Goal: Task Accomplishment & Management: Manage account settings

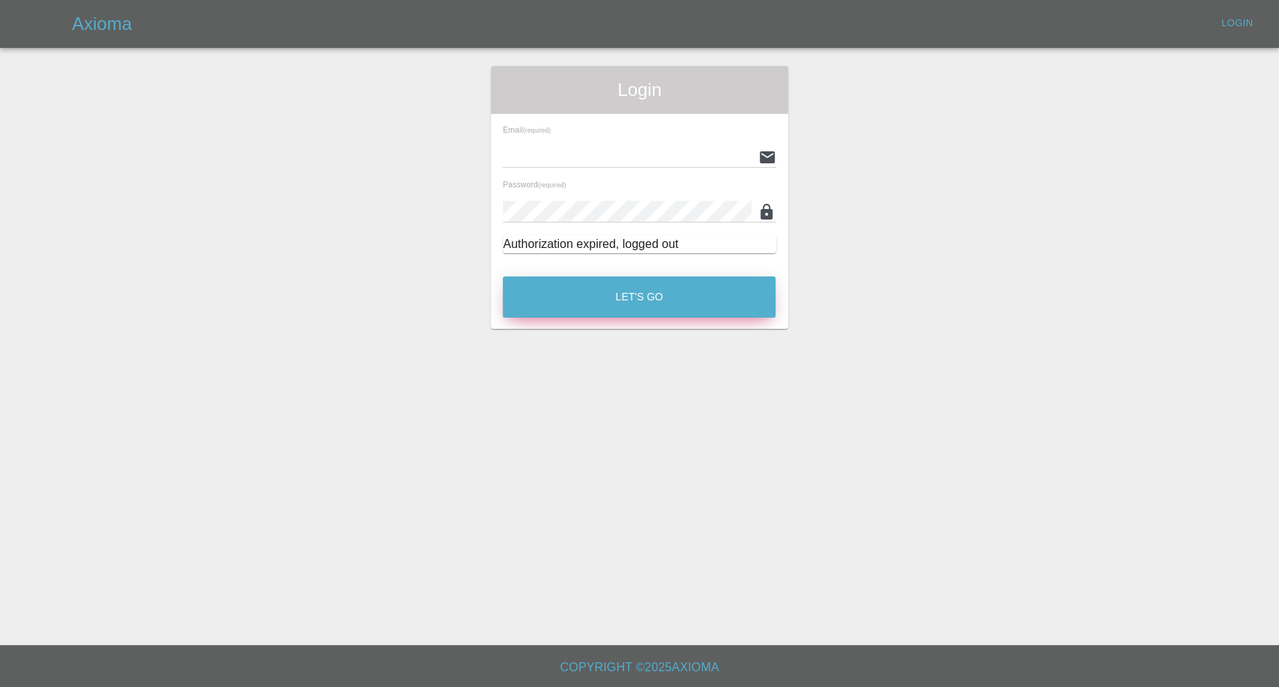
type input "afreen@axioma.co.uk"
click button "Let's Go"
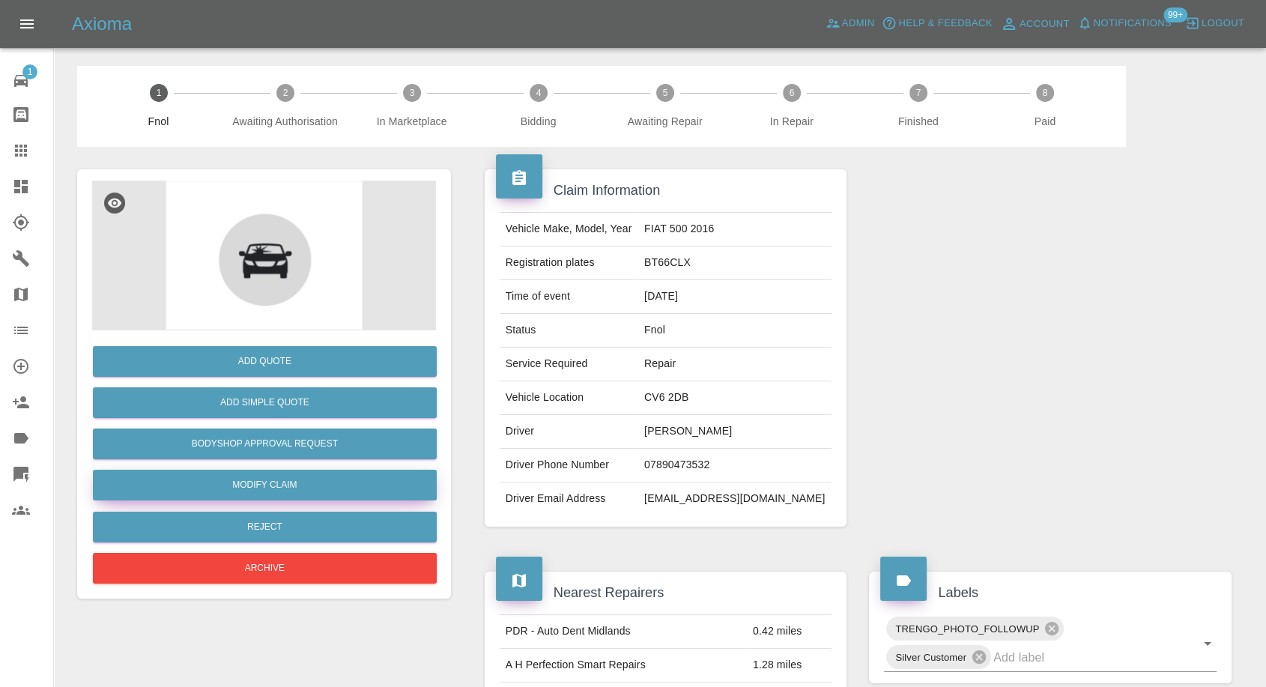
click link "Modify Claim"
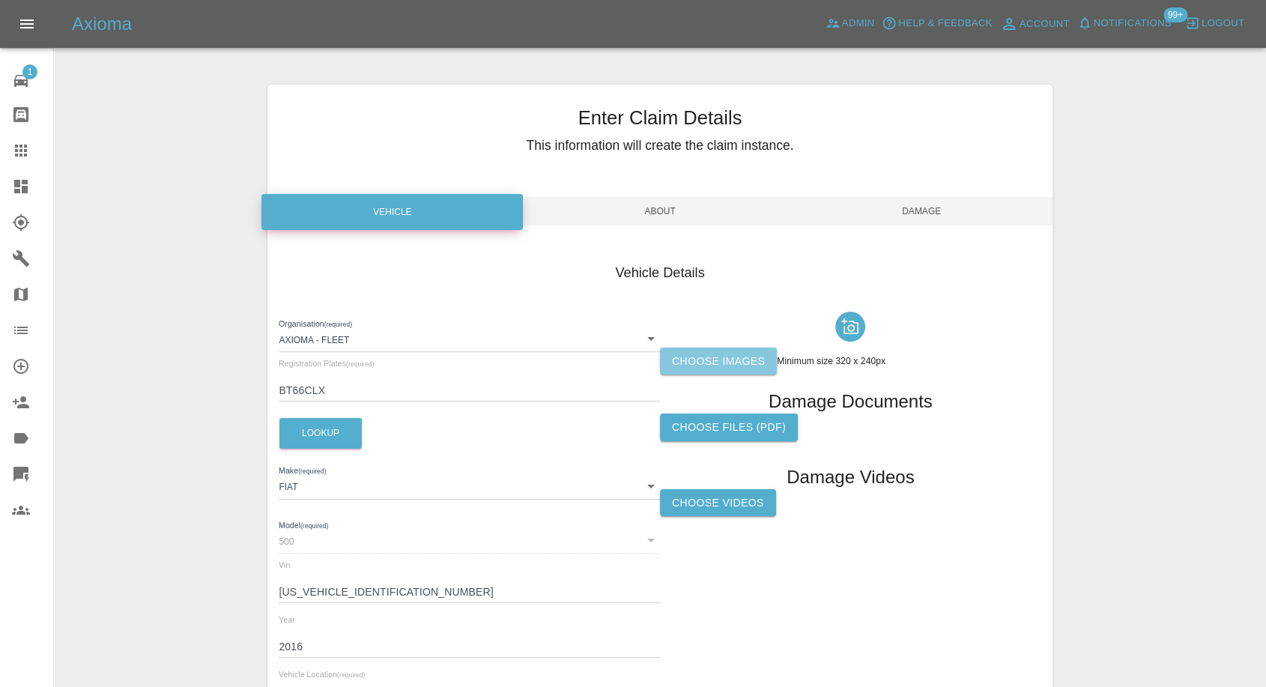
click label "Choose images"
click input "Choose images"
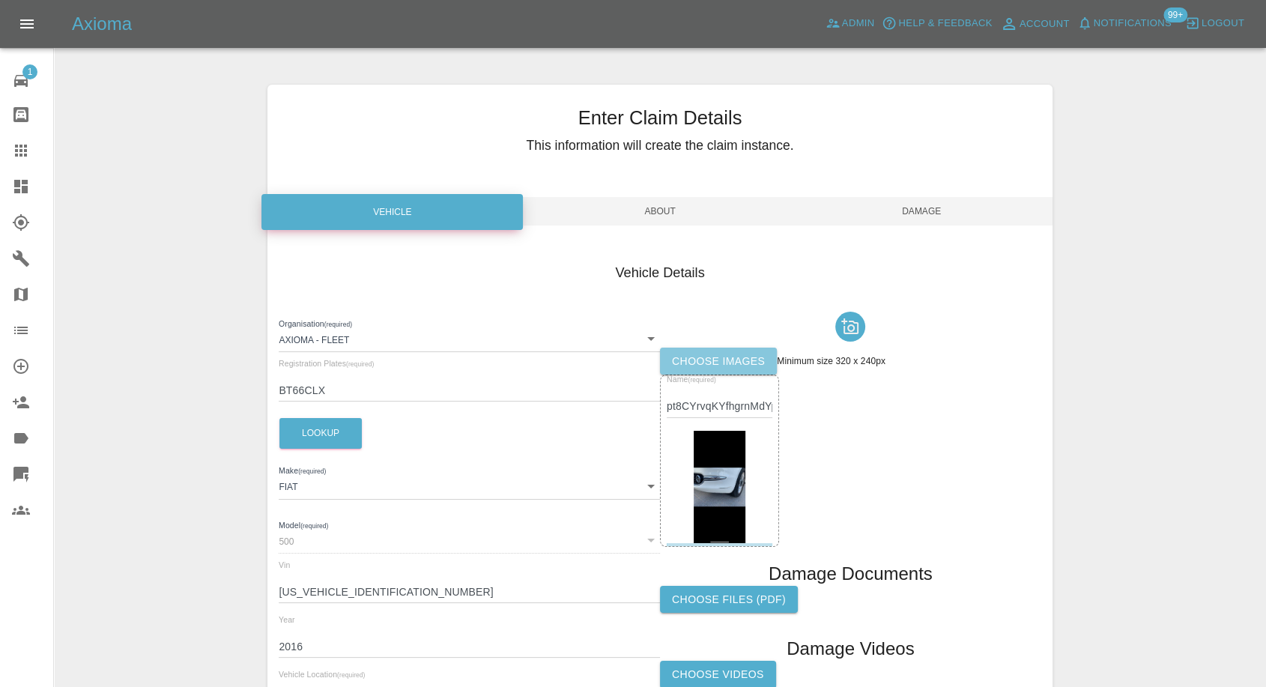
click label "Choose images"
click input "Choose images"
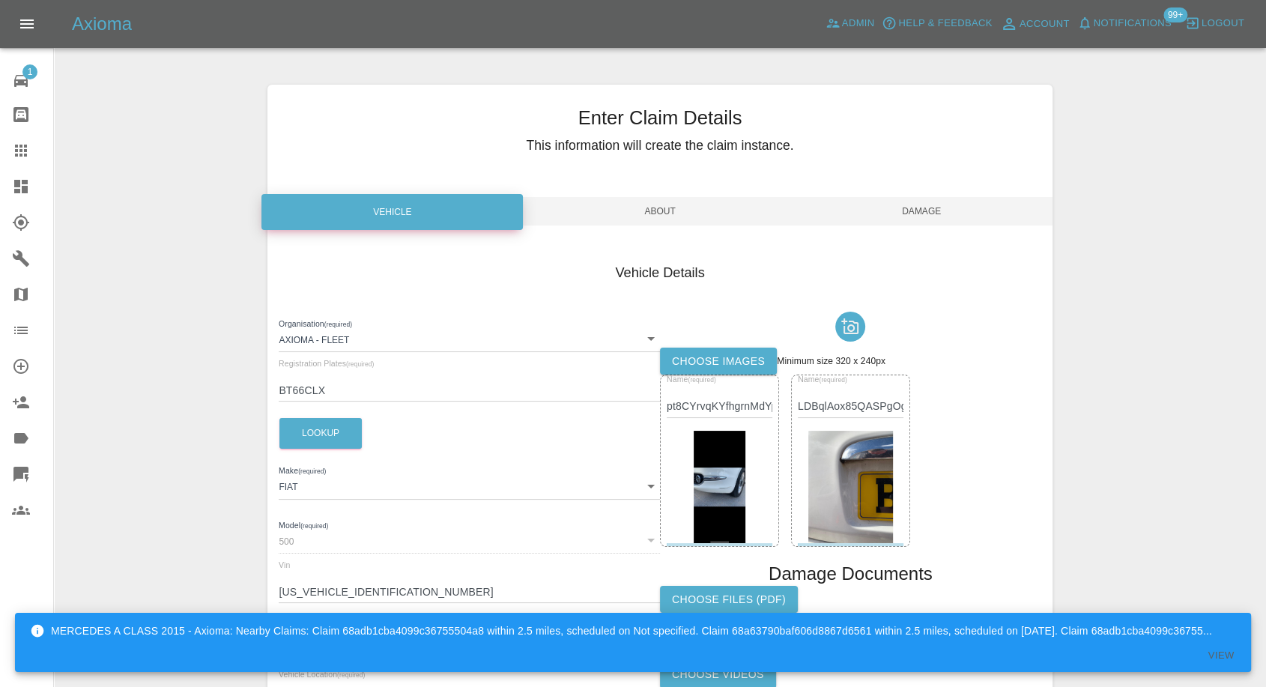
click label "Choose images"
click input "Choose images"
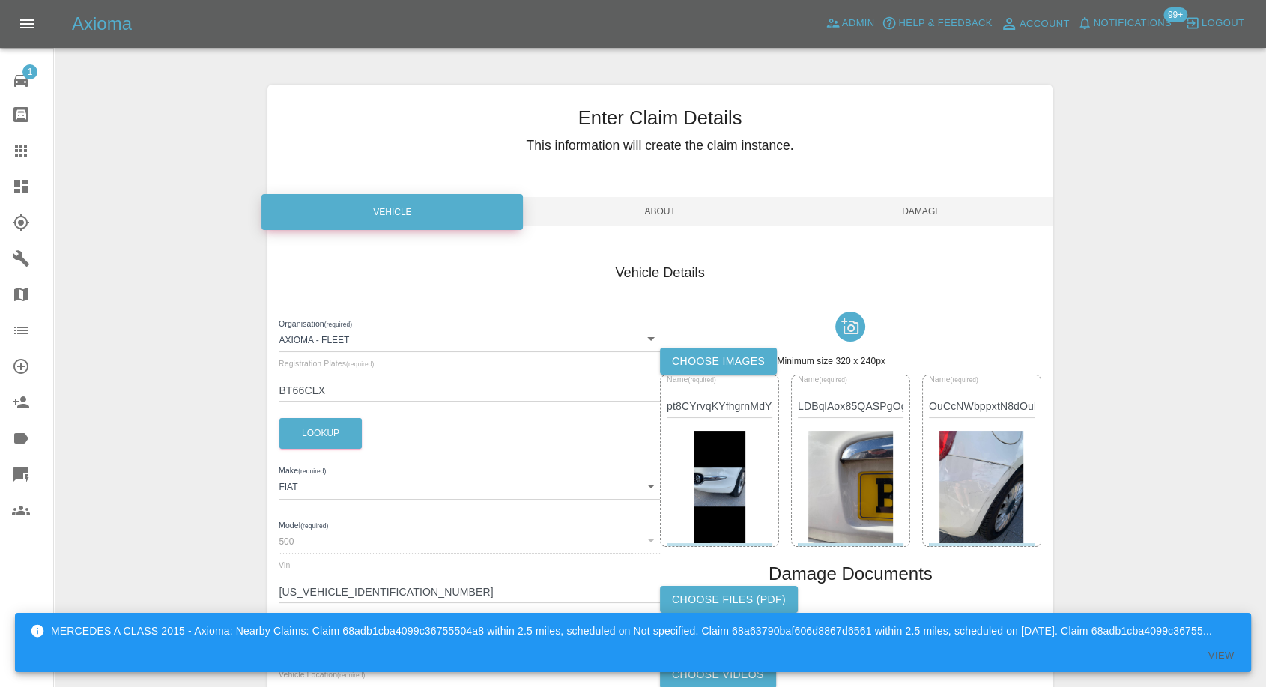
click span "Damage"
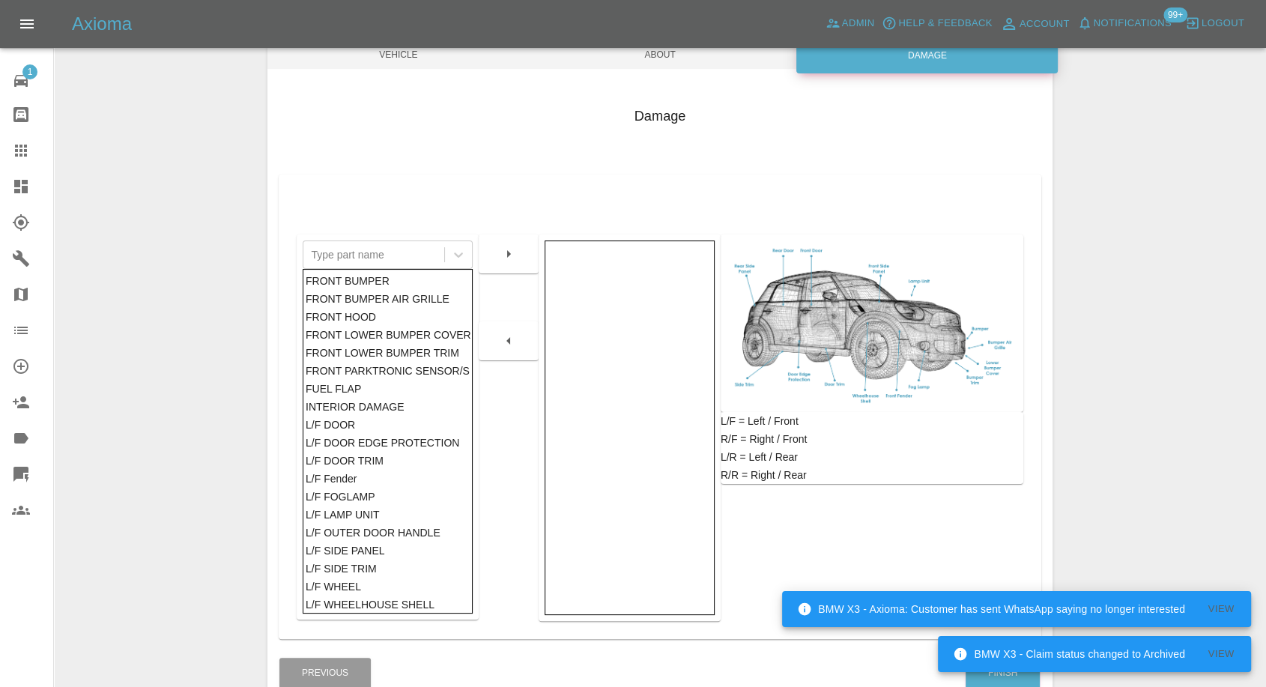
scroll to position [240, 0]
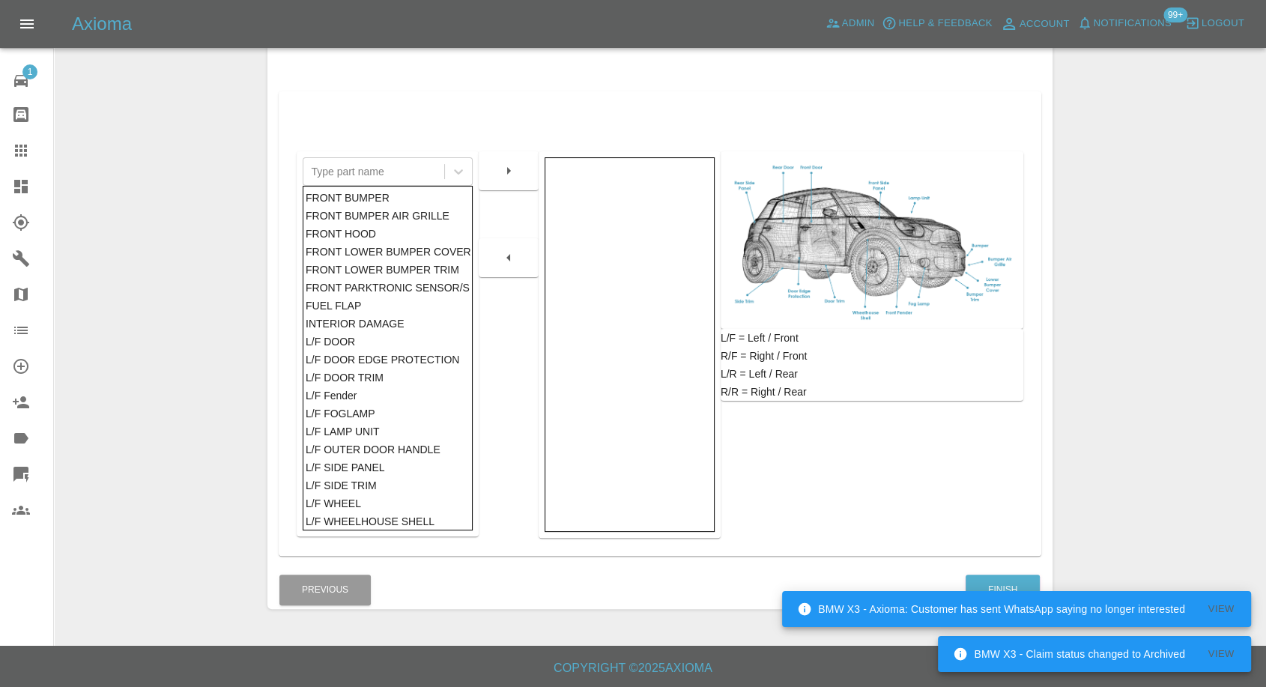
click div "Damage Type part name FRONT BUMPER FRONT BUMPER AIR GRILLE FRONT HOOD FRONT LOW…"
click button "Finish"
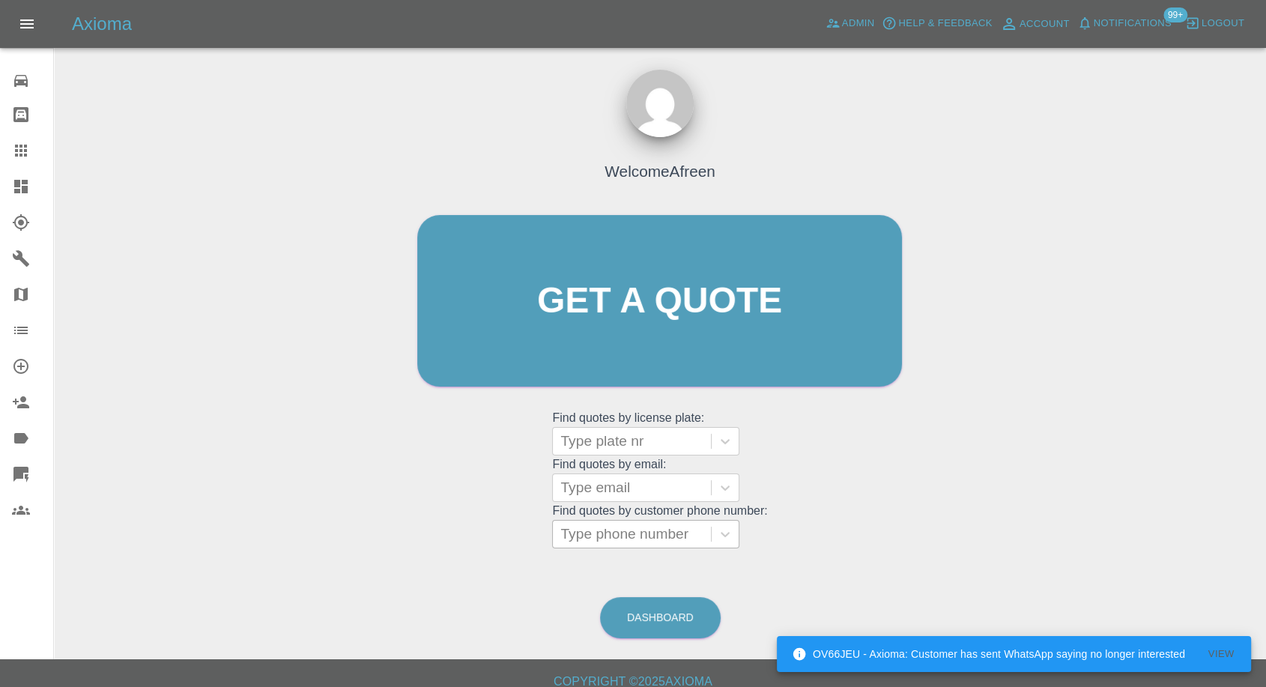
click at [605, 540] on div at bounding box center [631, 534] width 143 height 21
paste input "7802974867"
type input "07802974867"
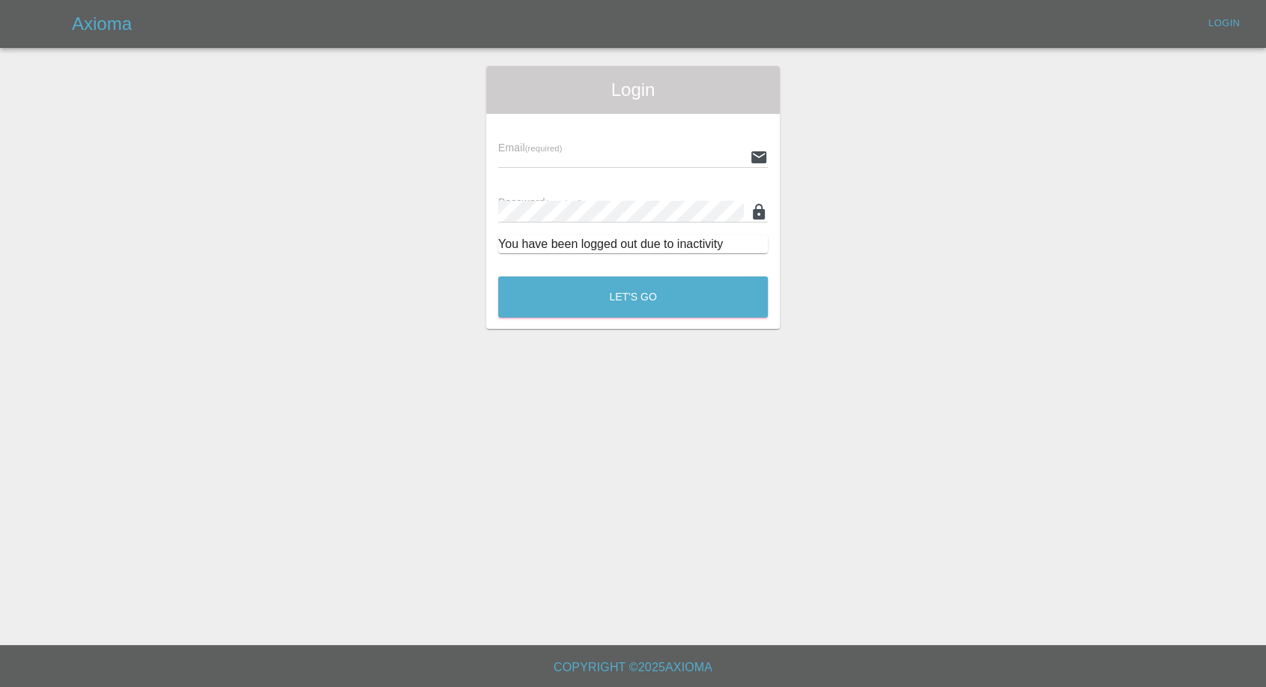
type input "afreen@axioma.co.uk"
click at [615, 291] on button "Let's Go" at bounding box center [639, 296] width 273 height 41
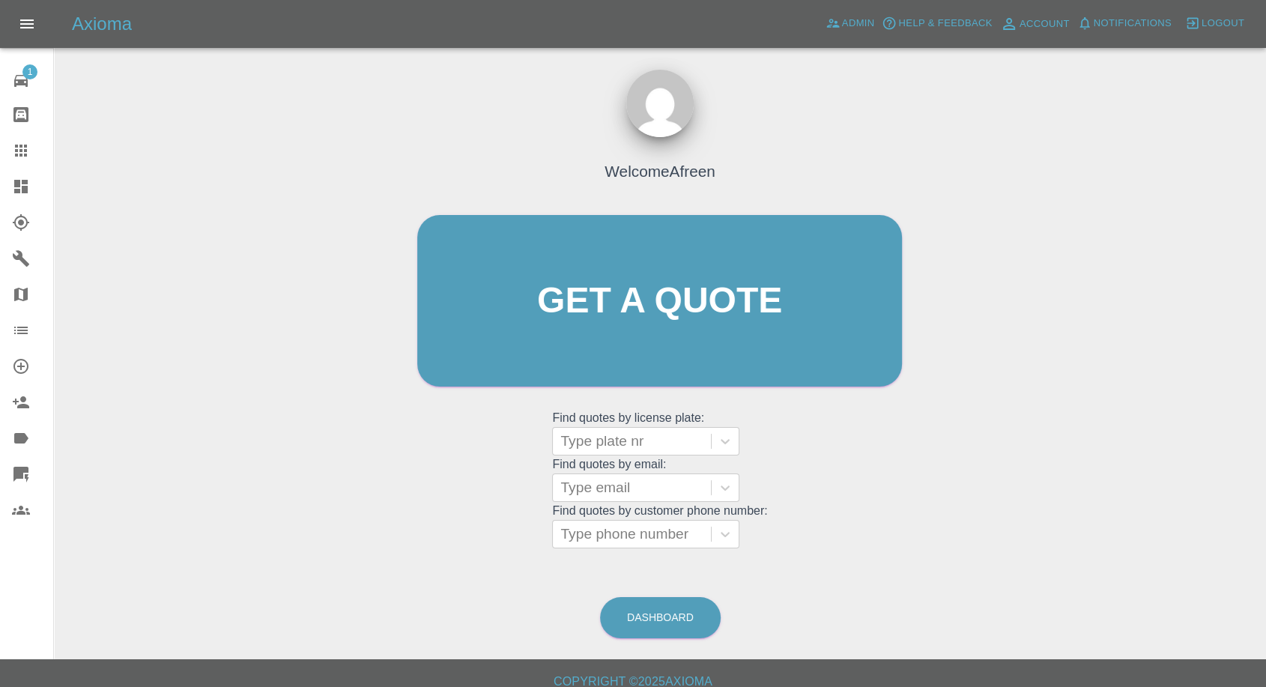
click at [641, 519] on grid "Find quotes by license plate: Type plate nr Find quotes by email: Type email Fi…" at bounding box center [659, 478] width 215 height 139
click at [641, 531] on div at bounding box center [631, 534] width 143 height 21
paste input "7802974867"
type input "07802974867"
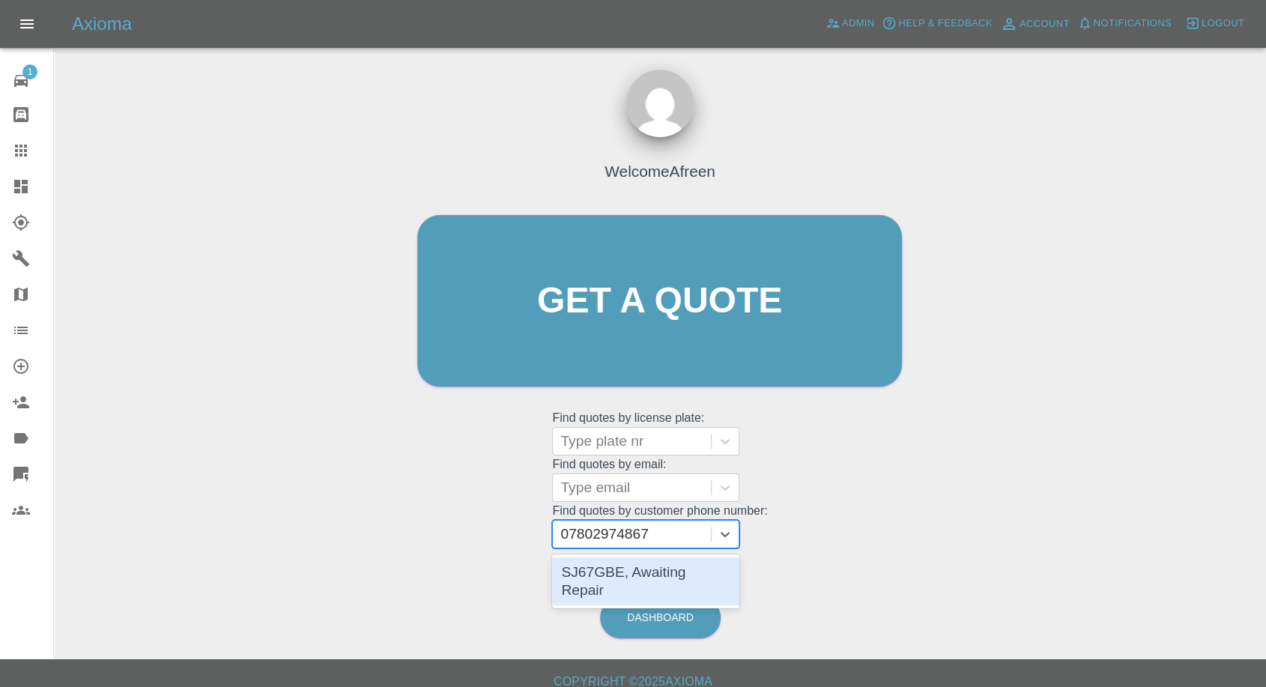
click at [625, 576] on div "SJ67GBE, Awaiting Repair" at bounding box center [645, 581] width 187 height 48
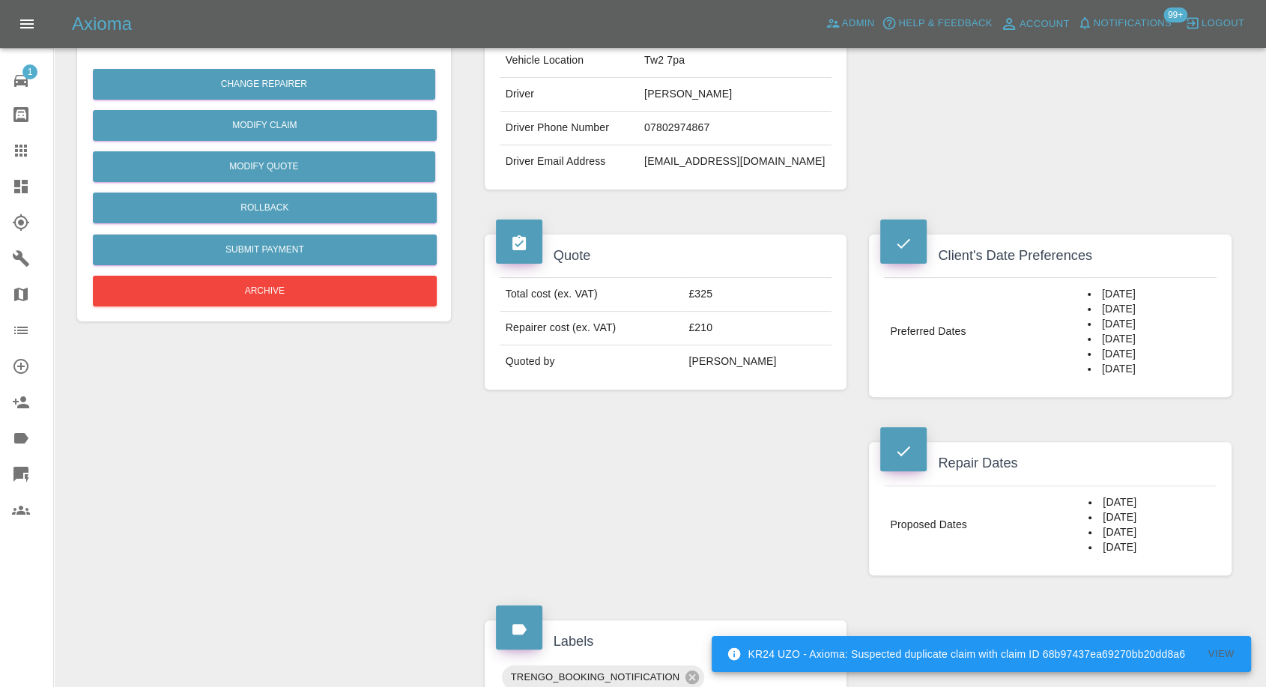
scroll to position [333, 0]
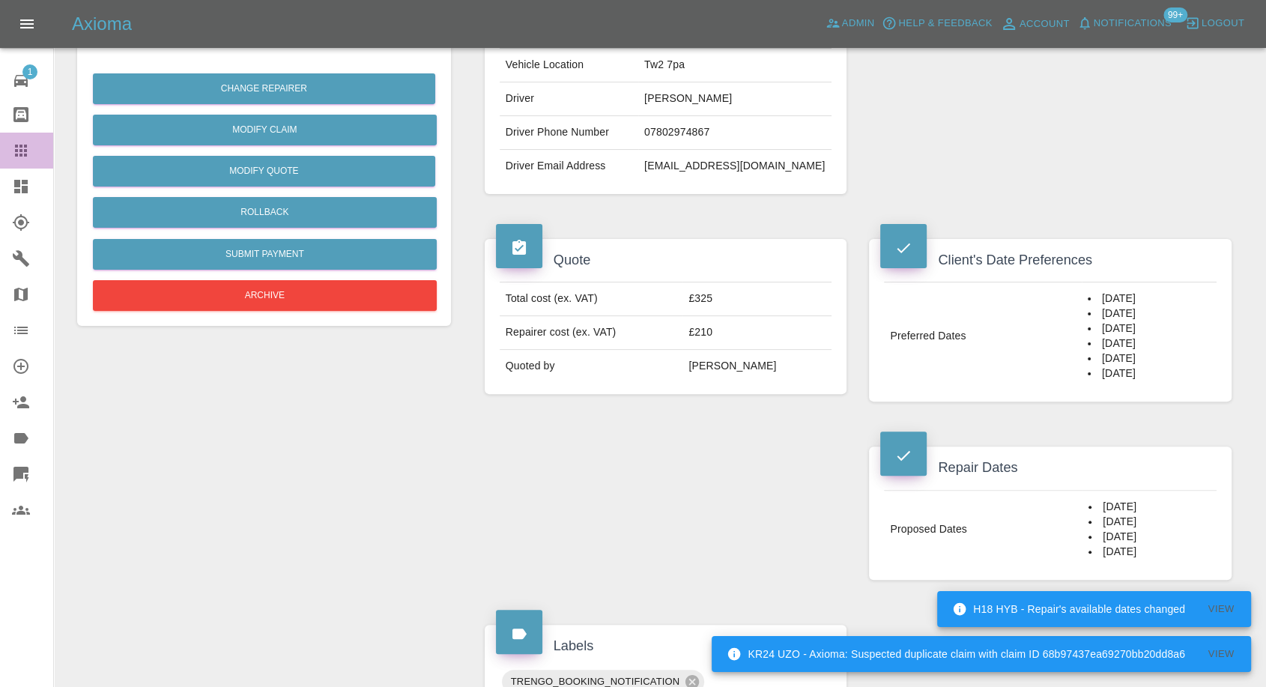
click at [18, 149] on icon at bounding box center [21, 151] width 18 height 18
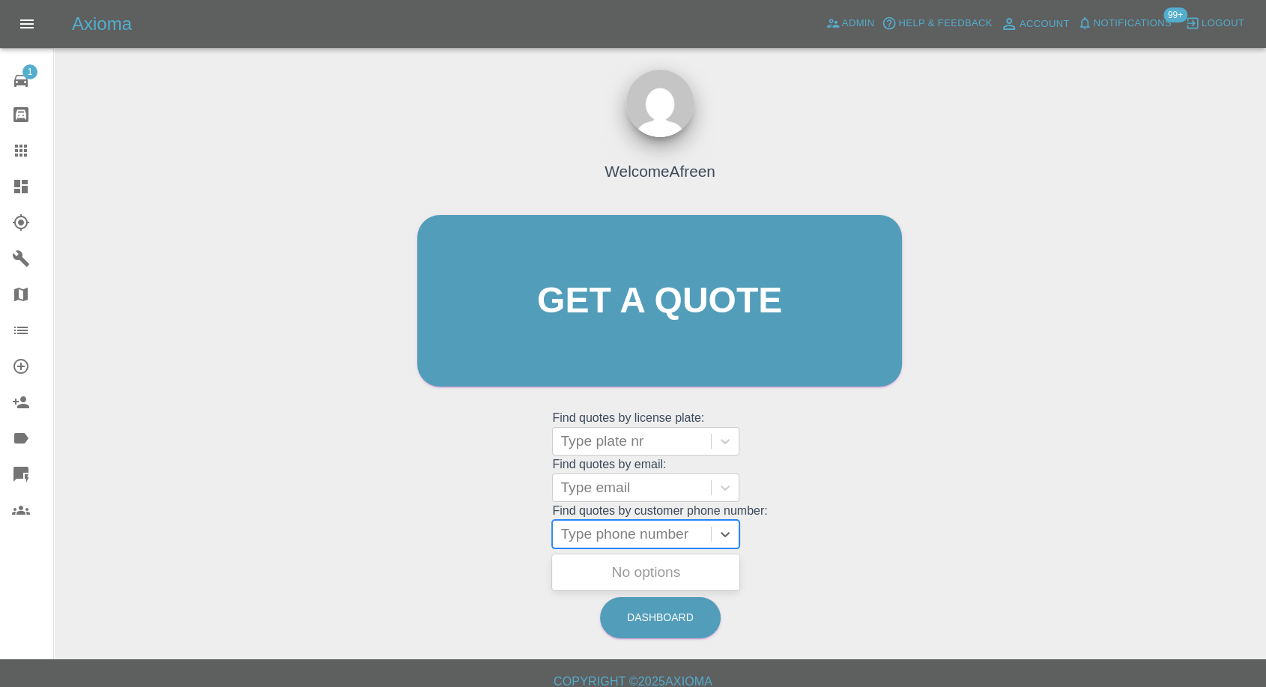
click at [631, 536] on div at bounding box center [631, 534] width 143 height 21
paste input "7379595814"
click at [569, 534] on input "7379595814" at bounding box center [602, 534] width 84 height 18
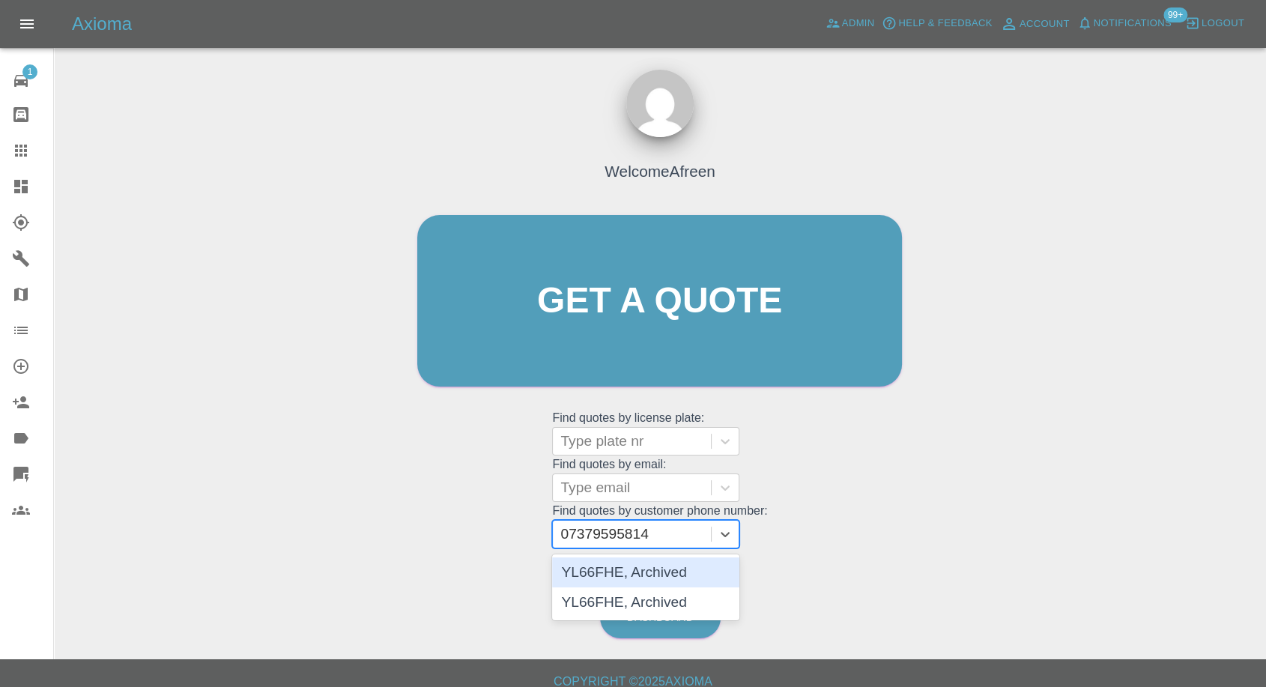
type input "07379595814"
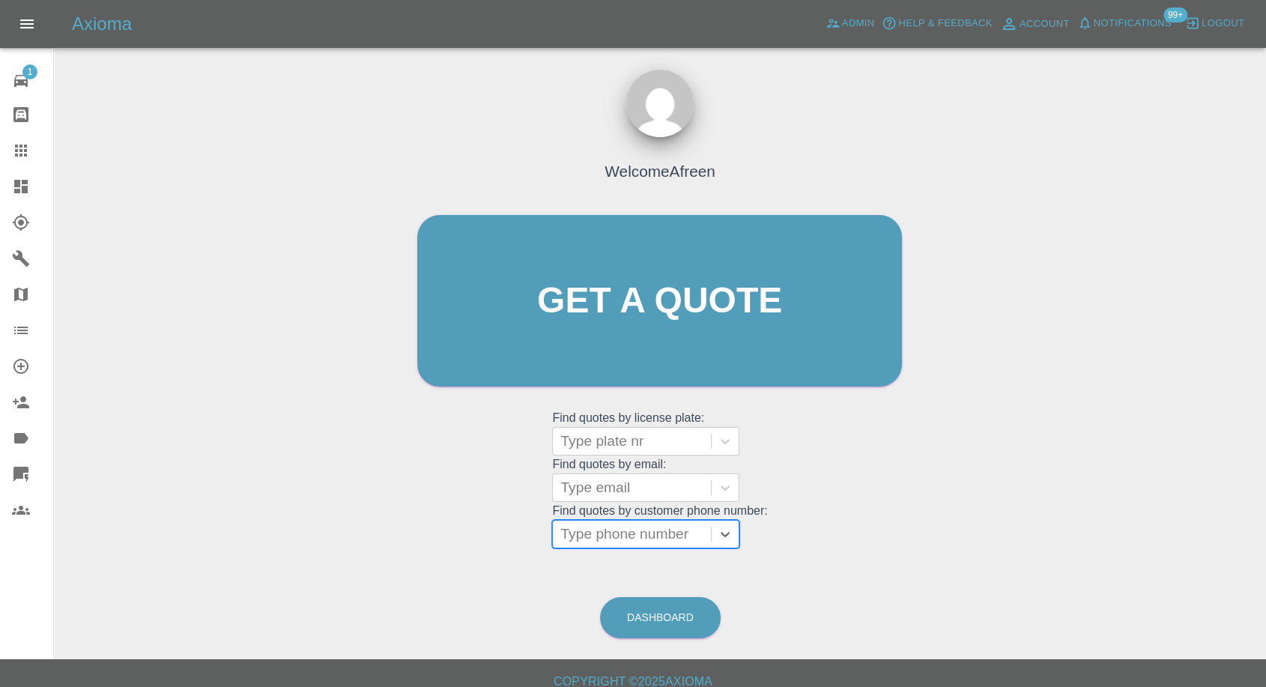
paste input "7747812621"
click at [570, 534] on input "7747812621" at bounding box center [602, 534] width 84 height 18
click at [566, 534] on input "7747812621" at bounding box center [602, 534] width 84 height 18
type input "07747812621"
click at [661, 571] on div "AX16 KOW, Awaiting Repair" at bounding box center [645, 581] width 187 height 48
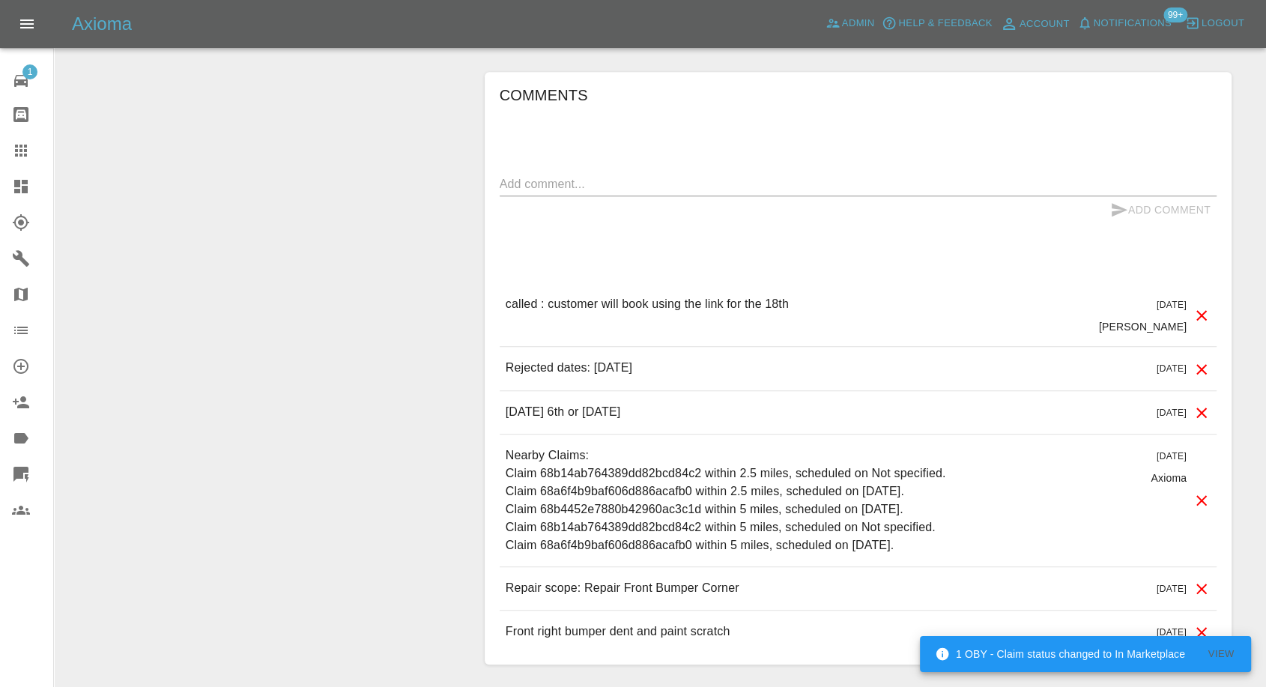
scroll to position [1082, 0]
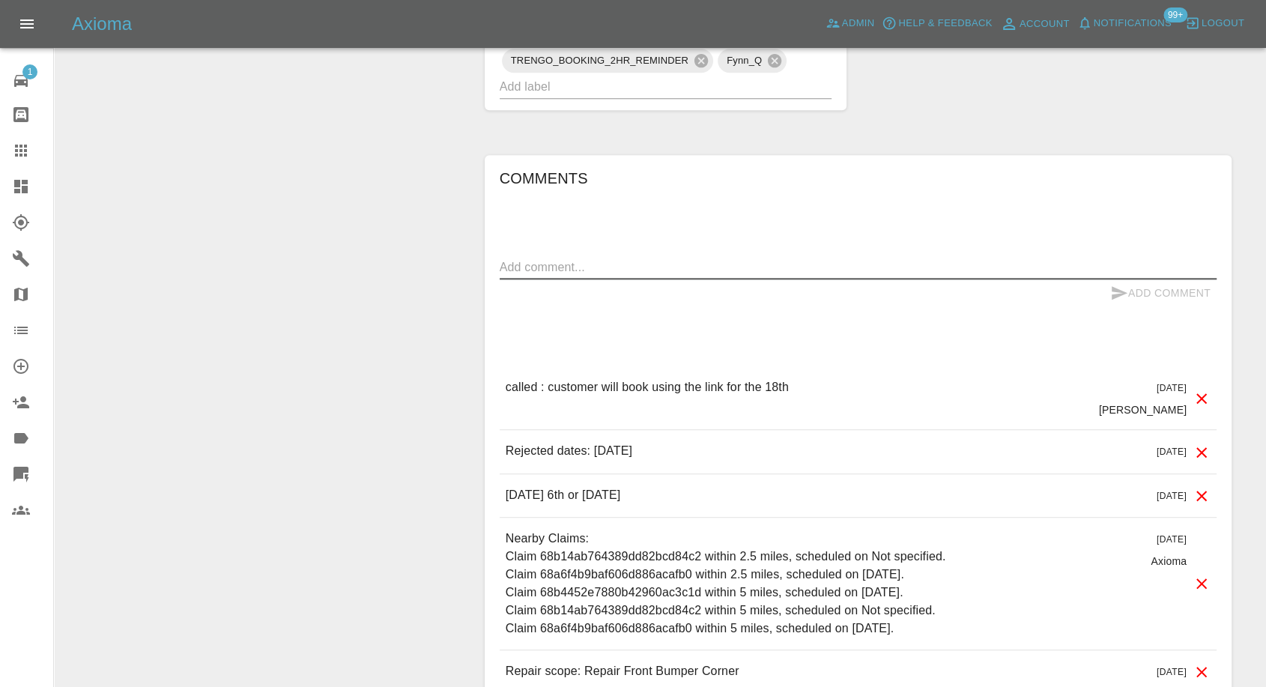
drag, startPoint x: 620, startPoint y: 262, endPoint x: 609, endPoint y: 278, distance: 19.3
click at [621, 262] on textarea at bounding box center [858, 267] width 717 height 17
type textarea "No response, reminder sent already"
click at [1119, 286] on icon "submit" at bounding box center [1119, 293] width 18 height 18
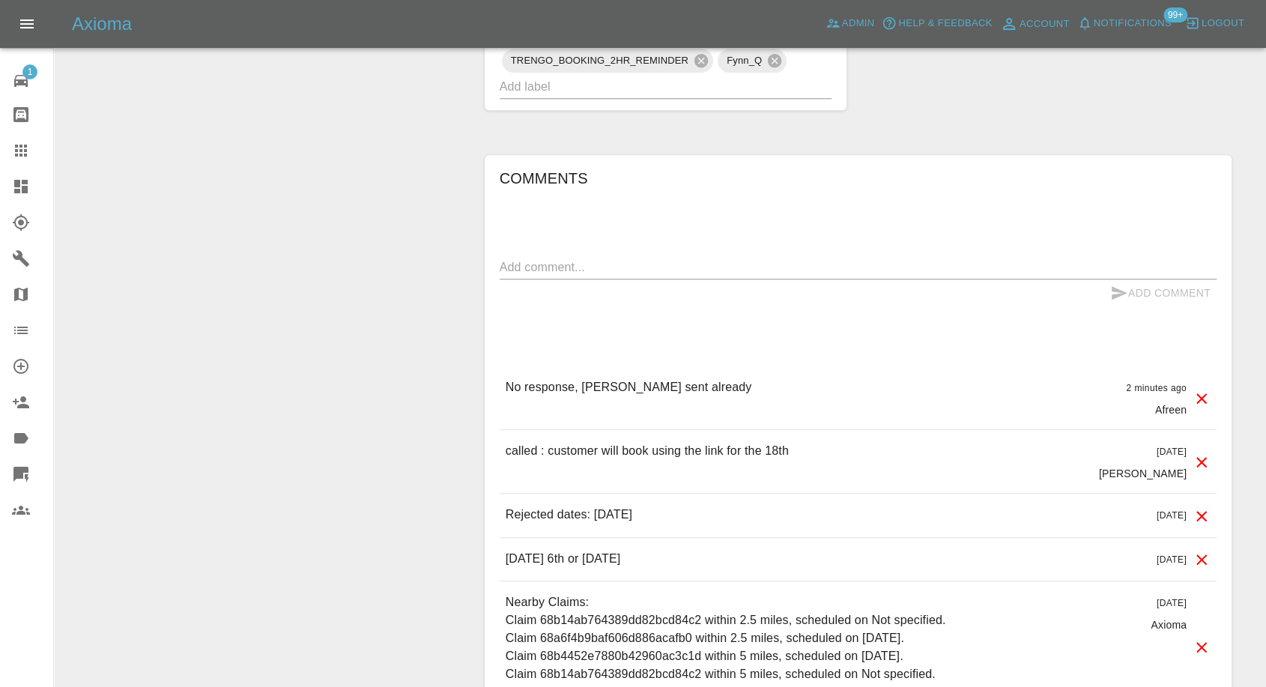
click at [15, 155] on icon at bounding box center [21, 151] width 12 height 12
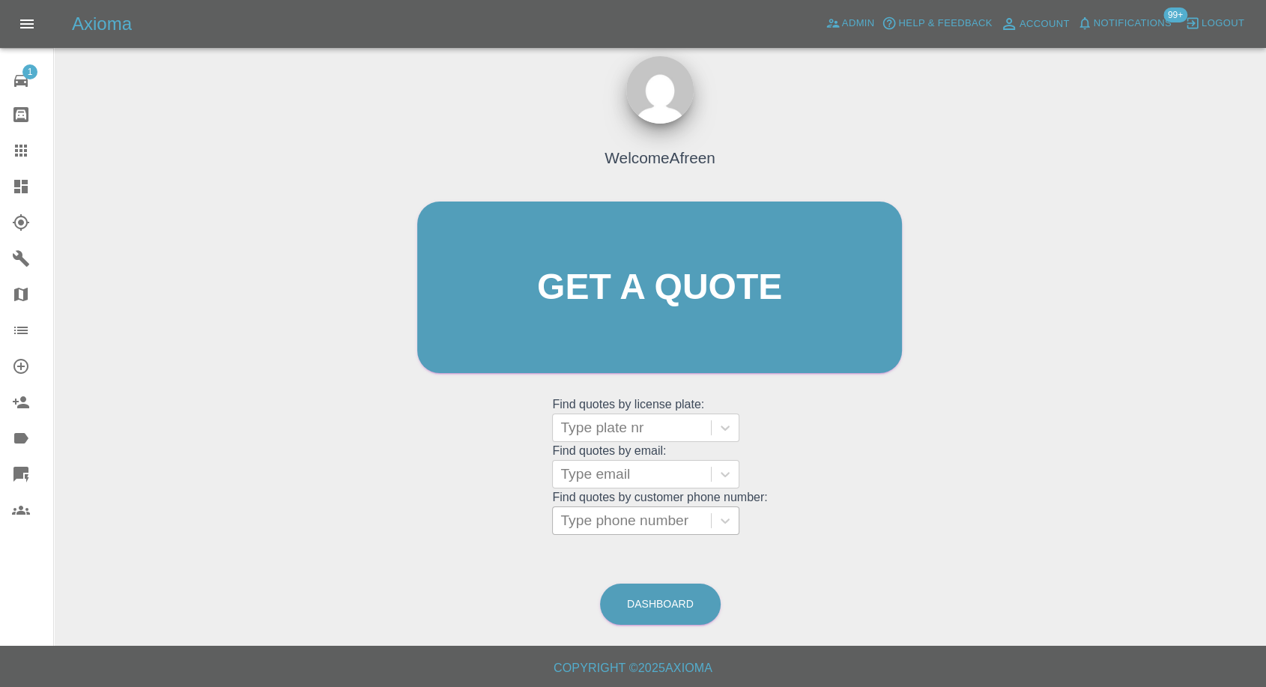
click at [613, 525] on div at bounding box center [631, 520] width 143 height 21
paste input "7534908551"
type input "7534908551"
click at [563, 523] on div "Type phone number" at bounding box center [632, 520] width 158 height 27
paste input "7534908551"
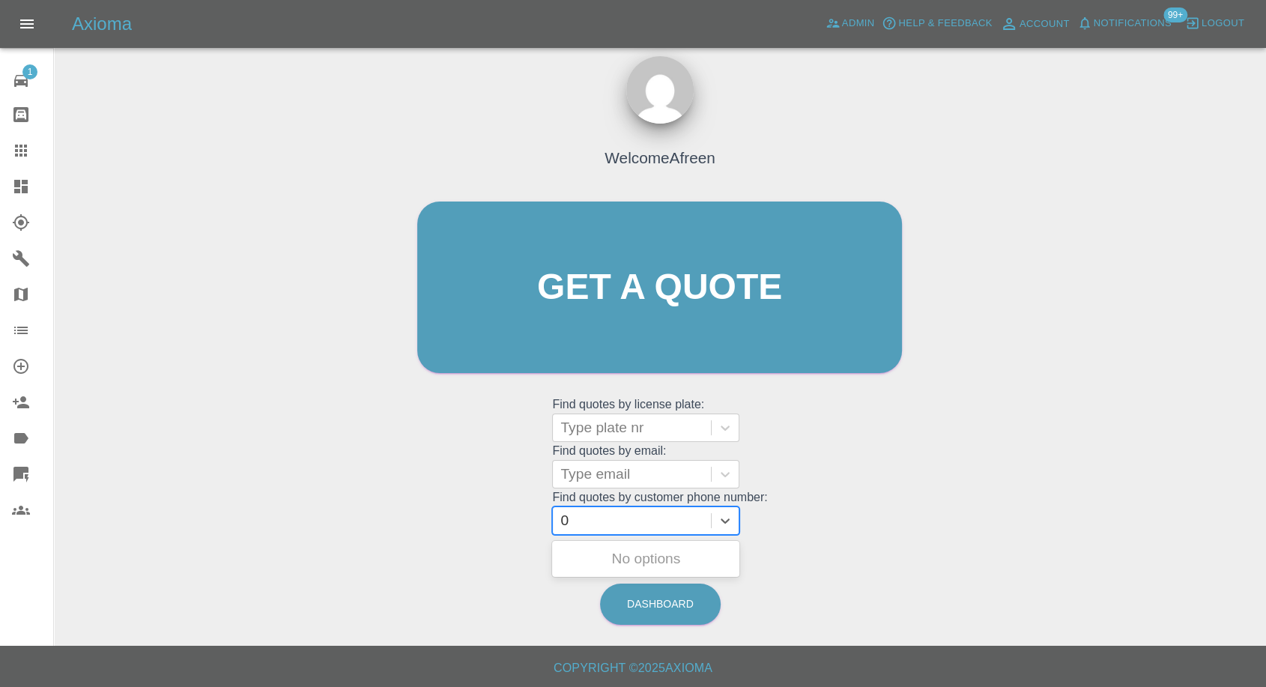
type input "07534908551"
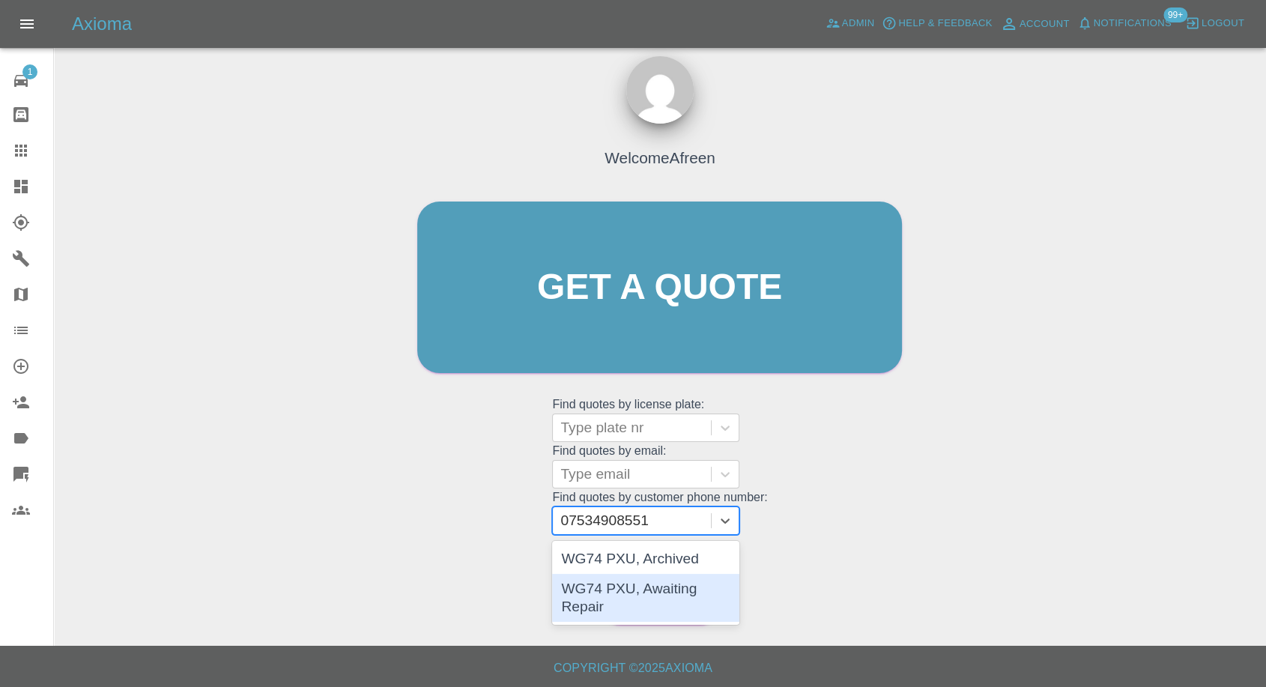
click at [624, 583] on div "WG74 PXU, Awaiting Repair" at bounding box center [645, 598] width 187 height 48
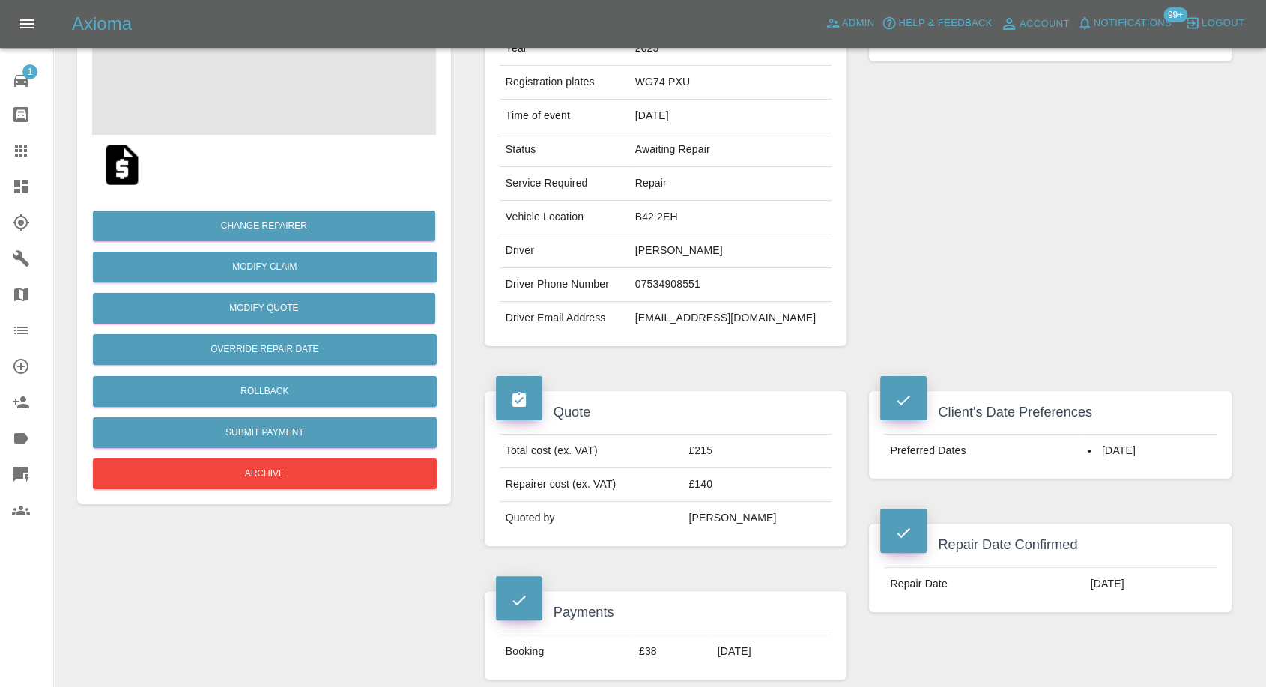
scroll to position [166, 0]
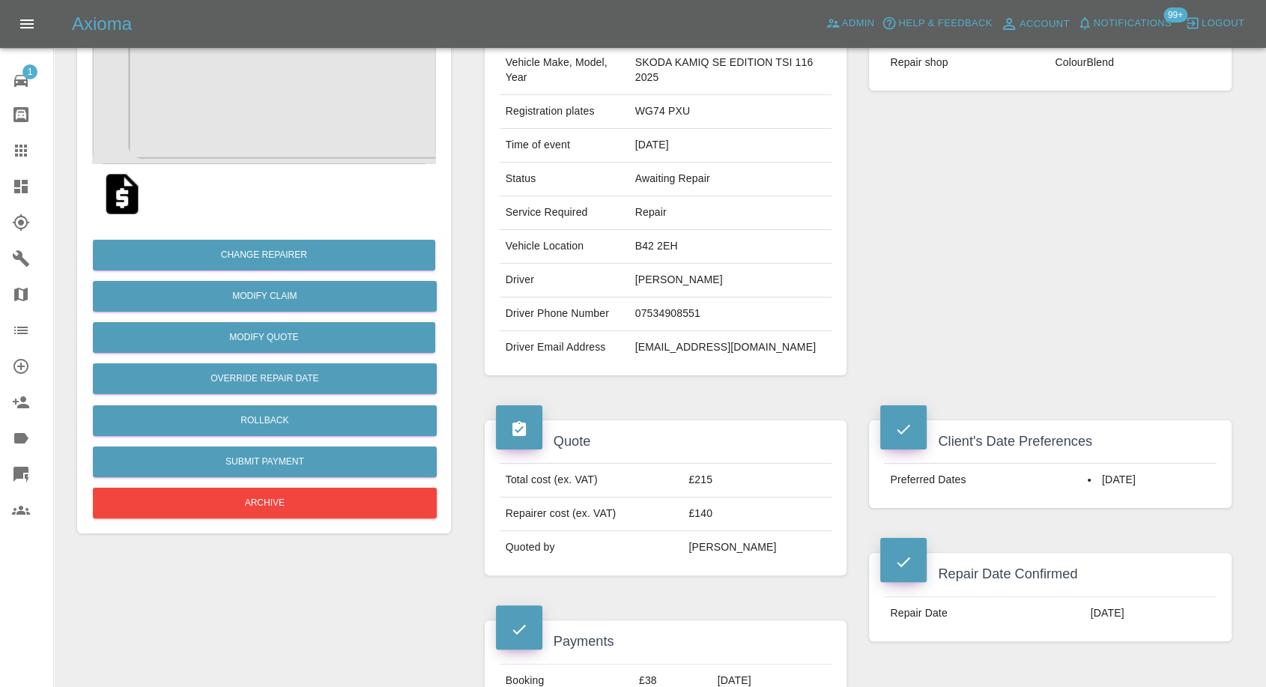
click at [6, 151] on link "Claims" at bounding box center [26, 151] width 53 height 36
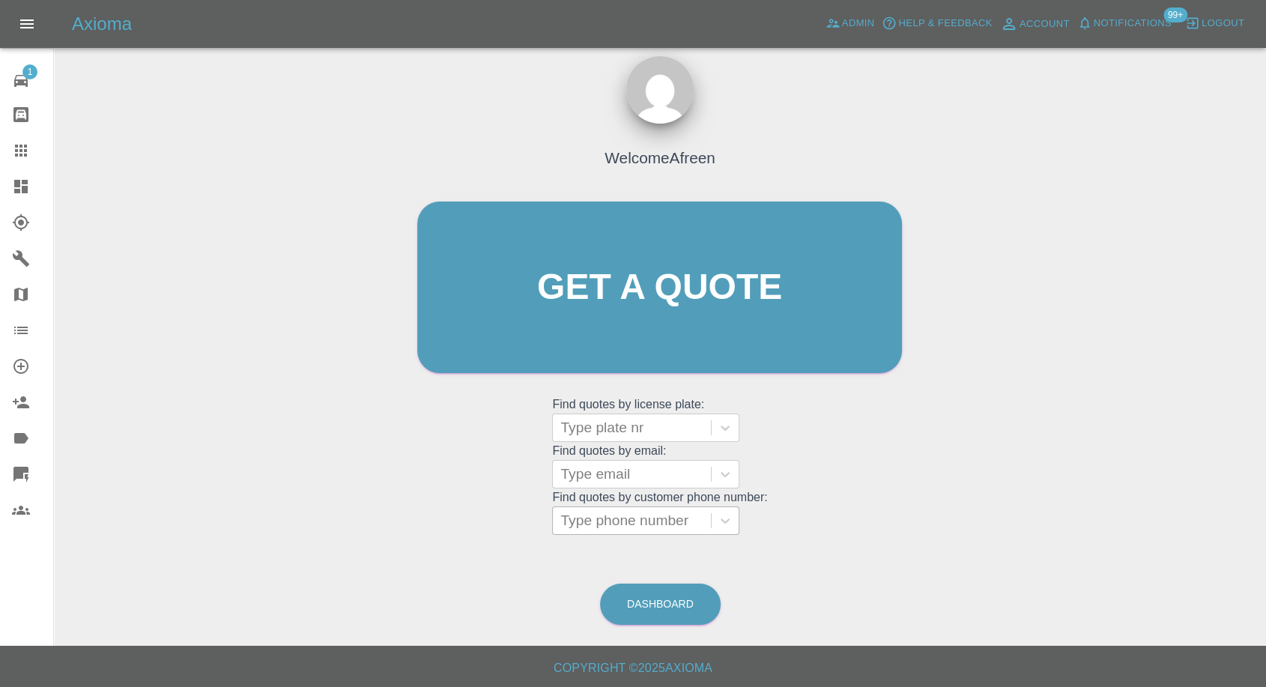
click at [650, 533] on div "Type phone number" at bounding box center [632, 520] width 158 height 27
click at [641, 518] on div at bounding box center [631, 520] width 143 height 21
paste input "7598820609"
click at [566, 521] on input "7598820609" at bounding box center [602, 521] width 84 height 18
type input "07598820609"
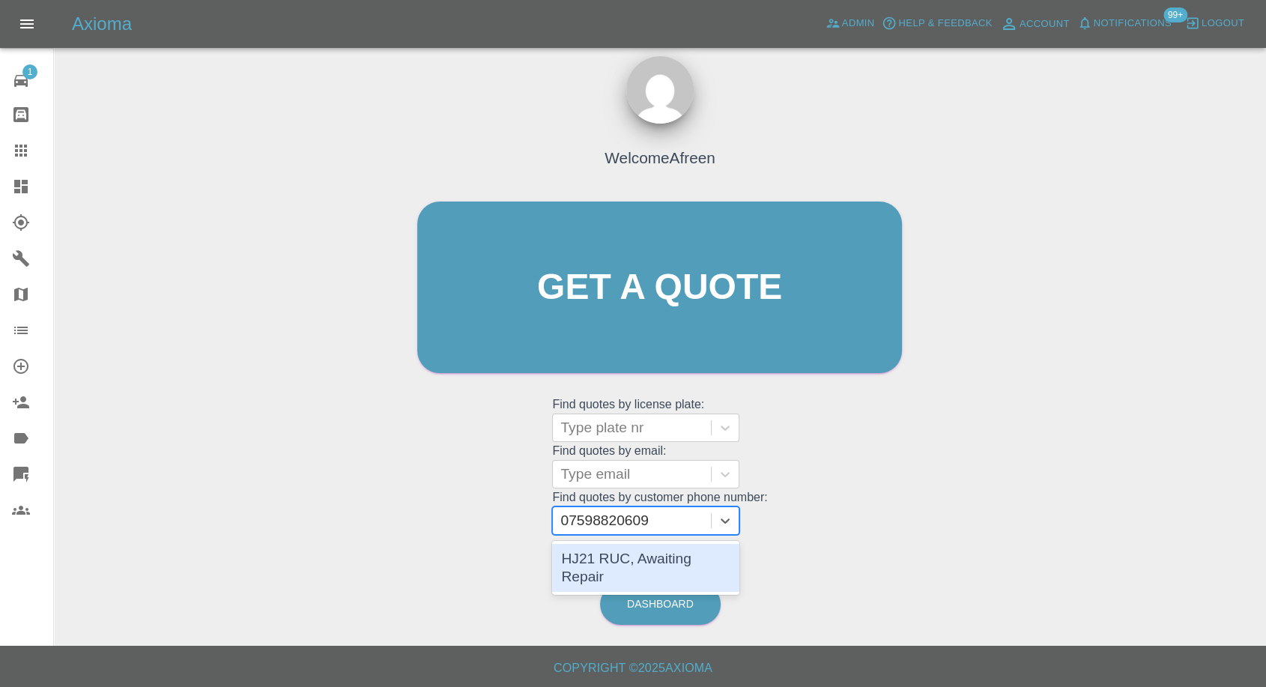
click at [611, 556] on div "HJ21 RUC, Awaiting Repair" at bounding box center [645, 568] width 187 height 48
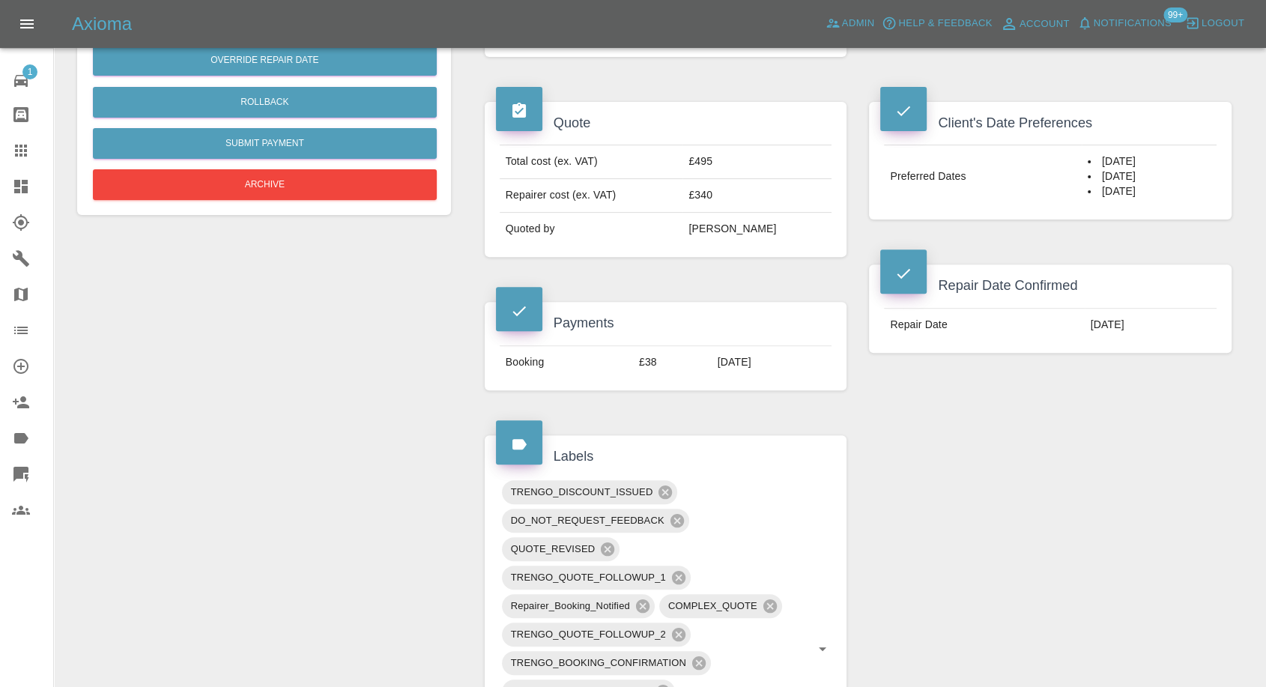
scroll to position [499, 0]
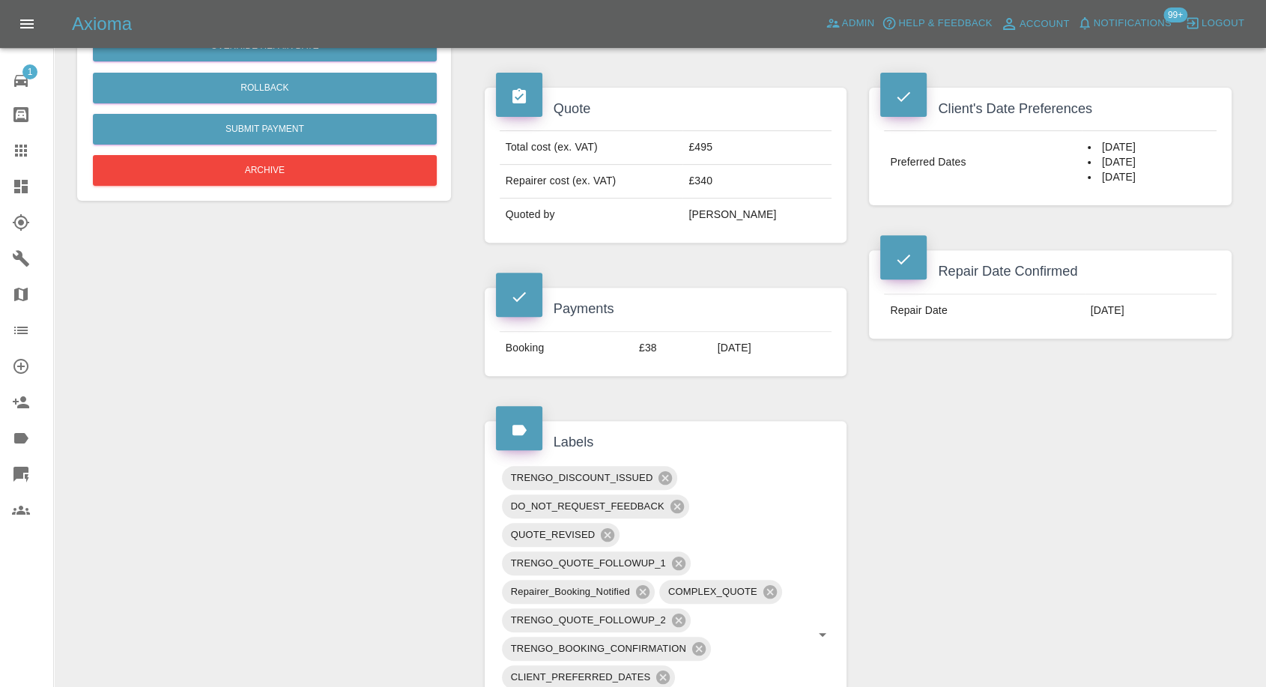
click at [989, 483] on div "Claim Information Vehicle Make, Model, Year HYUNDAI I10 SE CONNECT MPI 2021 Reg…" at bounding box center [859, 614] width 770 height 1933
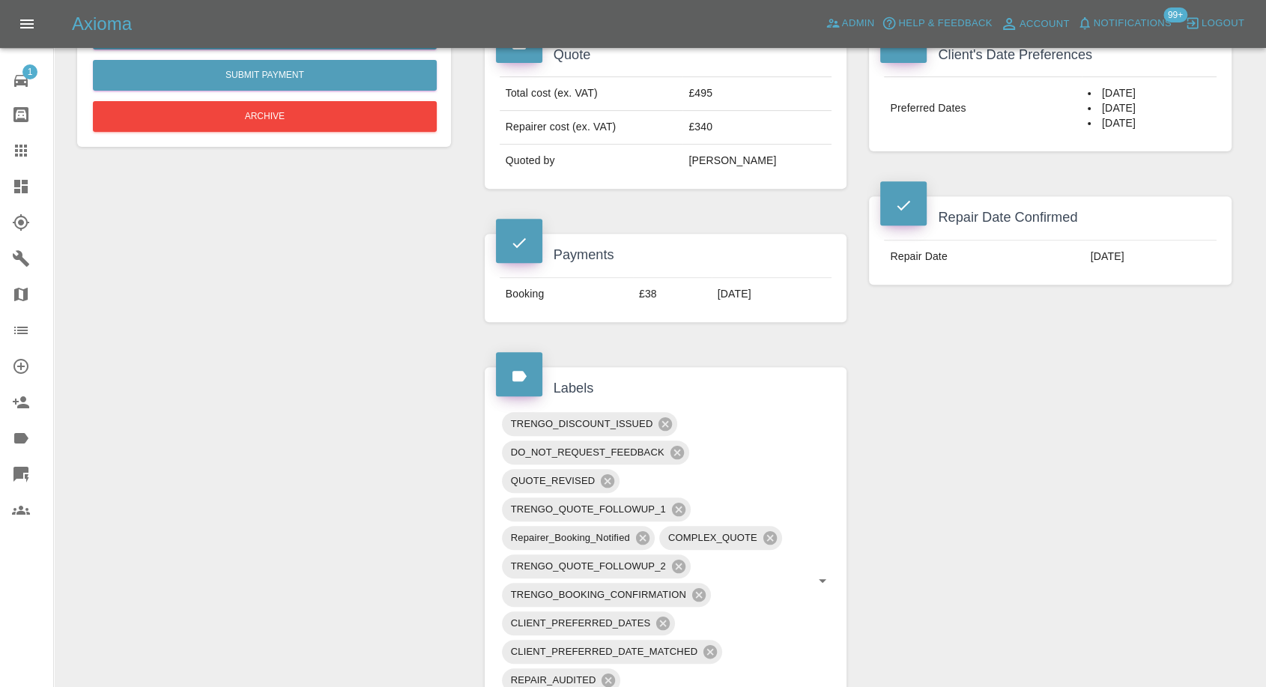
scroll to position [582, 0]
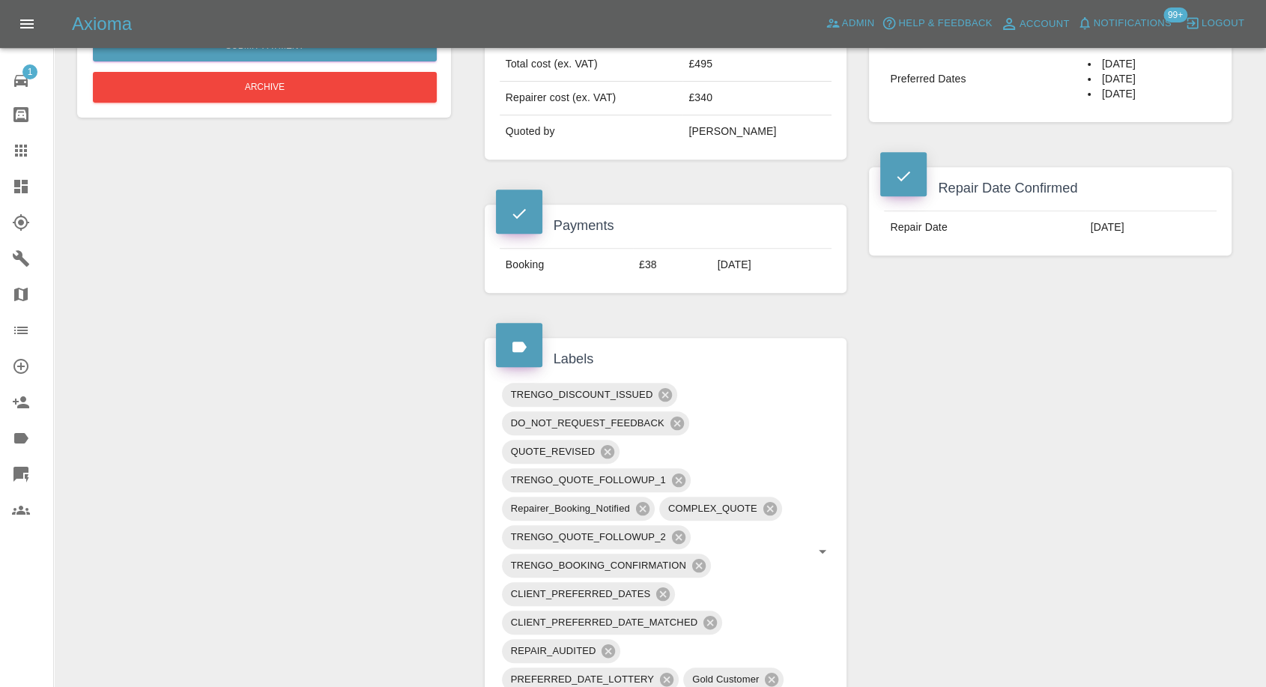
drag, startPoint x: 25, startPoint y: 150, endPoint x: 136, endPoint y: 214, distance: 127.6
click at [25, 151] on icon at bounding box center [21, 151] width 12 height 12
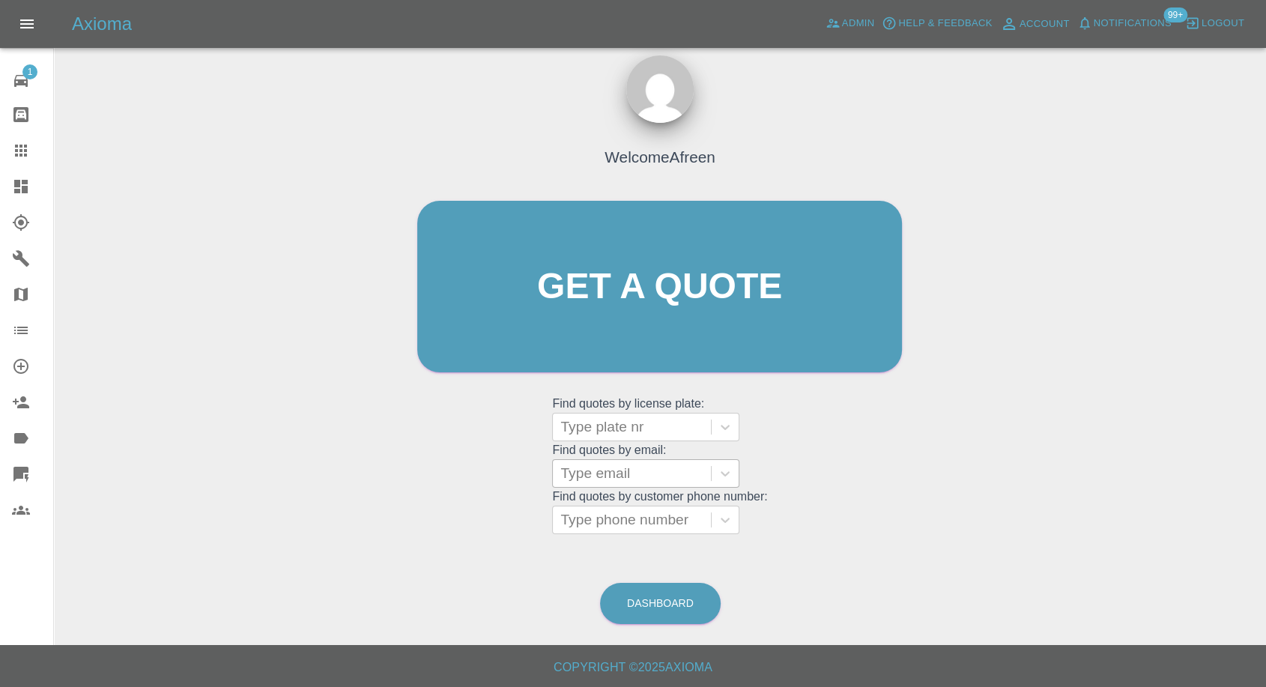
scroll to position [13, 0]
click at [616, 524] on div at bounding box center [631, 520] width 143 height 21
paste input "07557309920"
click at [579, 514] on input "007557309920" at bounding box center [610, 521] width 100 height 18
type input "07557309920"
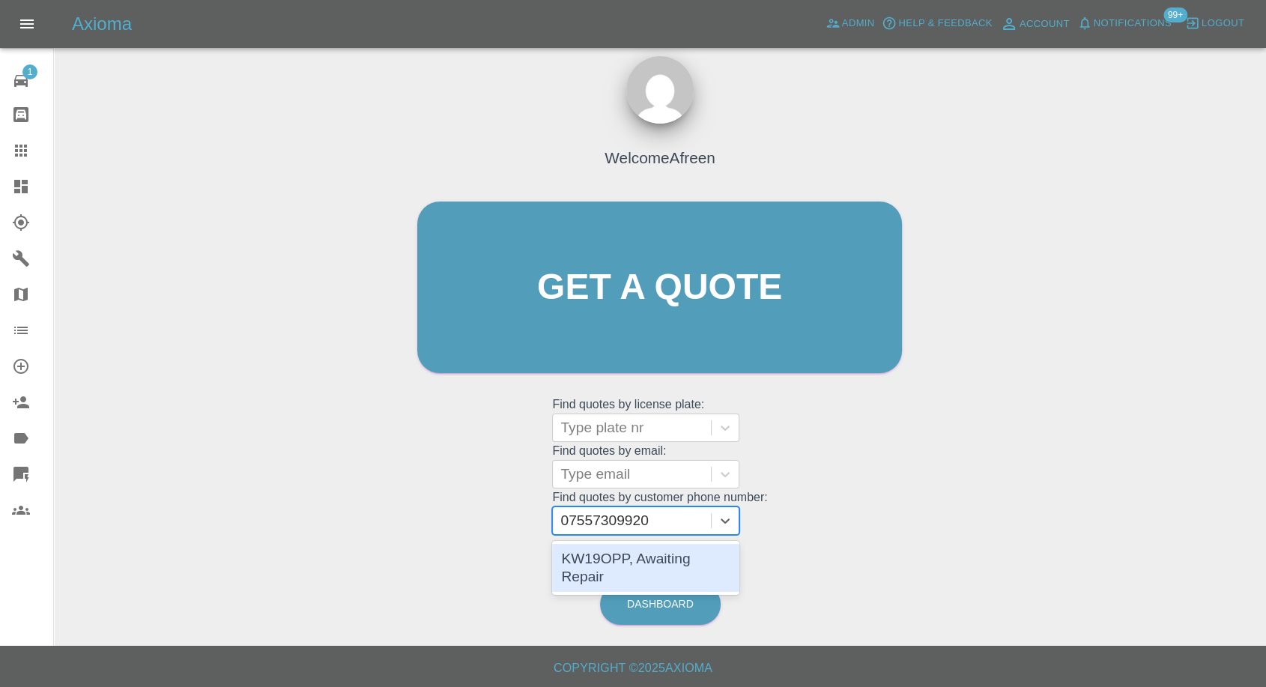
click at [628, 565] on div "KW19OPP, Awaiting Repair" at bounding box center [645, 568] width 187 height 48
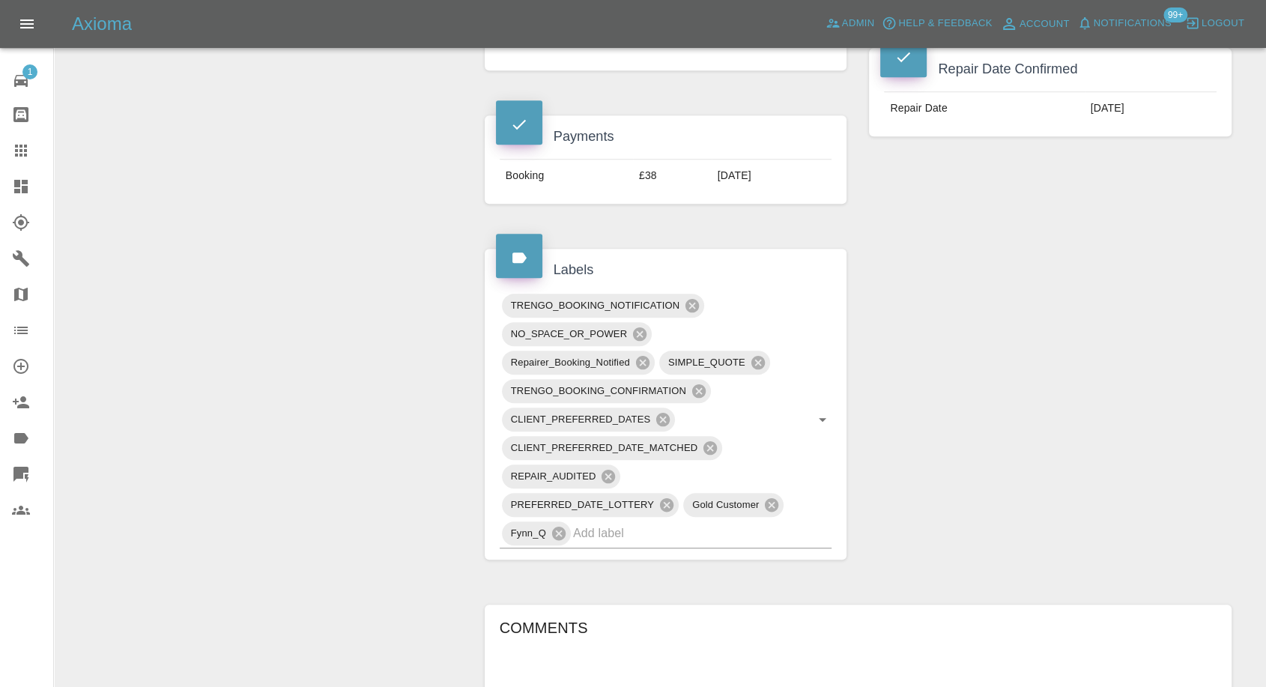
scroll to position [916, 0]
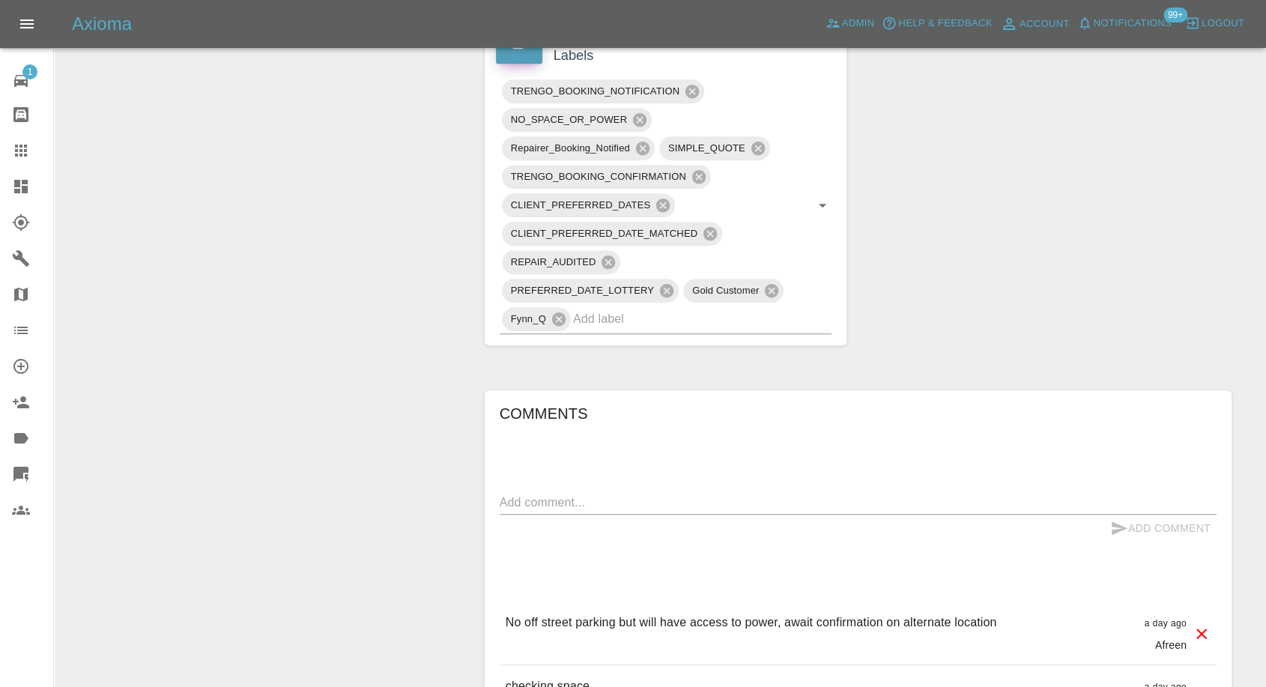
click at [635, 441] on div "Comments x Add Comment No off street parking but will have access to power, awa…" at bounding box center [858, 698] width 717 height 593
click at [642, 435] on div "Comments x Add Comment No off street parking but will have access to power, awa…" at bounding box center [858, 698] width 717 height 593
click at [641, 438] on div "Comments x Add Comment No off street parking but will have access to power, awa…" at bounding box center [858, 698] width 717 height 593
click at [623, 494] on textarea at bounding box center [858, 502] width 717 height 17
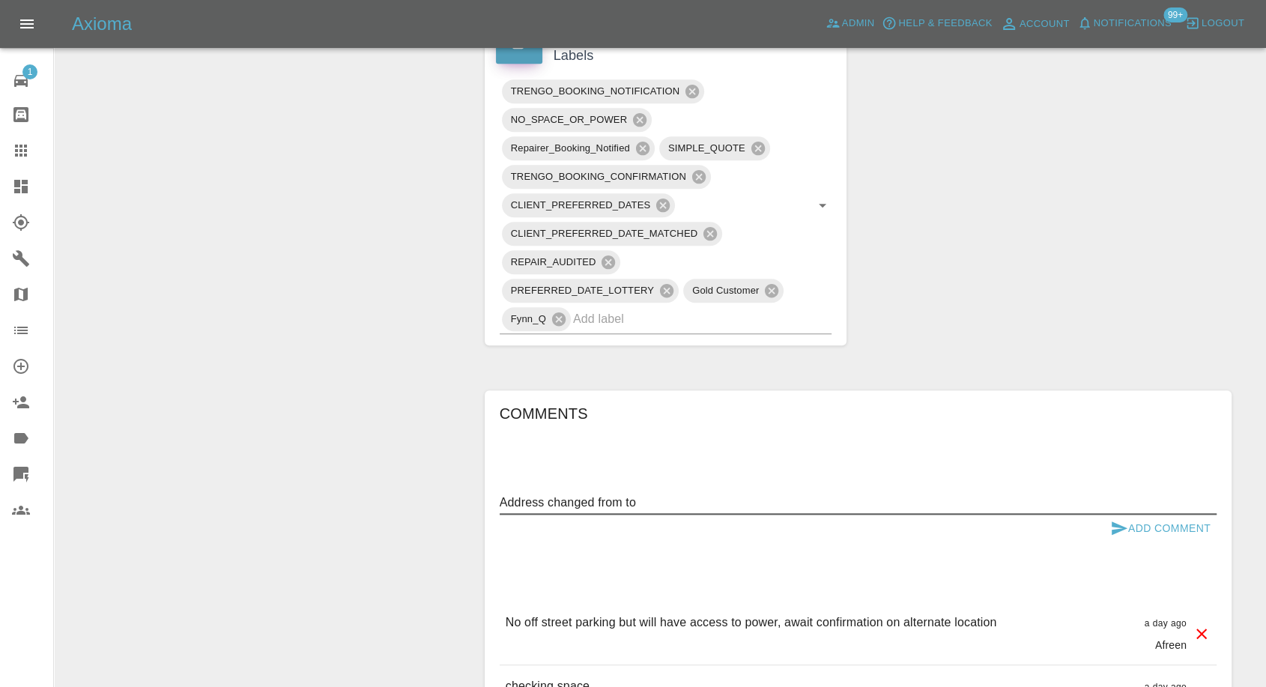
paste textarea "Hart Hill Lodge Calderstones Road Liverpool L18 3HY"
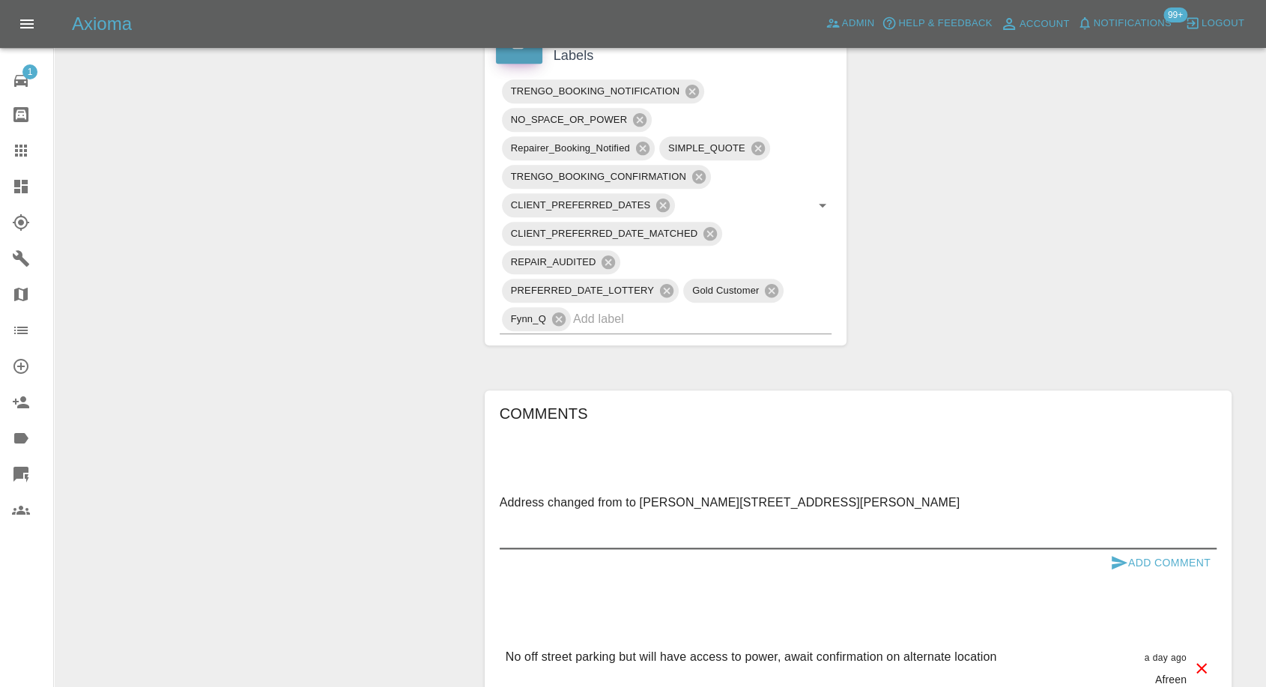
click at [730, 494] on textarea "Address changed from to Hart Hill Lodge Calderstones Road Liverpool L18 3HY" at bounding box center [858, 520] width 717 height 52
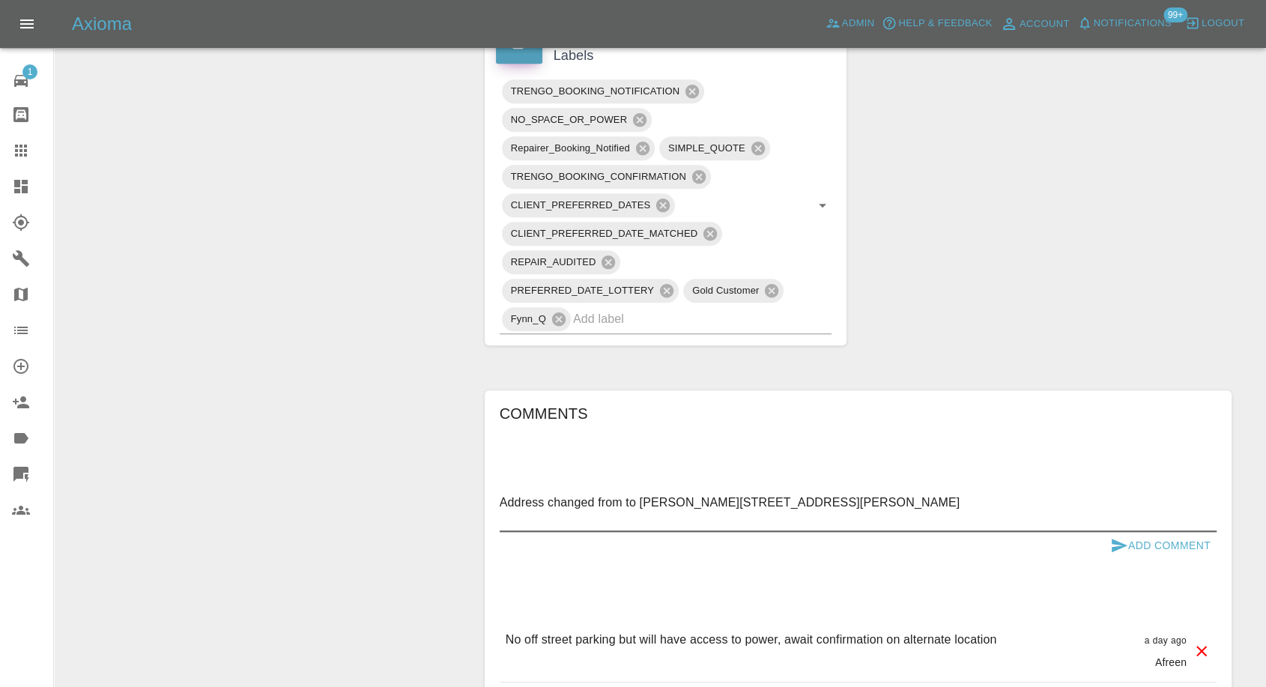
click at [862, 494] on textarea "Address changed from to Hart Hill Lodge, Calderstones Road Liverpool L18 3HY" at bounding box center [858, 511] width 717 height 34
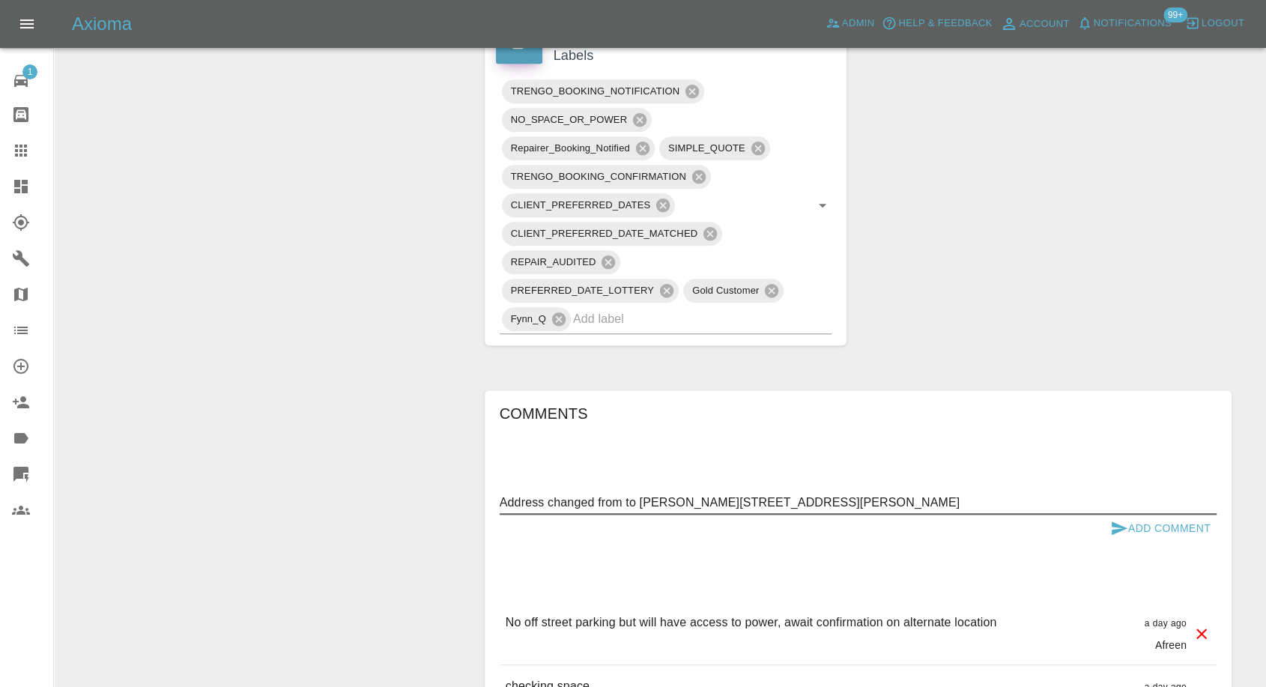
click at [976, 494] on textarea "Address changed from to Hart Hill Lodge, Calderstones Road, Liverpool L18 3HY" at bounding box center [858, 502] width 717 height 17
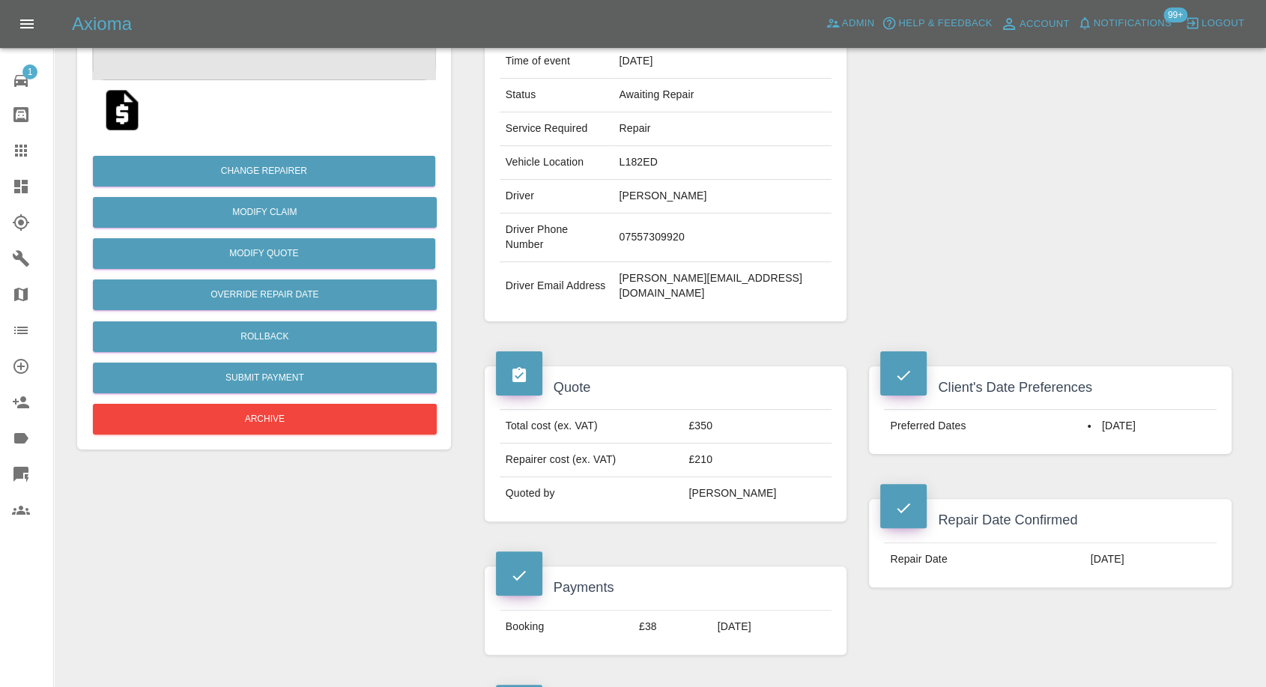
scroll to position [250, 0]
click at [684, 147] on td "L182ED" at bounding box center [722, 164] width 219 height 34
copy td "L182ED"
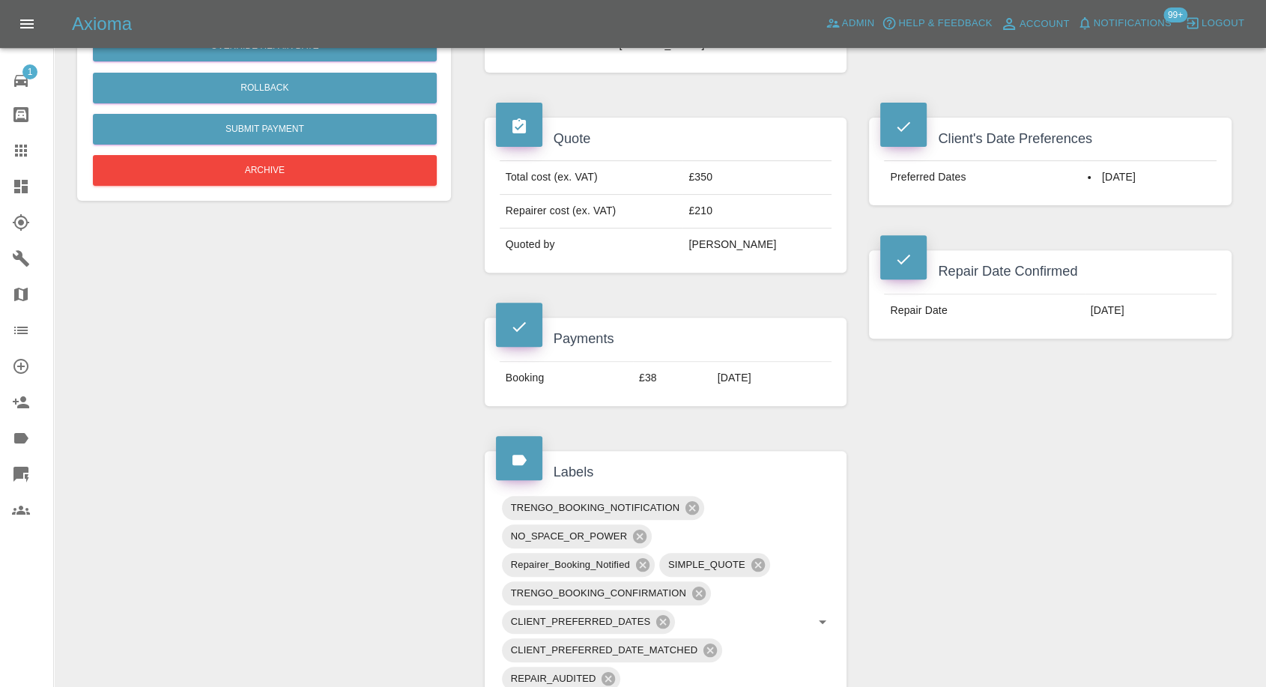
scroll to position [916, 0]
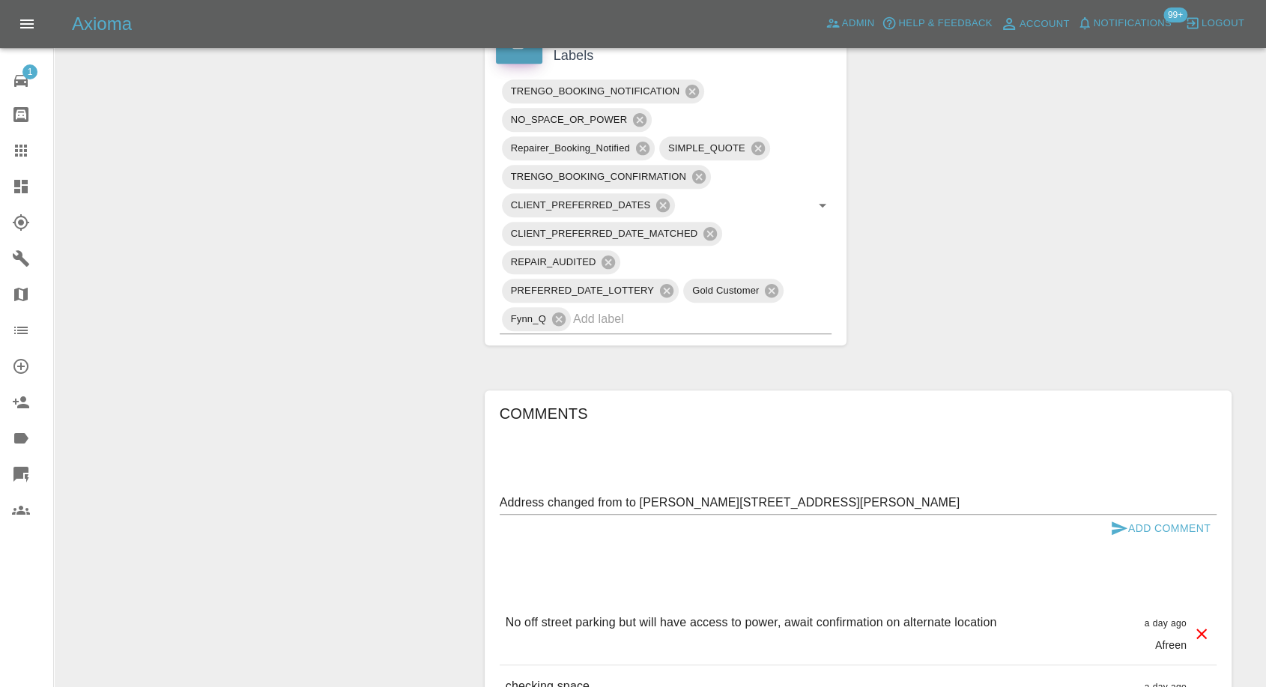
click at [624, 494] on textarea "Address changed from to Hart Hill Lodge, Calderstones Road, Liverpool L18 3HY" at bounding box center [858, 502] width 717 height 17
paste textarea "L182ED"
type textarea "Address changed from L182ED to Hart Hill Lodge, Calderstones Road, Liverpool L1…"
click at [1115, 522] on icon "submit" at bounding box center [1120, 528] width 16 height 13
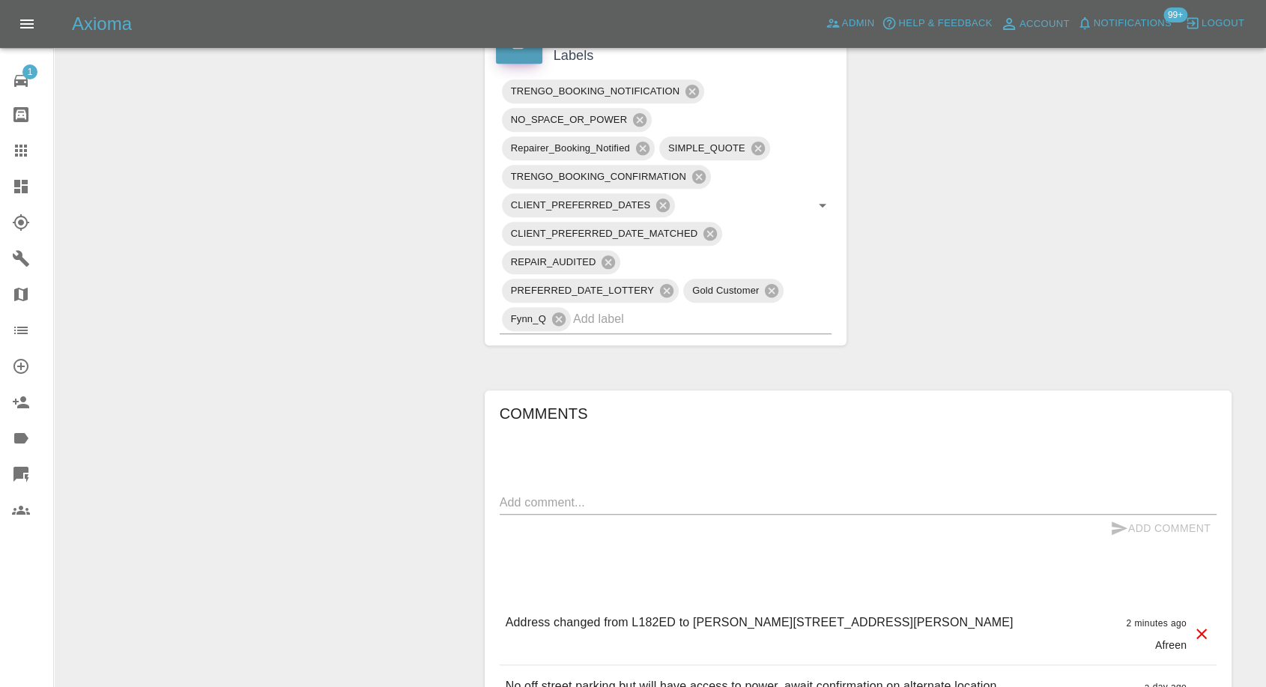
drag, startPoint x: 947, startPoint y: 579, endPoint x: 1024, endPoint y: 579, distance: 77.2
click at [1024, 602] on div "Address changed from L182ED to Hart Hill Lodge, Calderstones Road, Liverpool L1…" at bounding box center [858, 633] width 717 height 63
copy p "L18 3HY"
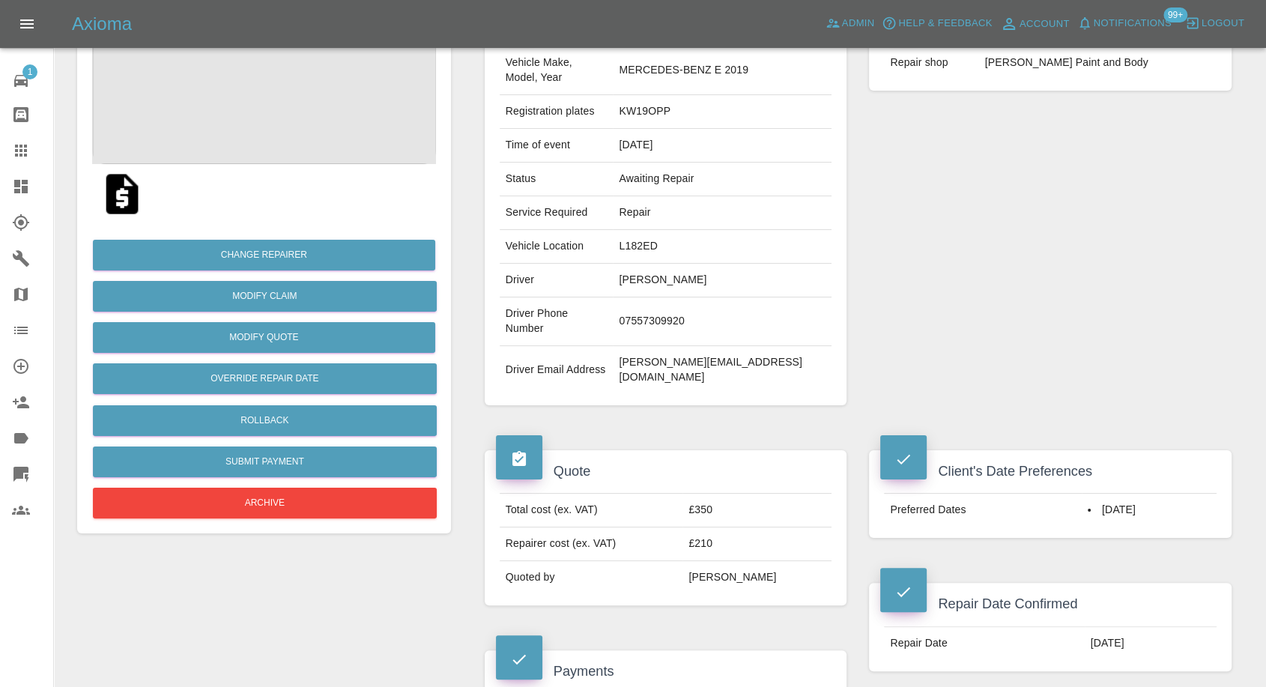
scroll to position [0, 0]
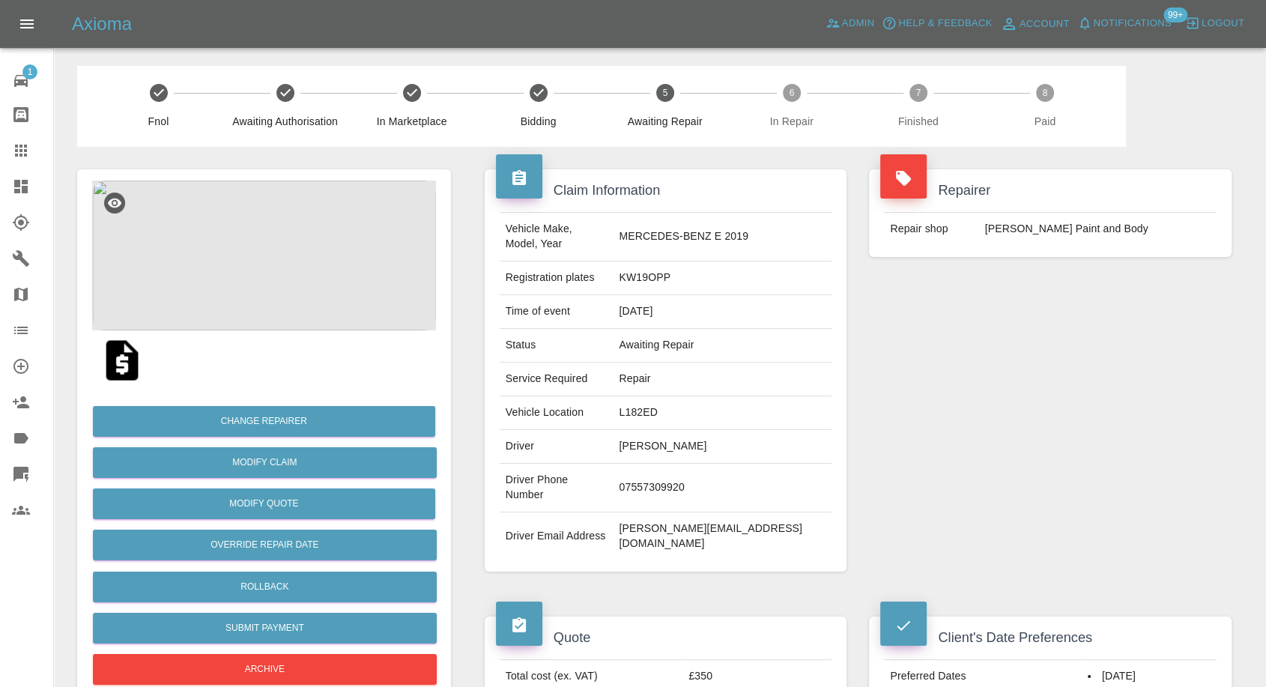
click at [1030, 227] on td "J Taylor Paint and Body" at bounding box center [1098, 229] width 238 height 33
copy div "J Taylor Paint and Body"
click at [20, 262] on icon at bounding box center [21, 259] width 18 height 18
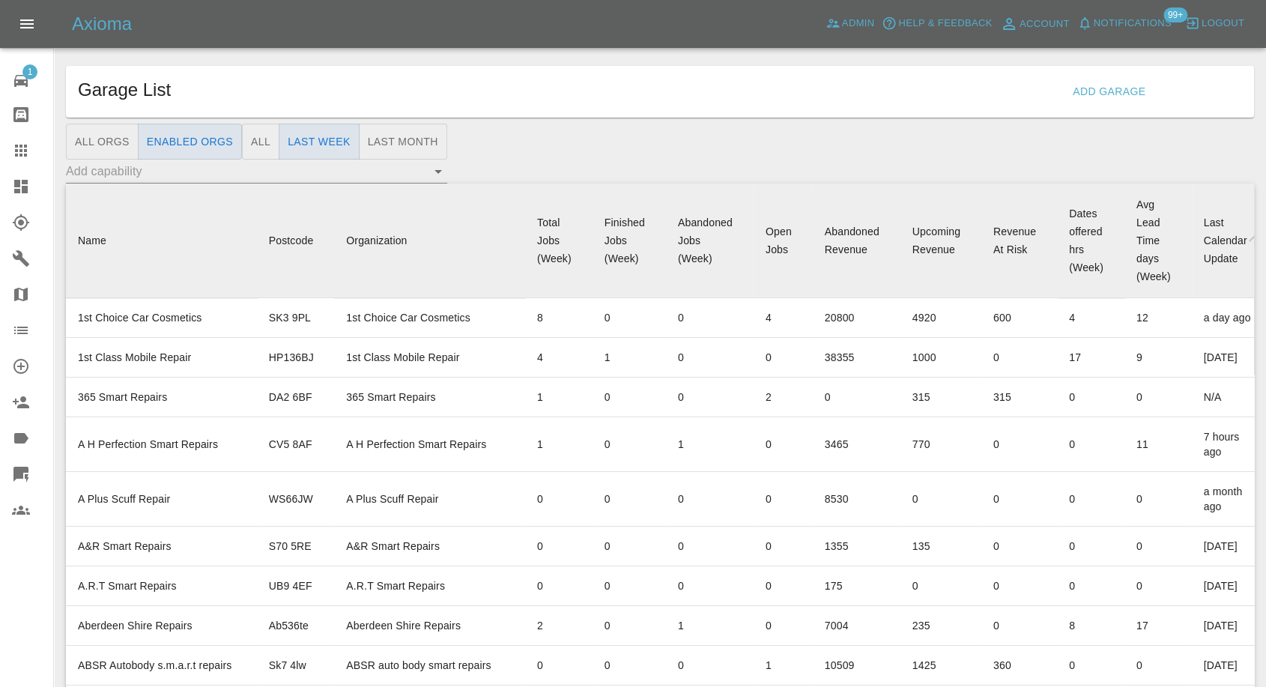
scroll to position [4244, 0]
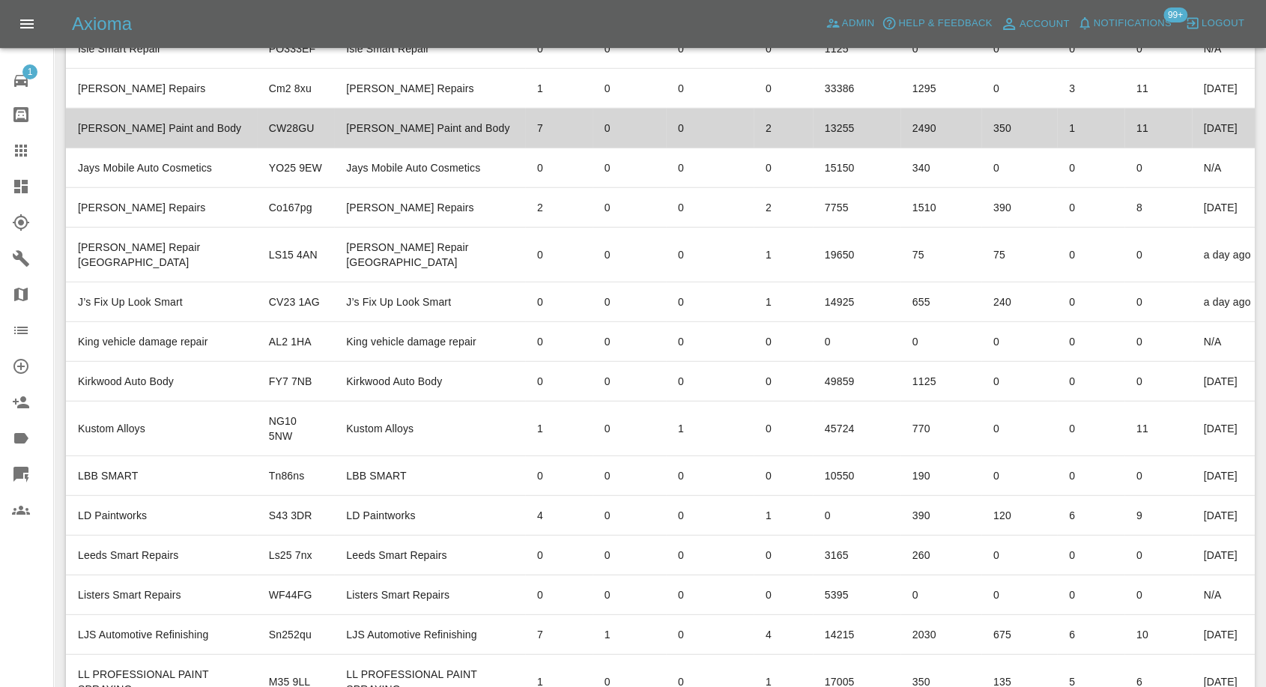
click at [162, 148] on td "J Taylor Paint and Body" at bounding box center [161, 129] width 191 height 40
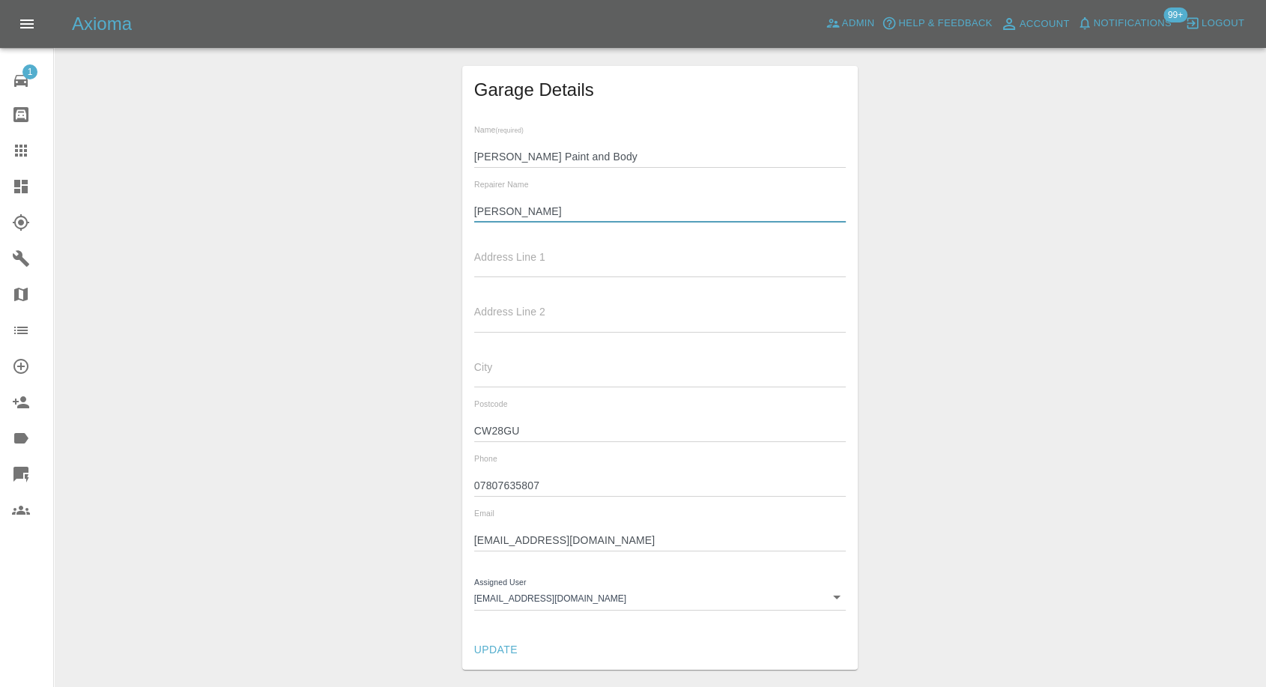
click at [482, 209] on input "J Taylor" at bounding box center [660, 212] width 372 height 22
click at [505, 487] on input "07807635807" at bounding box center [660, 486] width 372 height 22
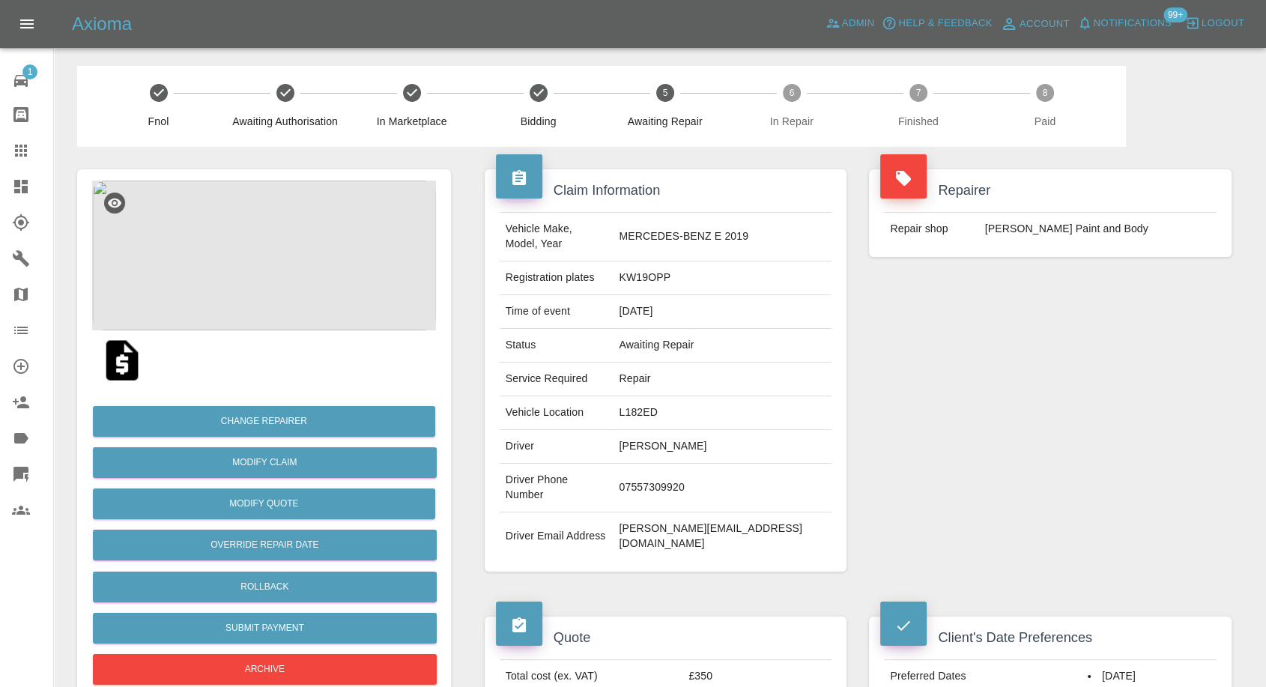
drag, startPoint x: 25, startPoint y: 156, endPoint x: 107, endPoint y: 199, distance: 93.2
click at [25, 156] on icon at bounding box center [21, 151] width 12 height 12
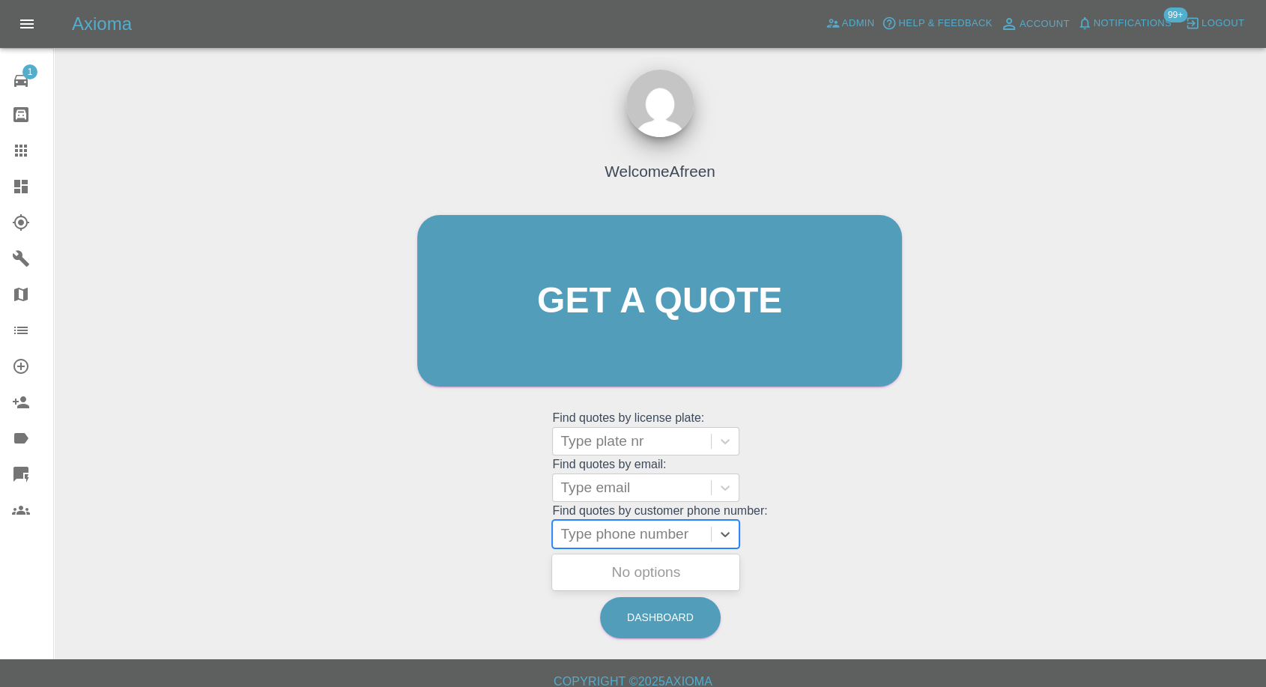
click at [626, 530] on div at bounding box center [631, 534] width 143 height 21
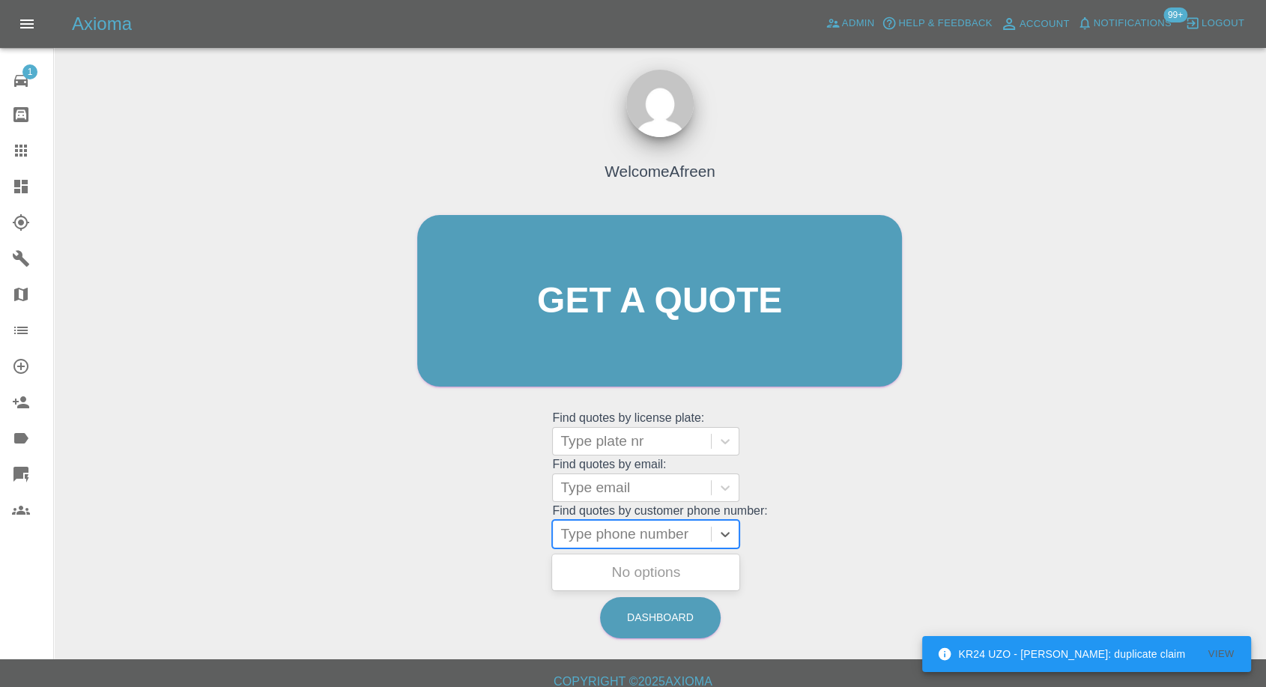
paste input "07713333395"
type input "07713333395"
click at [632, 575] on div "RO21ZKH, Awaiting Repair" at bounding box center [645, 581] width 187 height 48
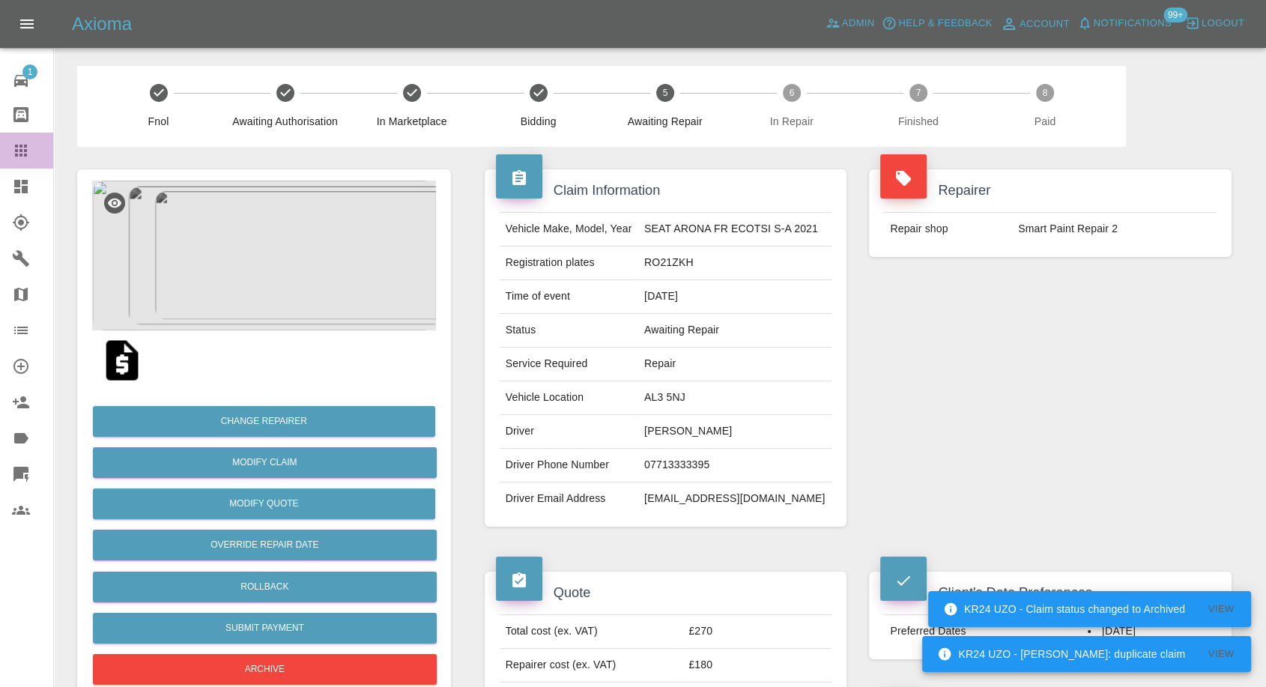
click at [20, 160] on link "Claims" at bounding box center [26, 151] width 53 height 36
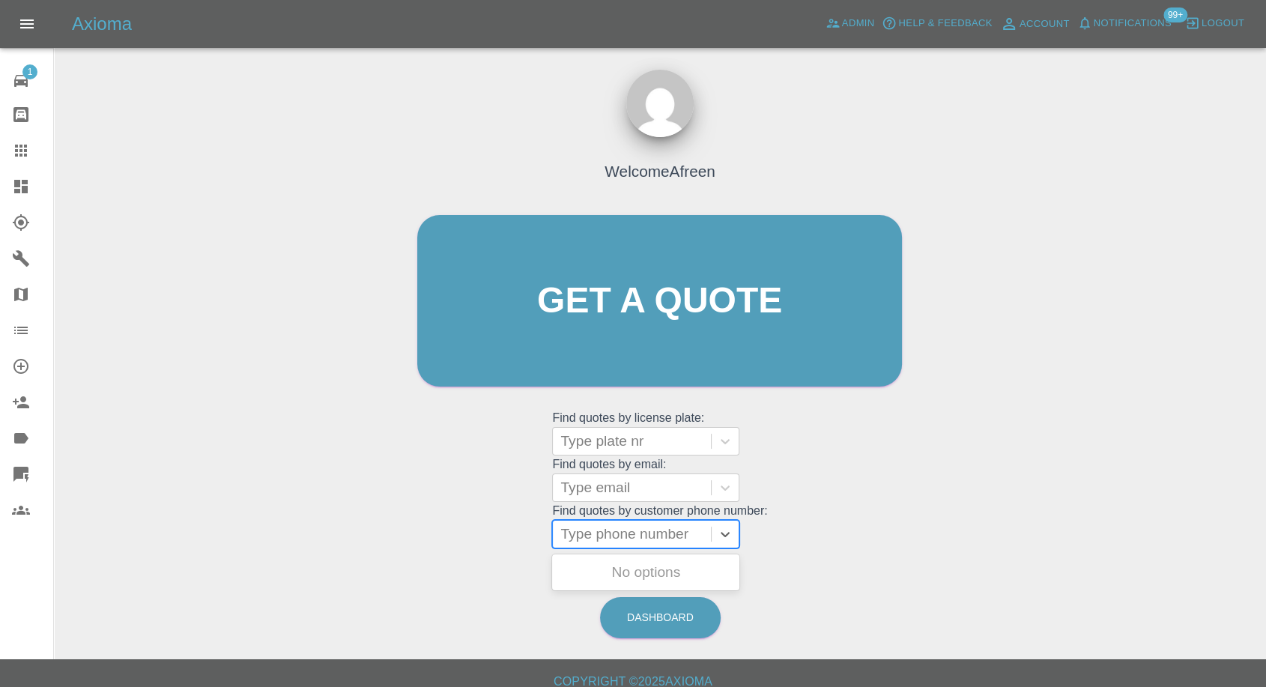
click at [605, 538] on div at bounding box center [631, 534] width 143 height 21
paste input "07767783721"
type input "07767783721"
click at [617, 579] on div "GU14GCY, Awaiting Repair" at bounding box center [645, 581] width 187 height 48
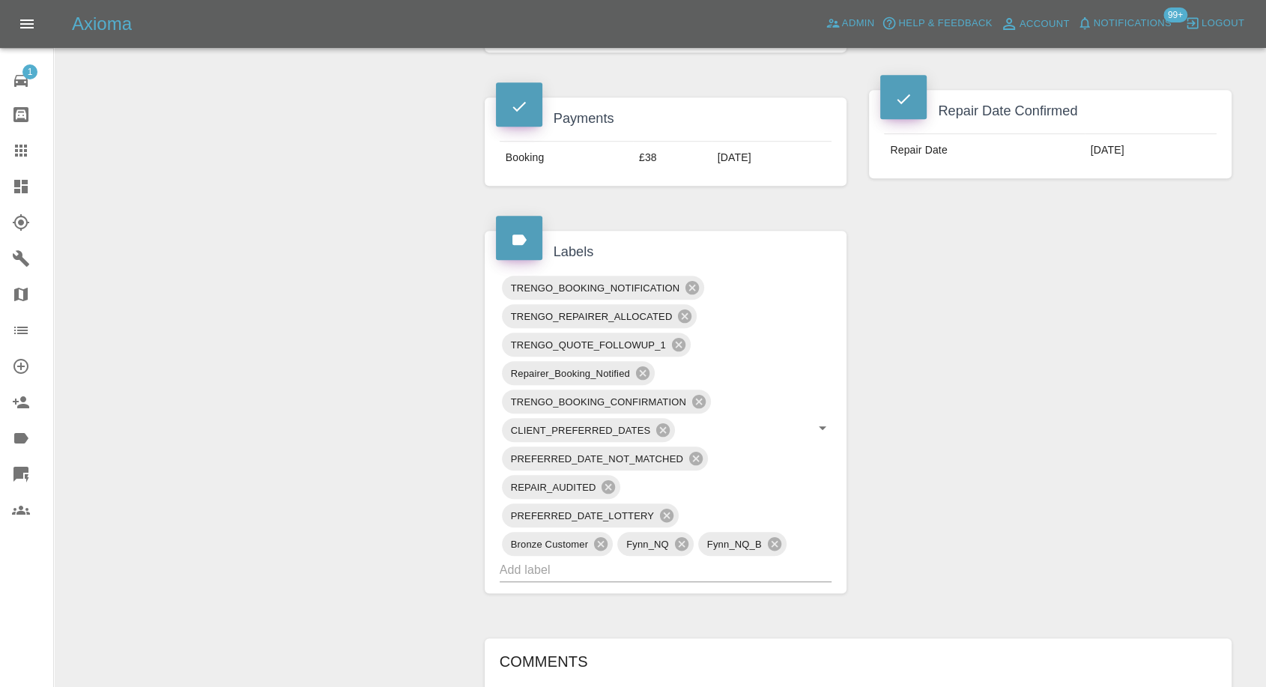
scroll to position [1082, 0]
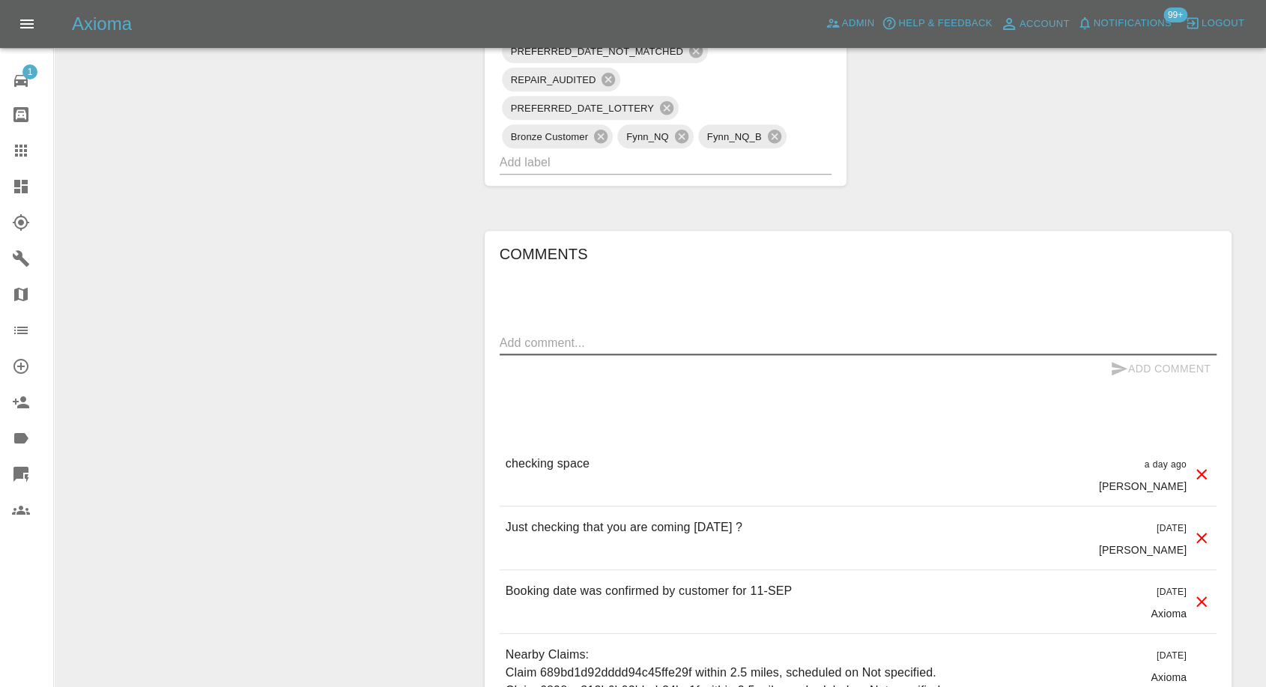
click at [629, 335] on textarea at bounding box center [858, 342] width 717 height 17
paste textarea "Yes we have off street parking and access to electricity"
type textarea "Yes we have off street parking and access to electricity"
click at [1114, 363] on icon "submit" at bounding box center [1120, 368] width 16 height 13
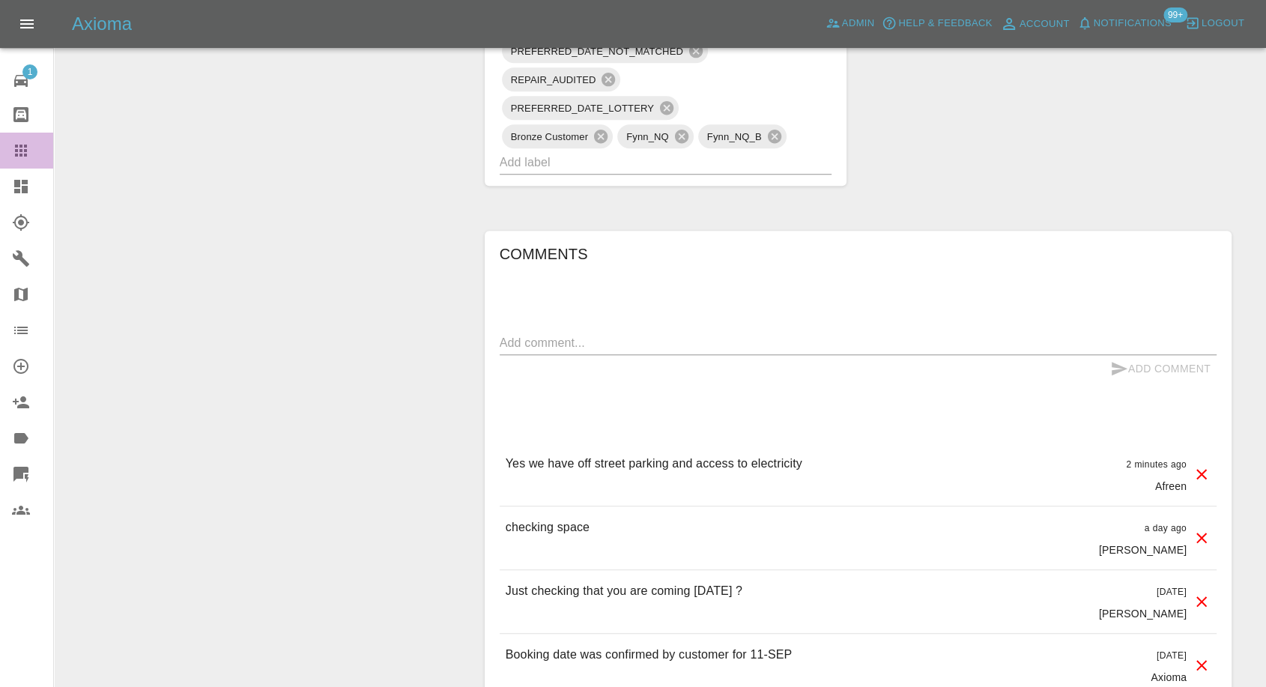
click at [18, 158] on icon at bounding box center [21, 151] width 18 height 18
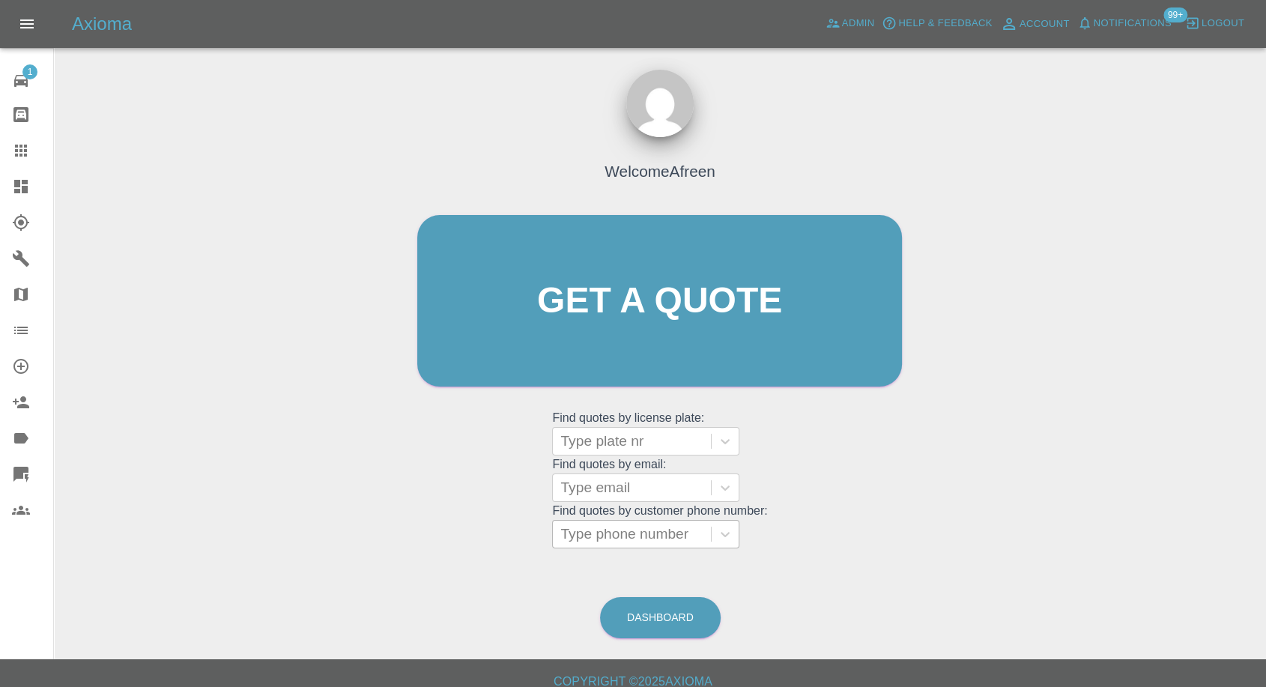
click at [611, 536] on div at bounding box center [631, 534] width 143 height 21
paste input "07917055568"
type input "07917055568"
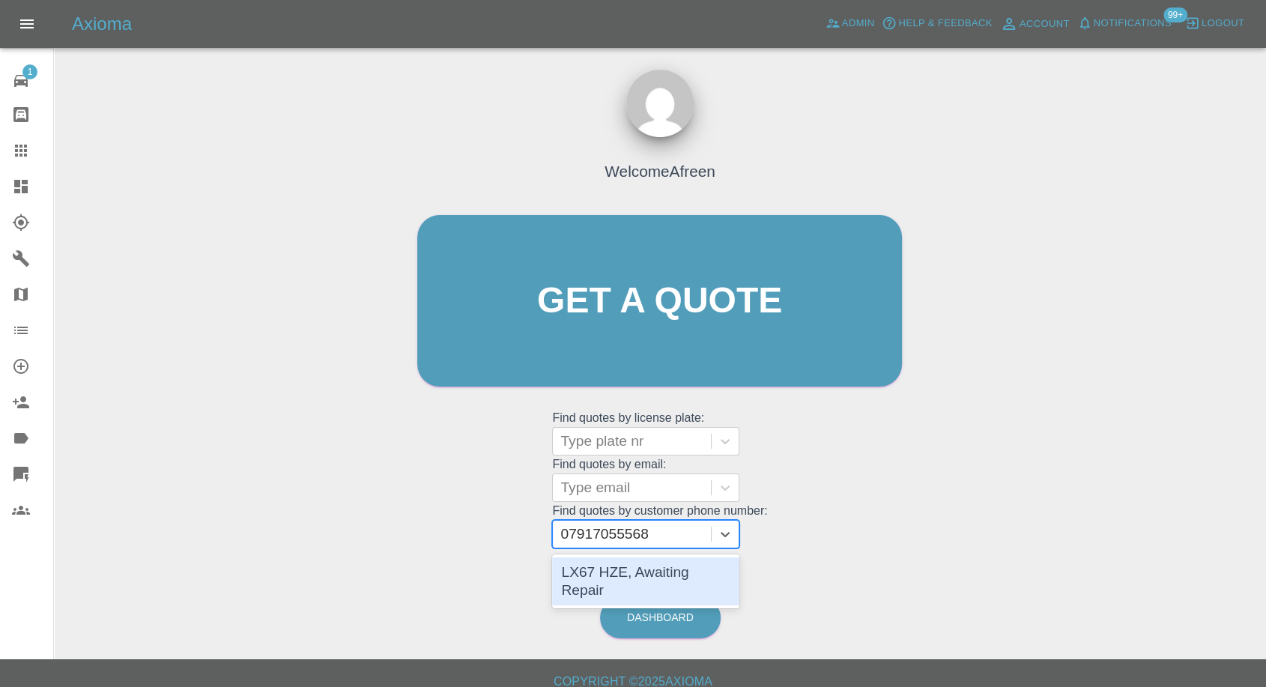
click at [611, 577] on div "LX67 HZE, Awaiting Repair" at bounding box center [645, 581] width 187 height 48
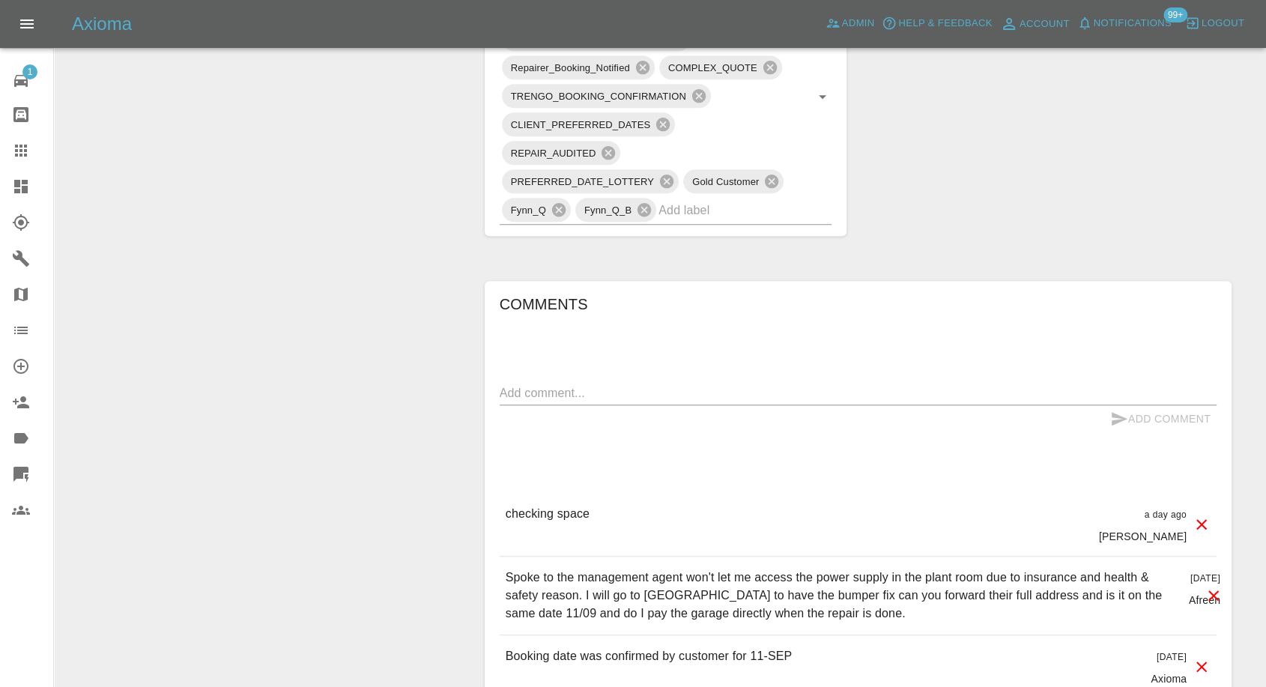
scroll to position [1082, 0]
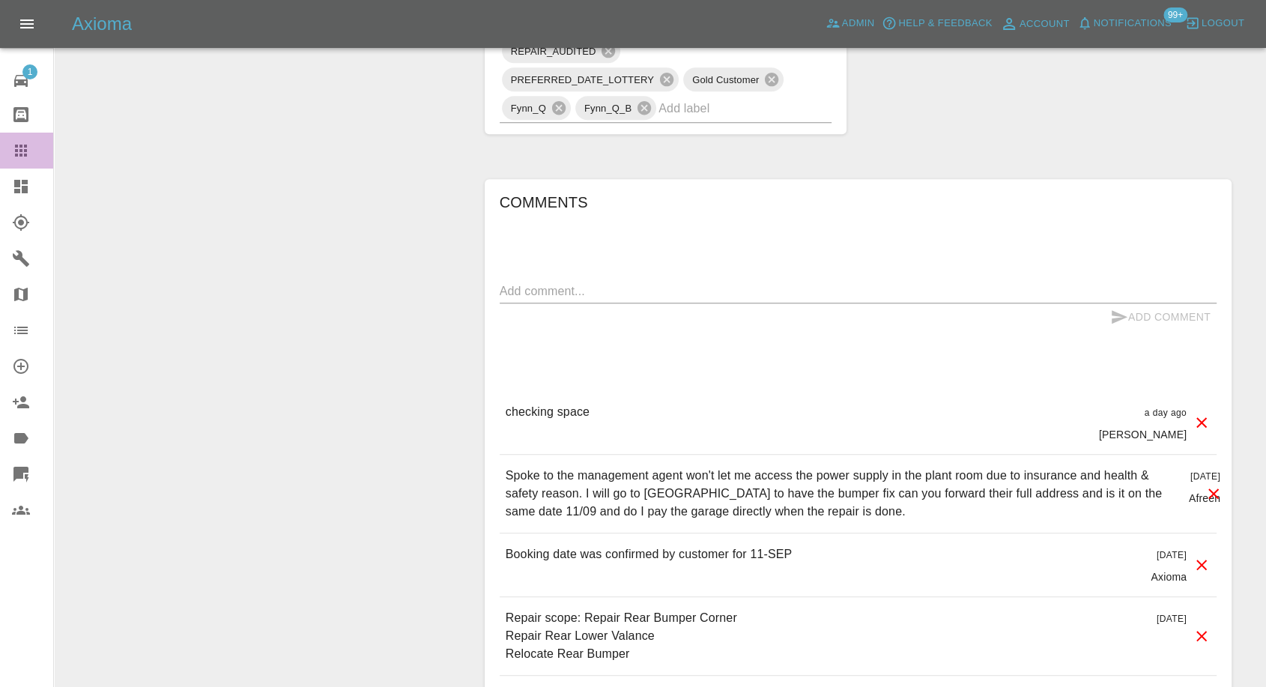
click at [7, 140] on link "Claims" at bounding box center [26, 151] width 53 height 36
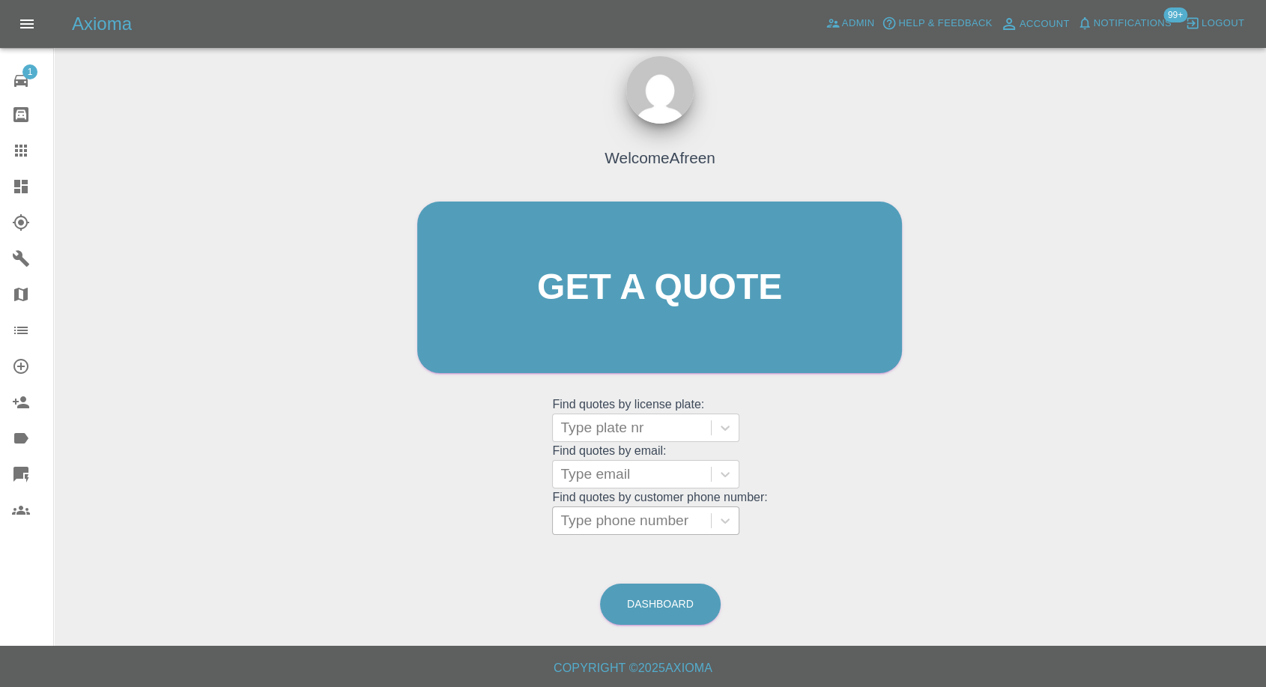
click at [613, 525] on div at bounding box center [631, 520] width 143 height 21
paste input "07393194215"
type input "07393194215"
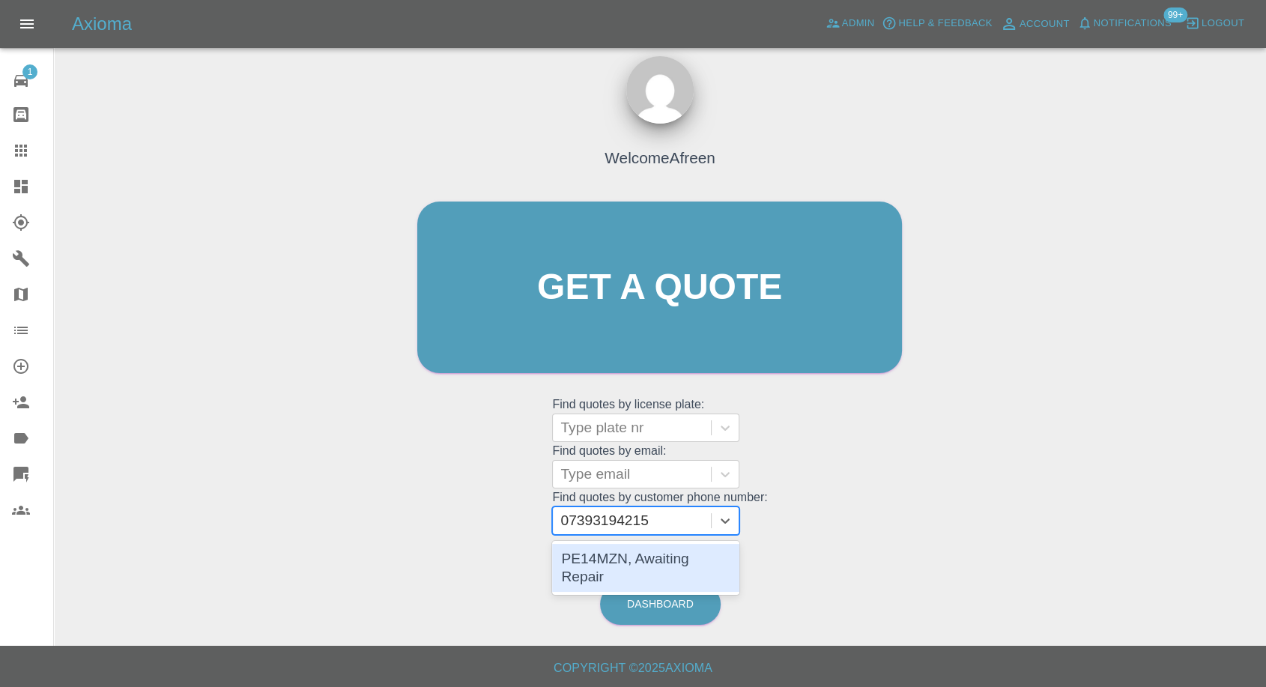
click at [611, 557] on div "PE14MZN, Awaiting Repair" at bounding box center [645, 568] width 187 height 48
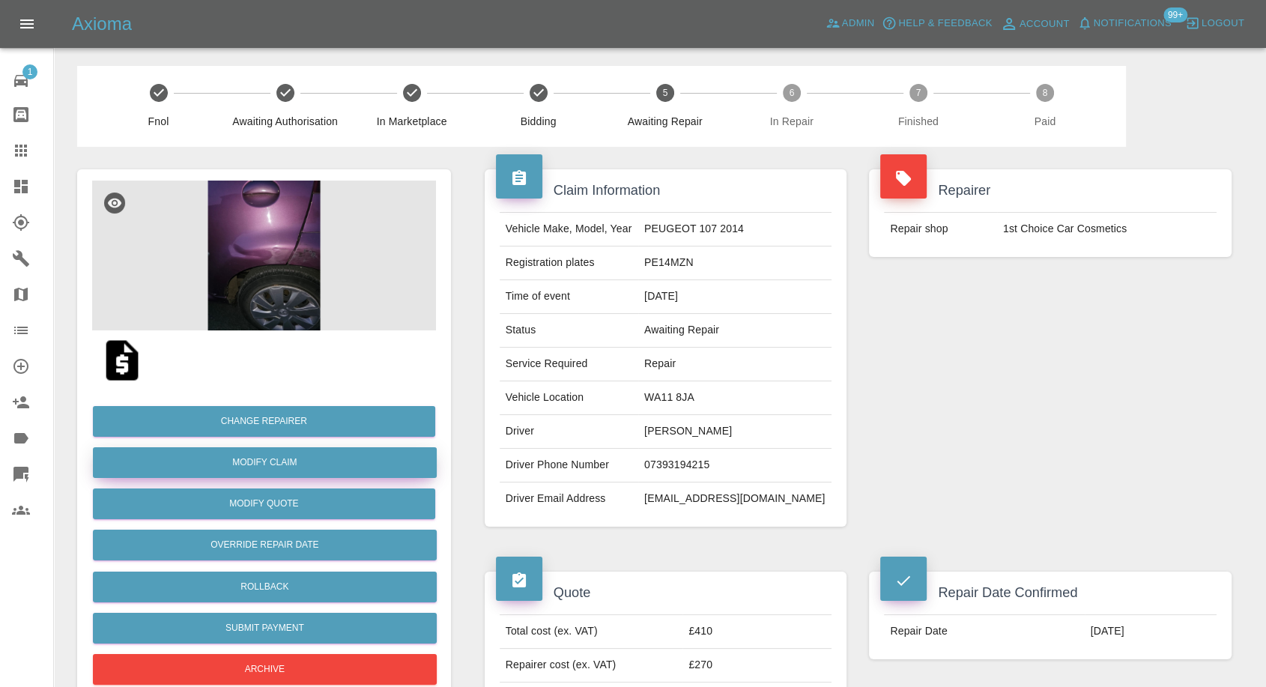
drag, startPoint x: 277, startPoint y: 468, endPoint x: 357, endPoint y: 453, distance: 81.6
click at [277, 468] on link "Modify Claim" at bounding box center [265, 462] width 344 height 31
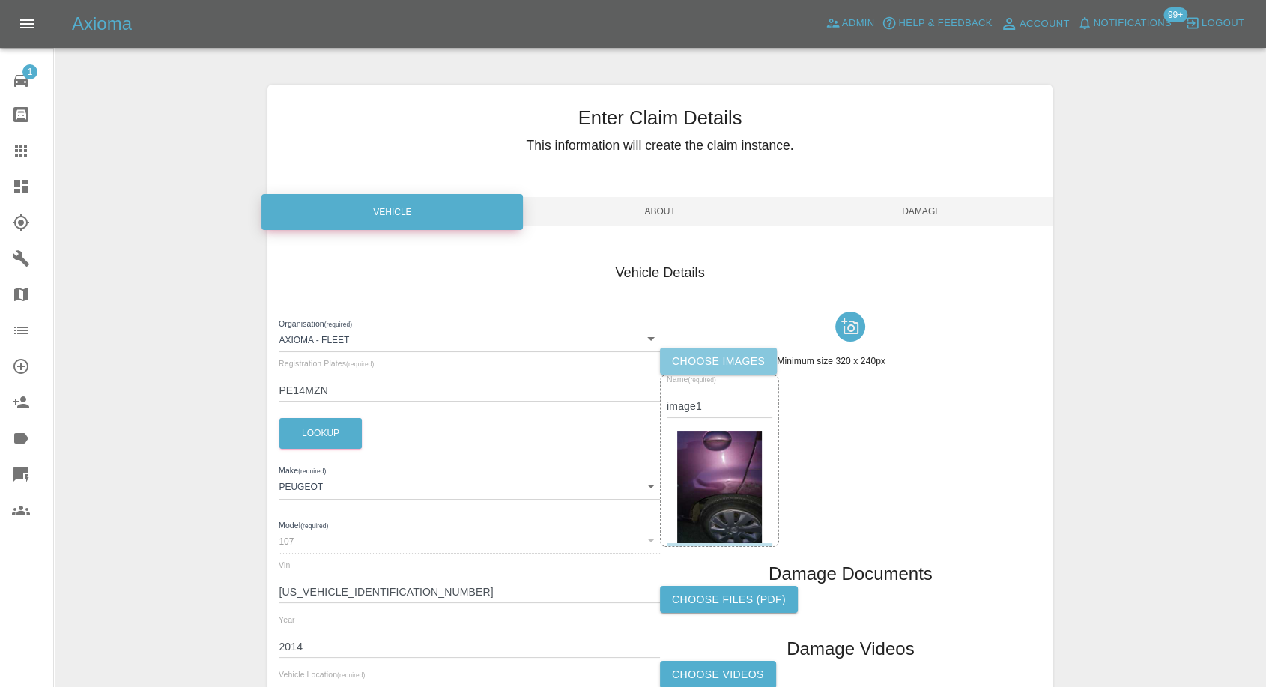
click at [708, 361] on label "Choose images" at bounding box center [718, 362] width 117 height 28
click at [0, 0] on input "Choose images" at bounding box center [0, 0] width 0 height 0
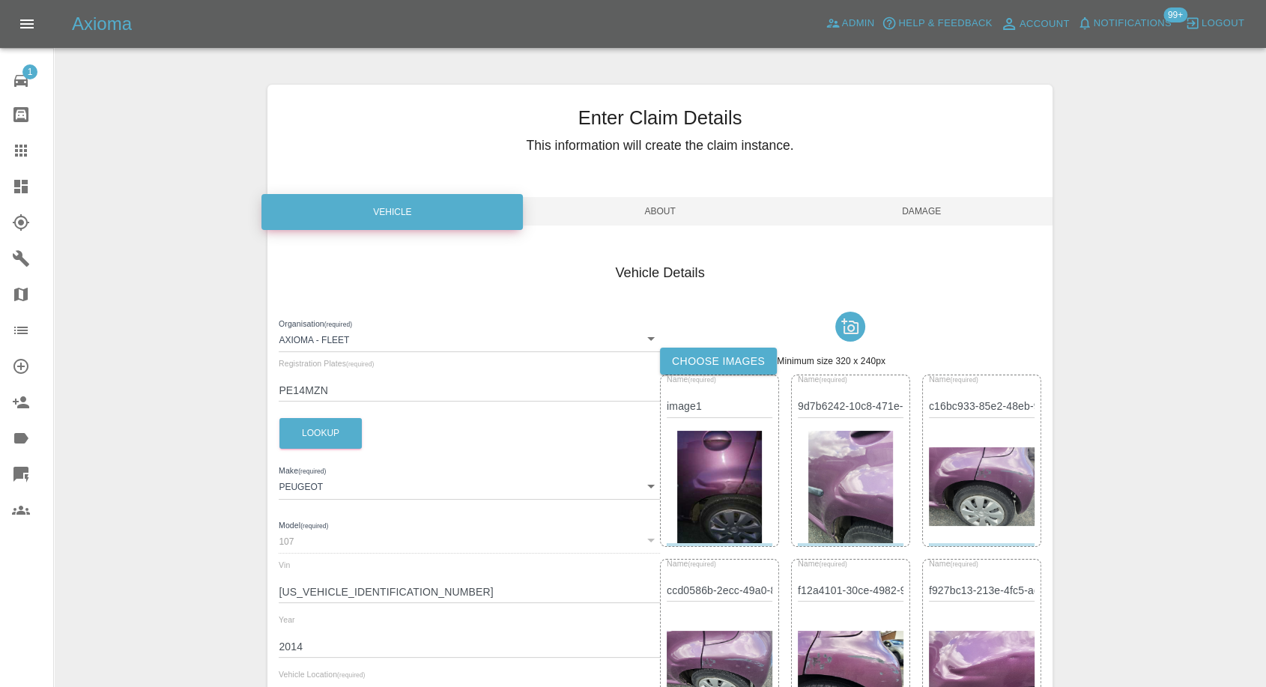
click at [925, 212] on span "Damage" at bounding box center [922, 211] width 262 height 28
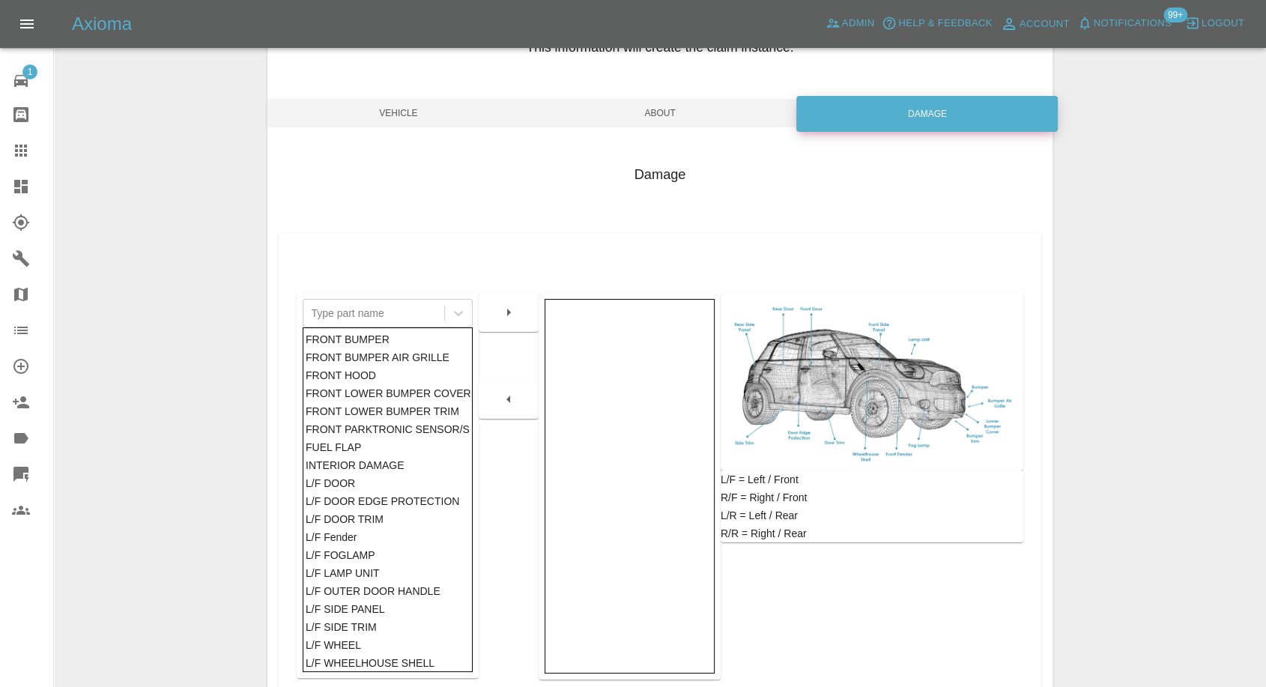
scroll to position [240, 0]
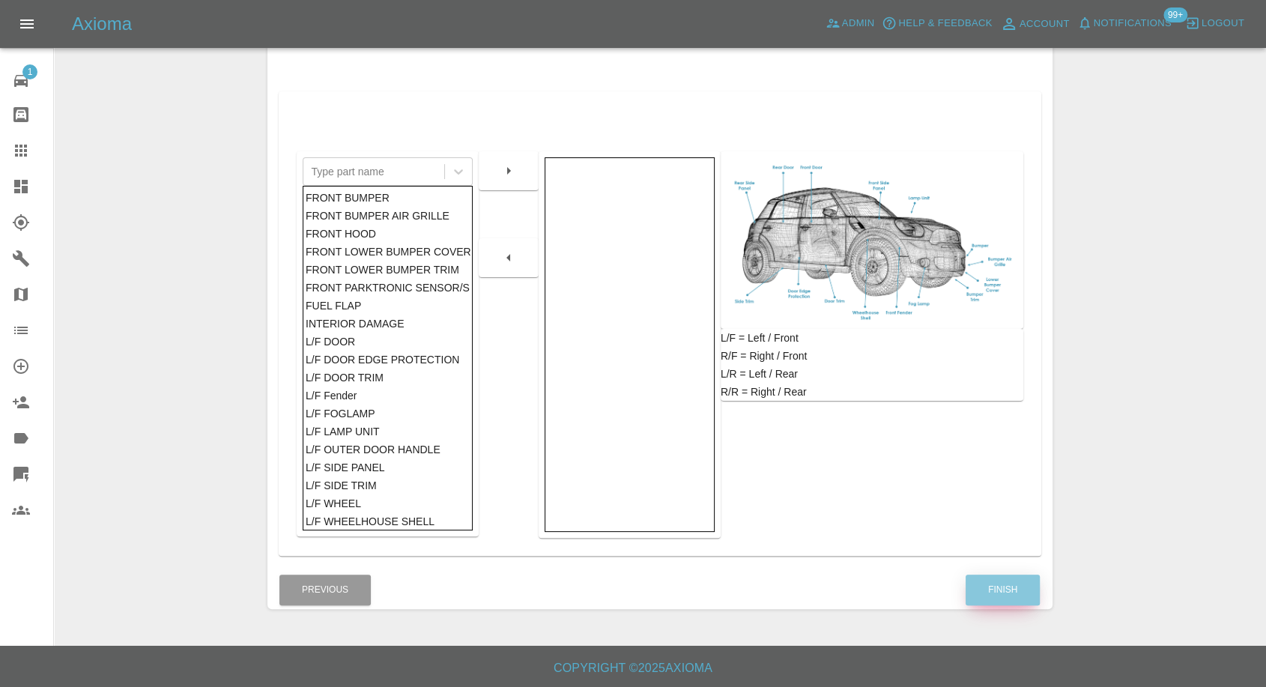
click at [1006, 590] on button "Finish" at bounding box center [1003, 590] width 74 height 31
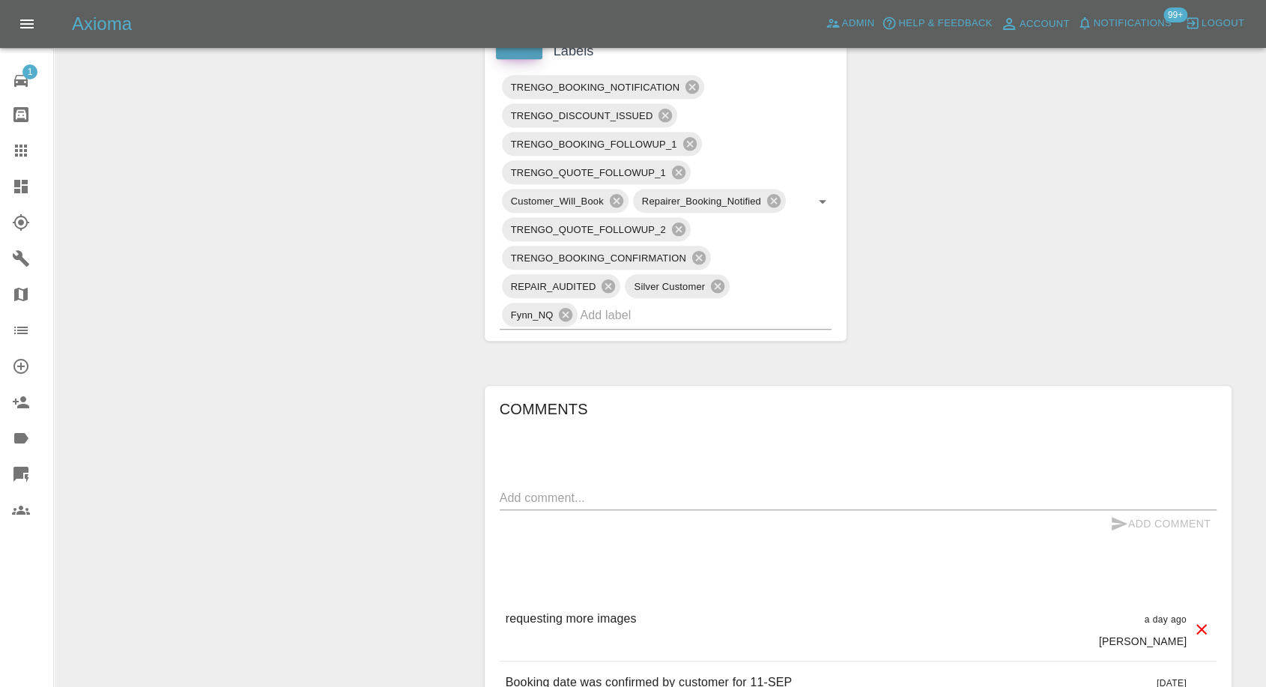
scroll to position [916, 0]
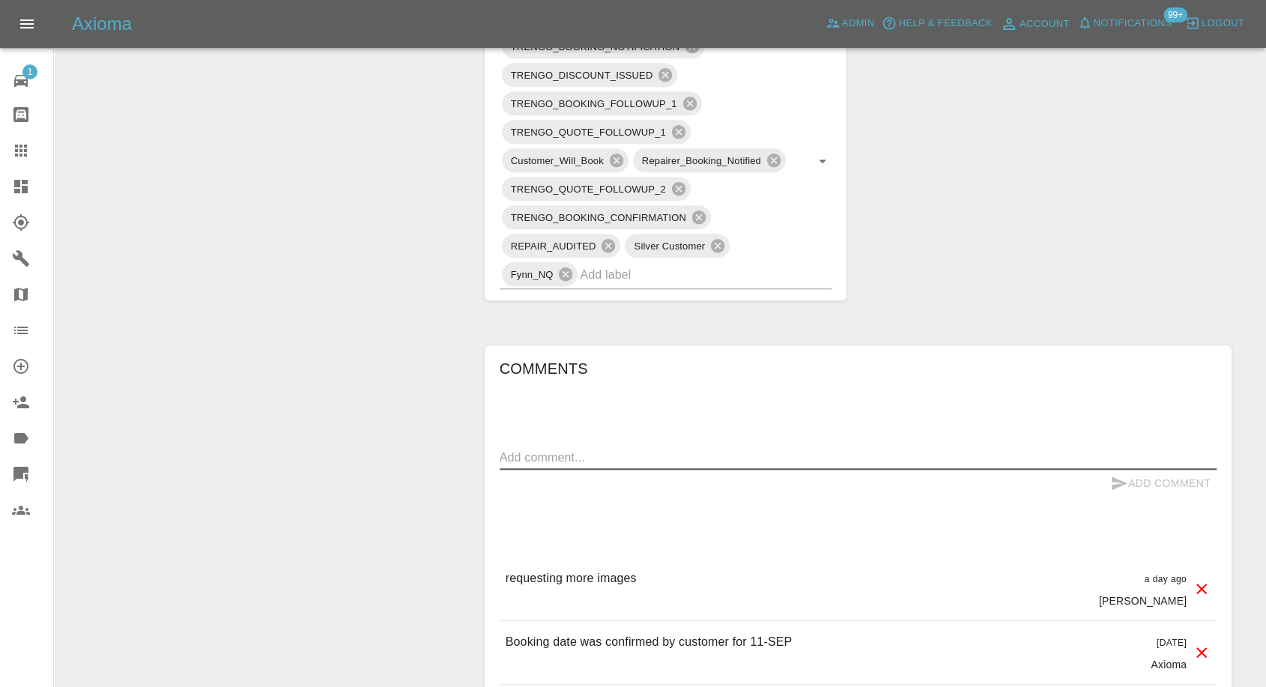
click at [544, 456] on textarea at bounding box center [858, 457] width 717 height 17
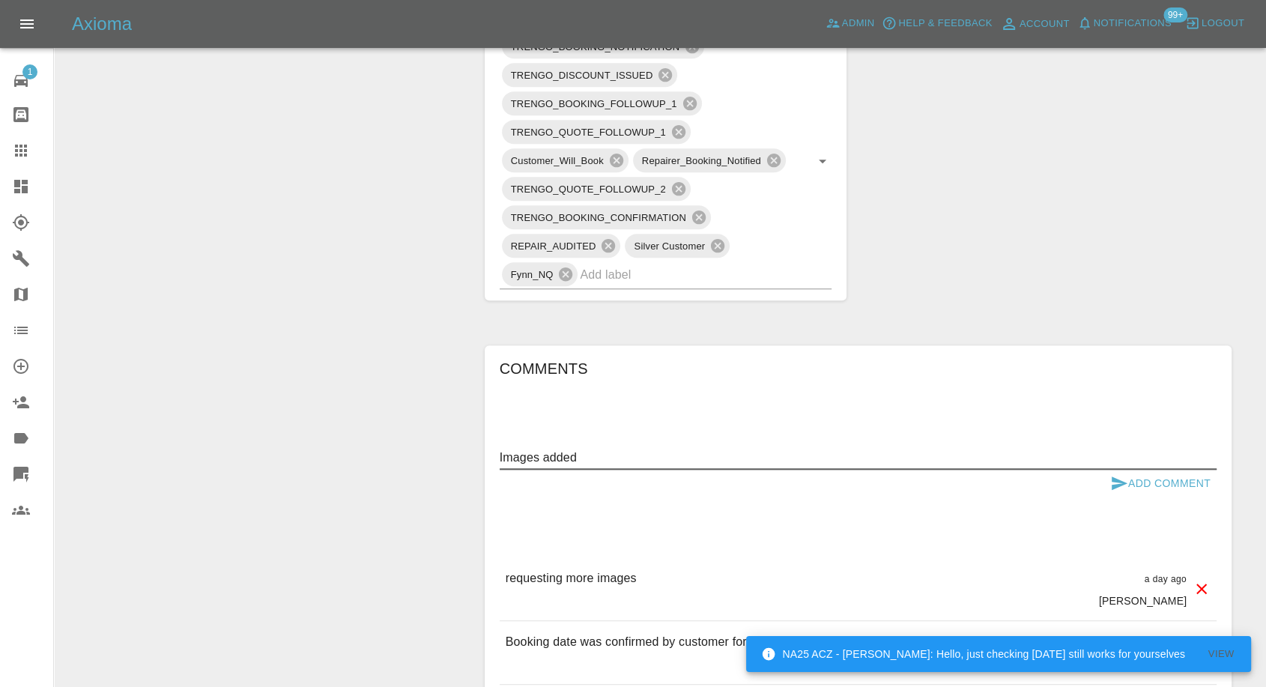
type textarea "Images added"
click at [1119, 484] on icon "submit" at bounding box center [1120, 483] width 16 height 13
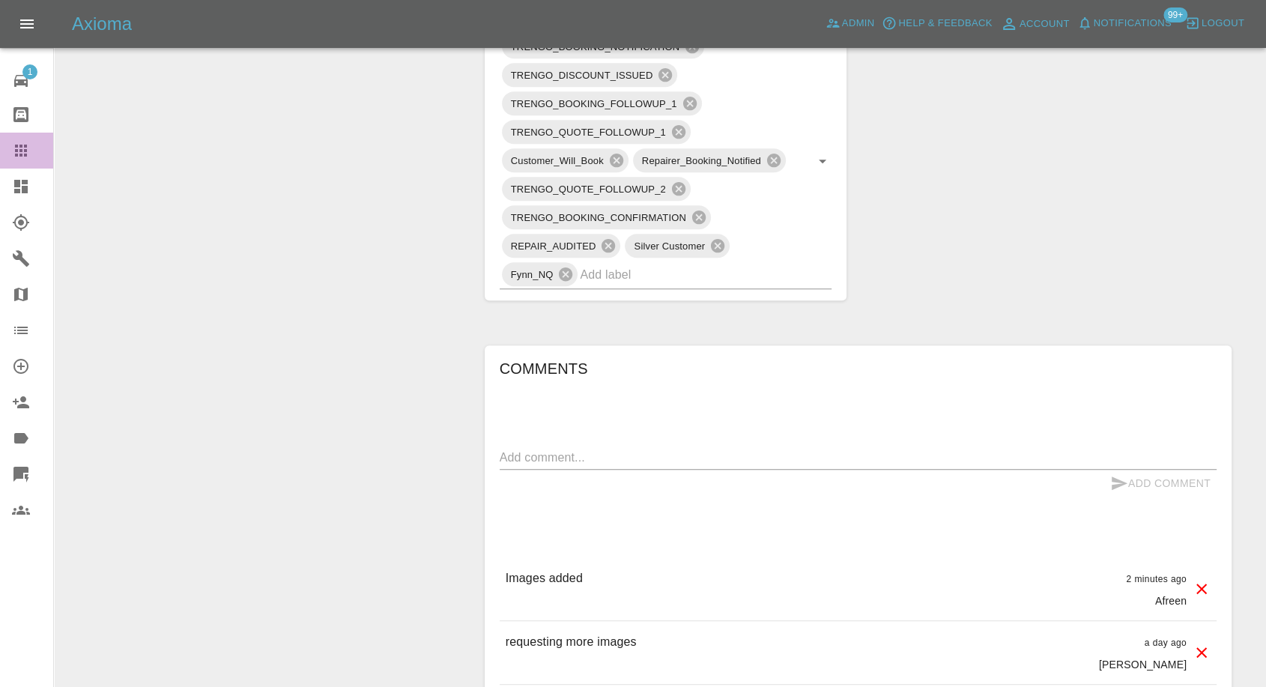
drag, startPoint x: 33, startPoint y: 154, endPoint x: 235, endPoint y: 291, distance: 244.4
click at [33, 157] on div at bounding box center [33, 151] width 42 height 18
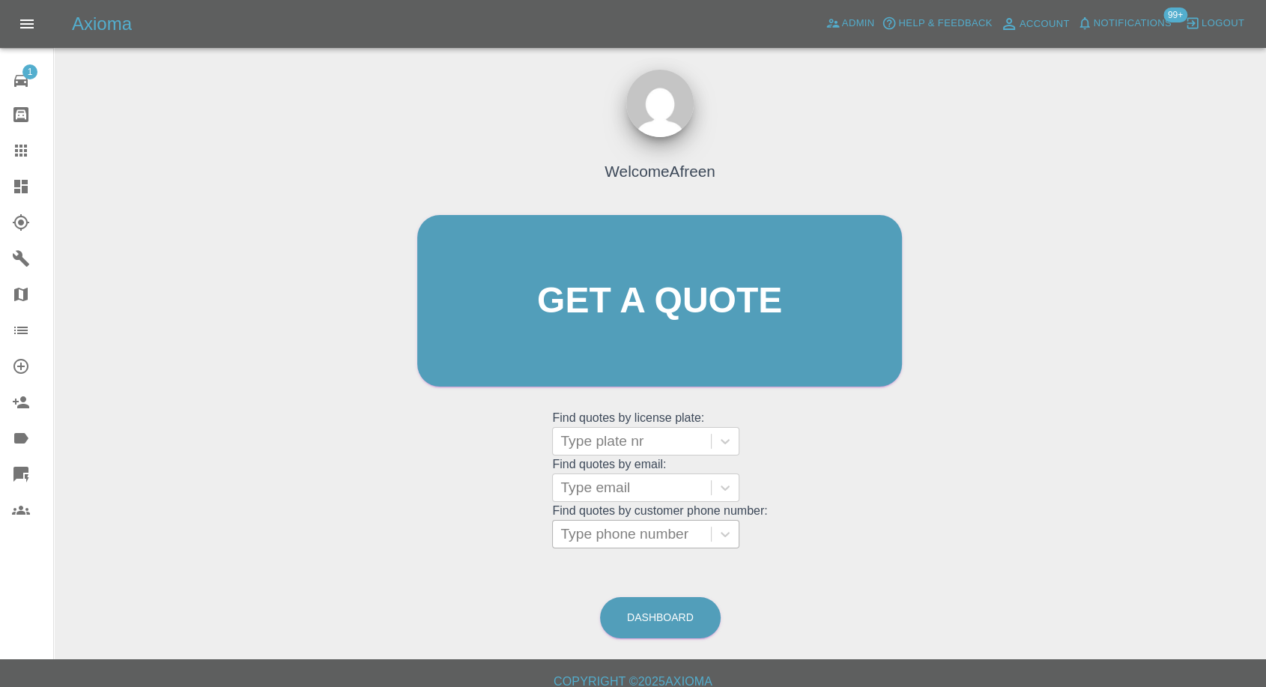
click at [633, 525] on div at bounding box center [631, 534] width 143 height 21
paste input "Our engineers provide quotes based on the images you send us. When the repair i…"
paste input "07940740382"
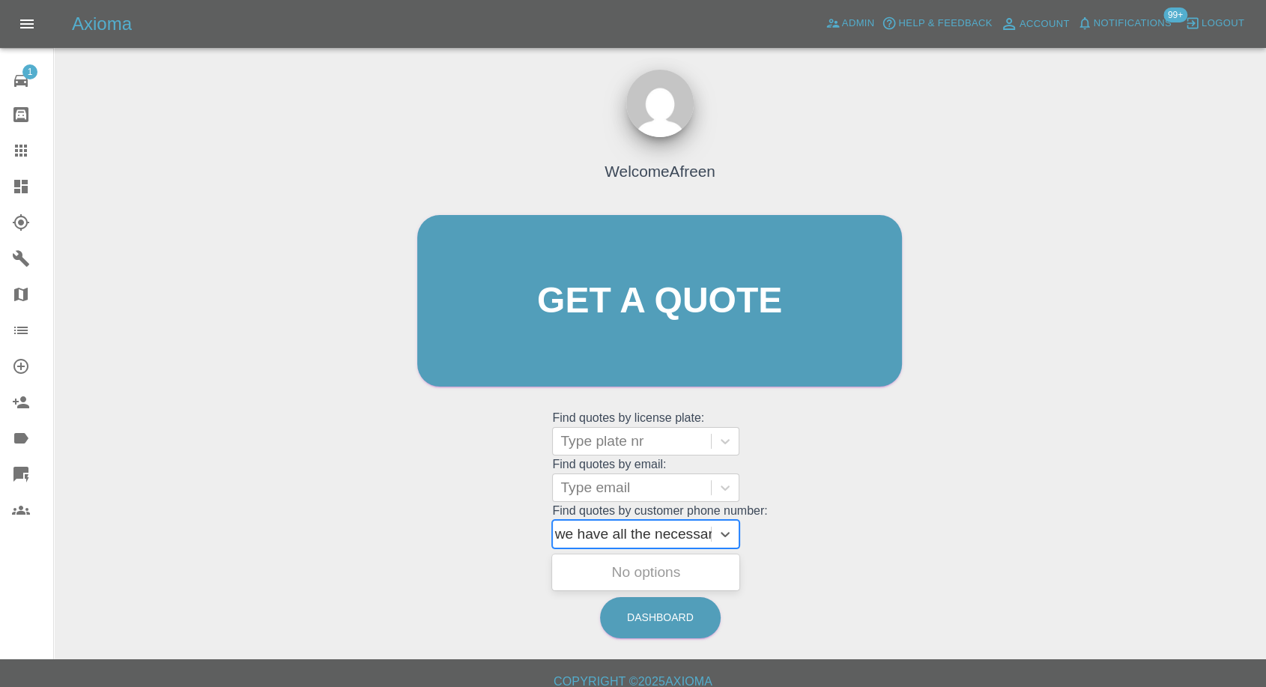
type input "07940740382"
click at [635, 581] on div "MJ71 TUY, Awaiting Repair" at bounding box center [645, 581] width 187 height 48
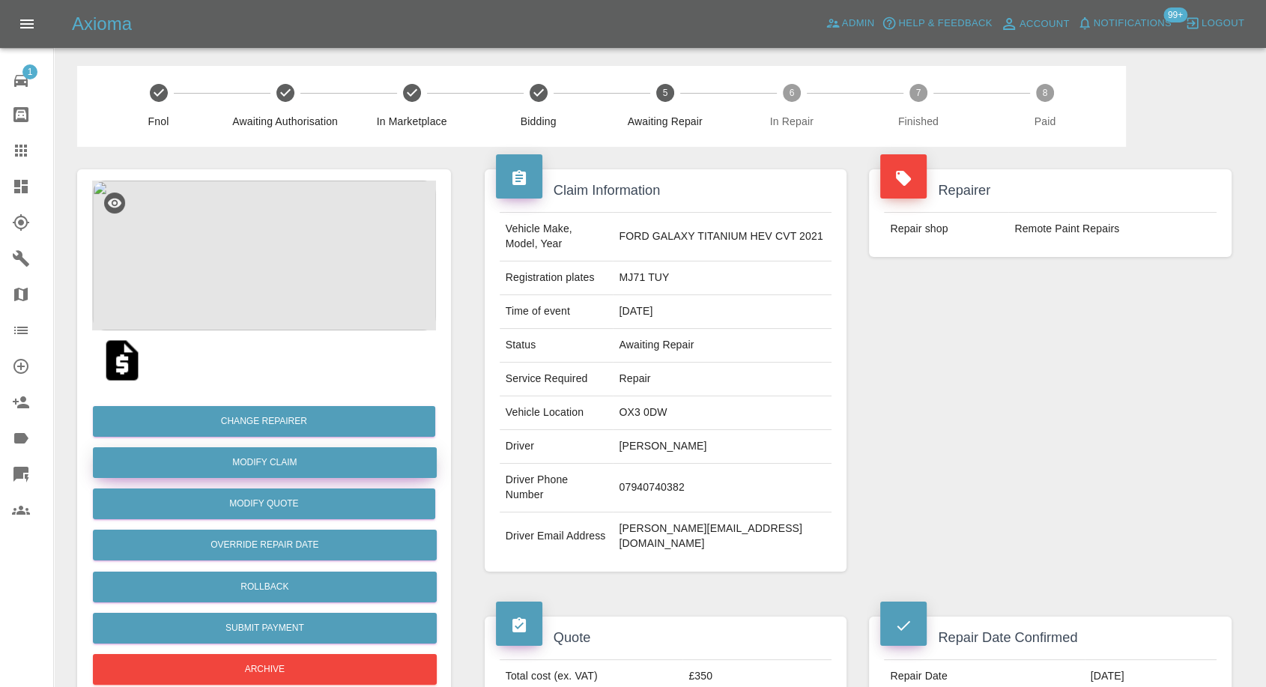
drag, startPoint x: 281, startPoint y: 464, endPoint x: 300, endPoint y: 467, distance: 19.0
click at [281, 464] on link "Modify Claim" at bounding box center [265, 462] width 344 height 31
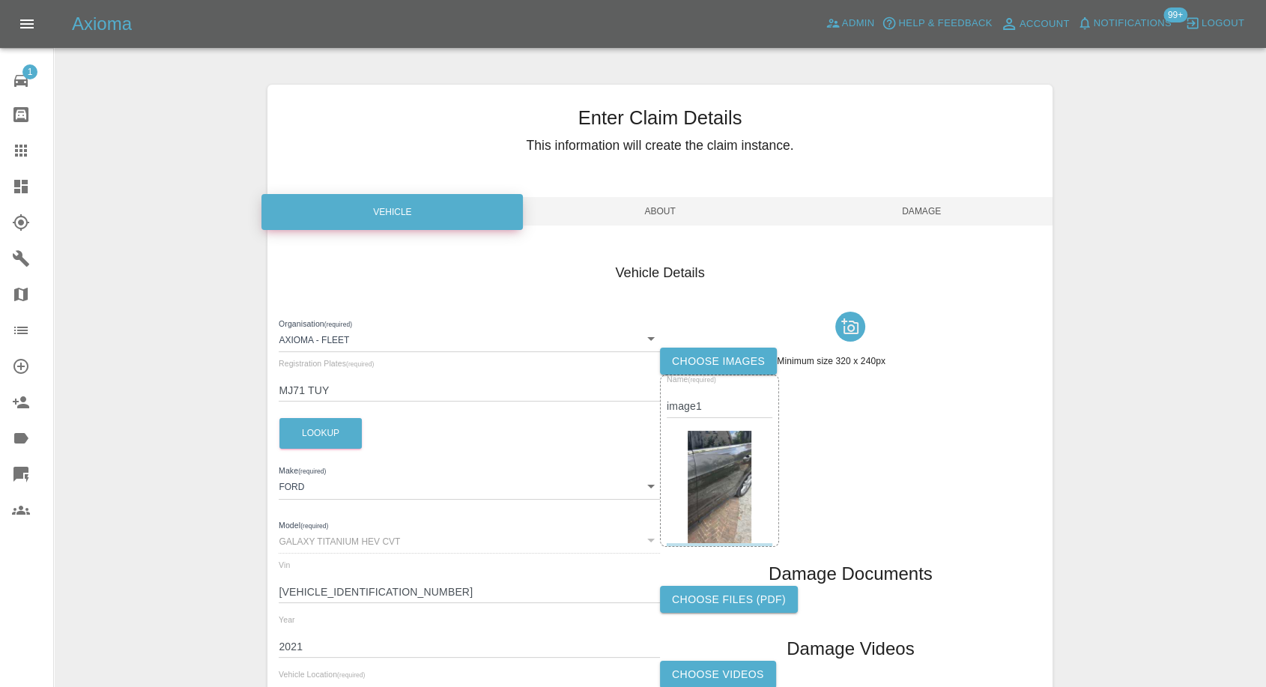
click at [755, 363] on label "Choose images" at bounding box center [718, 362] width 117 height 28
click at [0, 0] on input "Choose images" at bounding box center [0, 0] width 0 height 0
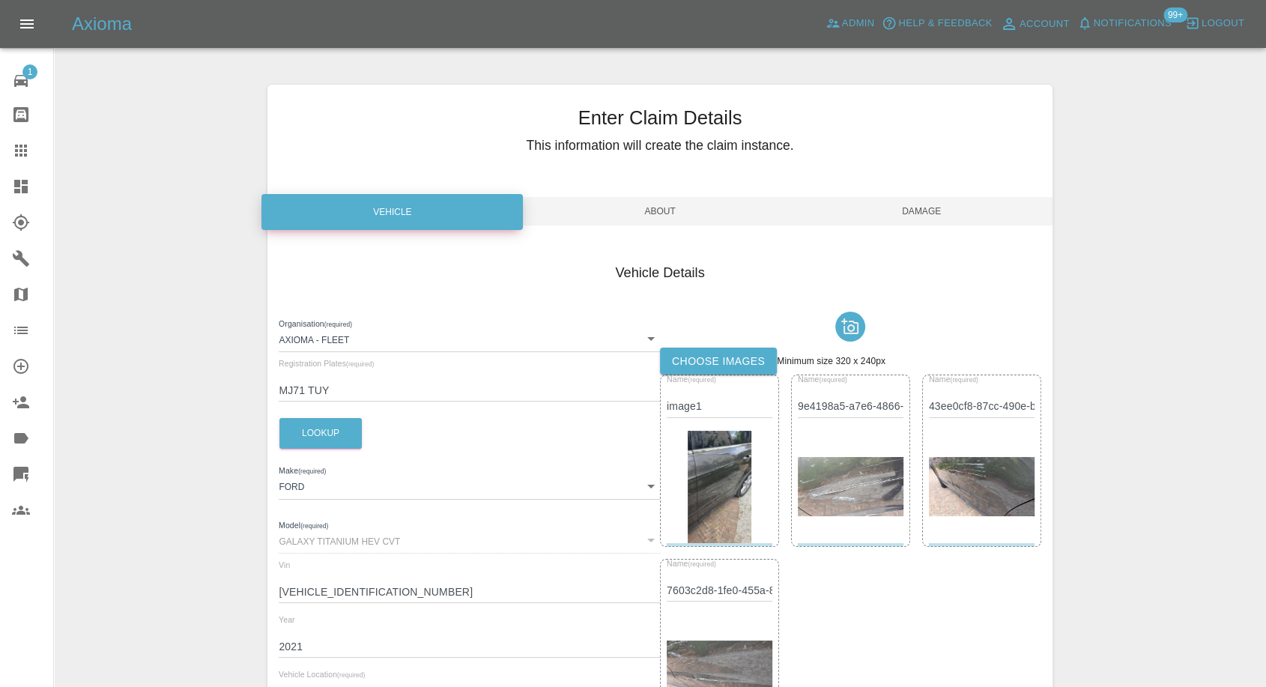
click at [731, 362] on label "Choose images" at bounding box center [718, 362] width 117 height 28
click at [0, 0] on input "Choose images" at bounding box center [0, 0] width 0 height 0
click at [747, 368] on label "Choose images" at bounding box center [718, 362] width 117 height 28
click at [0, 0] on input "Choose images" at bounding box center [0, 0] width 0 height 0
click at [892, 211] on span "Damage" at bounding box center [922, 211] width 262 height 28
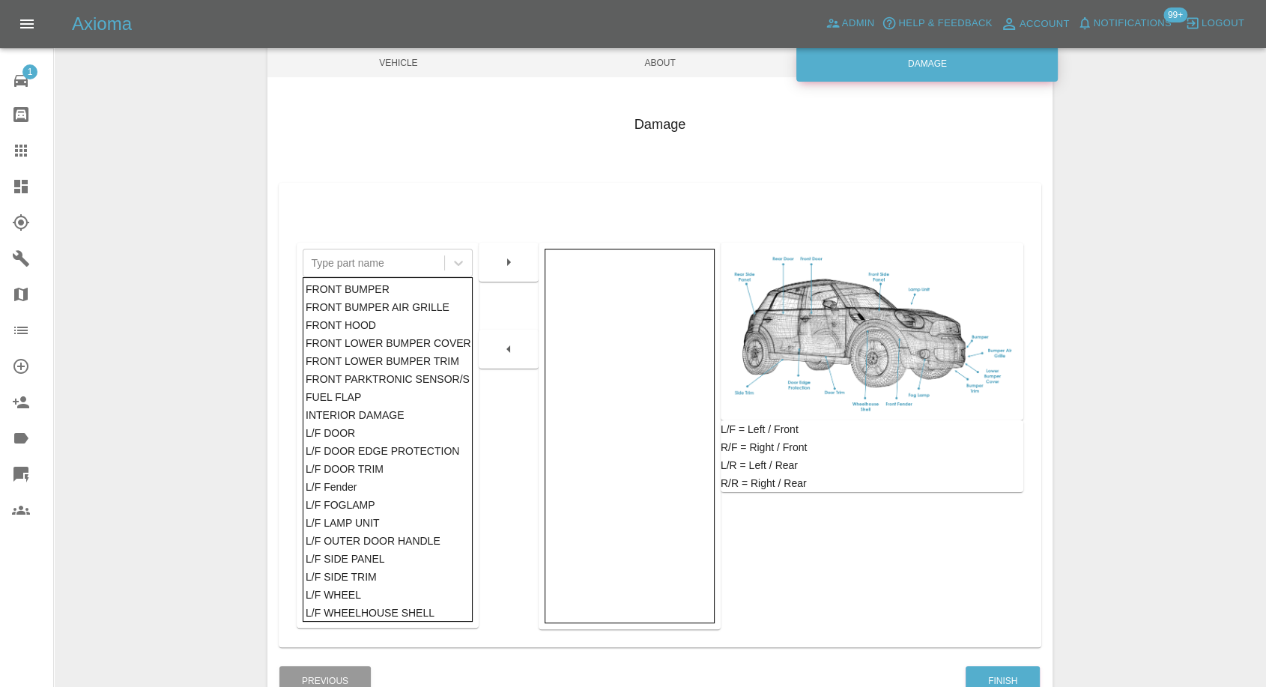
scroll to position [240, 0]
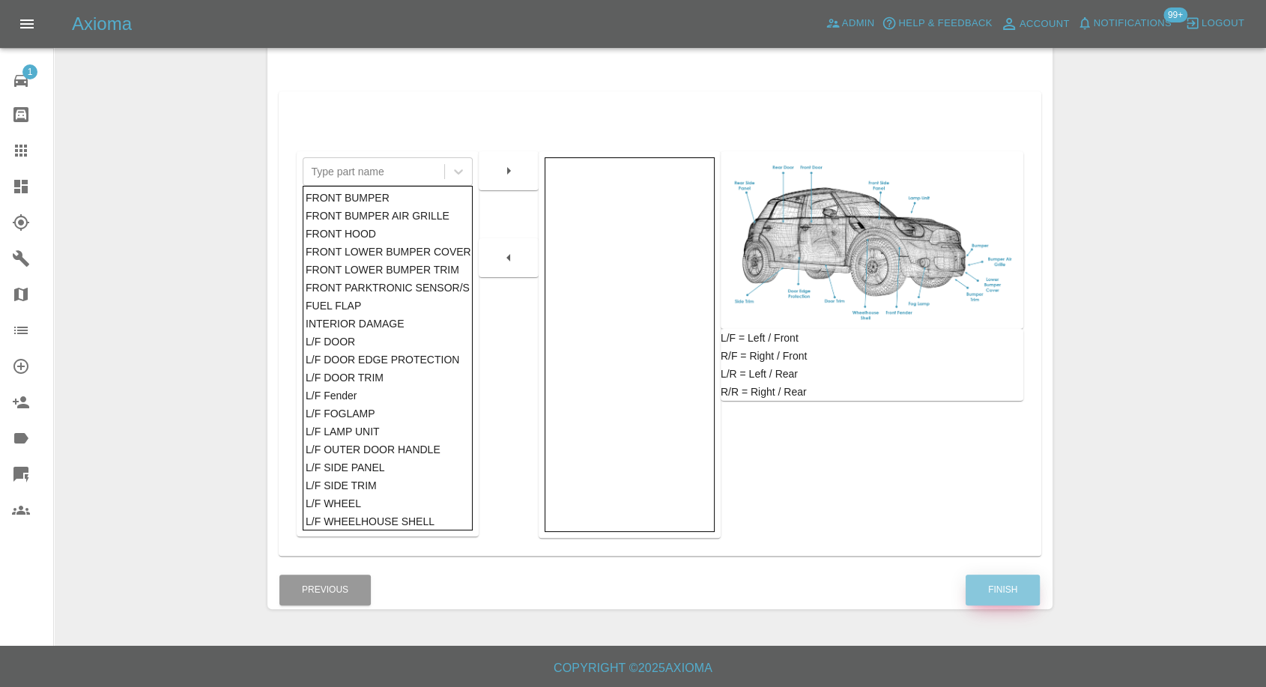
click at [1007, 581] on button "Finish" at bounding box center [1003, 590] width 74 height 31
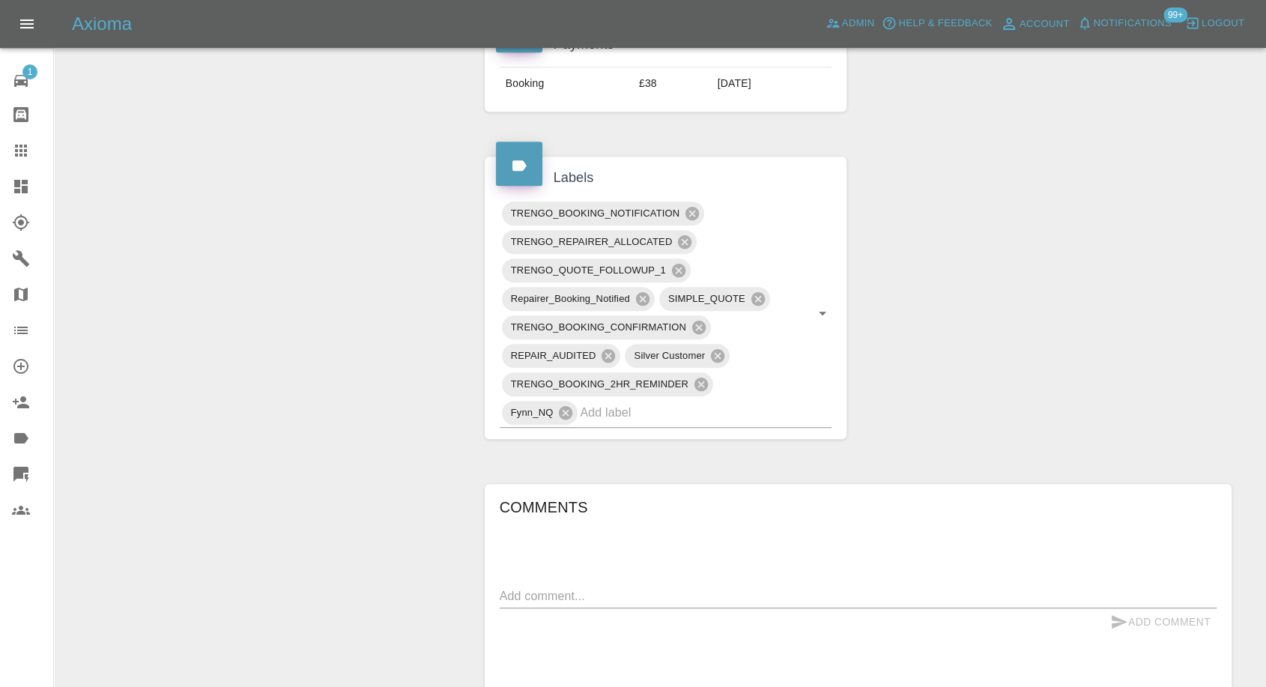
scroll to position [832, 0]
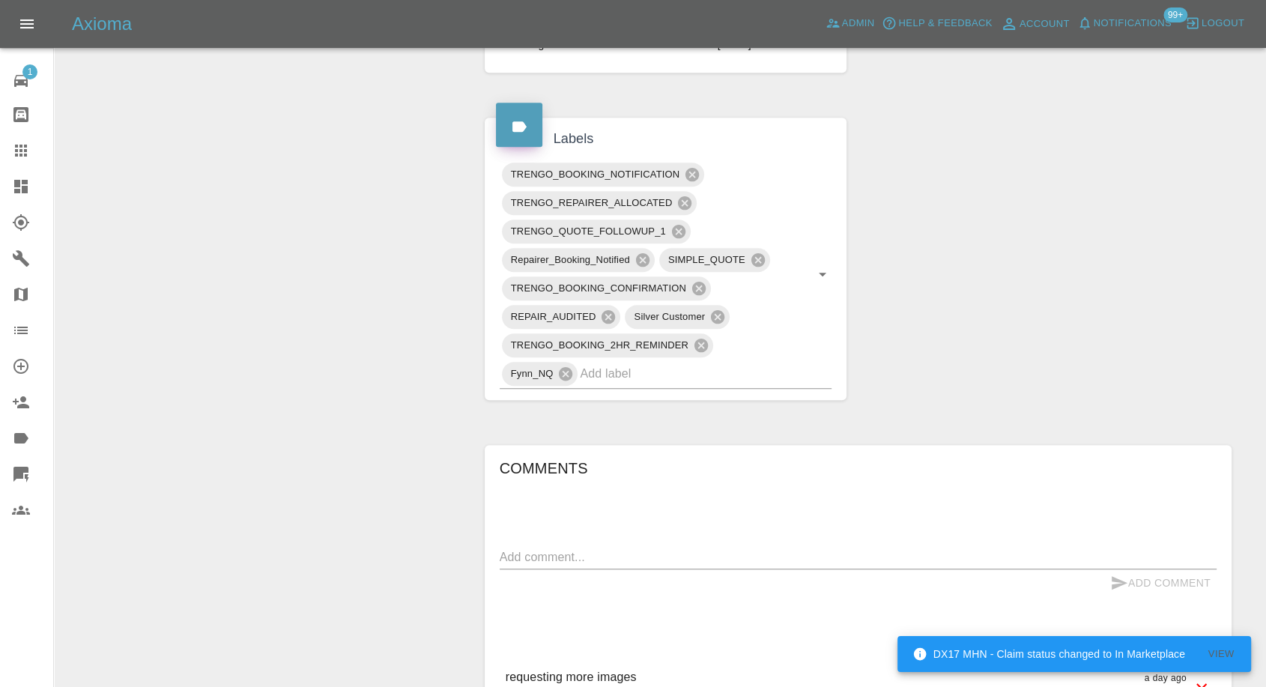
click at [564, 548] on textarea at bounding box center [858, 556] width 717 height 17
type textarea "Images added"
click at [1121, 574] on icon "submit" at bounding box center [1119, 583] width 18 height 18
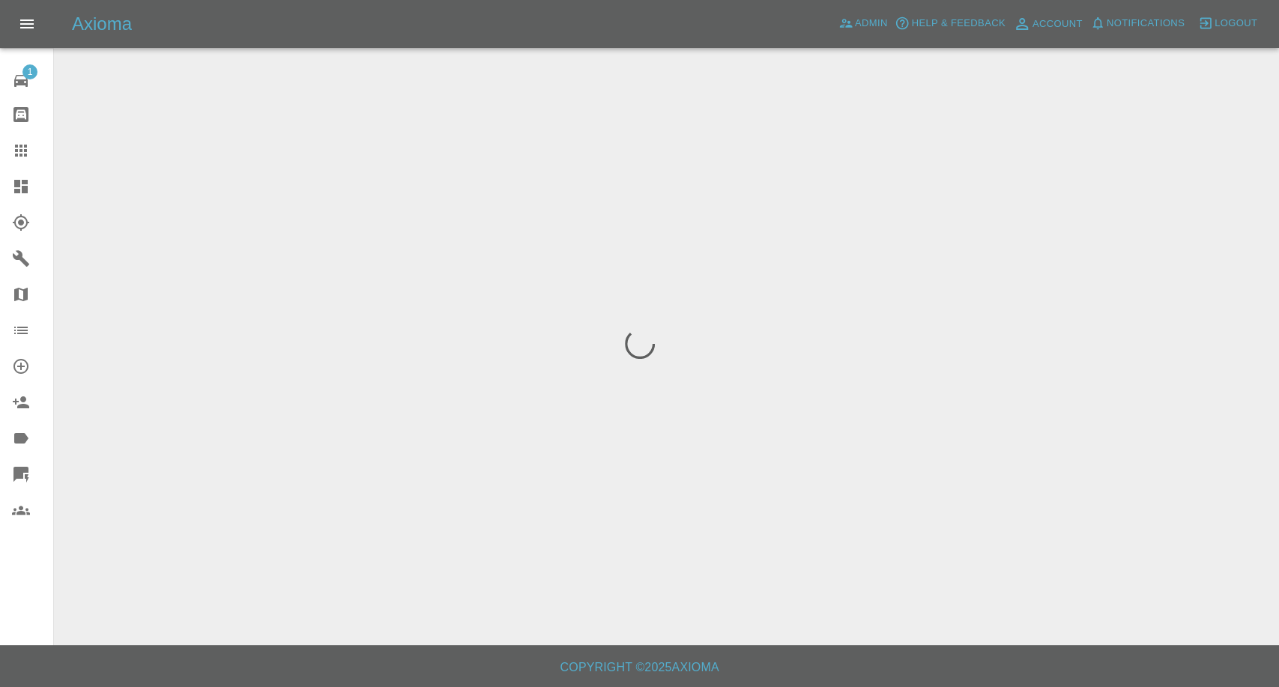
drag, startPoint x: 24, startPoint y: 148, endPoint x: 48, endPoint y: 175, distance: 36.1
click at [24, 148] on icon at bounding box center [21, 151] width 18 height 18
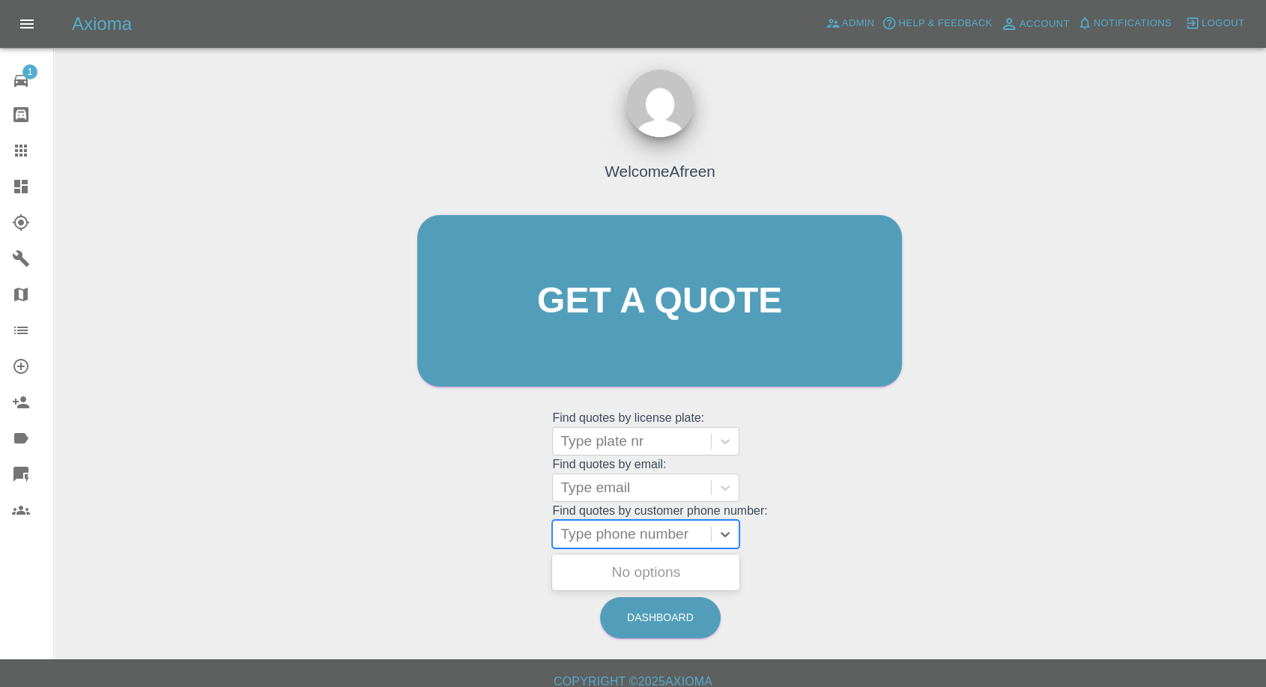
click at [614, 539] on div at bounding box center [631, 534] width 143 height 21
paste input "[PHONE_NUMBER]"
drag, startPoint x: 587, startPoint y: 538, endPoint x: 414, endPoint y: 539, distance: 173.1
click at [418, 539] on div "Welcome Afreen Get a quote Get a quote Find quotes by license plate: Type plate…" at bounding box center [660, 329] width 516 height 453
type input "07904327453"
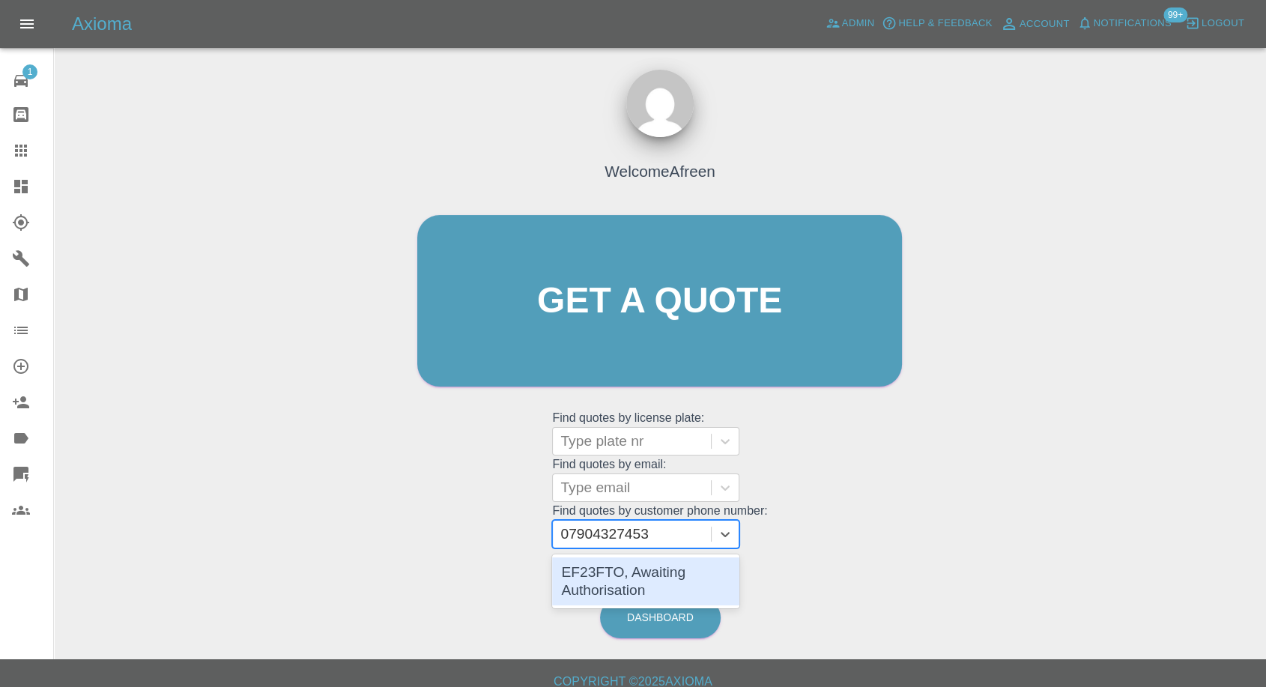
click at [611, 575] on div "EF23FTO, Awaiting Authorisation" at bounding box center [645, 581] width 187 height 48
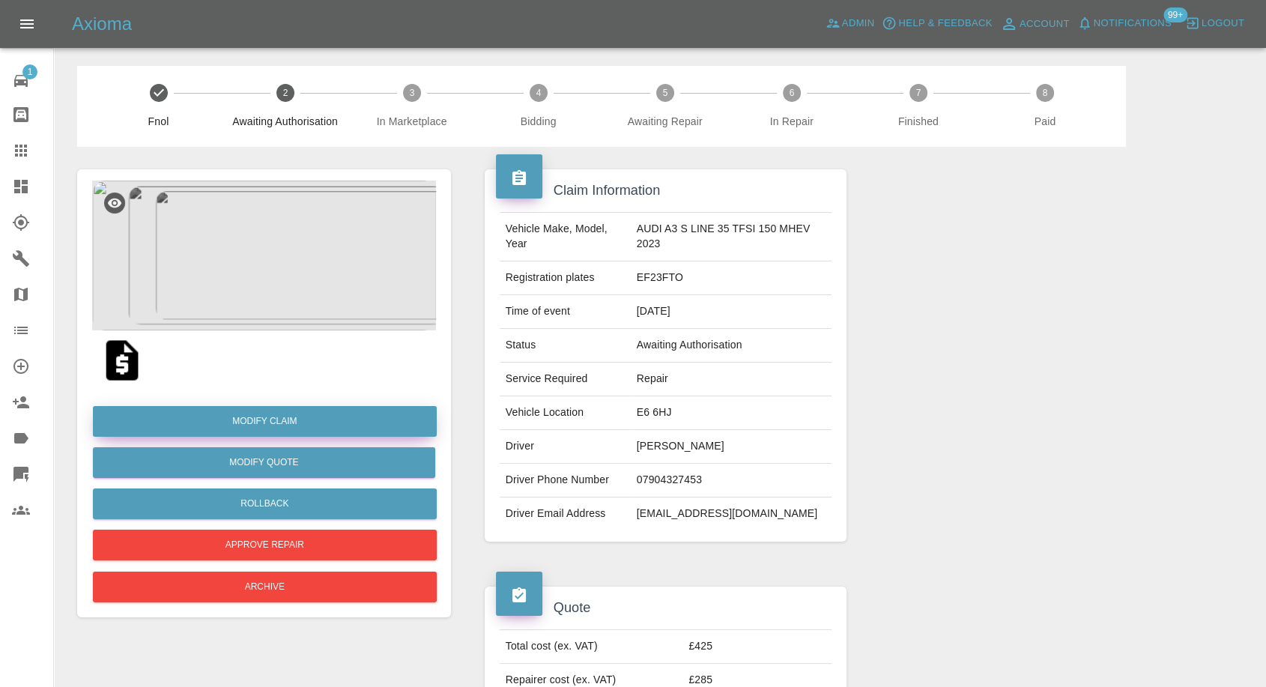
click at [289, 423] on link "Modify Claim" at bounding box center [265, 421] width 344 height 31
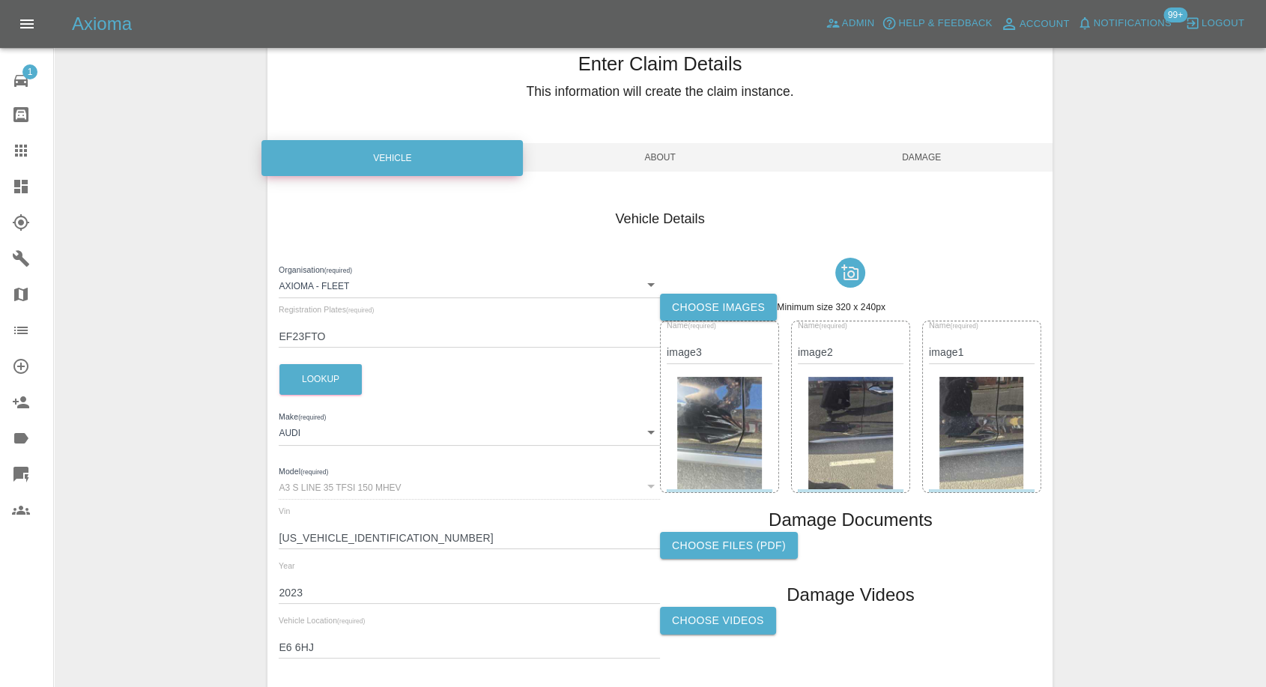
scroll to position [83, 0]
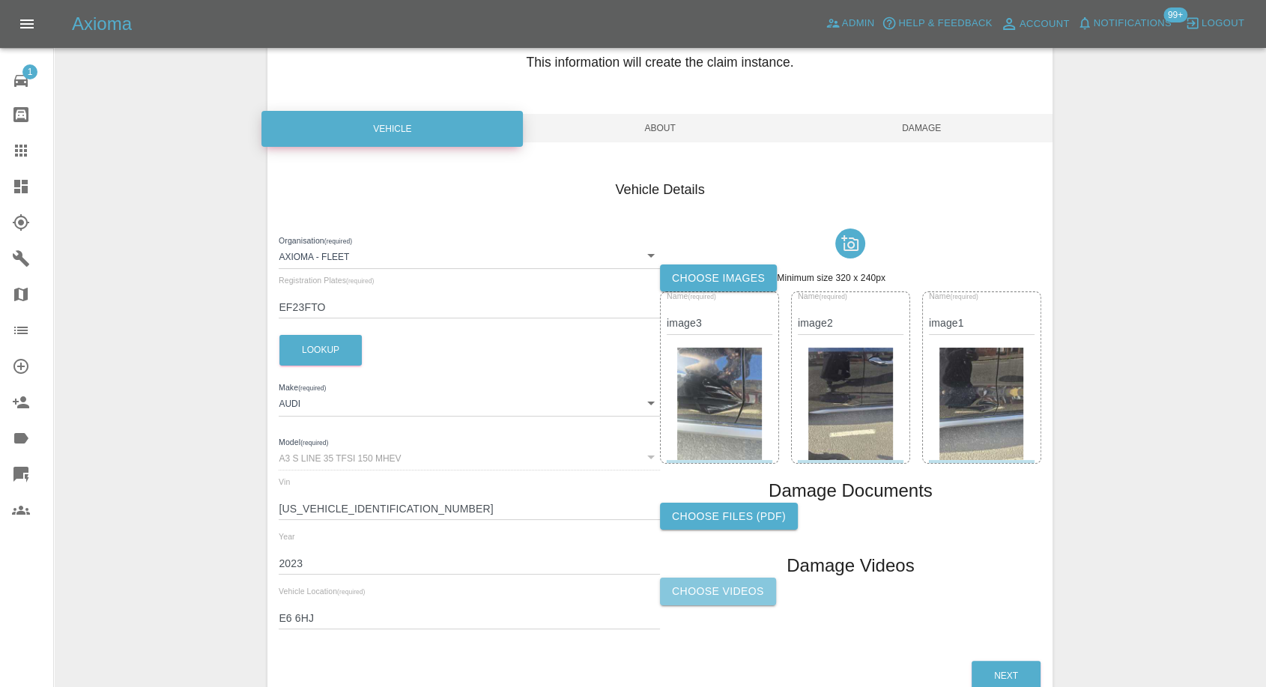
click at [709, 595] on label "Choose Videos" at bounding box center [718, 592] width 116 height 28
click at [0, 0] on input "Choose Videos" at bounding box center [0, 0] width 0 height 0
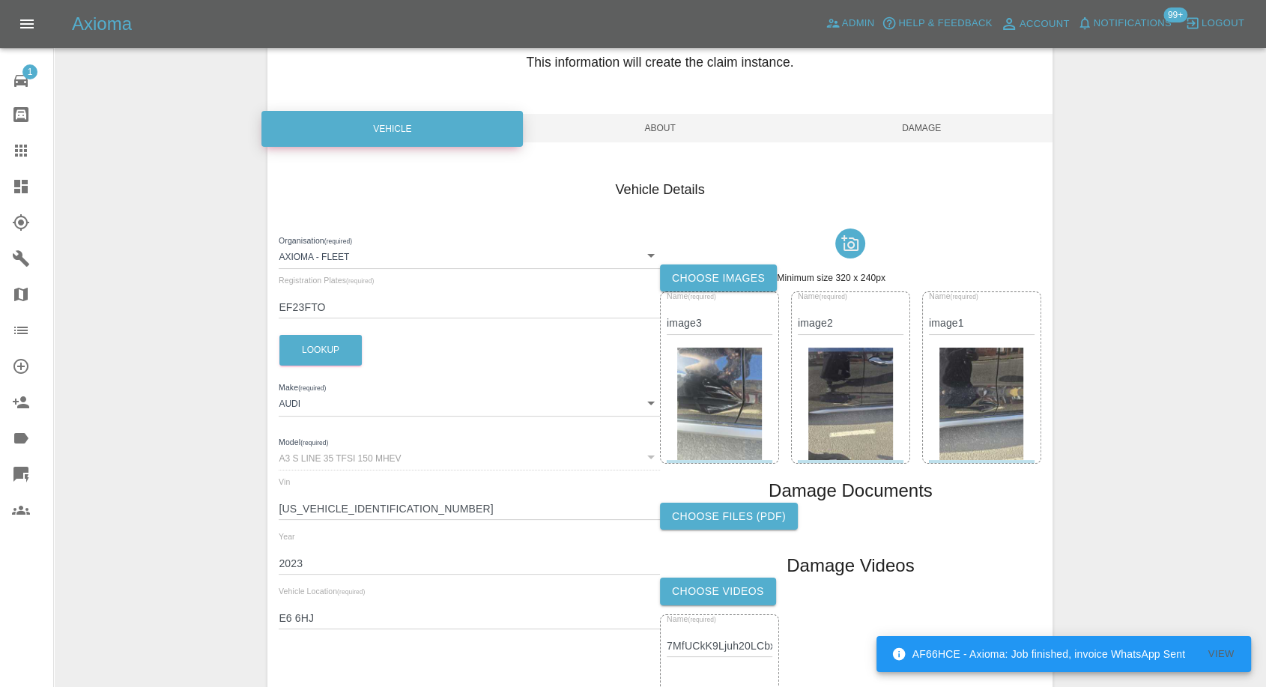
click at [934, 129] on span "Damage" at bounding box center [922, 128] width 262 height 28
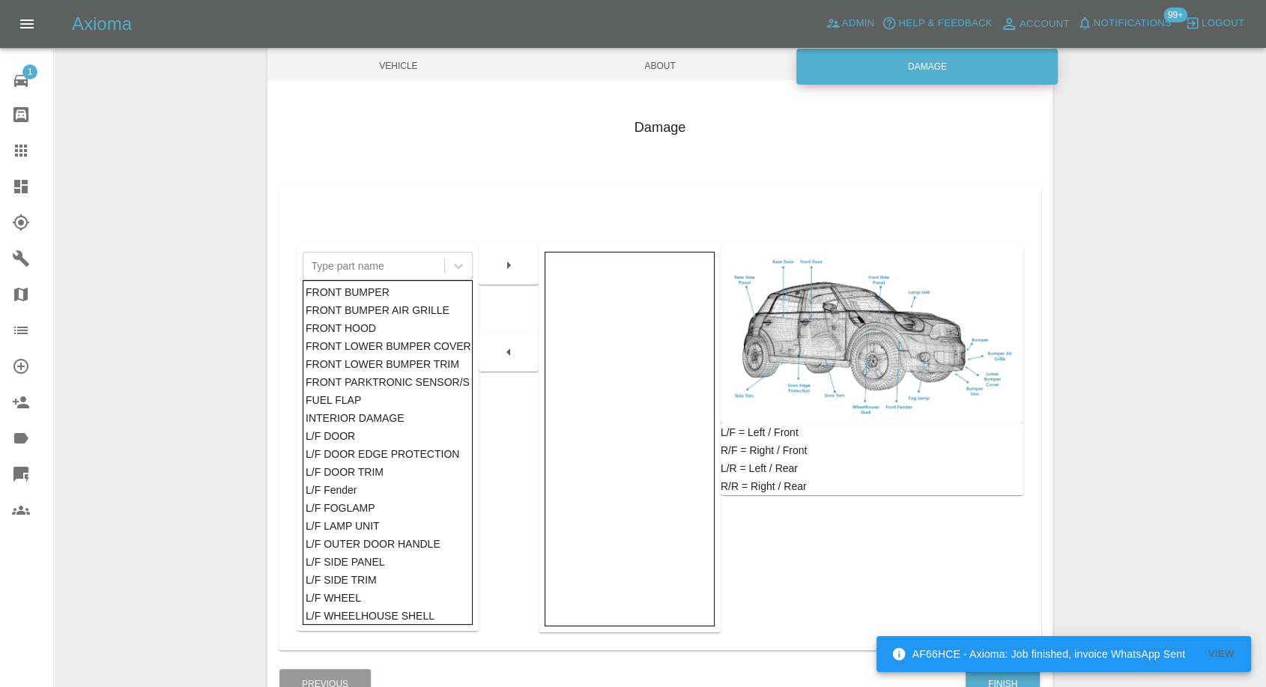
scroll to position [240, 0]
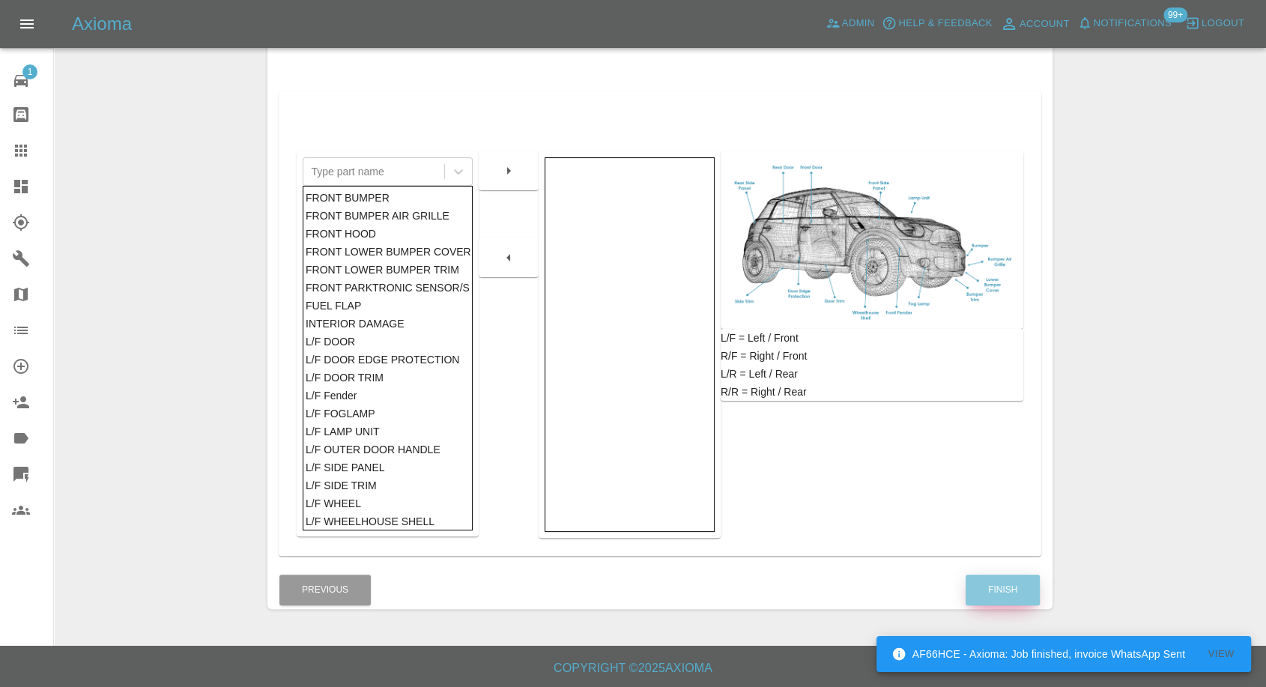
click at [1009, 588] on button "Finish" at bounding box center [1003, 590] width 74 height 31
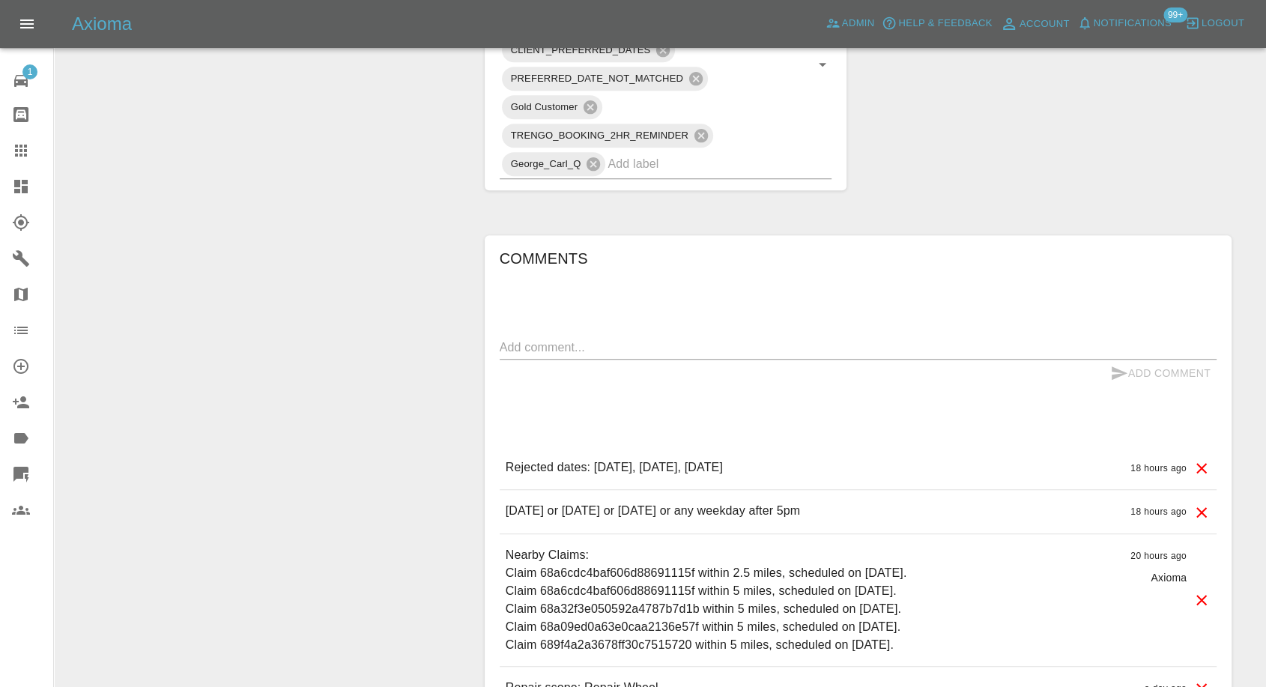
scroll to position [999, 0]
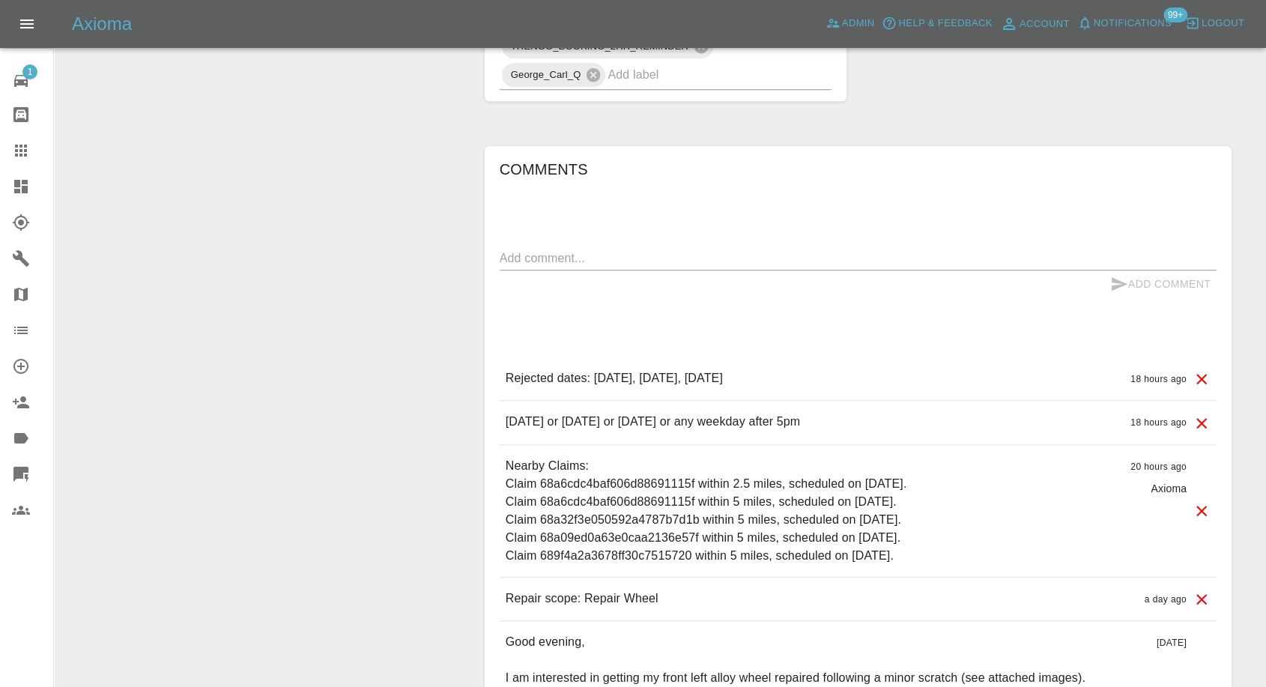
click at [617, 259] on textarea at bounding box center [858, 258] width 717 height 17
paste textarea "I can do either: - [DATE] - ⁠[DATE] - ⁠[DATE] Or any weekday after 5 pm"
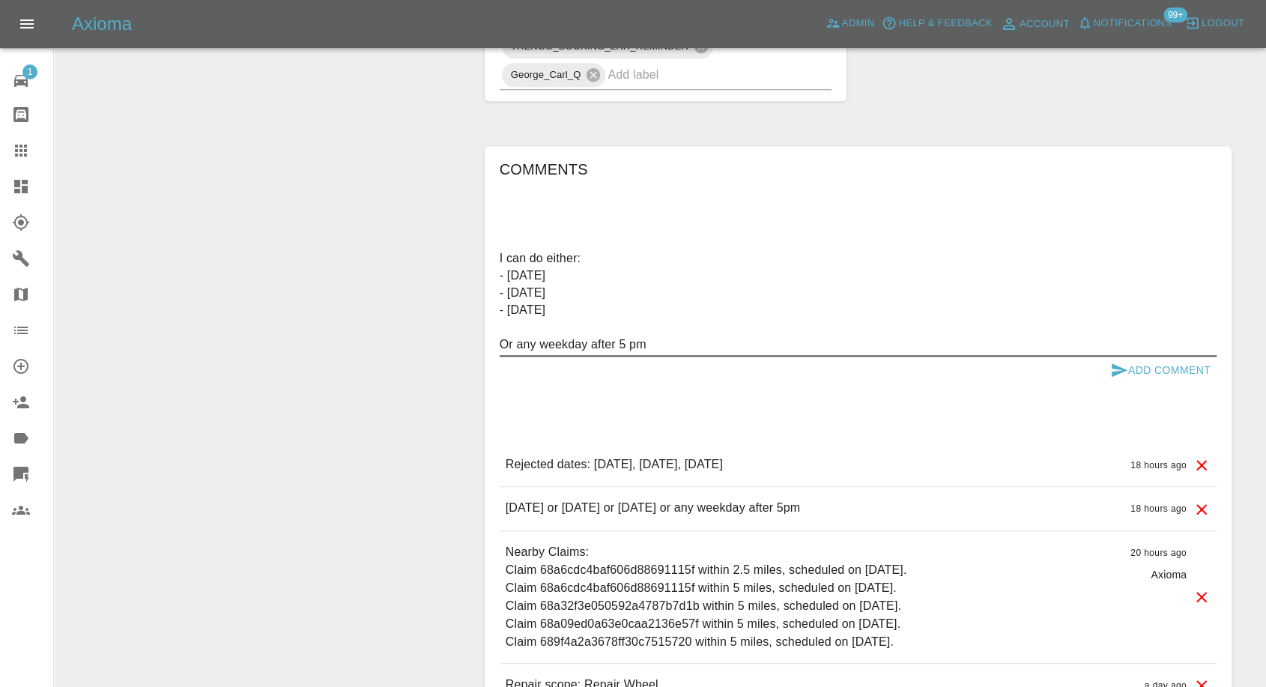
type textarea "I can do either: - [DATE] - ⁠[DATE] - ⁠[DATE] Or any weekday after 5 pm"
click at [1122, 369] on icon "submit" at bounding box center [1120, 369] width 16 height 13
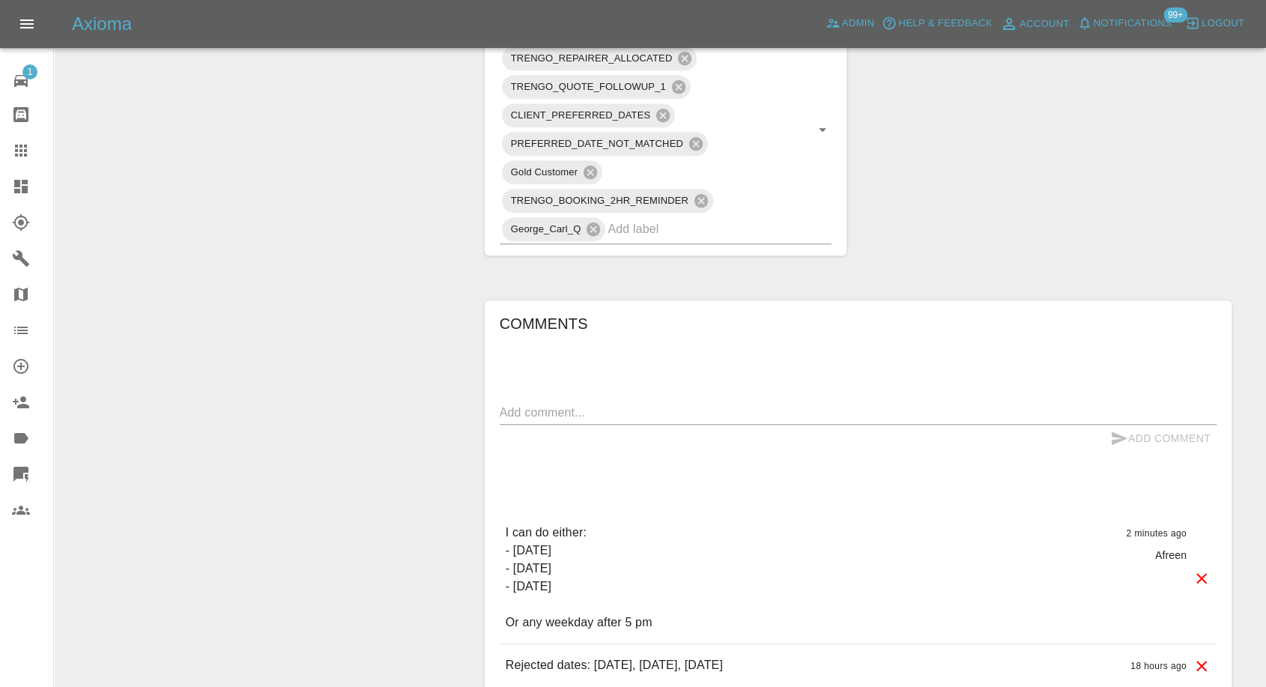
scroll to position [582, 0]
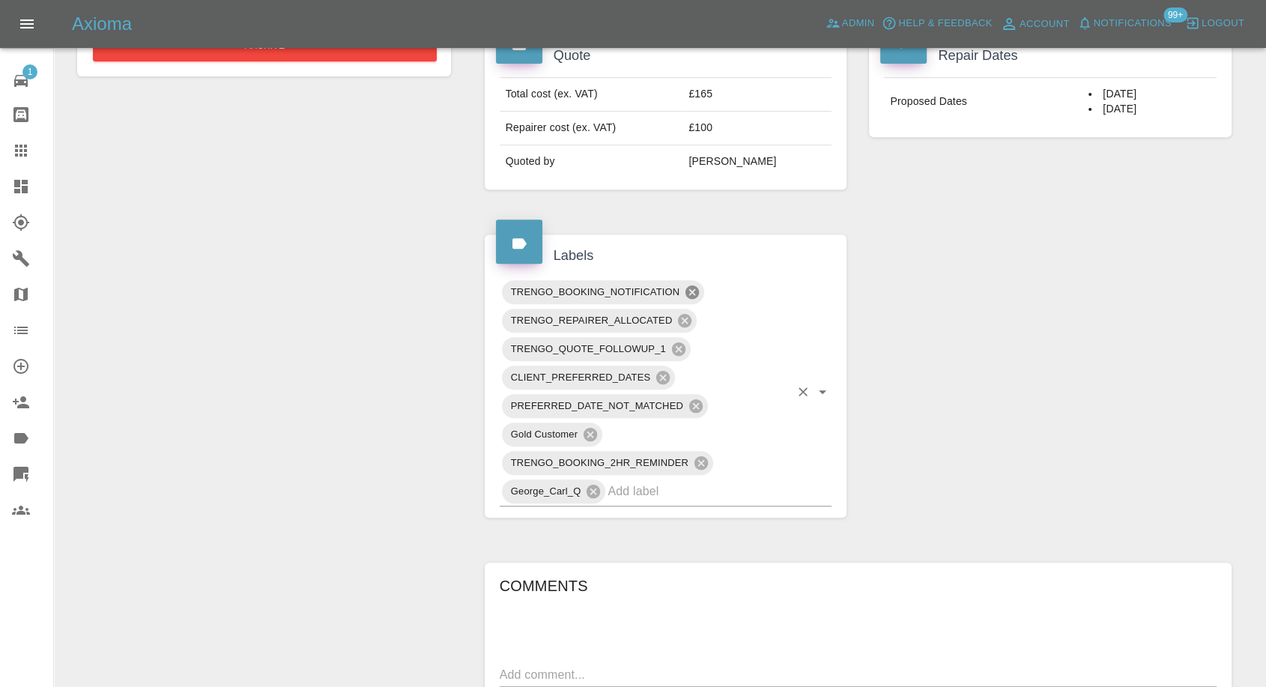
click at [687, 289] on icon at bounding box center [692, 291] width 13 height 13
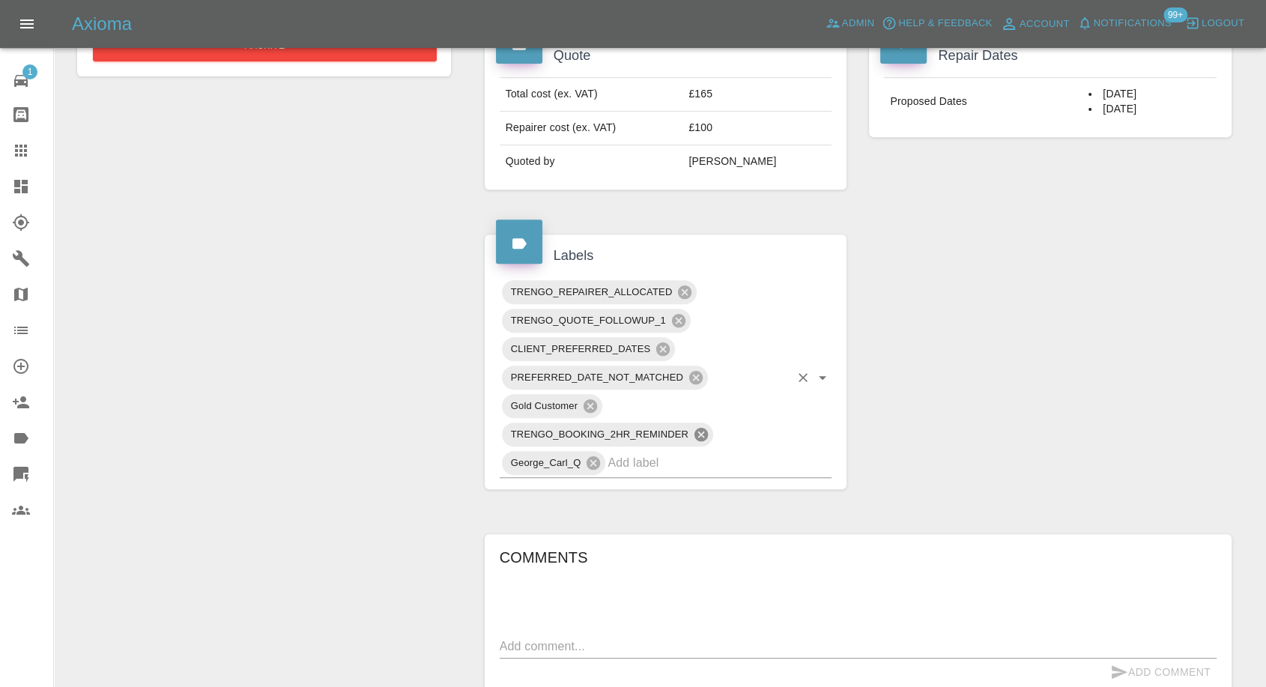
click at [703, 435] on icon at bounding box center [701, 434] width 16 height 16
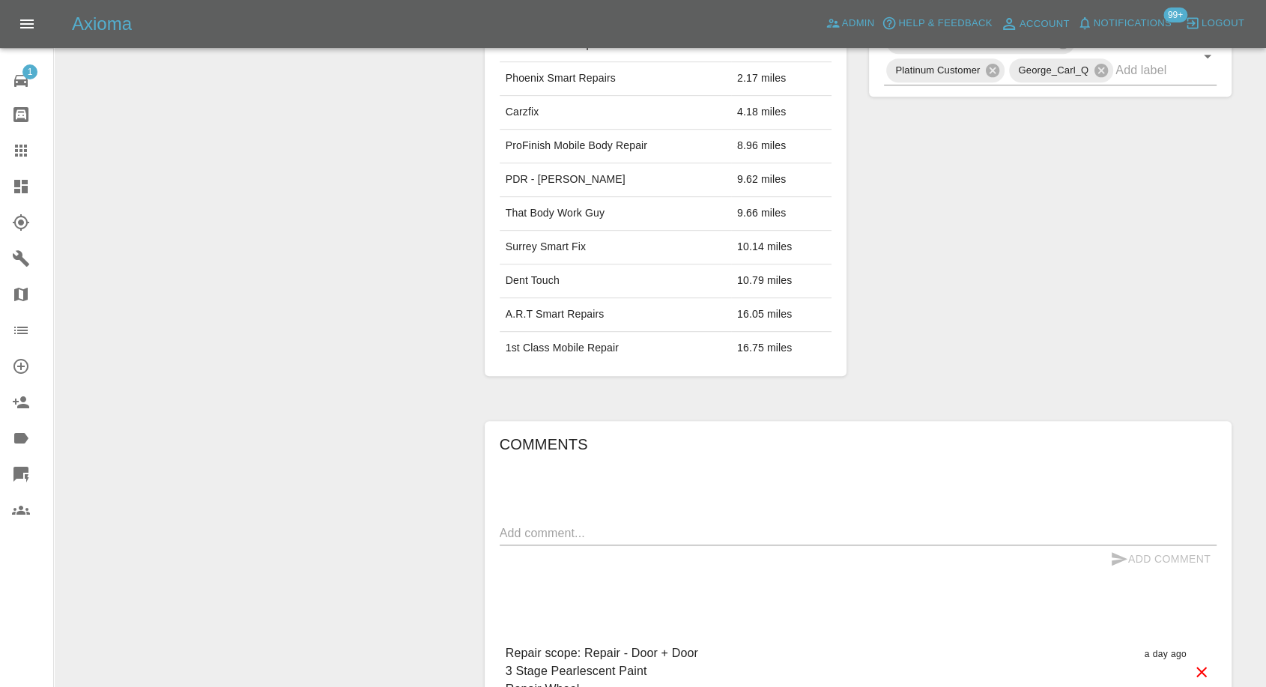
scroll to position [999, 0]
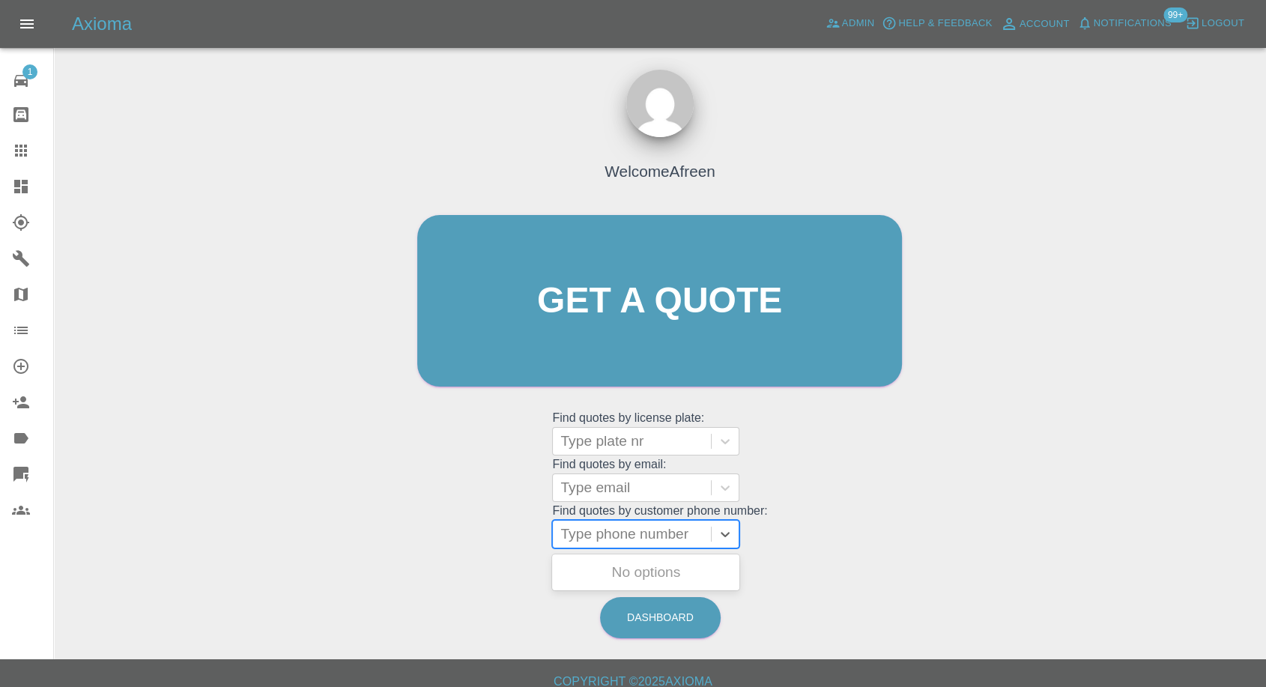
click at [623, 528] on div at bounding box center [631, 534] width 143 height 21
paste input "+447871938188"
drag, startPoint x: 588, startPoint y: 536, endPoint x: 447, endPoint y: 543, distance: 141.0
click at [447, 543] on div "Welcome Afreen Get a quote Get a quote Find quotes by license plate: Type plate…" at bounding box center [660, 329] width 516 height 453
type input "07871938188"
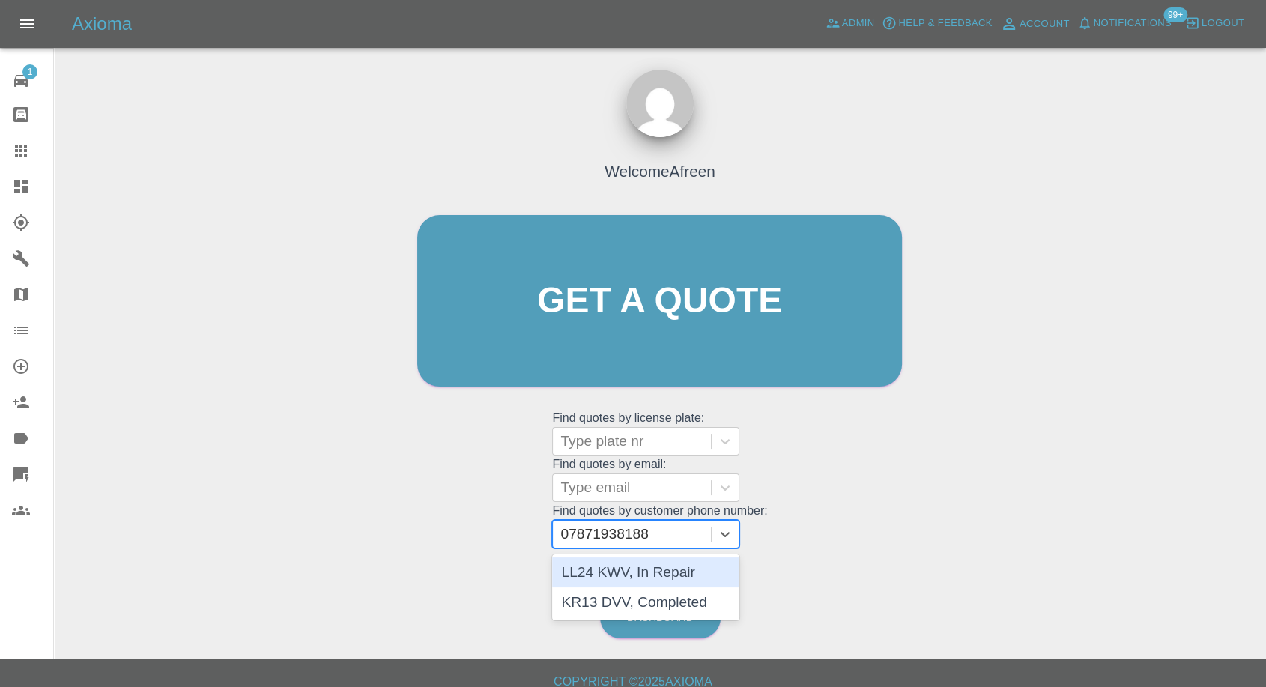
click at [622, 574] on div "LL24 KWV, In Repair" at bounding box center [645, 572] width 187 height 30
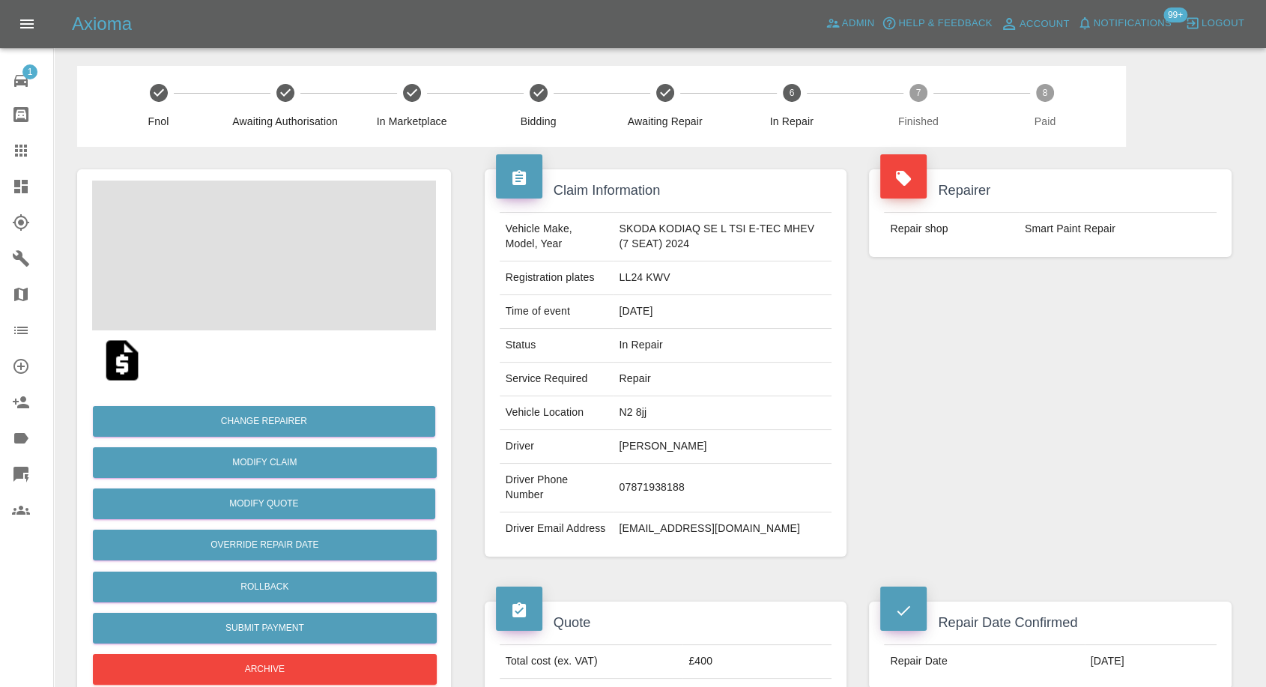
click at [124, 373] on img at bounding box center [122, 360] width 48 height 48
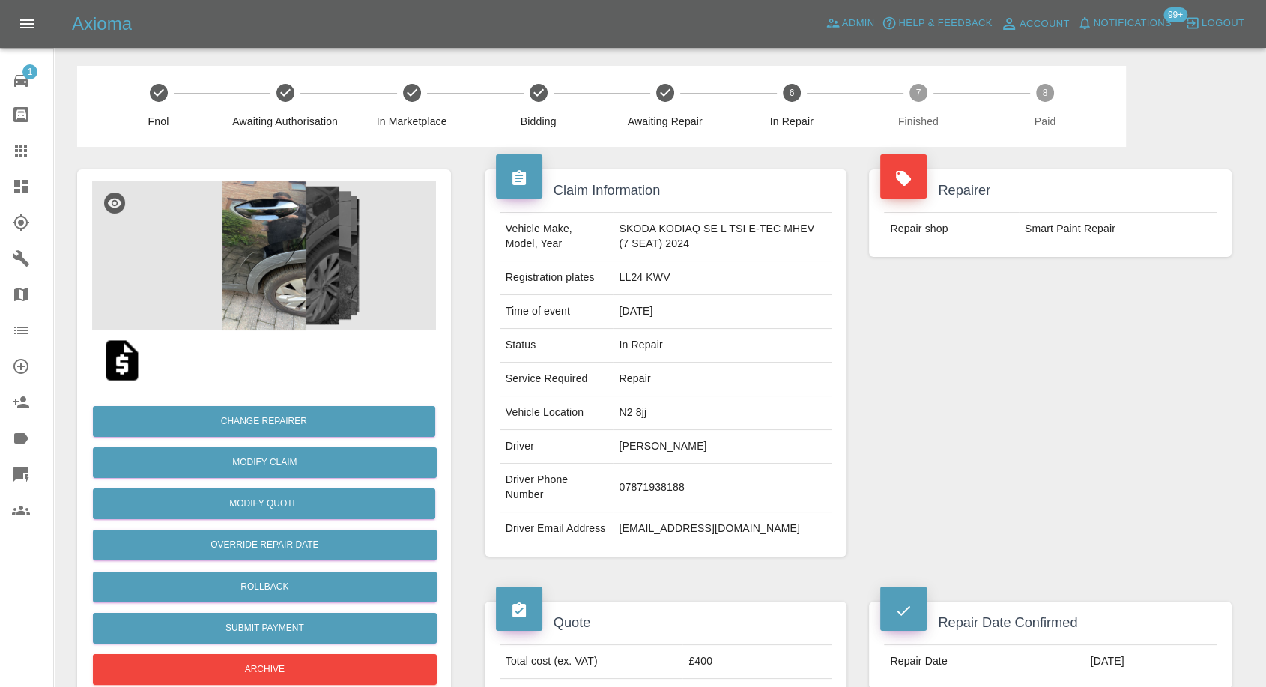
scroll to position [333, 0]
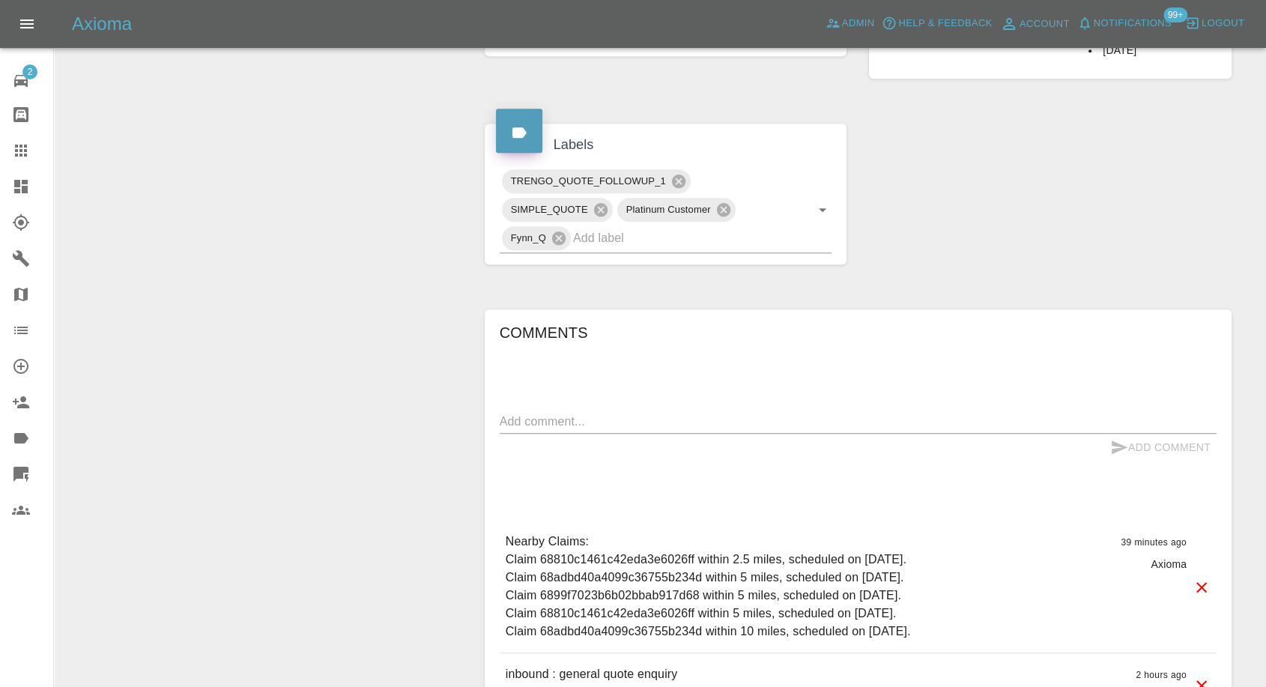
scroll to position [749, 0]
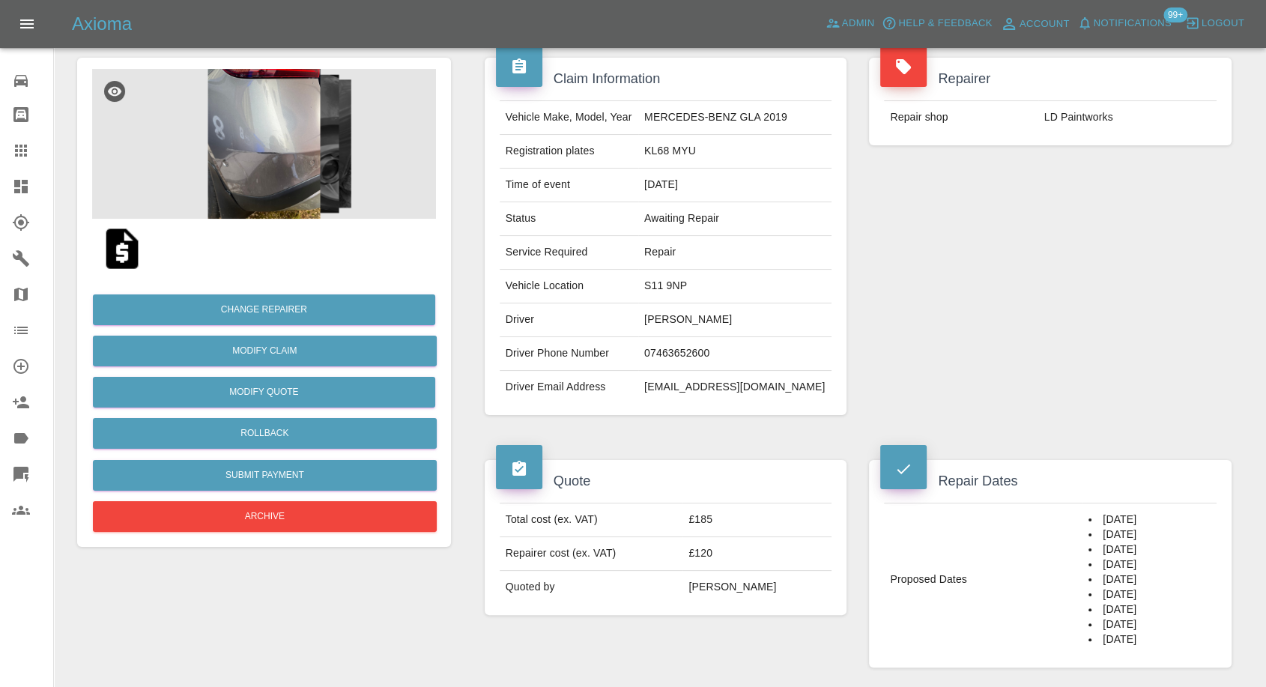
scroll to position [250, 0]
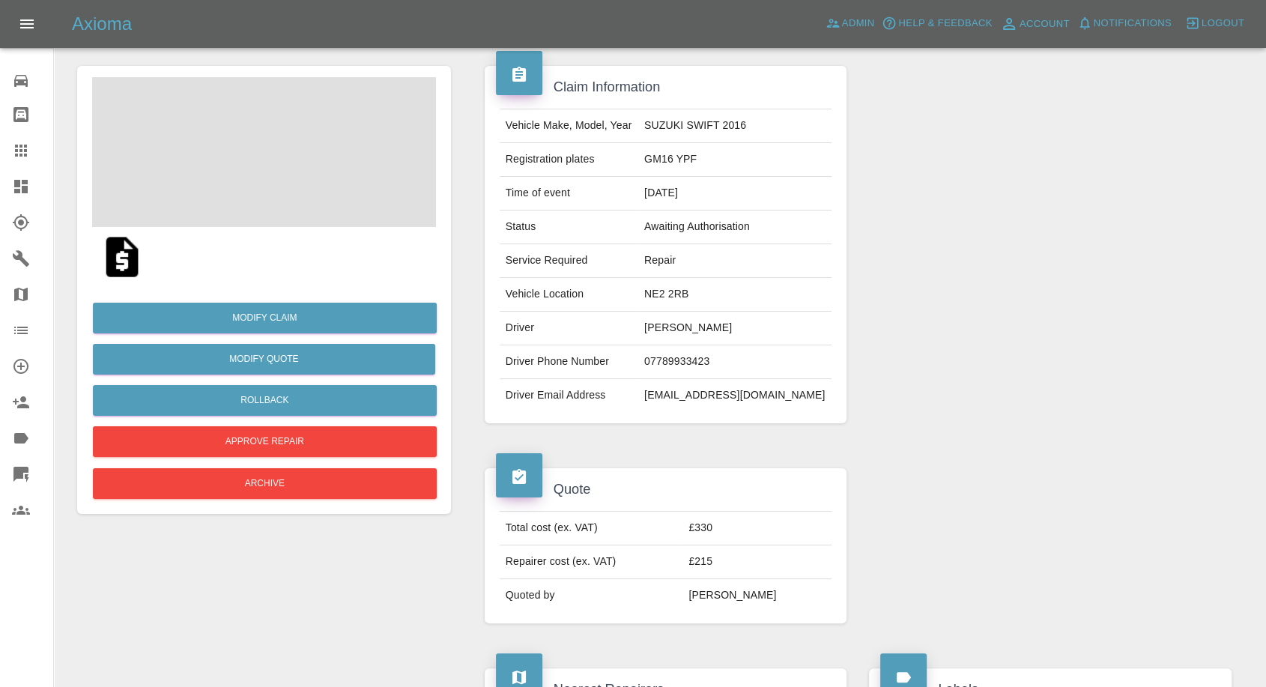
scroll to position [250, 0]
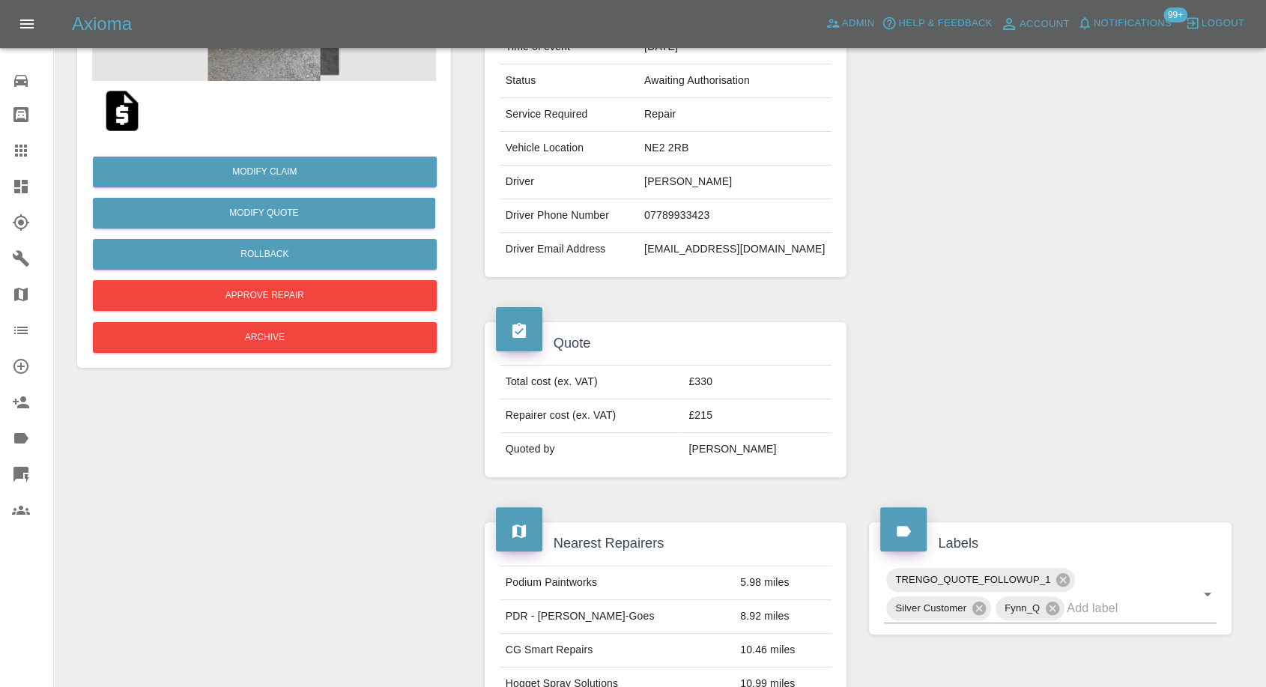
click at [128, 115] on img at bounding box center [122, 111] width 48 height 48
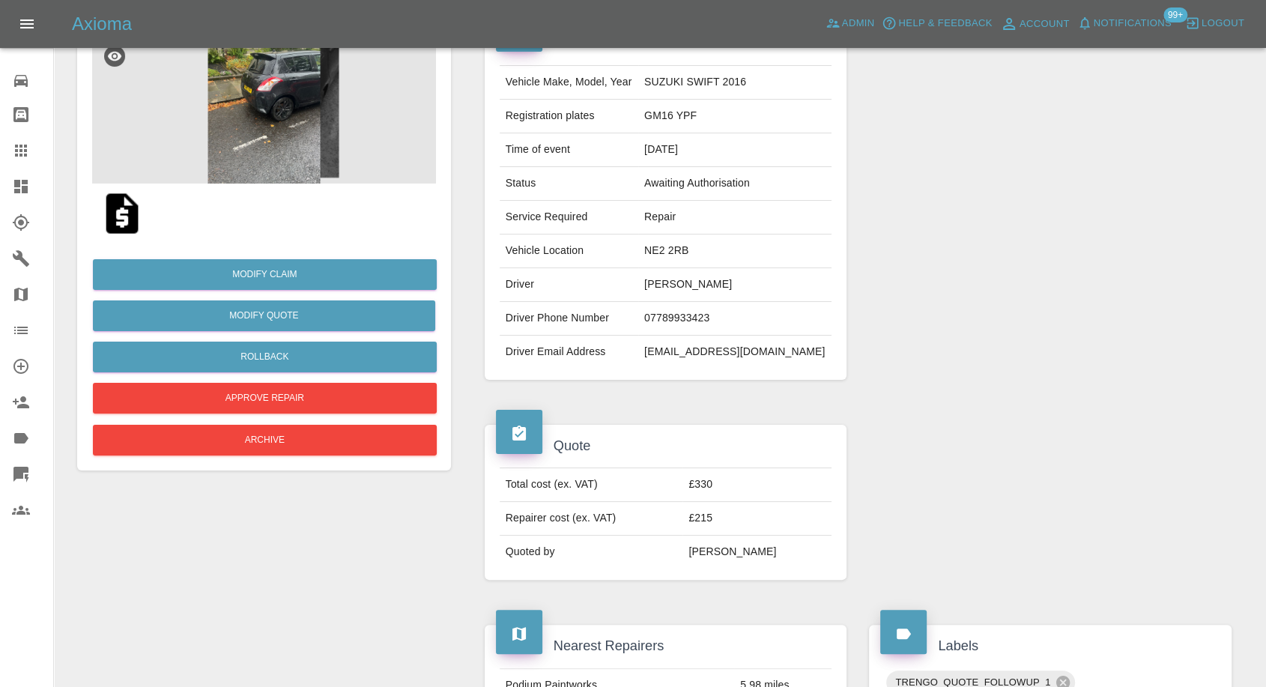
scroll to position [0, 0]
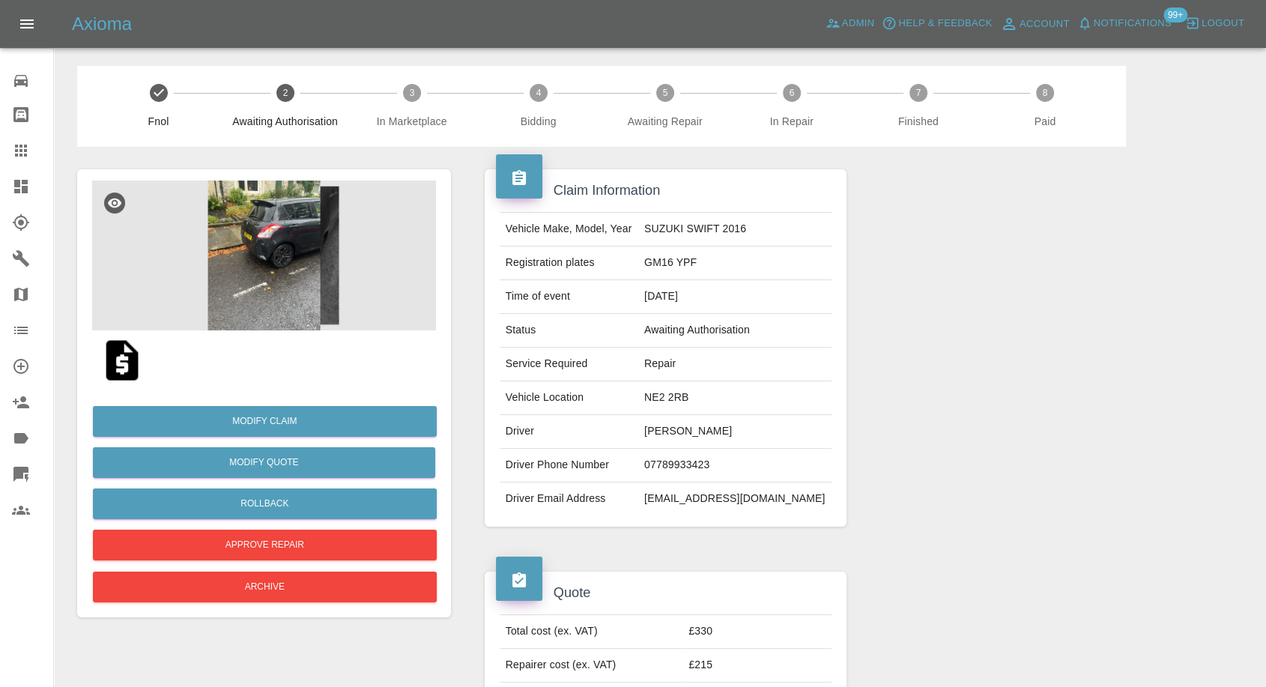
click at [231, 265] on img at bounding box center [264, 256] width 344 height 150
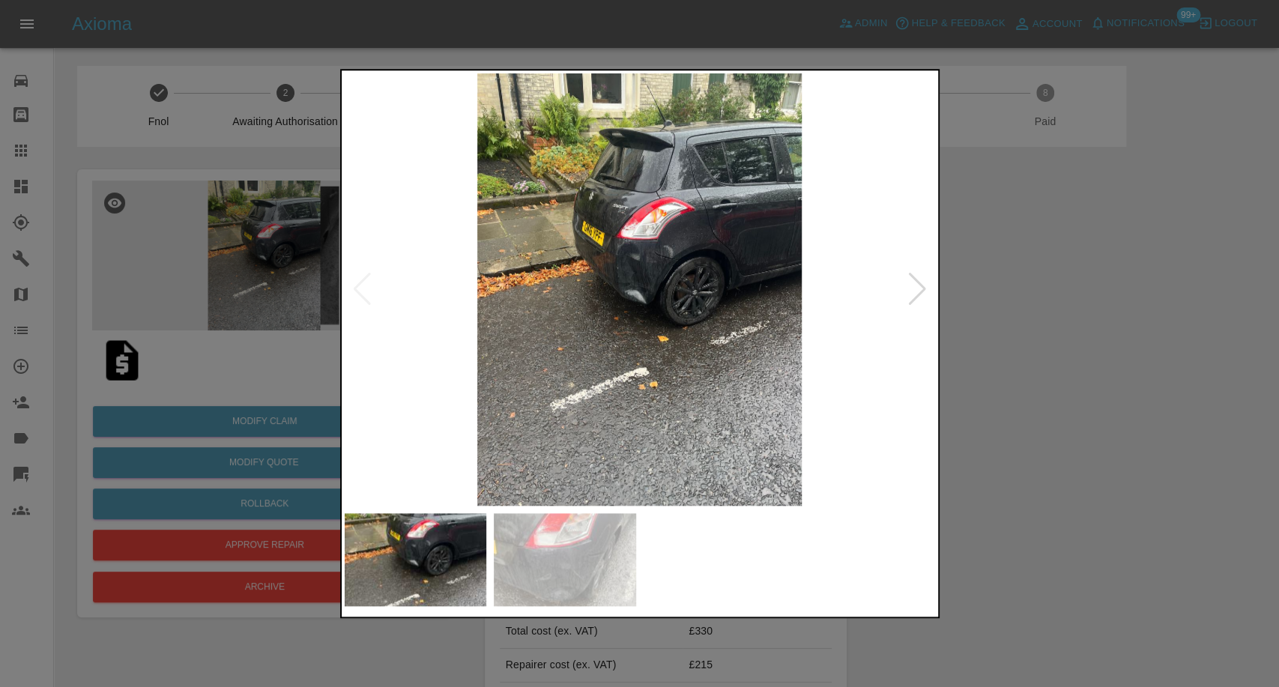
click at [556, 536] on img at bounding box center [565, 559] width 142 height 93
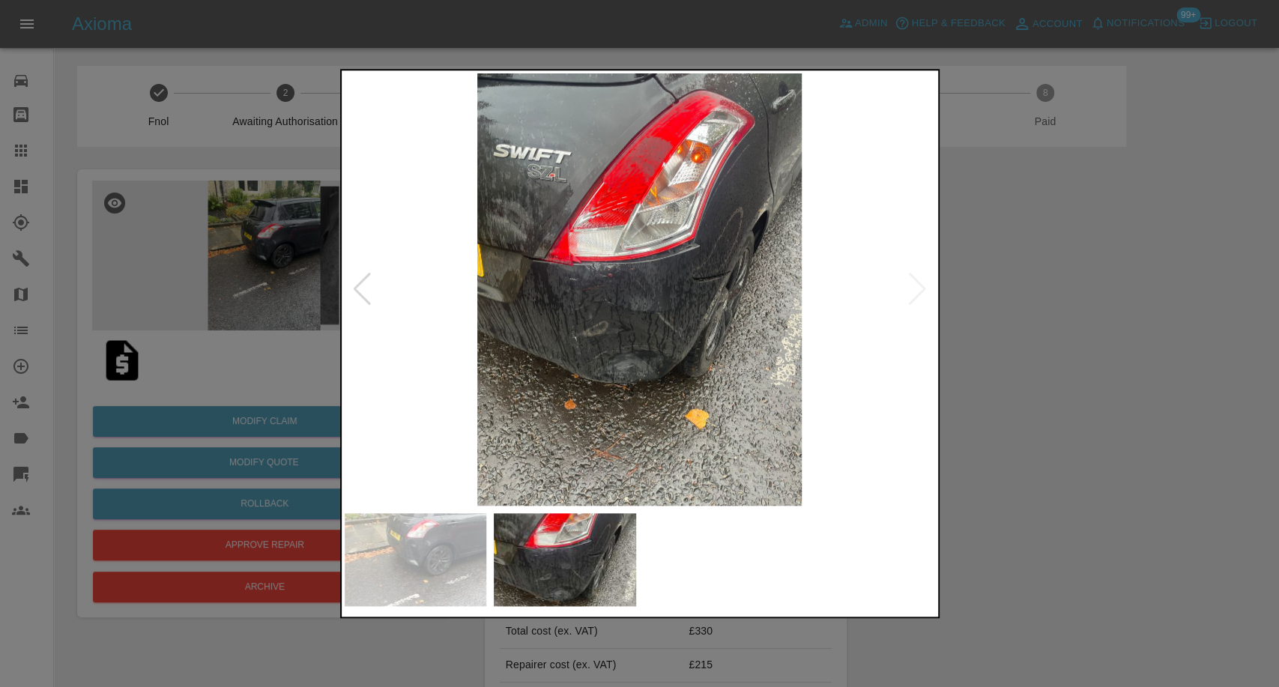
click at [1002, 457] on div at bounding box center [639, 343] width 1279 height 687
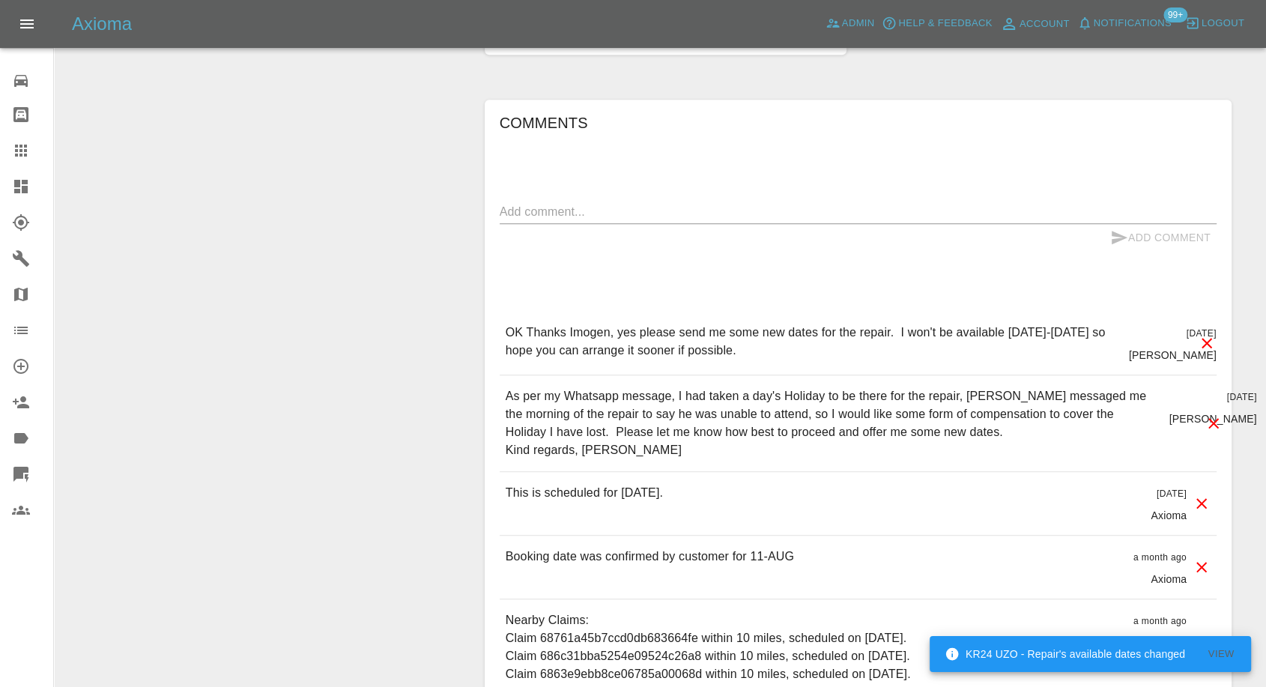
scroll to position [1248, 0]
click at [581, 208] on textarea at bounding box center [858, 210] width 717 height 17
paste textarea "Repair company has just arrived and told me he doesn't have the equipment to be…"
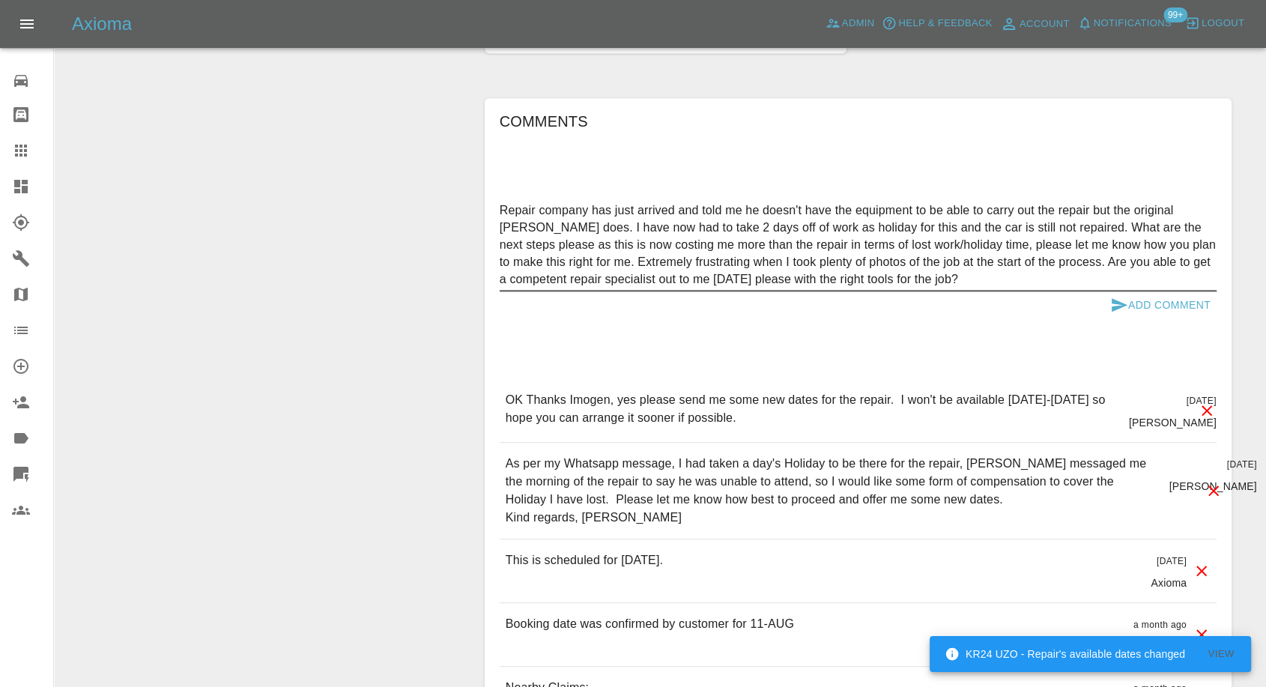
type textarea "Repair company has just arrived and told me he doesn't have the equipment to be…"
click at [1119, 307] on icon "submit" at bounding box center [1119, 305] width 18 height 18
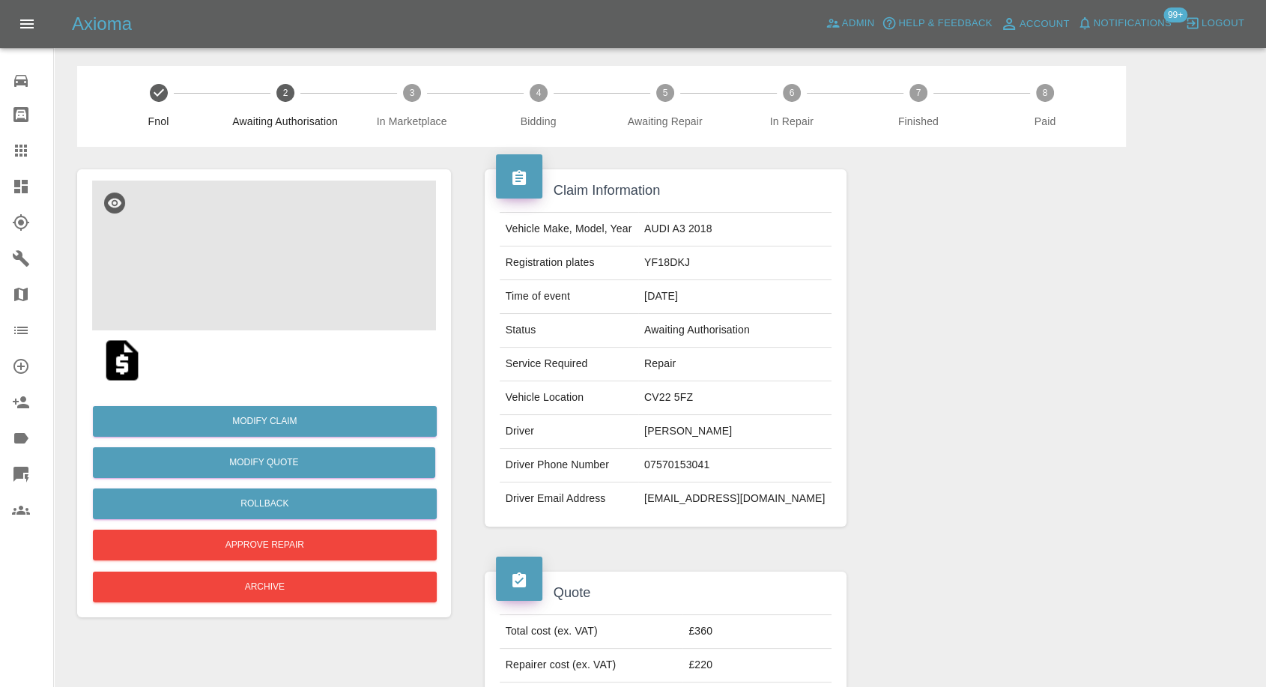
click at [258, 267] on img at bounding box center [264, 256] width 344 height 150
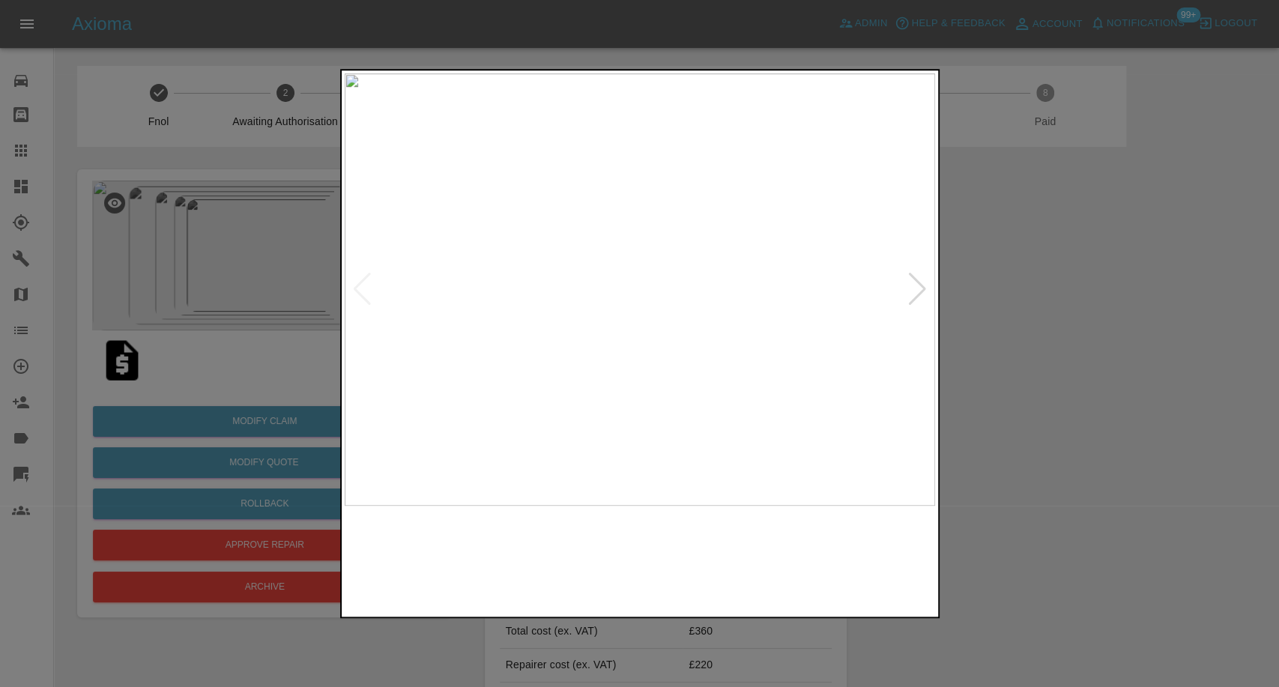
click at [578, 531] on img at bounding box center [565, 559] width 142 height 93
click at [737, 560] on img at bounding box center [715, 559] width 142 height 93
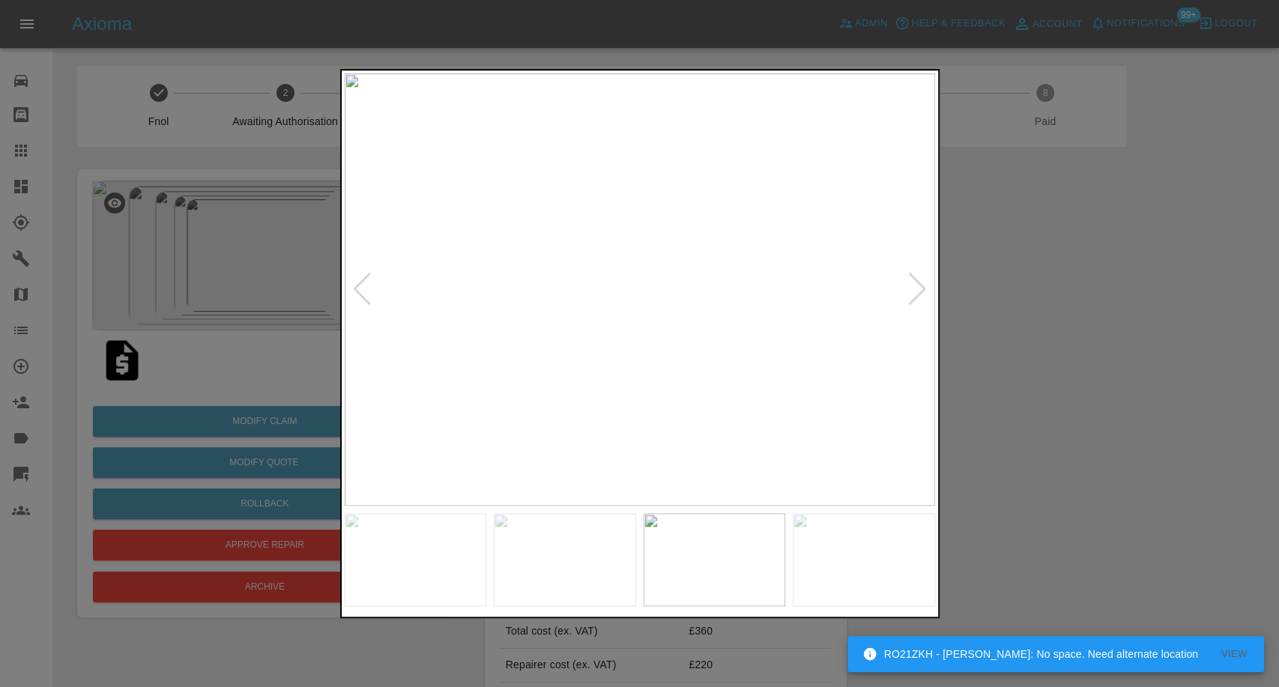
click at [865, 550] on img at bounding box center [864, 559] width 142 height 93
click at [917, 300] on div at bounding box center [917, 289] width 20 height 33
click at [1066, 324] on div at bounding box center [639, 343] width 1279 height 687
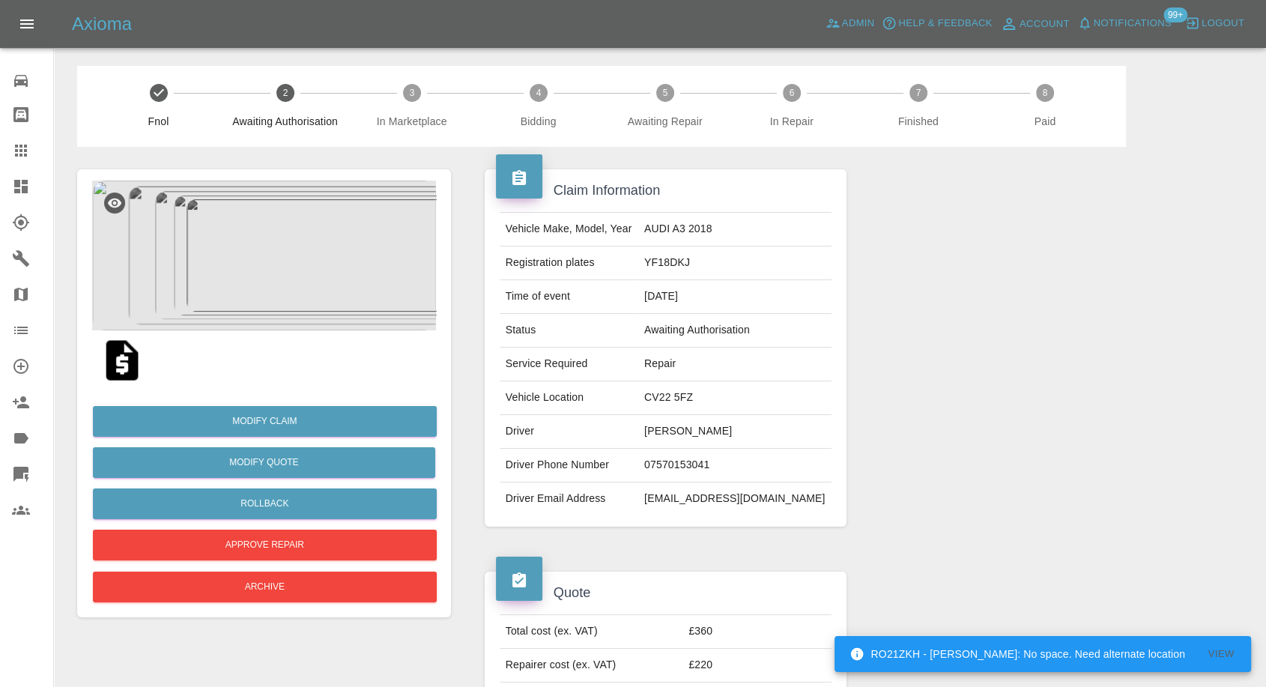
click at [109, 357] on img at bounding box center [122, 360] width 48 height 48
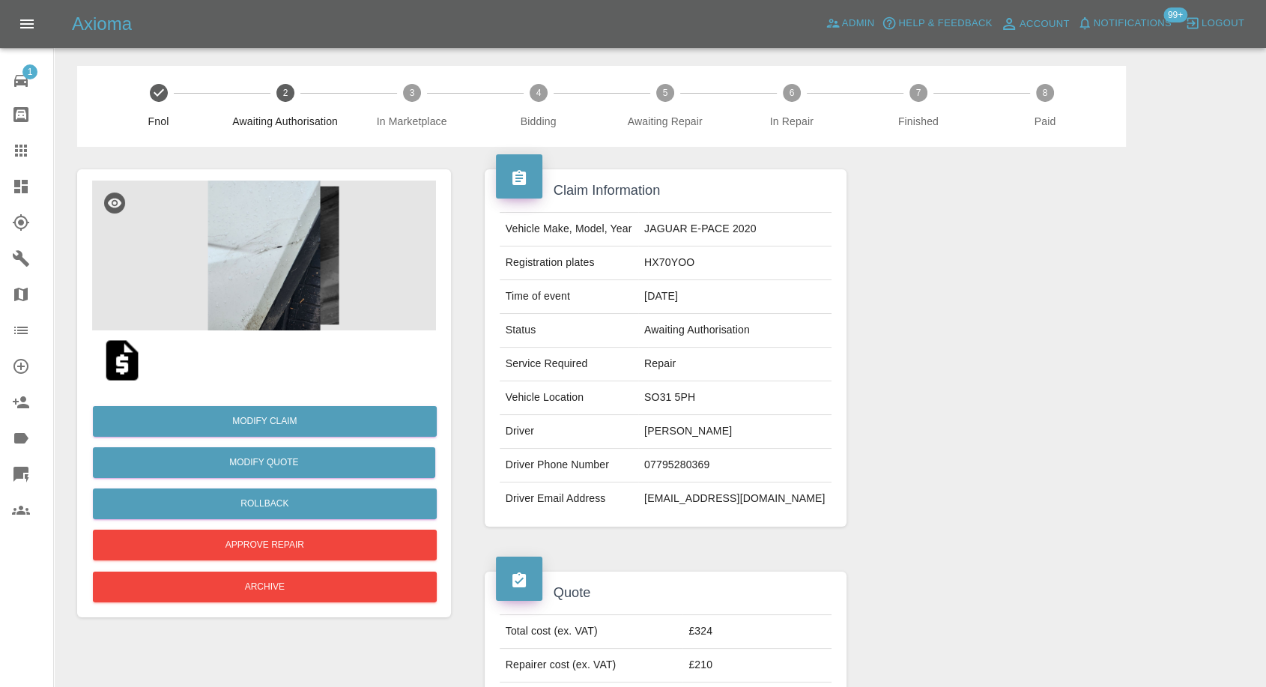
click at [126, 360] on img at bounding box center [122, 360] width 48 height 48
click at [253, 231] on img at bounding box center [264, 256] width 344 height 150
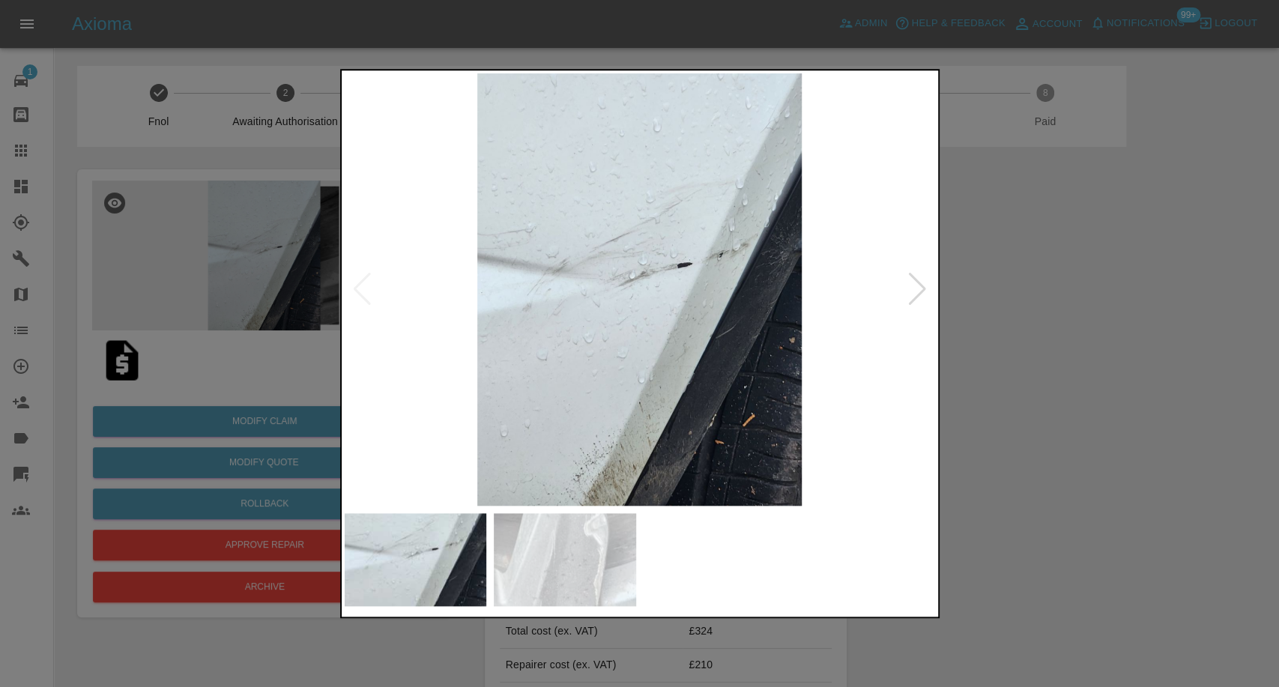
click at [569, 563] on img at bounding box center [565, 559] width 142 height 93
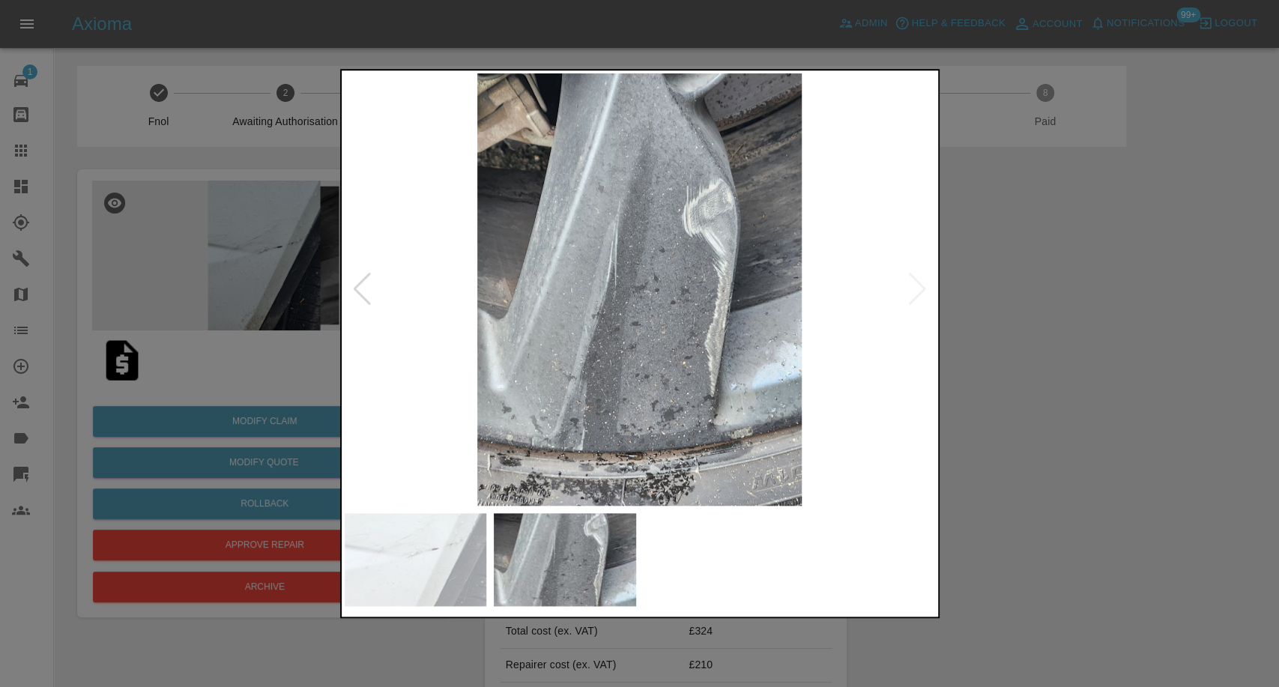
click at [1047, 445] on div at bounding box center [639, 343] width 1279 height 687
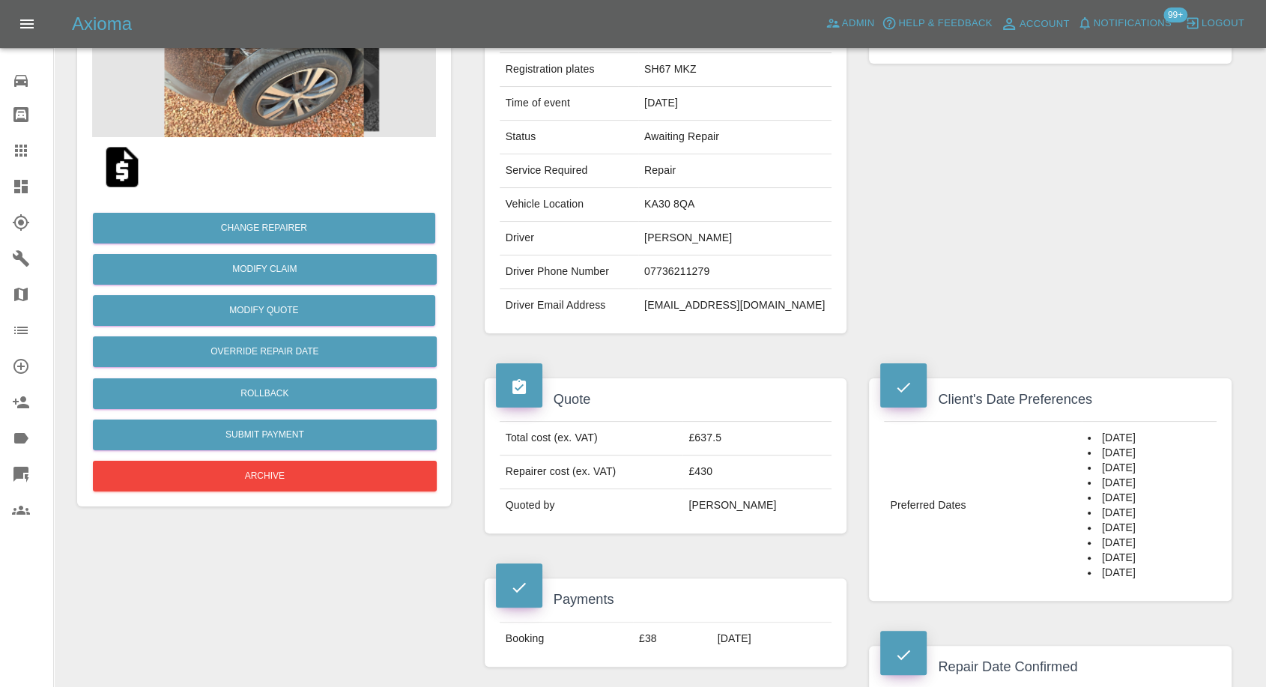
scroll to position [166, 0]
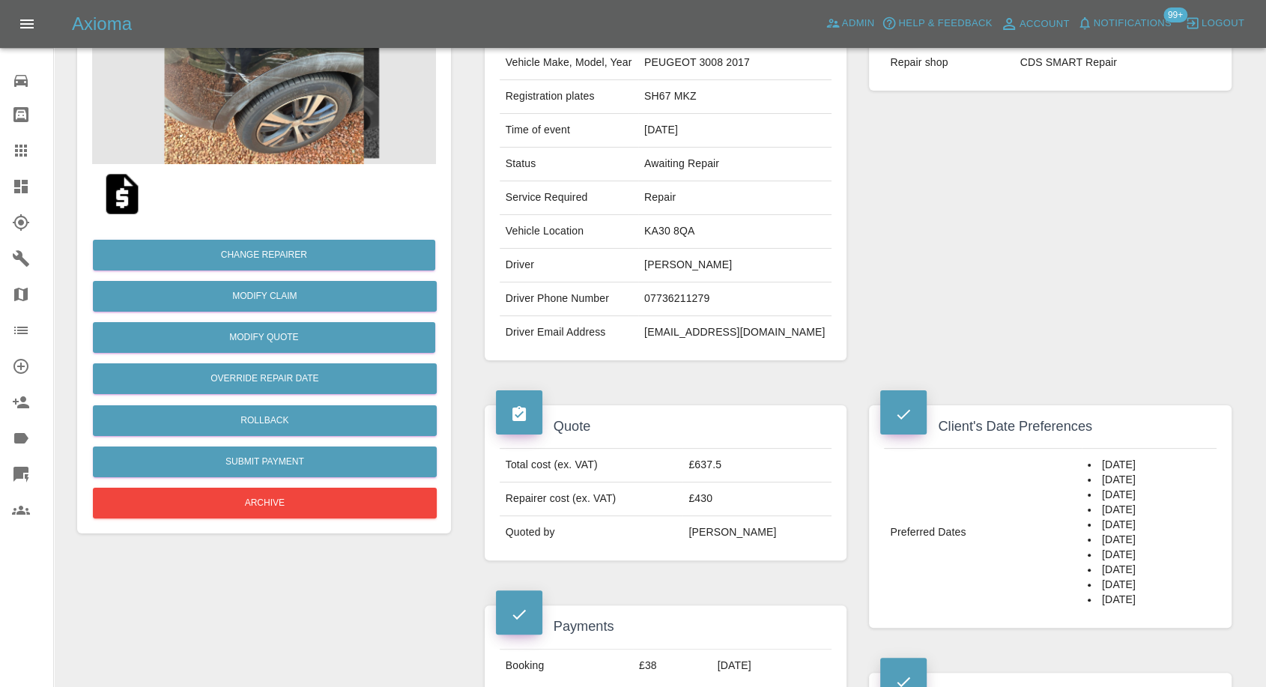
click at [700, 289] on td "07736211279" at bounding box center [734, 299] width 193 height 34
copy td "07736211279"
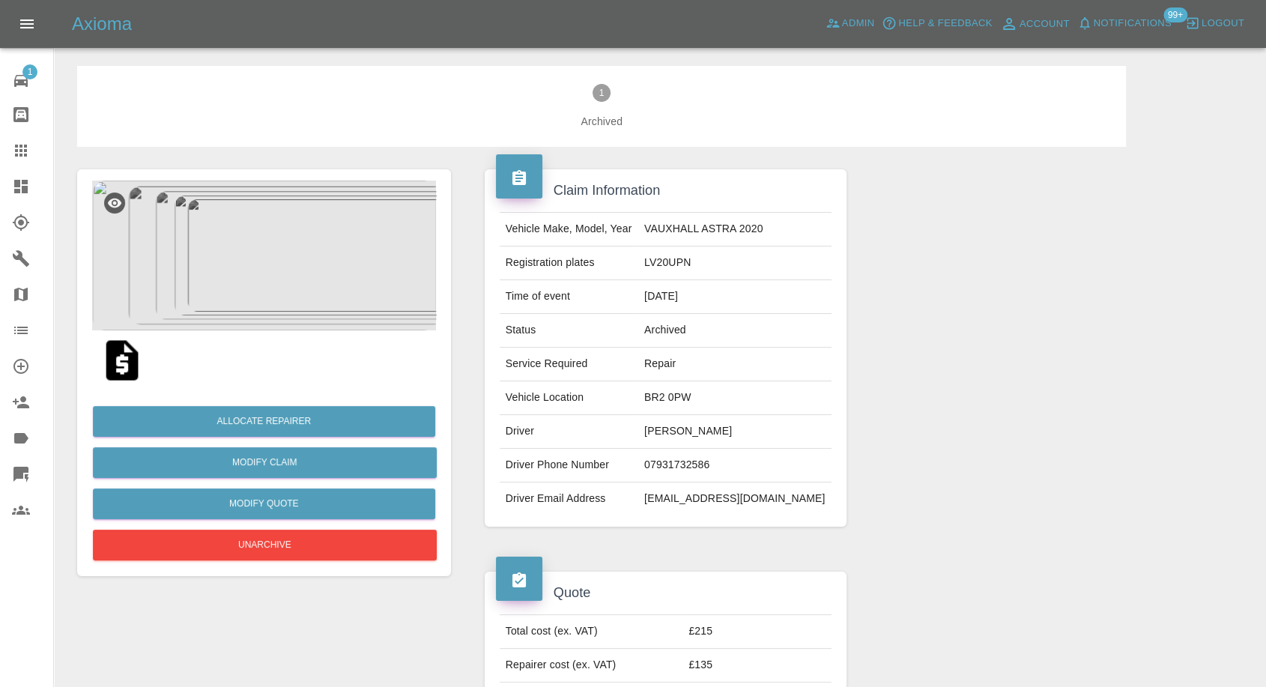
click at [12, 133] on link "Claims" at bounding box center [26, 151] width 53 height 36
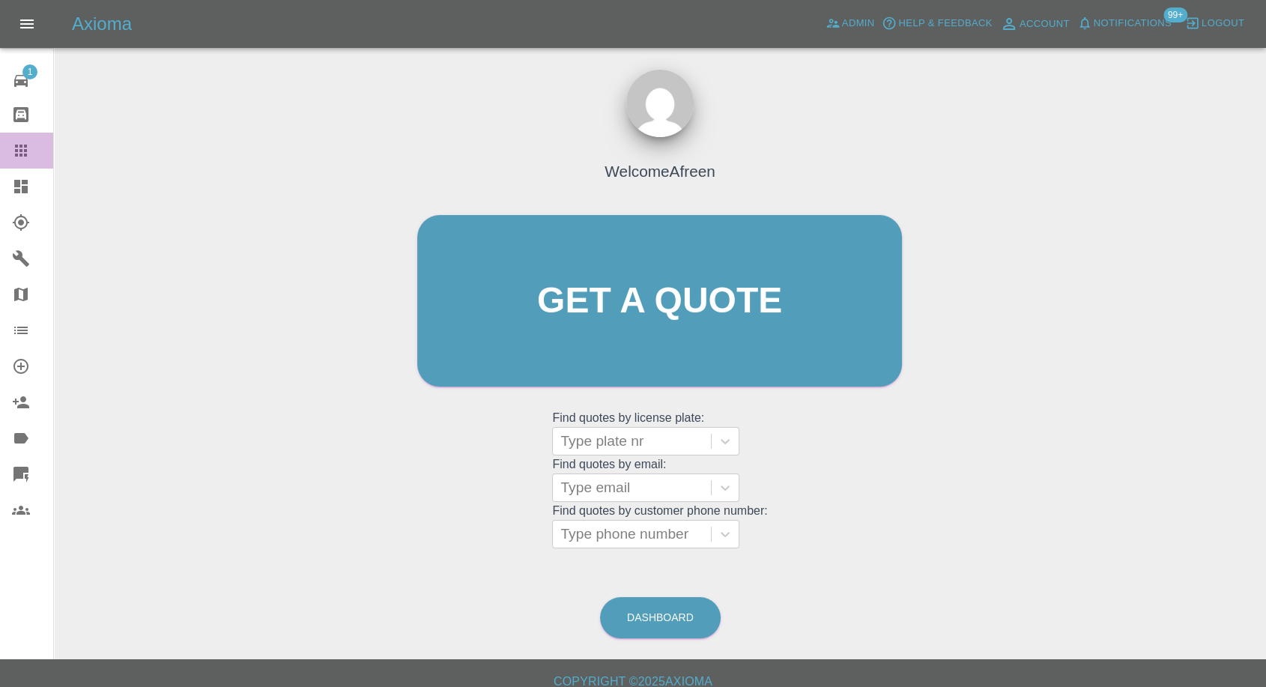
click at [16, 158] on icon at bounding box center [21, 151] width 18 height 18
click at [602, 524] on div at bounding box center [631, 534] width 143 height 21
paste input "07736211279"
type input "07736211279"
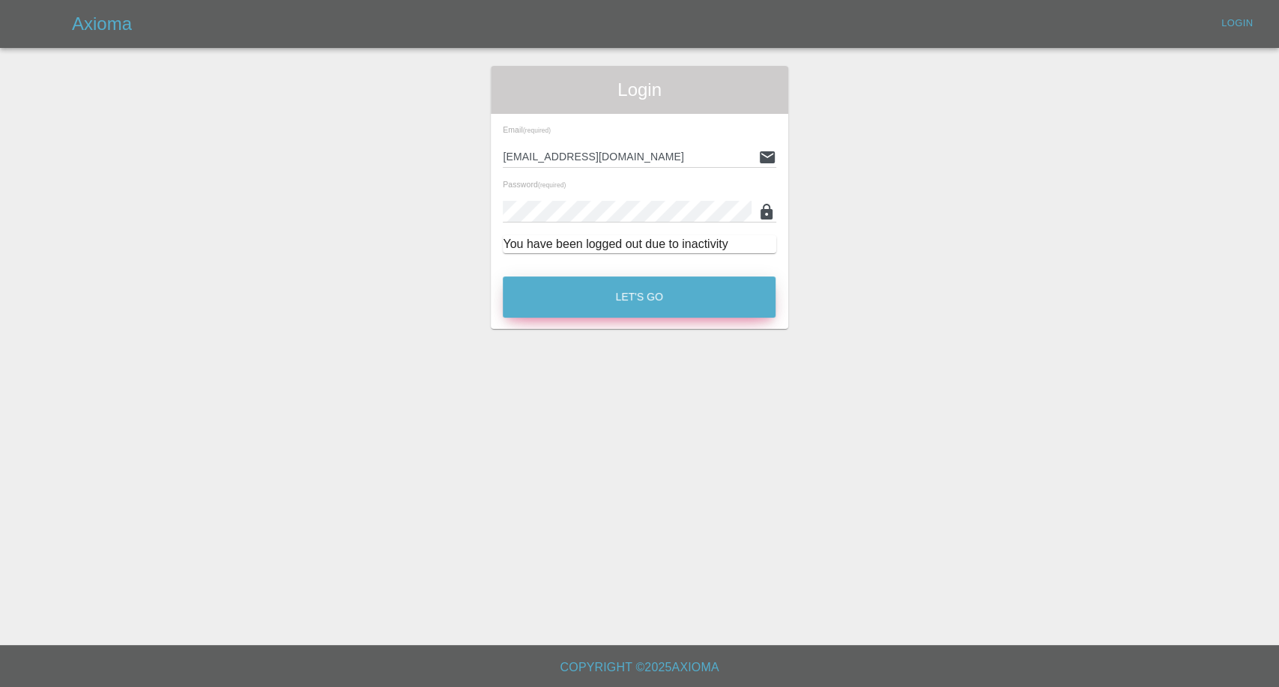
click at [683, 295] on button "Let's Go" at bounding box center [639, 296] width 273 height 41
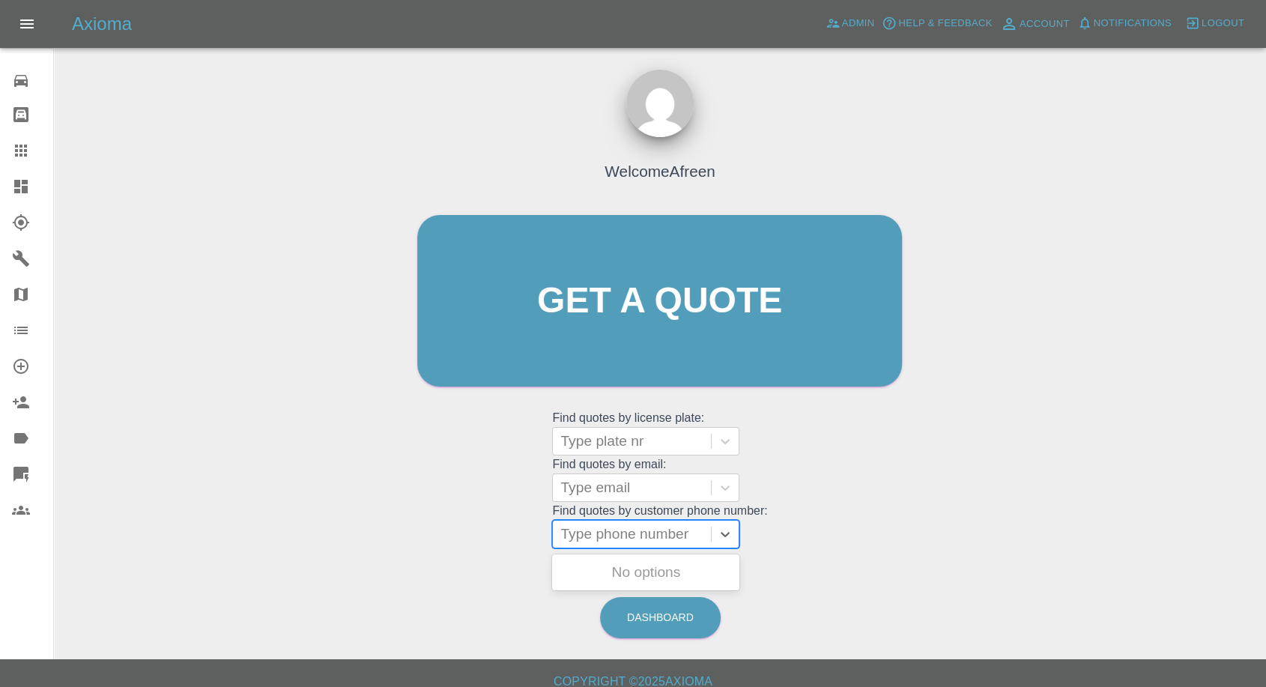
click at [620, 531] on div at bounding box center [631, 534] width 143 height 21
paste input "07736211279"
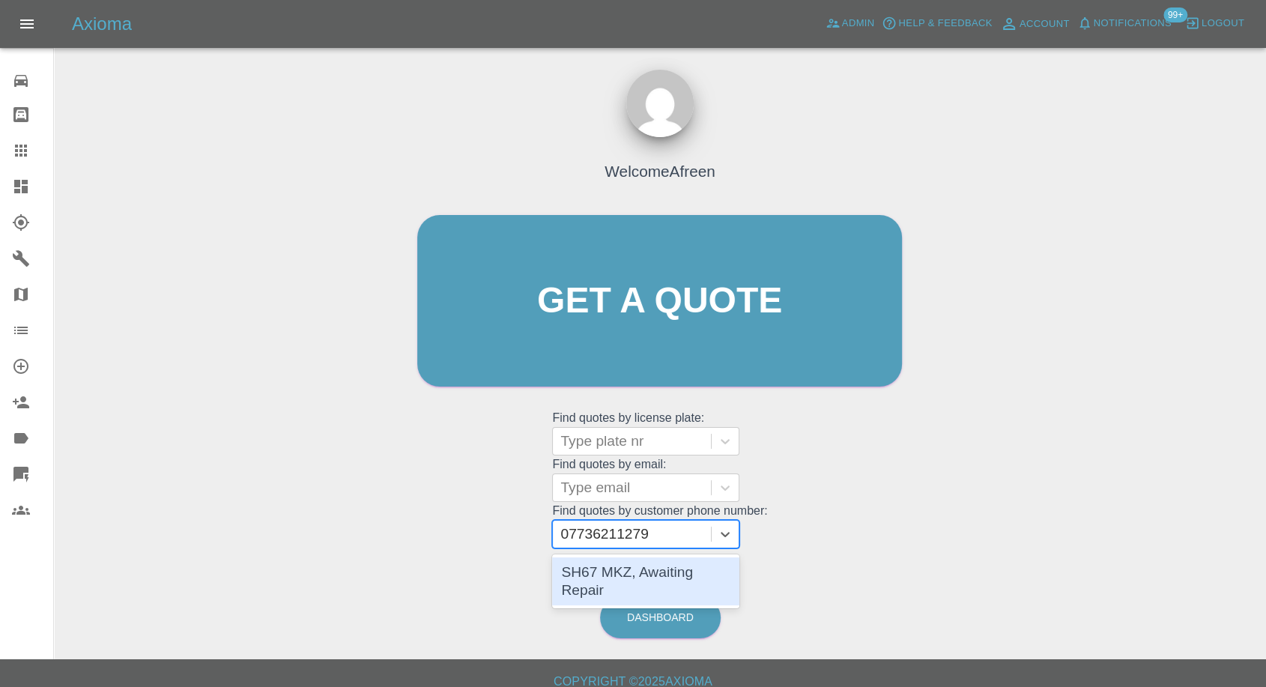
type input "07736211279"
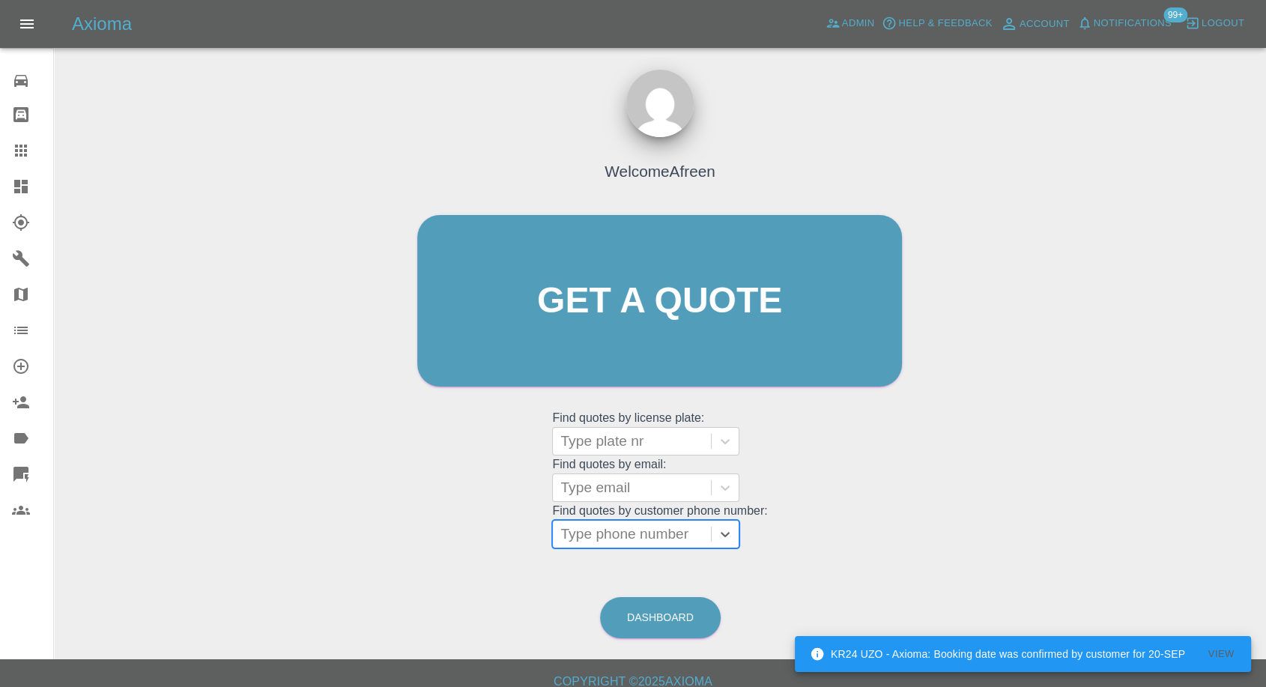
paste input "07448158760"
type input "07448158760"
click at [611, 573] on div "FP20VTD, Awaiting Repair" at bounding box center [645, 581] width 187 height 48
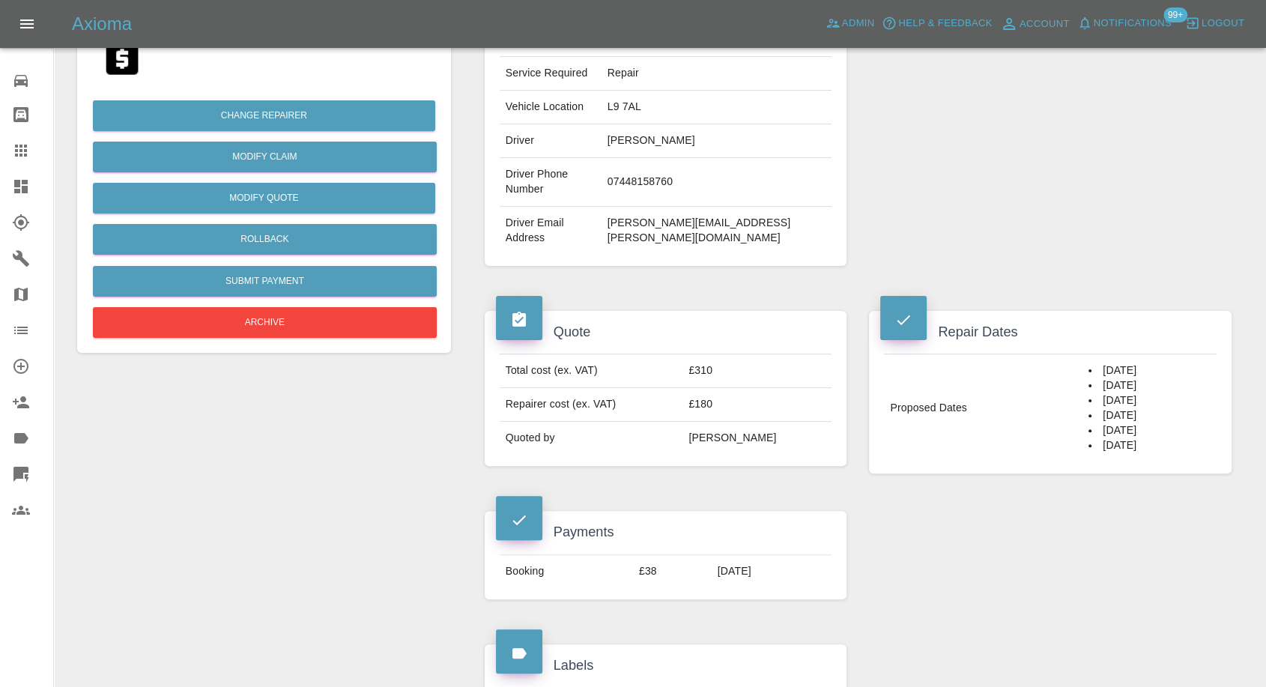
scroll to position [333, 0]
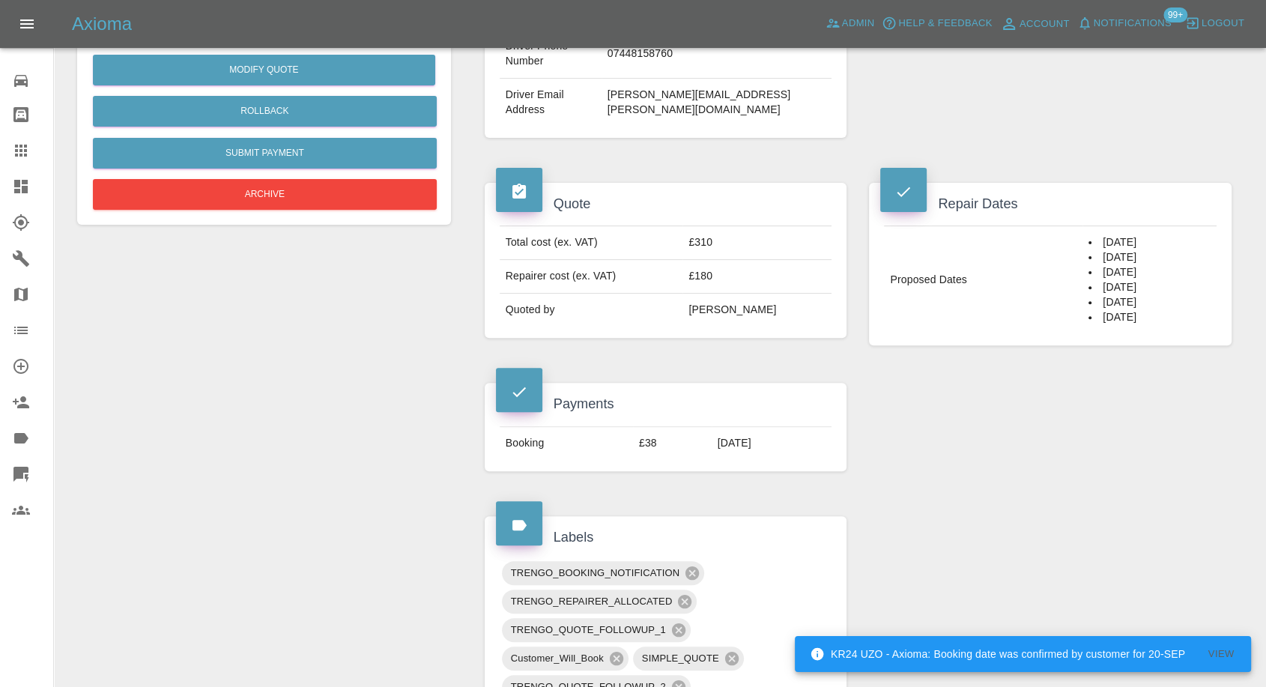
scroll to position [18, 0]
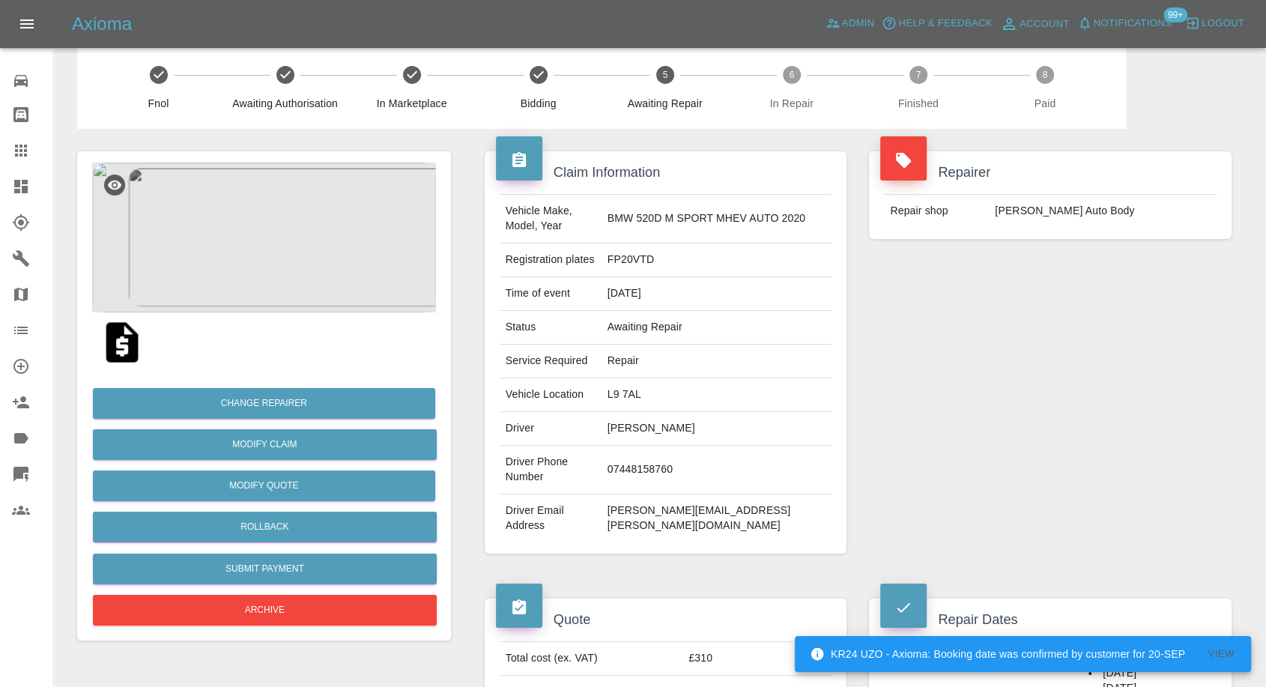
click at [648, 460] on td "07448158760" at bounding box center [717, 470] width 231 height 49
copy td "07448158760"
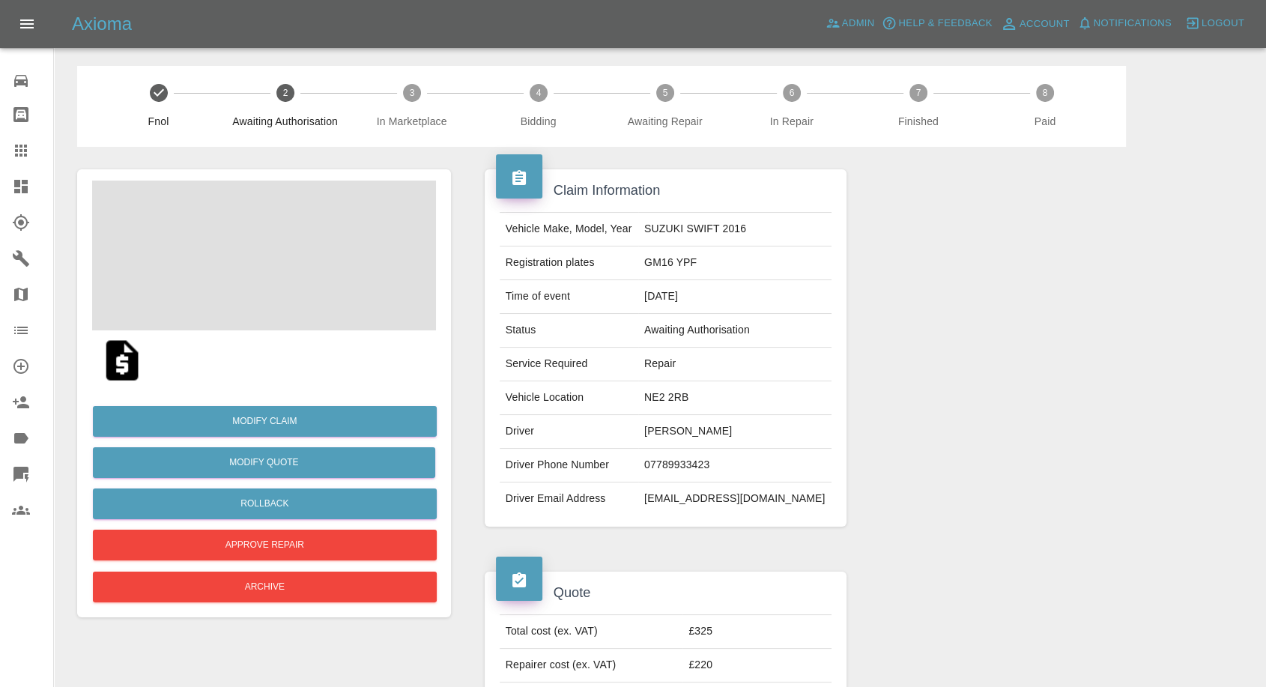
click at [683, 435] on td "[PERSON_NAME]" at bounding box center [734, 432] width 193 height 34
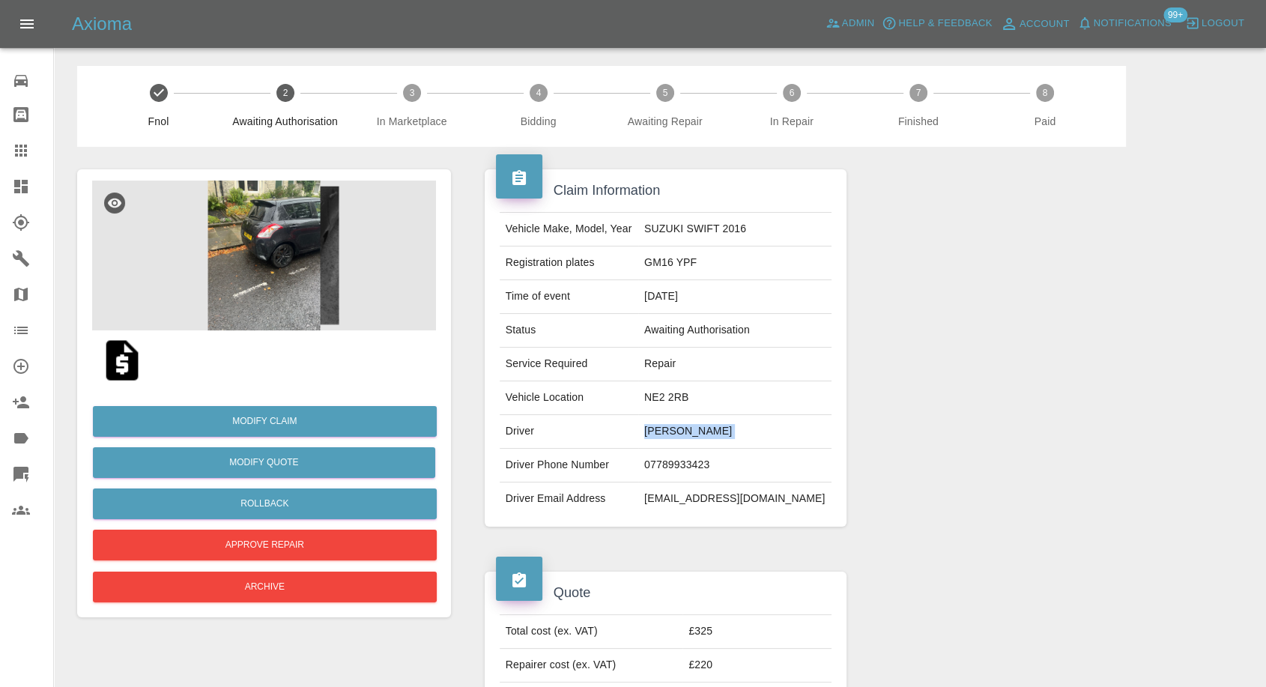
copy td "[PERSON_NAME]"
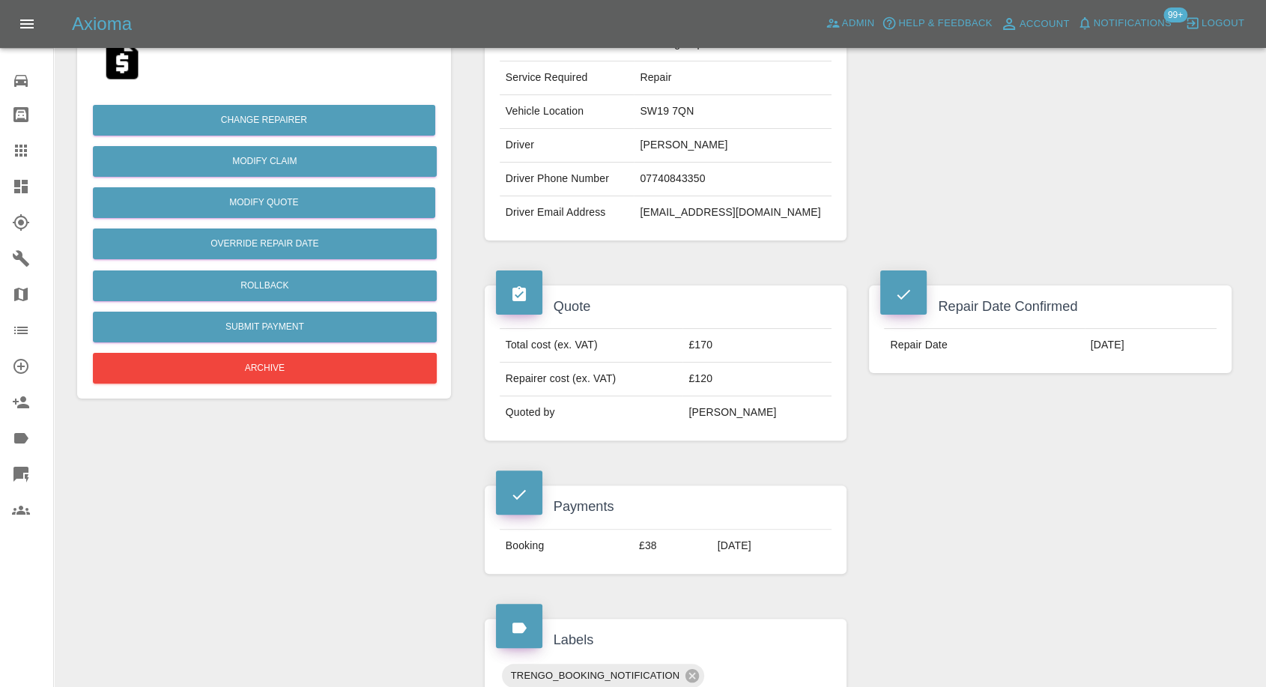
scroll to position [333, 0]
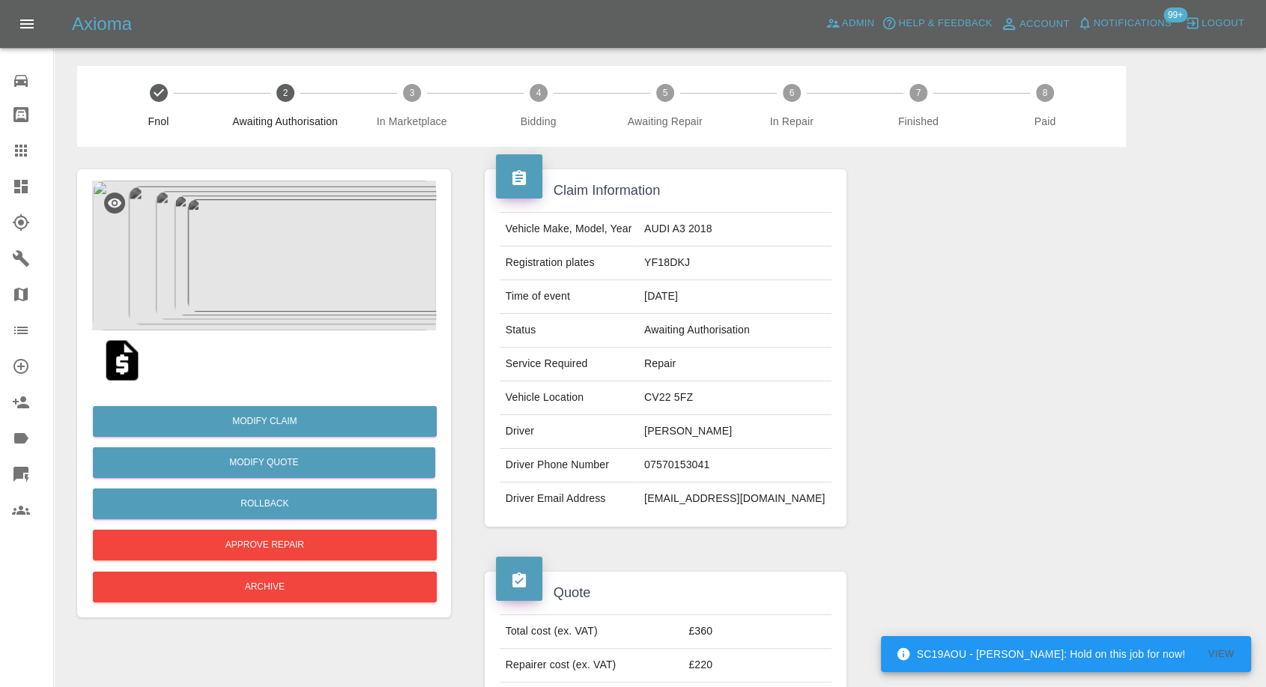
click at [109, 365] on img at bounding box center [122, 360] width 48 height 48
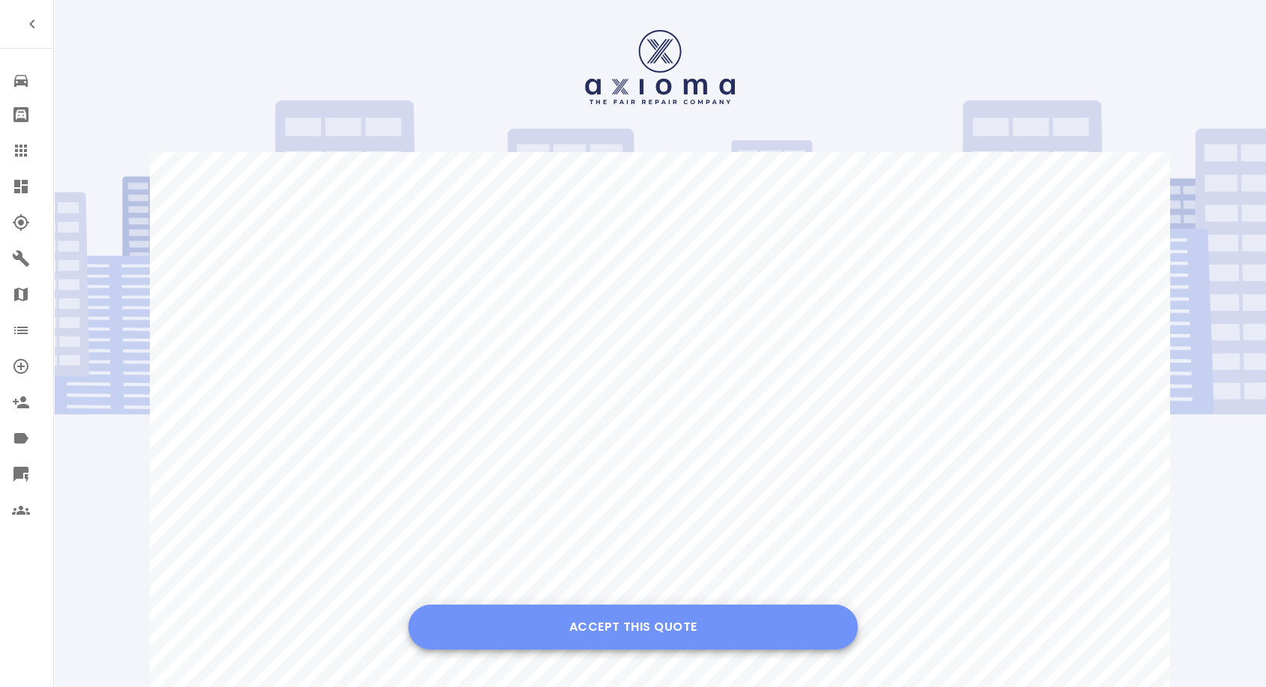
click at [637, 631] on button "Accept this Quote" at bounding box center [633, 627] width 450 height 45
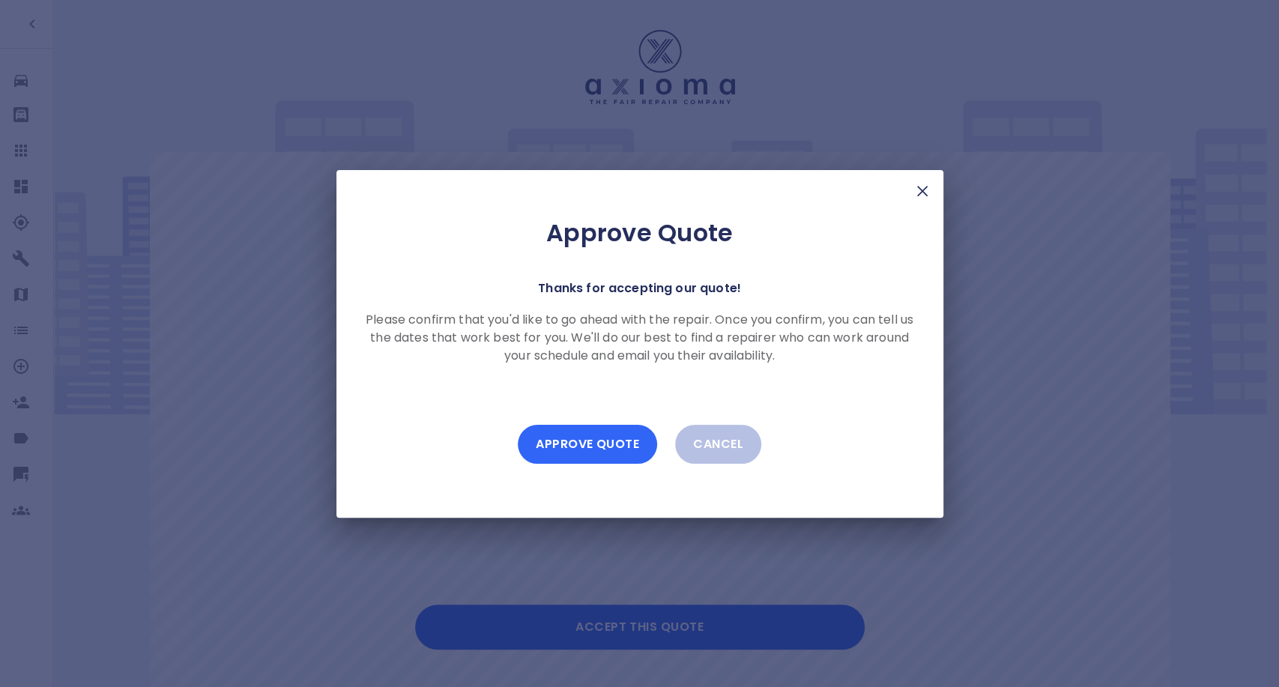
click at [618, 441] on button "Approve Quote" at bounding box center [587, 444] width 139 height 39
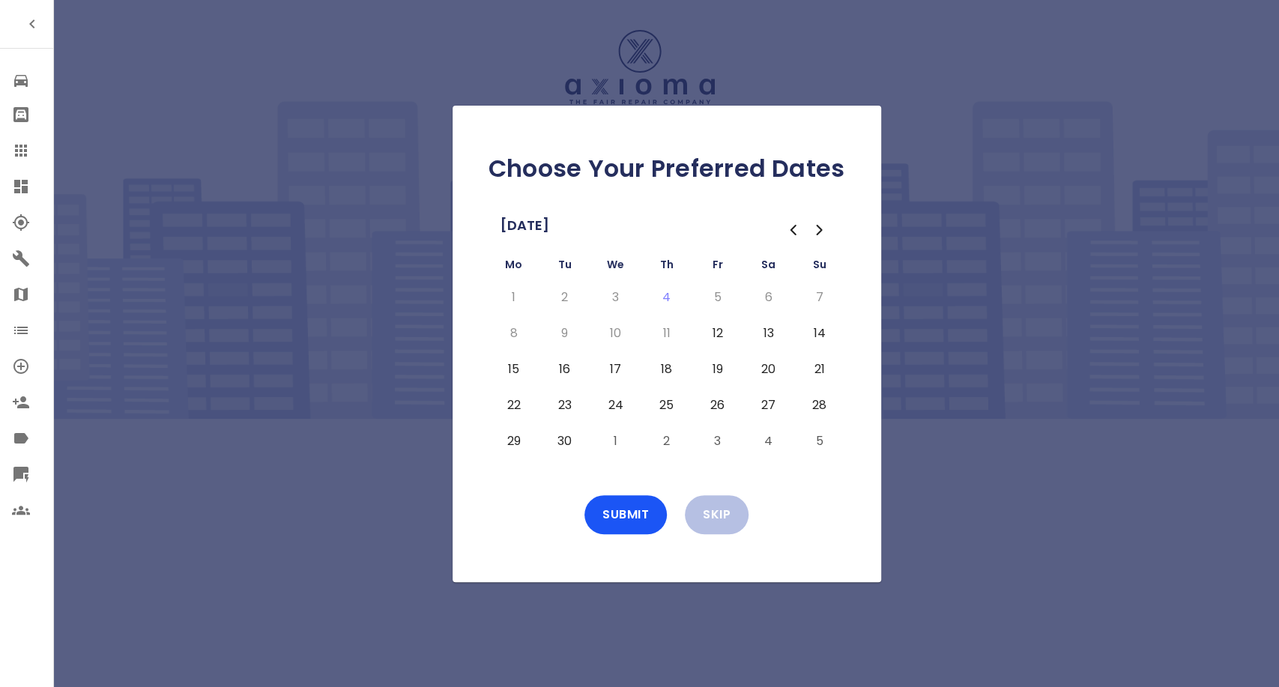
click at [723, 336] on button "12" at bounding box center [717, 333] width 27 height 24
click at [516, 373] on button "15" at bounding box center [514, 369] width 27 height 24
click at [566, 372] on button "16" at bounding box center [564, 369] width 27 height 24
click at [614, 370] on button "17" at bounding box center [615, 369] width 27 height 24
click at [671, 370] on button "18" at bounding box center [666, 369] width 27 height 24
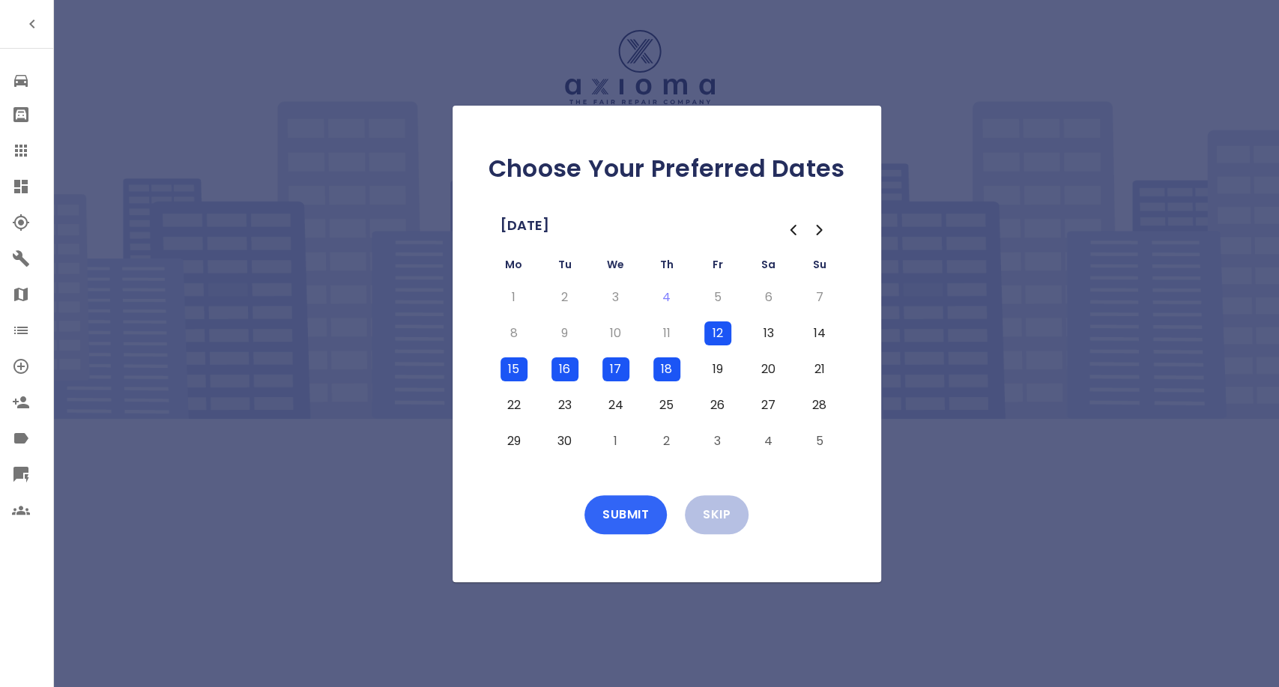
click at [638, 511] on button "Submit" at bounding box center [625, 514] width 82 height 39
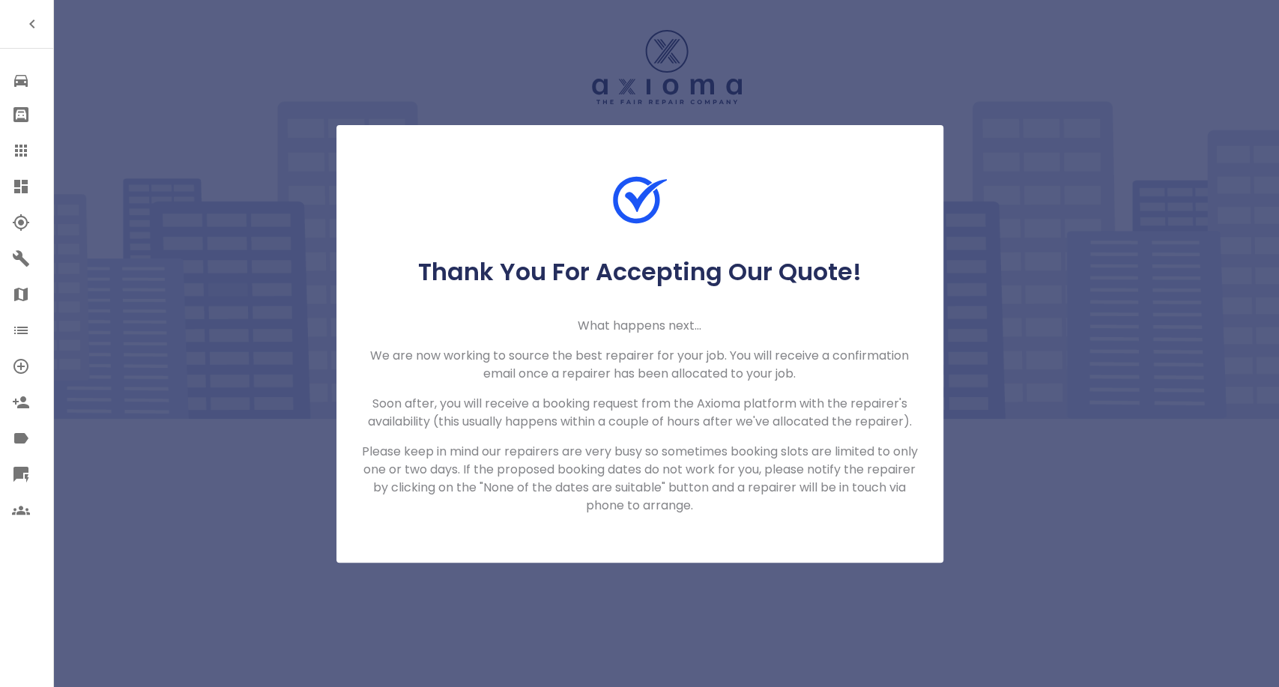
click at [10, 145] on link "Claims" at bounding box center [26, 151] width 53 height 36
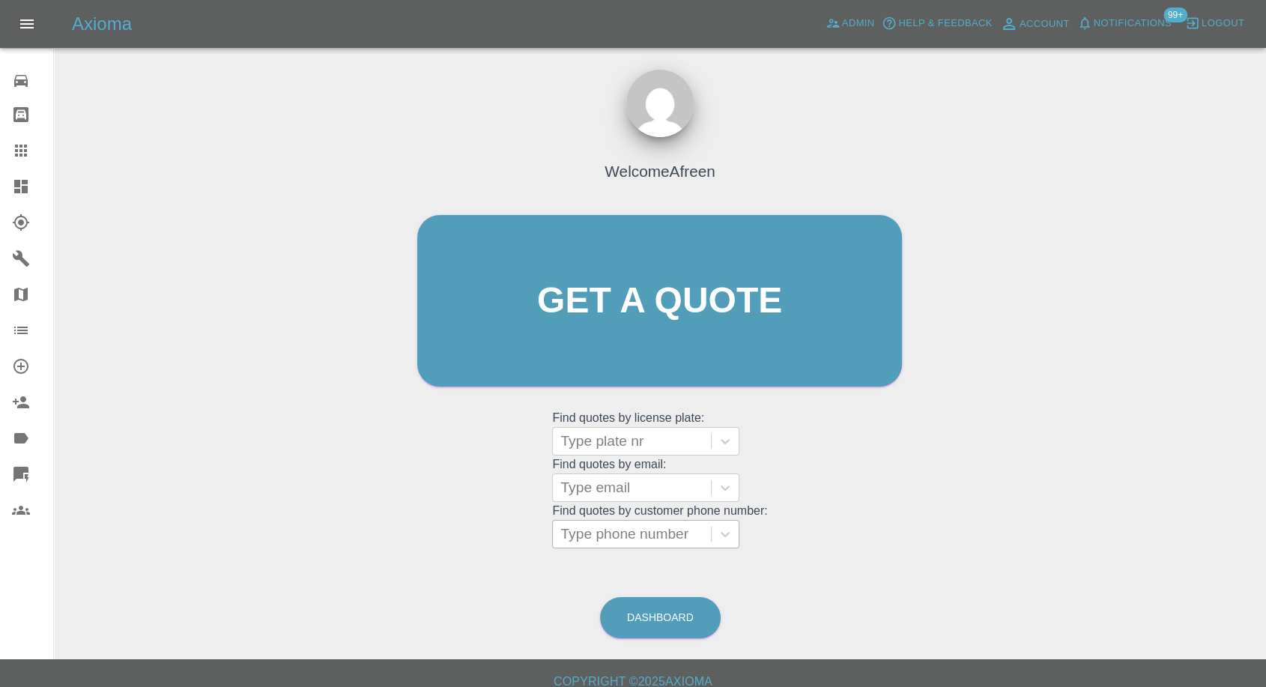
click at [626, 531] on div at bounding box center [631, 534] width 143 height 21
paste input "+447566250336"
drag, startPoint x: 590, startPoint y: 538, endPoint x: 352, endPoint y: 538, distance: 237.5
click at [354, 538] on div "Welcome Afreen Get a quote Get a quote Find quotes by license plate: Type plate…" at bounding box center [660, 372] width 1188 height 538
type input "07566250336"
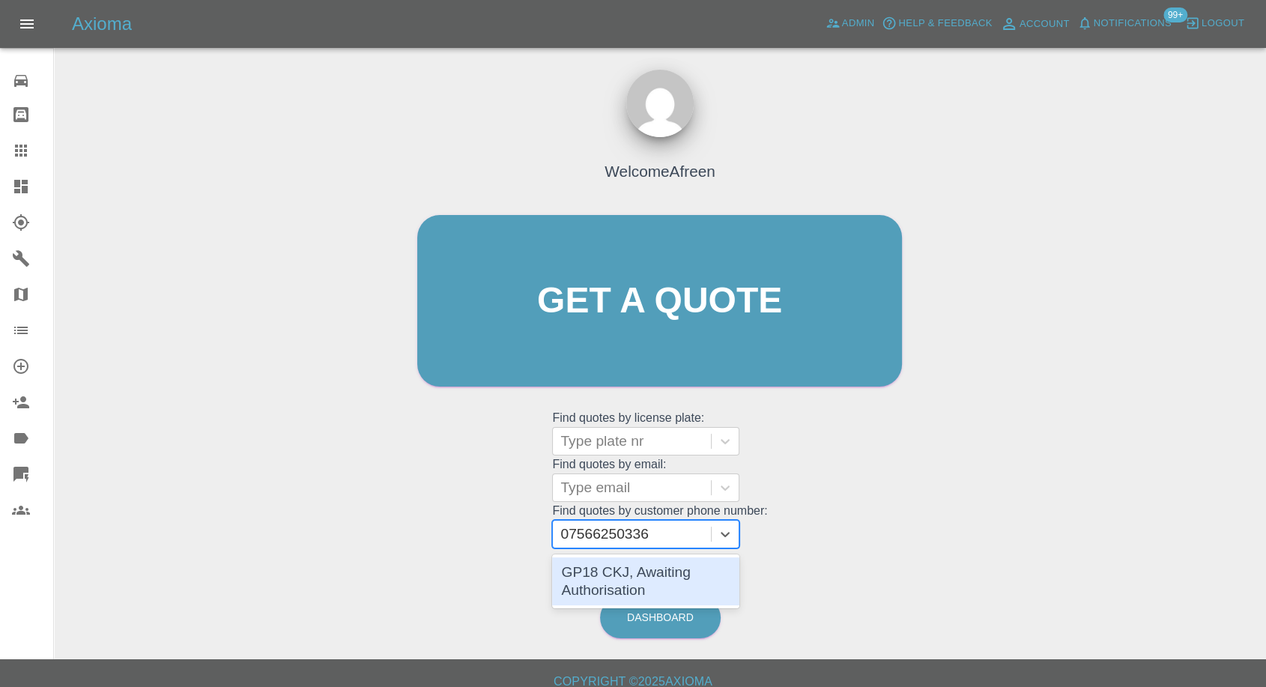
click at [689, 584] on div "GP18 CKJ, Awaiting Authorisation" at bounding box center [645, 581] width 187 height 48
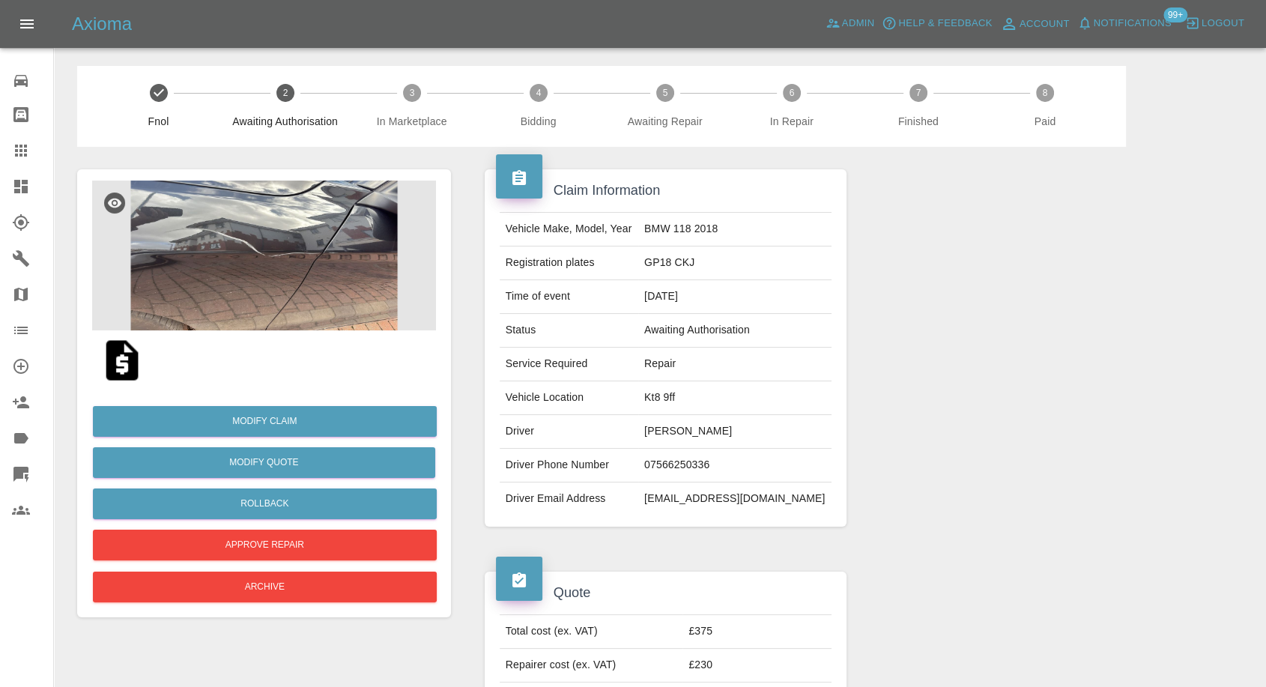
scroll to position [83, 0]
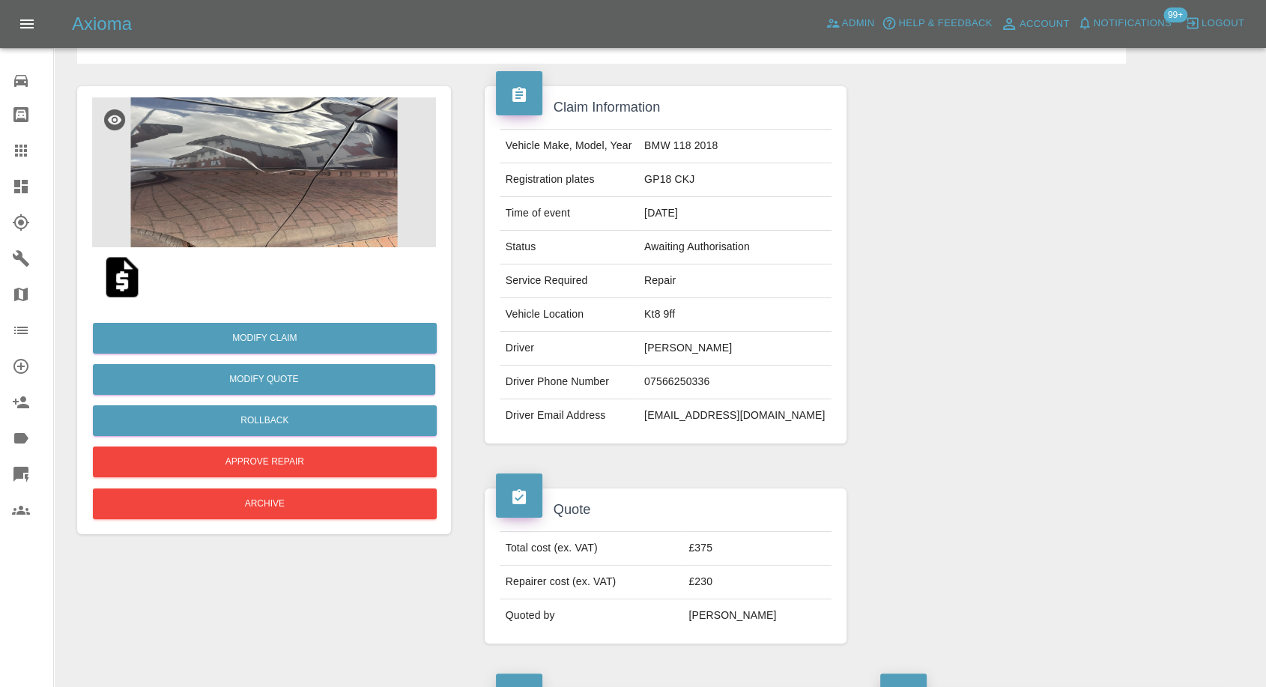
click at [123, 279] on img at bounding box center [122, 277] width 48 height 48
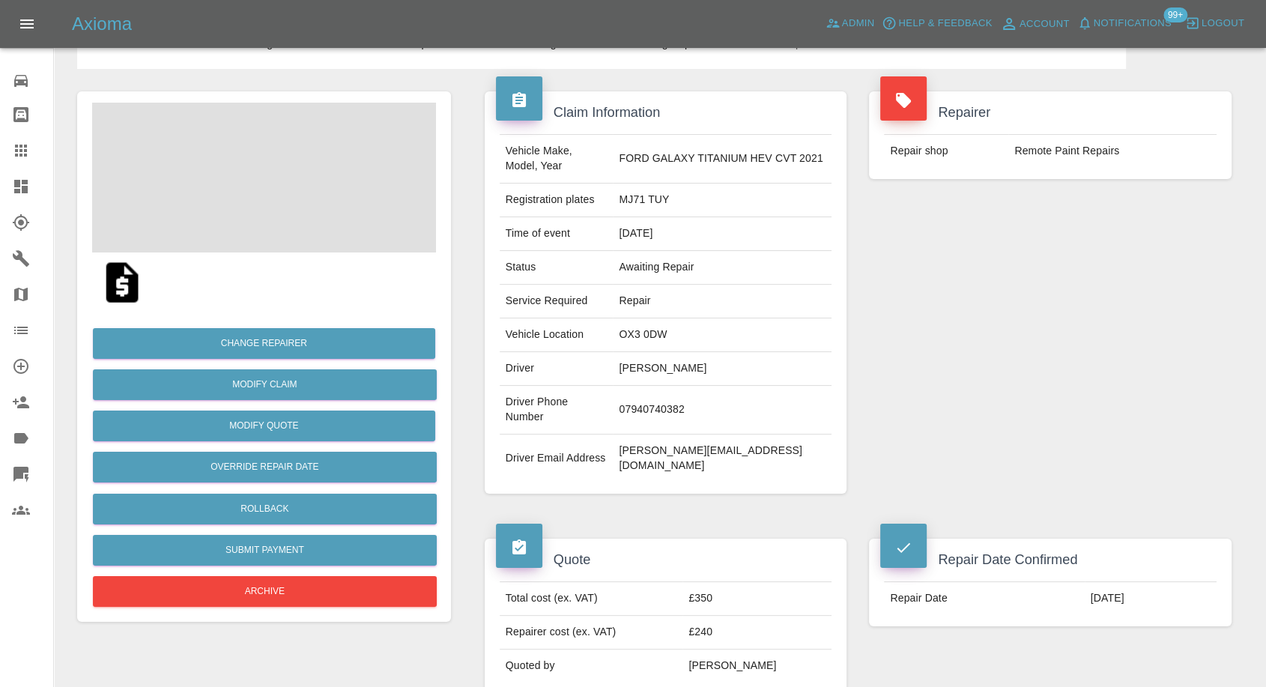
scroll to position [166, 0]
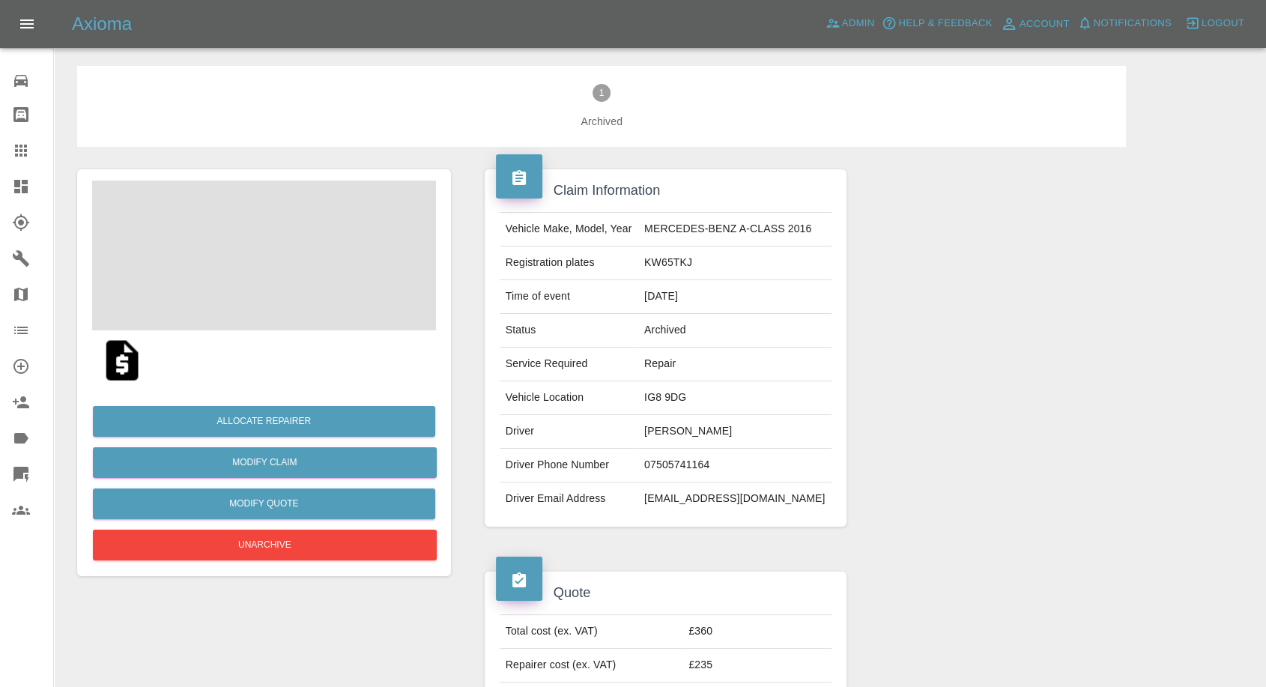
click at [665, 424] on td "[PERSON_NAME]" at bounding box center [734, 432] width 193 height 34
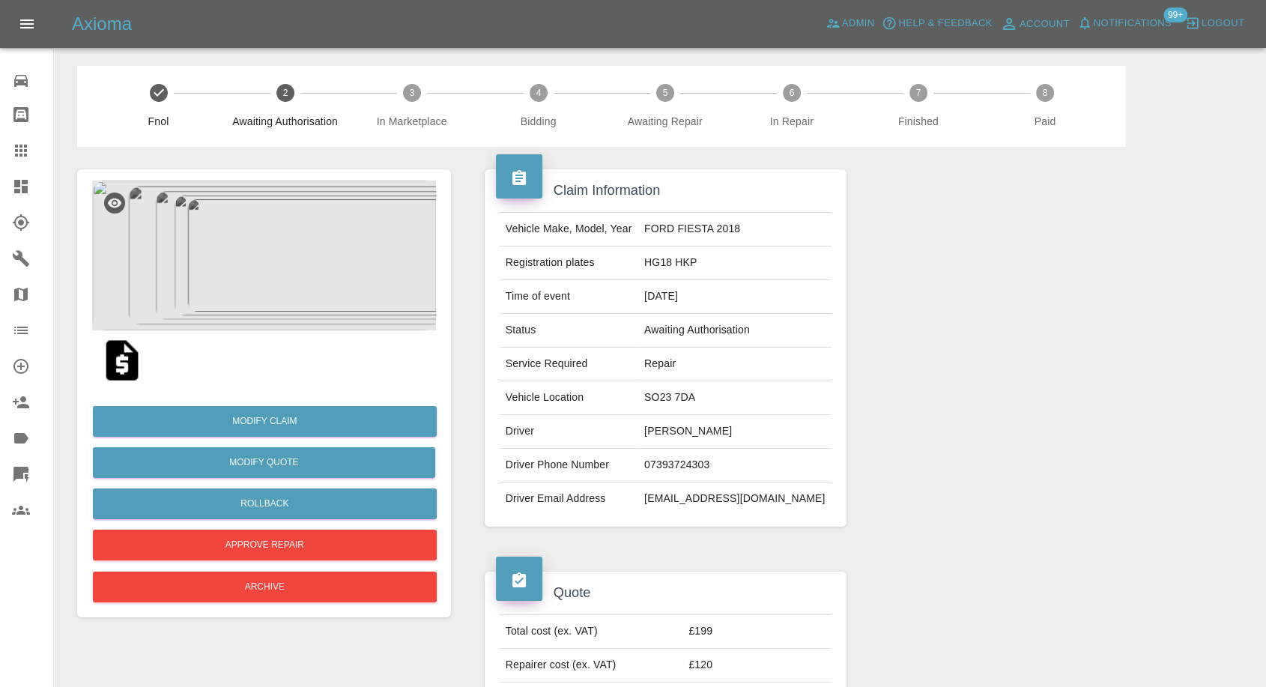
click at [267, 260] on img at bounding box center [264, 256] width 344 height 150
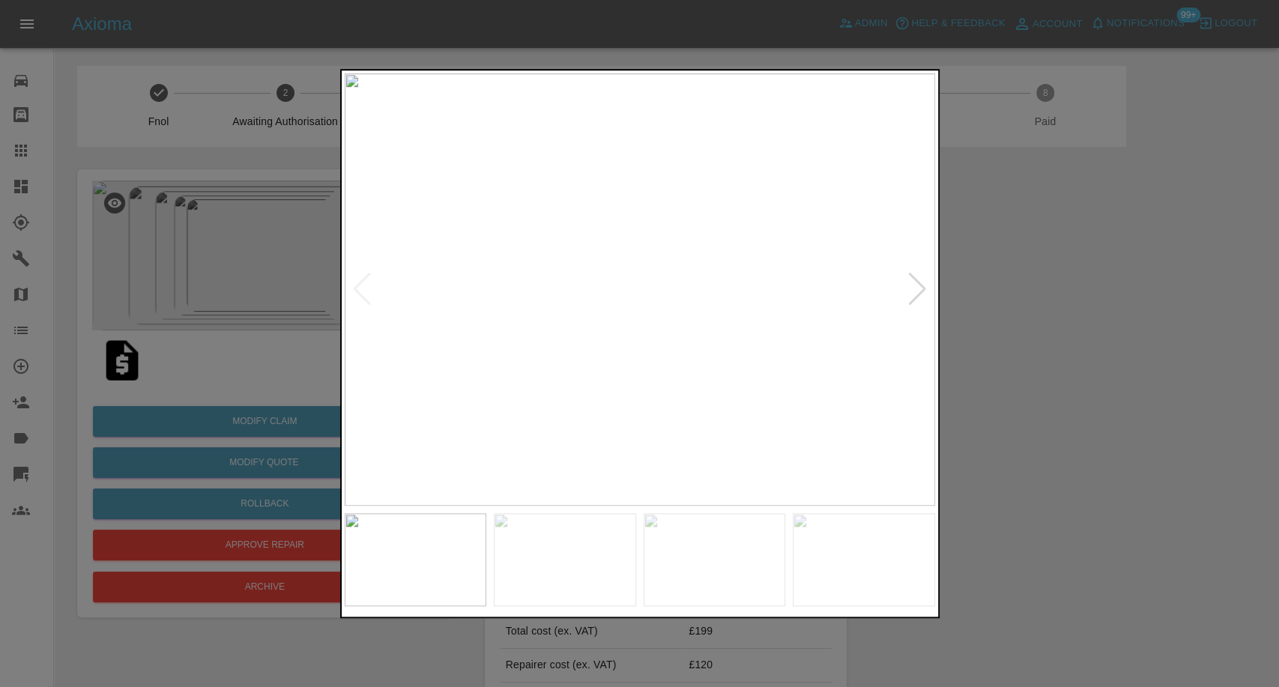
click at [553, 560] on img at bounding box center [565, 559] width 142 height 93
click at [724, 560] on img at bounding box center [715, 559] width 142 height 93
click at [881, 583] on img at bounding box center [864, 559] width 142 height 93
click at [923, 288] on div at bounding box center [917, 289] width 20 height 33
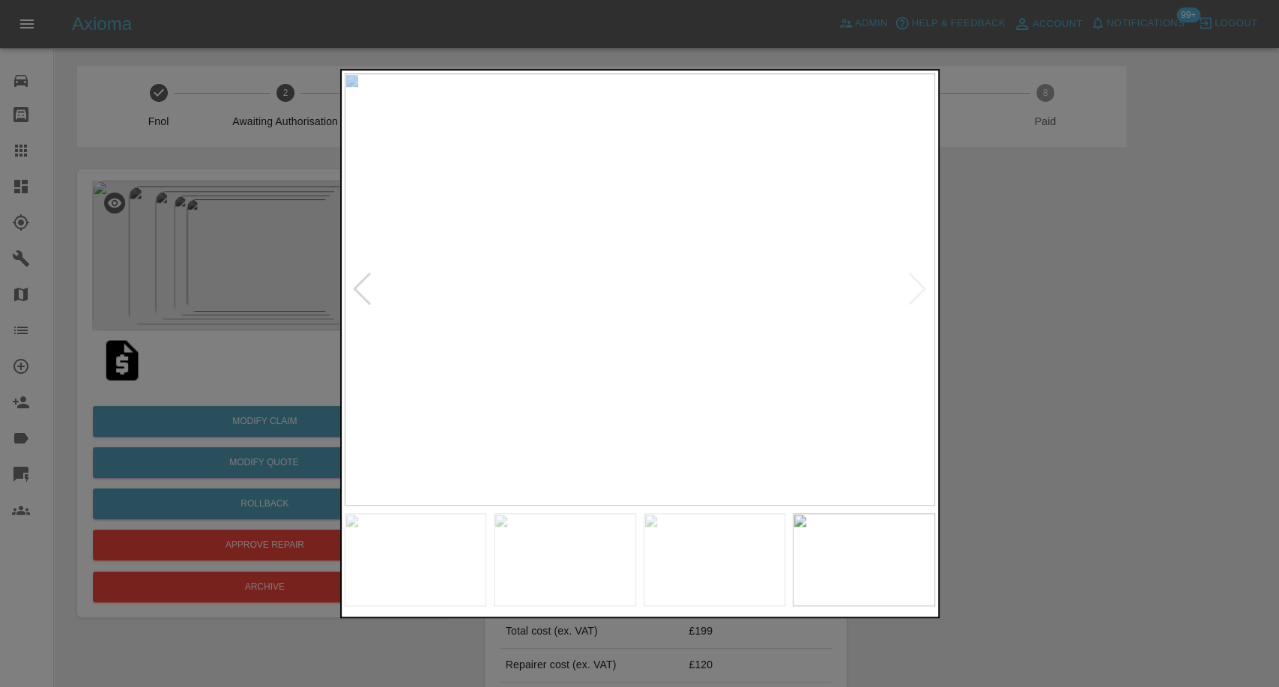
click at [923, 288] on img at bounding box center [640, 289] width 590 height 432
click at [1079, 348] on div at bounding box center [639, 343] width 1279 height 687
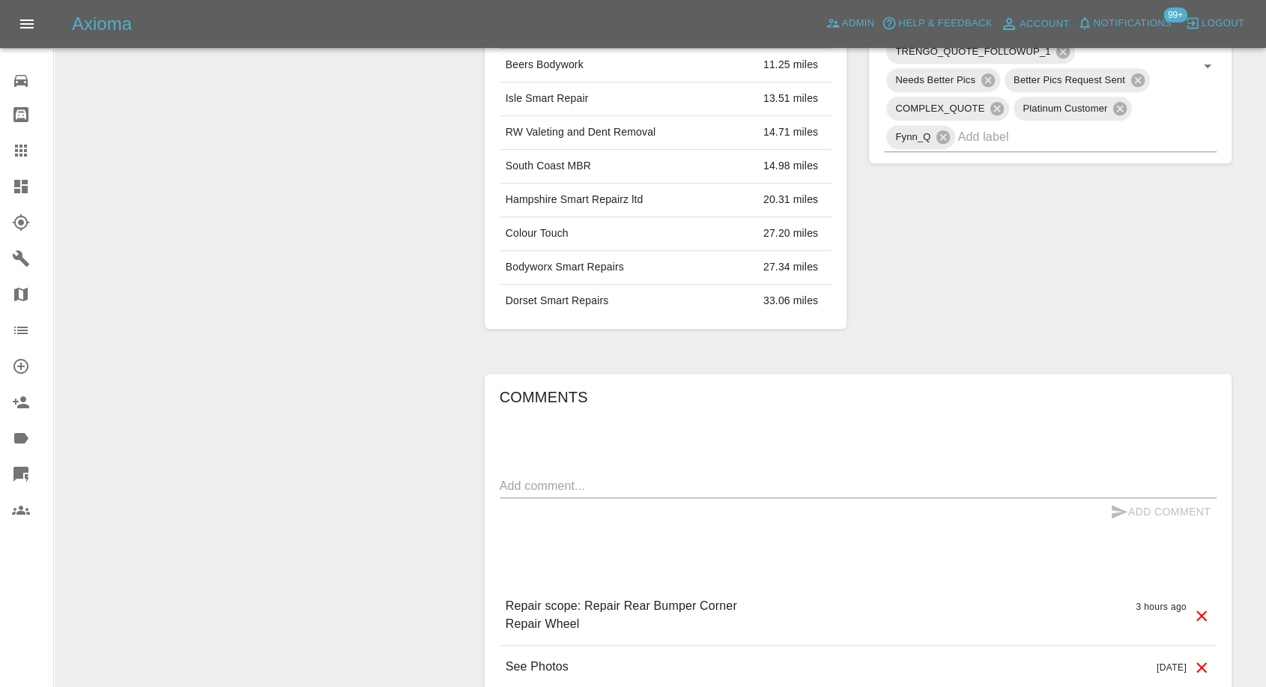
scroll to position [916, 0]
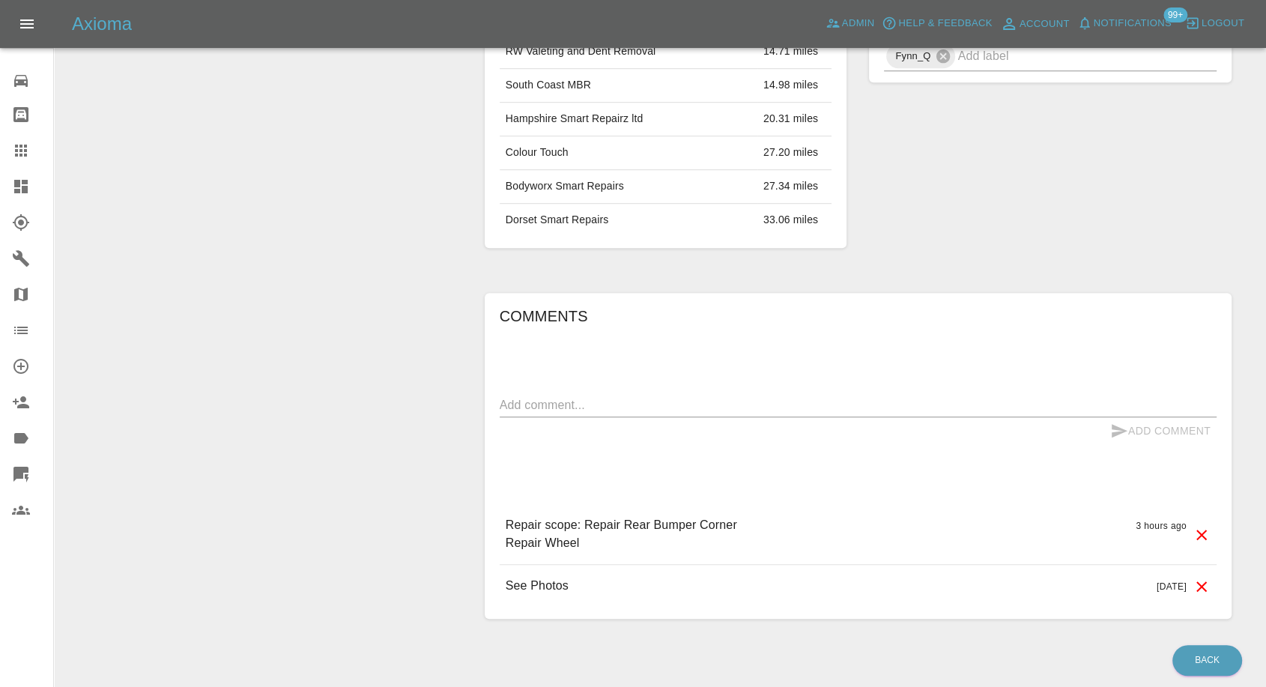
click at [653, 407] on textarea at bounding box center [858, 404] width 717 height 17
paste textarea "SO32 1AF Mon, Tues, Thurs, Fri. Or SO31 5PH on Wednesdays and weekends. Thanks."
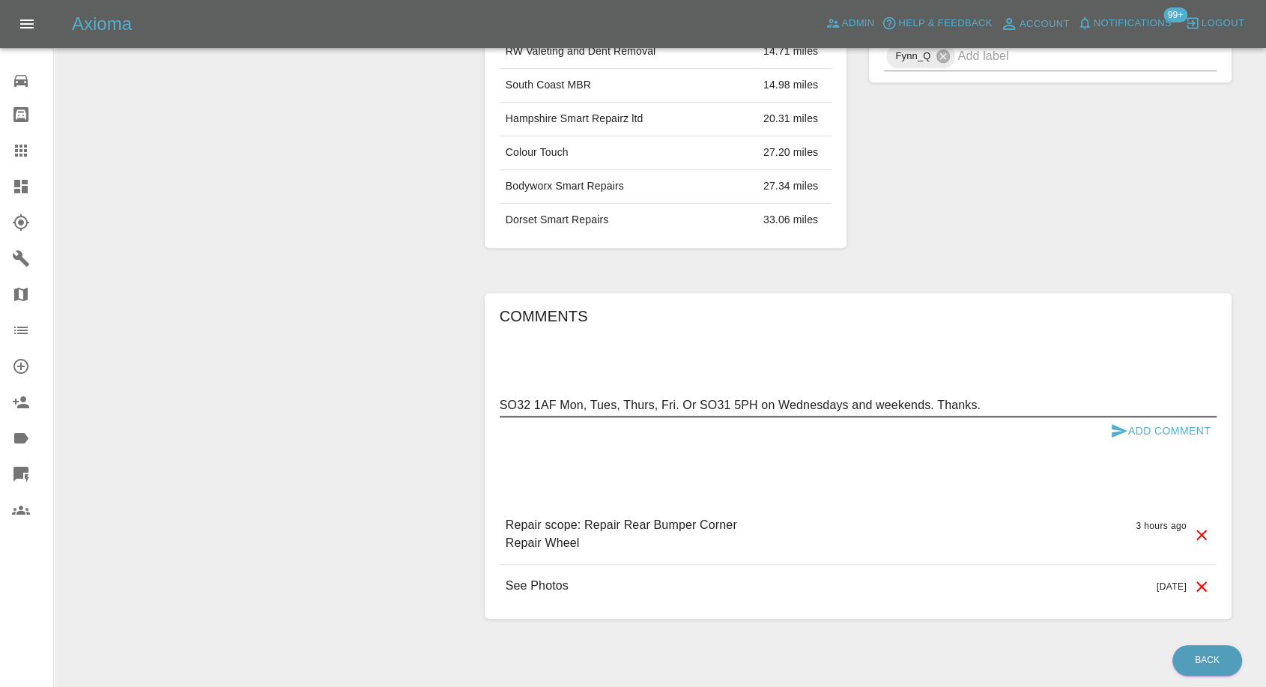
click at [557, 402] on textarea "SO32 1AF Mon, Tues, Thurs, Fri. Or SO31 5PH on Wednesdays and weekends. Thanks." at bounding box center [858, 404] width 717 height 17
click at [503, 400] on textarea "SO32 1AF - Mon, Tues, Thurs, Fri. Or SO31 5PH on Wednesdays and weekends. Thank…" at bounding box center [858, 404] width 717 height 17
click at [746, 402] on textarea "Postcode SO32 1AF - Mon, Tues, Thurs, Fri. Or SO31 5PH on Wednesdays and weeken…" at bounding box center [858, 404] width 717 height 17
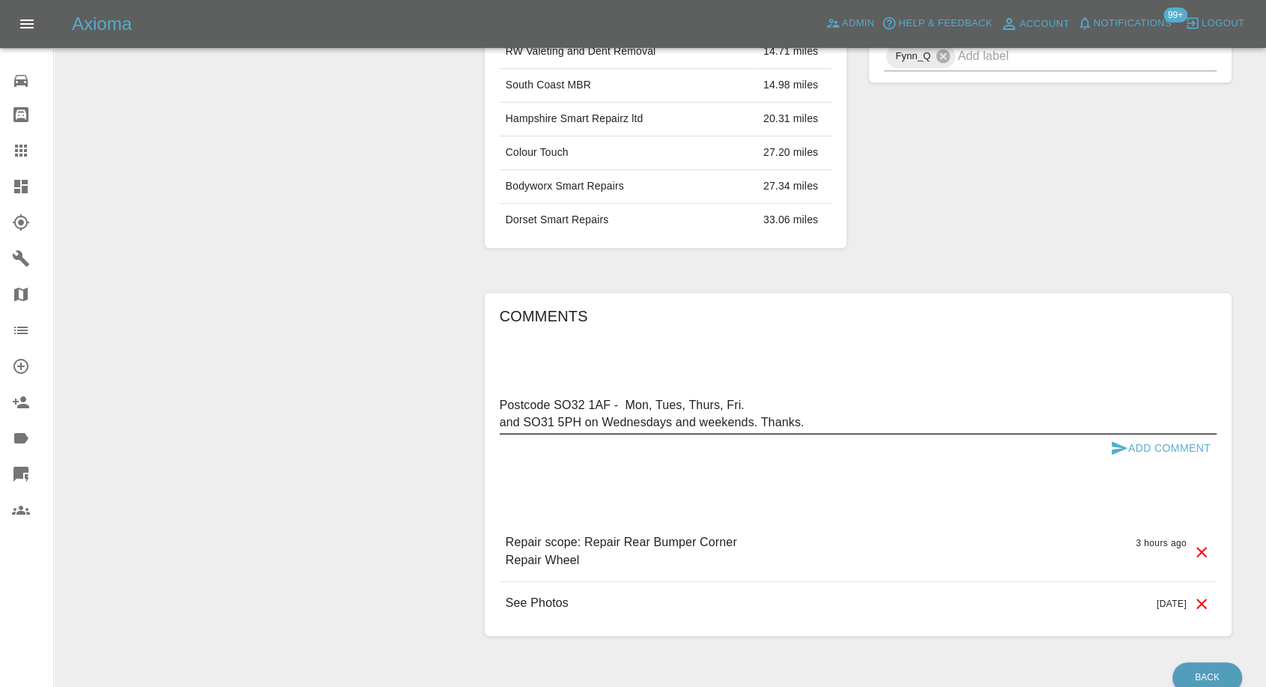
drag, startPoint x: 524, startPoint y: 418, endPoint x: 581, endPoint y: 417, distance: 57.7
click at [581, 417] on textarea "Postcode SO32 1AF - Mon, Tues, Thurs, Fri. and SO31 5PH on Wednesdays and weeke…" at bounding box center [858, 413] width 717 height 34
type textarea "Postcode SO32 1AF - Mon, Tues, Thurs, Fri. and SO31 5PH on Wednesdays and weeke…"
click at [578, 453] on div "Add Comment" at bounding box center [858, 449] width 717 height 28
click at [1115, 445] on icon "submit" at bounding box center [1120, 447] width 16 height 13
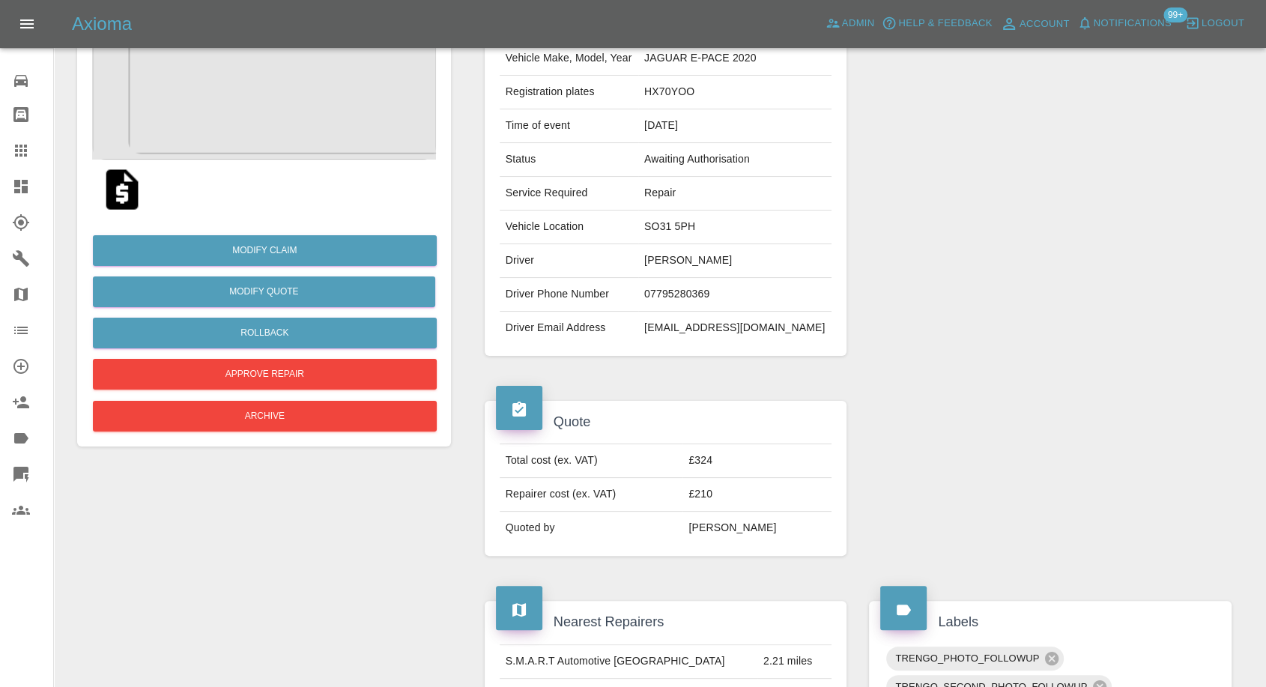
scroll to position [166, 0]
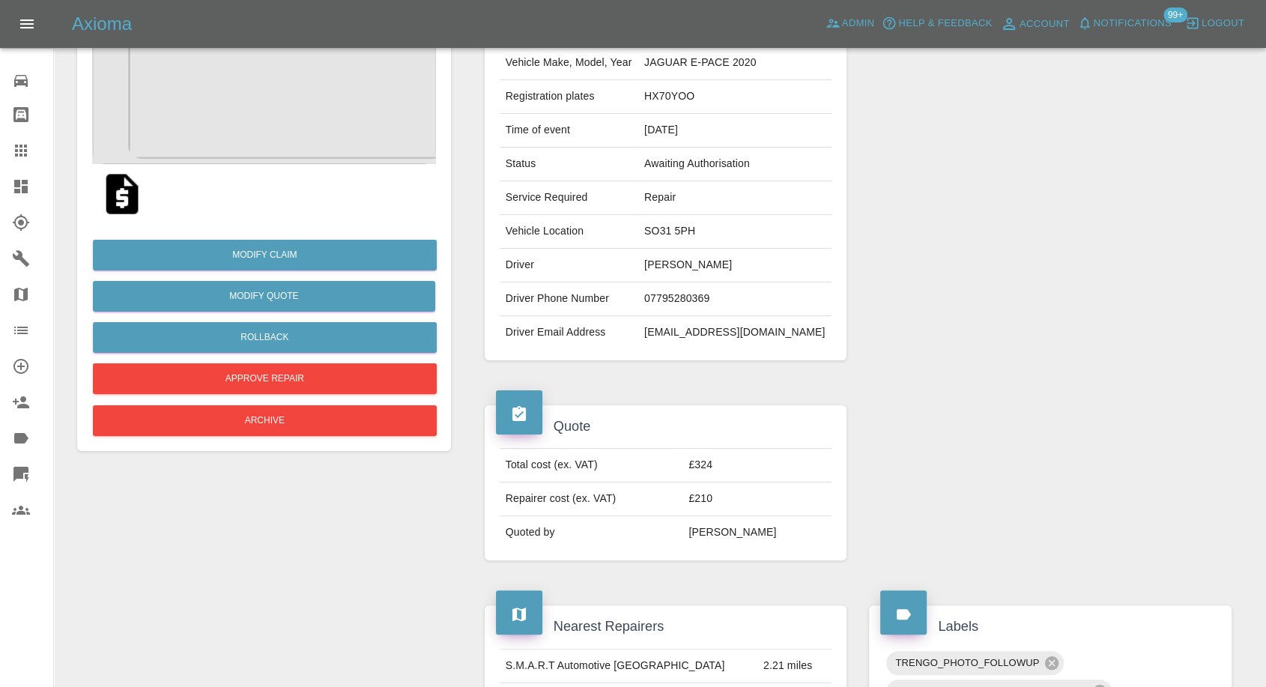
click at [121, 201] on img at bounding box center [122, 194] width 48 height 48
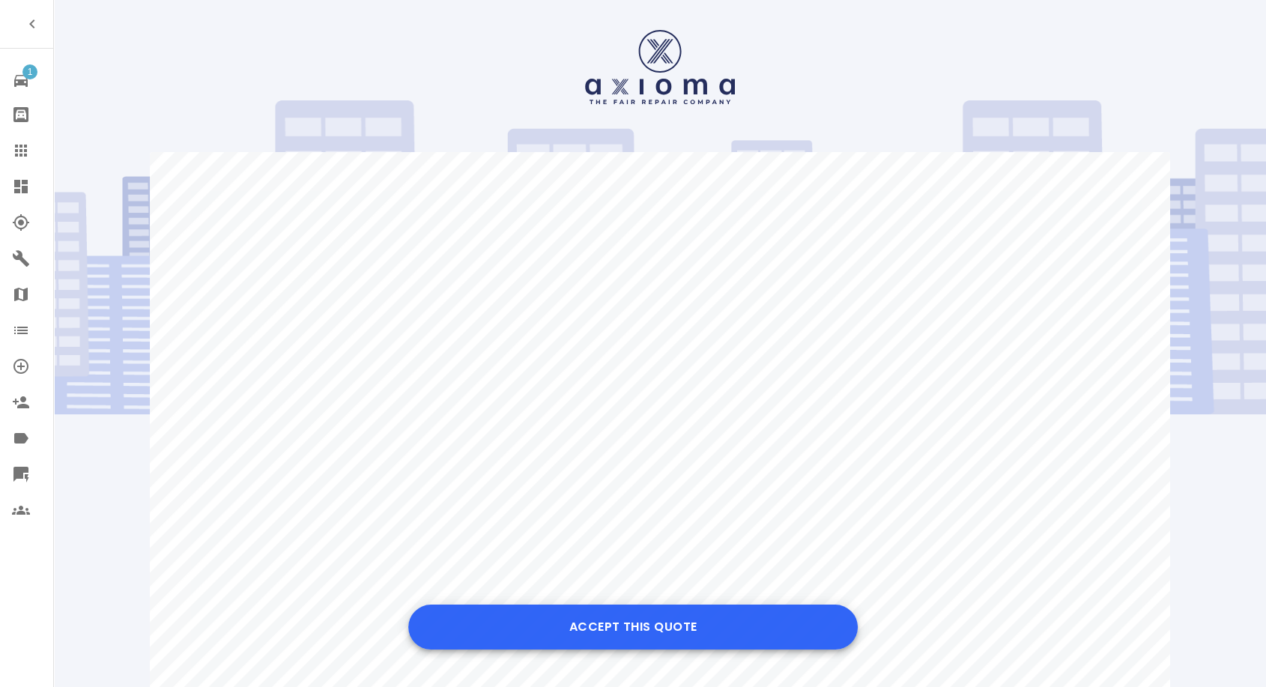
click at [616, 624] on button "Accept this Quote" at bounding box center [633, 627] width 450 height 45
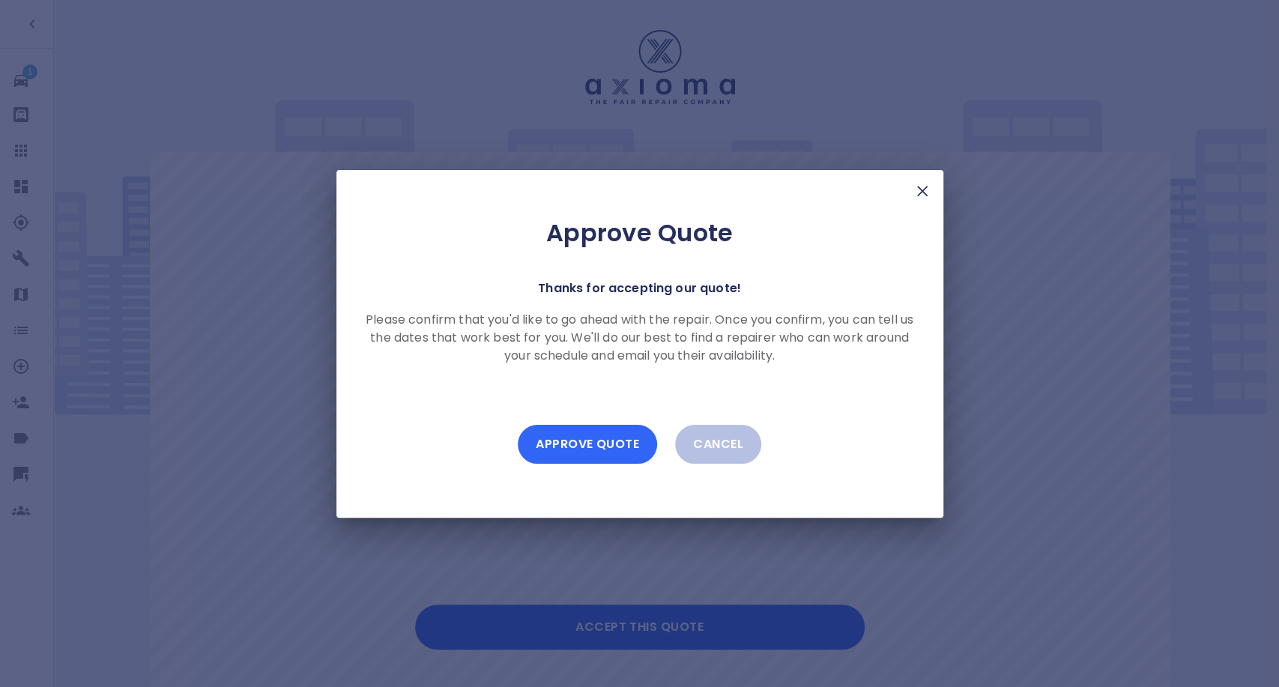
click at [608, 438] on button "Approve Quote" at bounding box center [587, 444] width 139 height 39
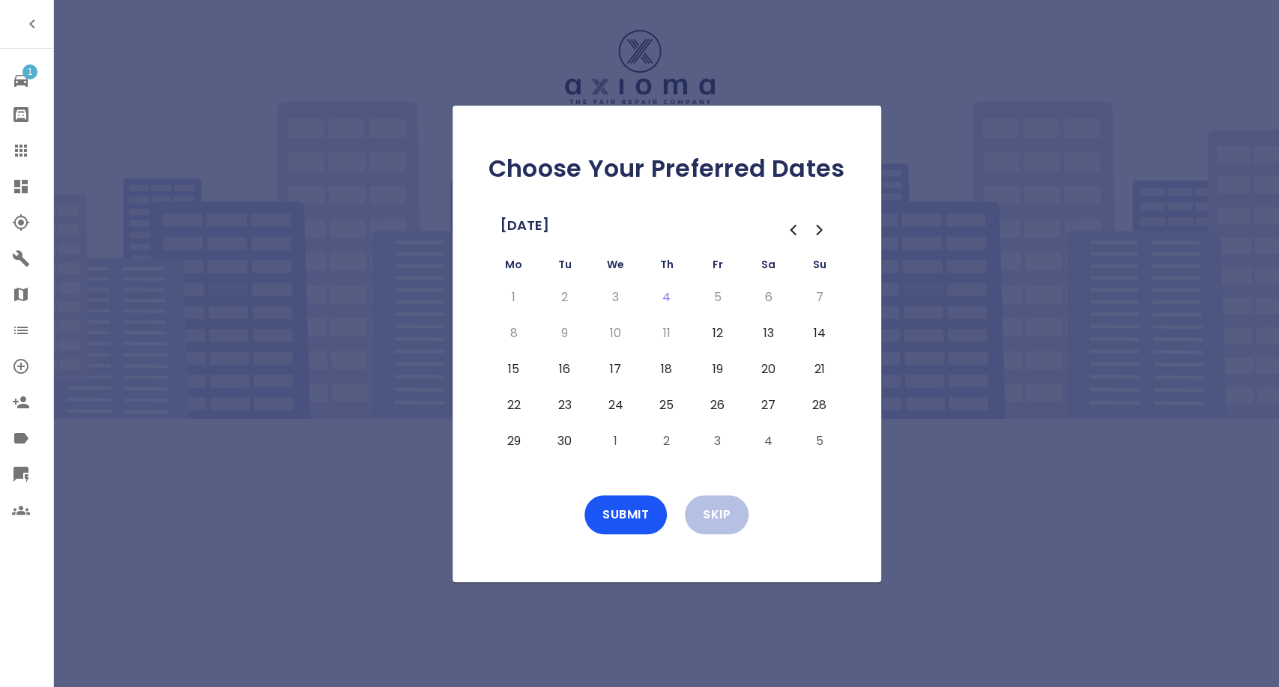
click at [610, 369] on button "17" at bounding box center [615, 369] width 27 height 24
click at [616, 411] on button "24" at bounding box center [615, 405] width 27 height 24
click at [773, 364] on button "20" at bounding box center [768, 369] width 27 height 24
click at [762, 405] on button "27" at bounding box center [768, 405] width 27 height 24
click at [623, 510] on button "Submit" at bounding box center [625, 514] width 82 height 39
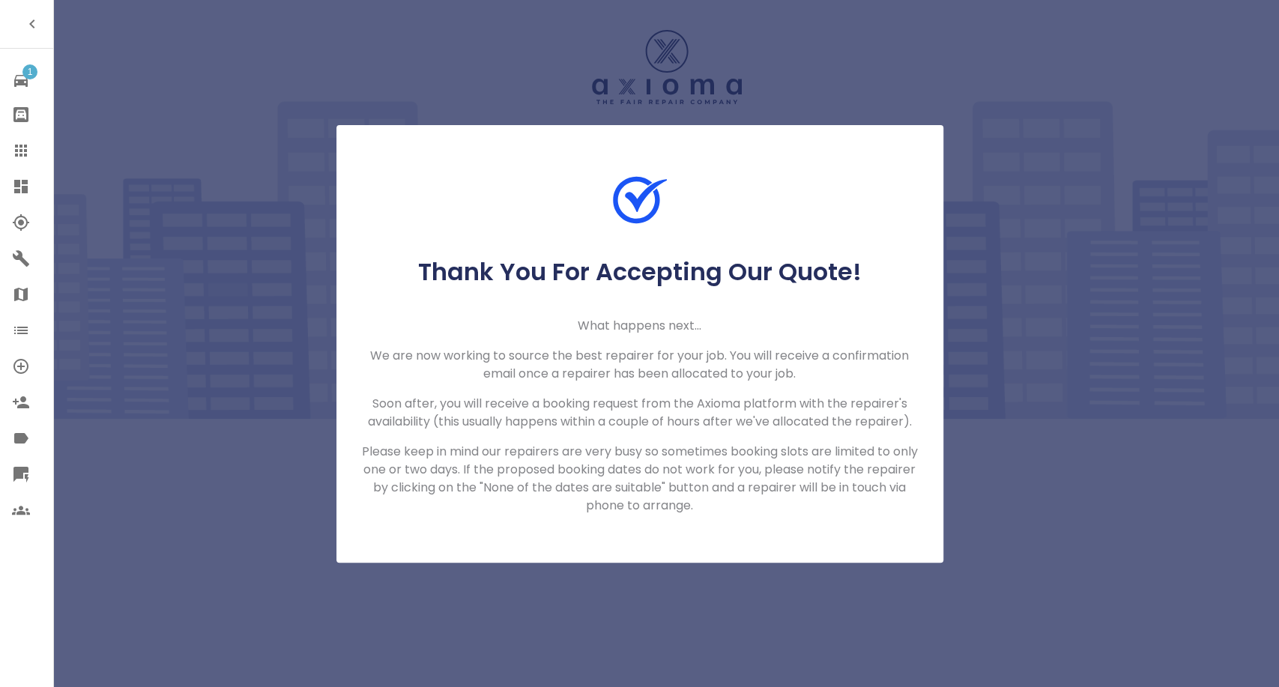
drag, startPoint x: 24, startPoint y: 154, endPoint x: 55, endPoint y: 126, distance: 41.4
click at [23, 154] on icon at bounding box center [21, 151] width 18 height 18
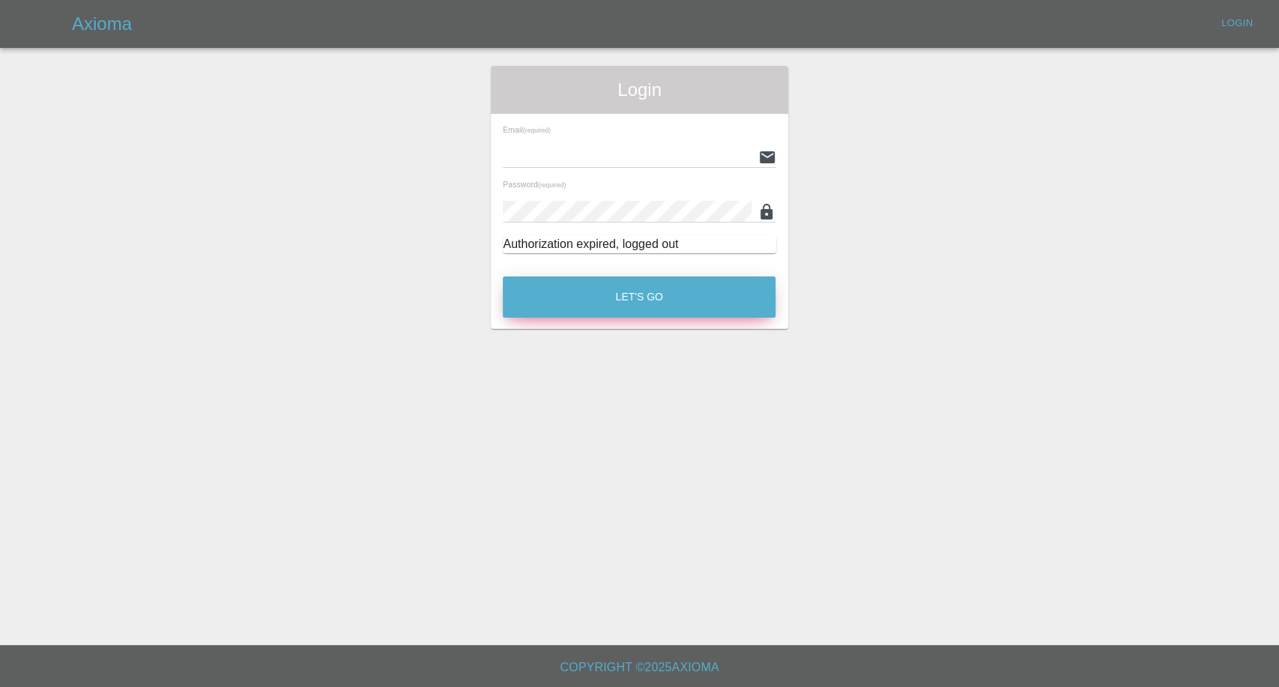
type input "[EMAIL_ADDRESS][DOMAIN_NAME]"
click at [667, 303] on button "Let's Go" at bounding box center [639, 296] width 273 height 41
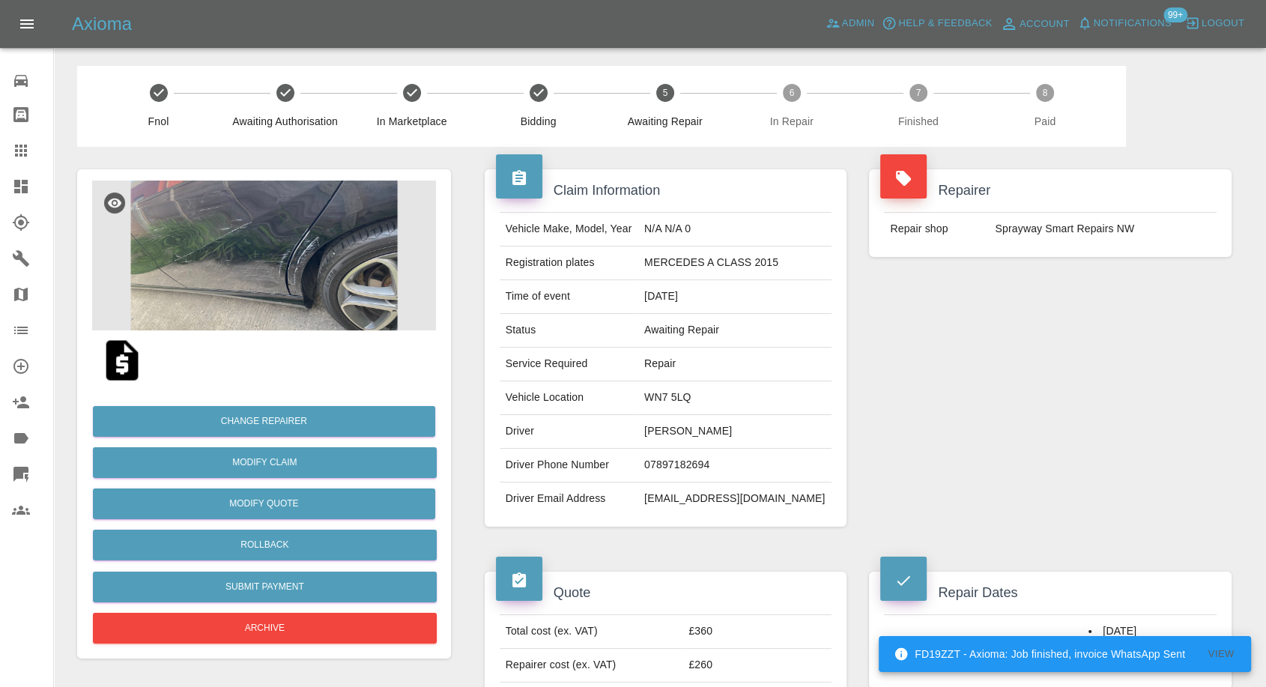
click at [707, 430] on td "[PERSON_NAME]" at bounding box center [734, 432] width 193 height 34
copy td "[PERSON_NAME]"
click at [701, 462] on td "07897182694" at bounding box center [734, 466] width 193 height 34
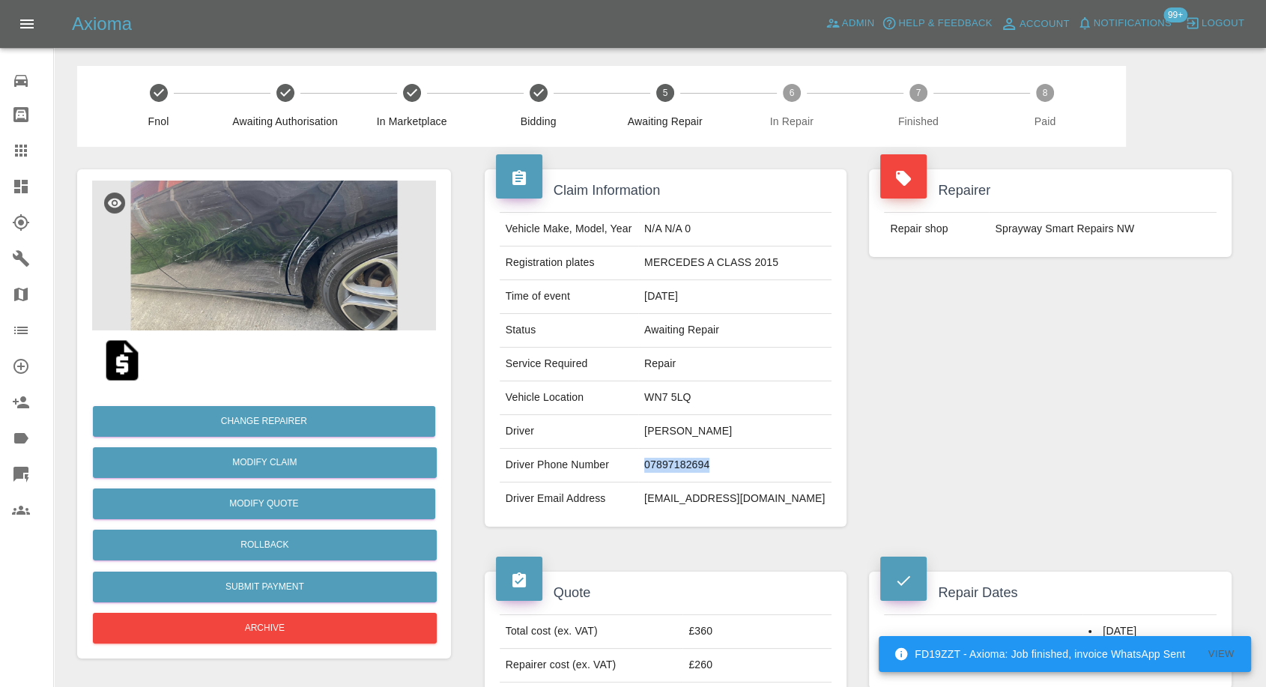
click at [701, 462] on td "07897182694" at bounding box center [734, 466] width 193 height 34
copy td "07897182694"
click at [624, 563] on div "Quote Total cost (ex. VAT) £360 Repairer cost (ex. VAT) £260 Quoted by [PERSON_…" at bounding box center [666, 649] width 385 height 200
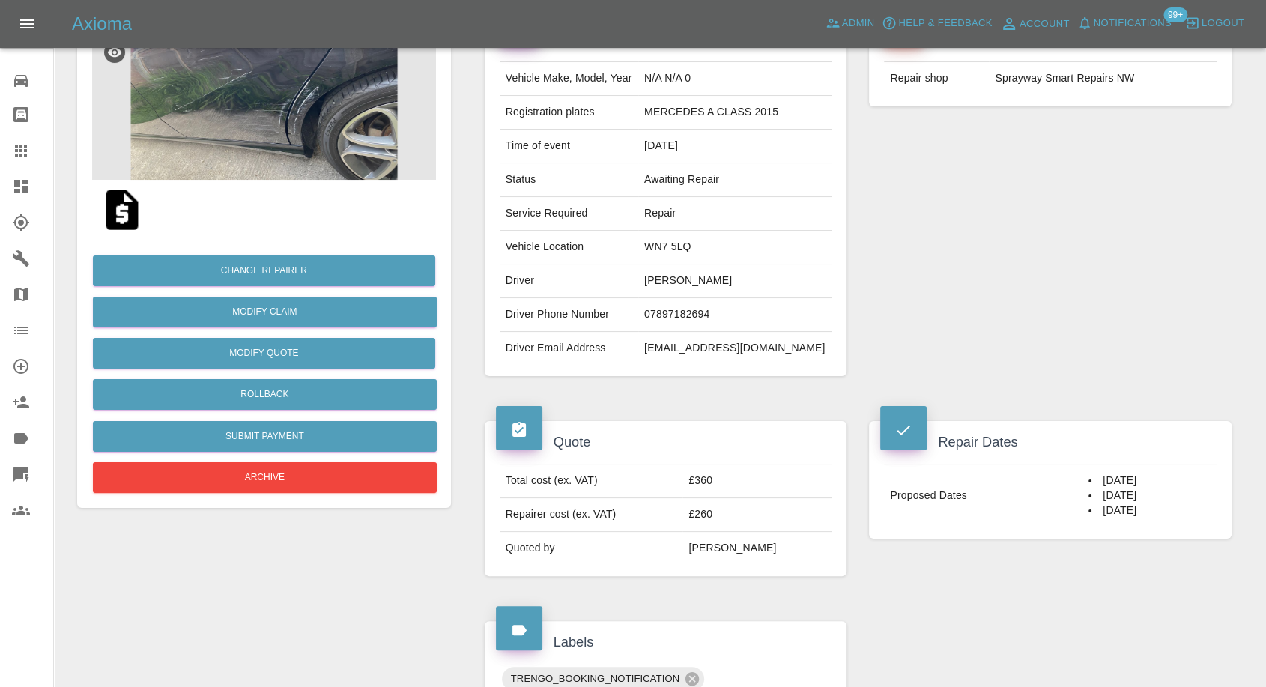
scroll to position [83, 0]
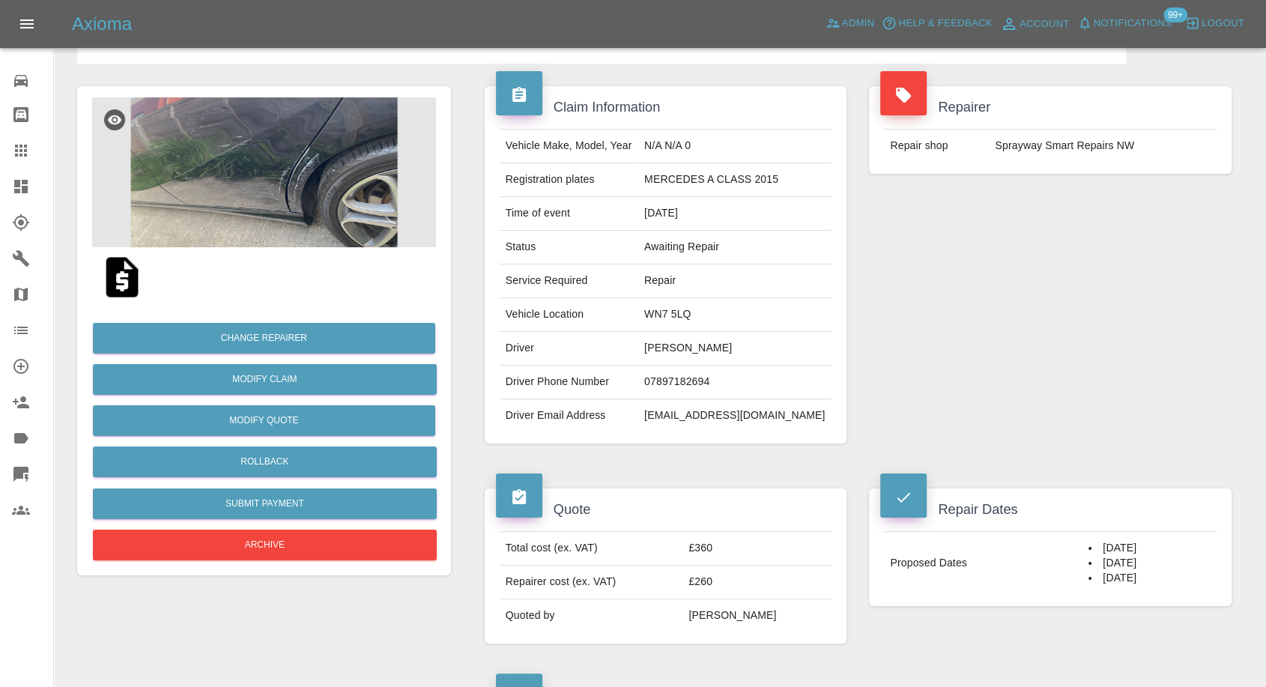
click at [711, 349] on td "[PERSON_NAME]" at bounding box center [734, 349] width 193 height 34
click at [711, 349] on td "Ruth Boamah" at bounding box center [734, 349] width 193 height 34
copy td "Ruth Boamah"
click at [705, 384] on td "07897182694" at bounding box center [734, 383] width 193 height 34
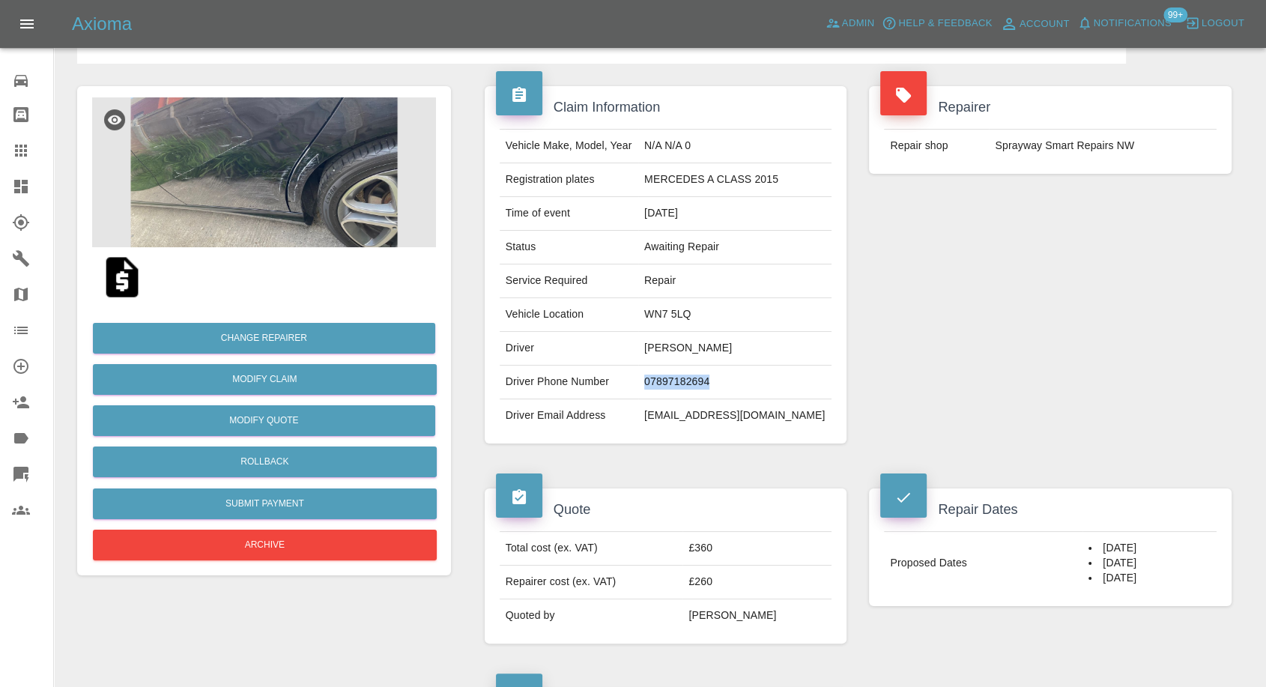
click at [705, 384] on td "07897182694" at bounding box center [734, 383] width 193 height 34
copy td "07897182694"
click at [636, 442] on div "Vehicle Make, Model, Year N/A N/A 0 Registration plates MERCEDES A CLASS 2015 T…" at bounding box center [666, 281] width 363 height 326
click at [680, 347] on td "Ruth Boamah" at bounding box center [734, 349] width 193 height 34
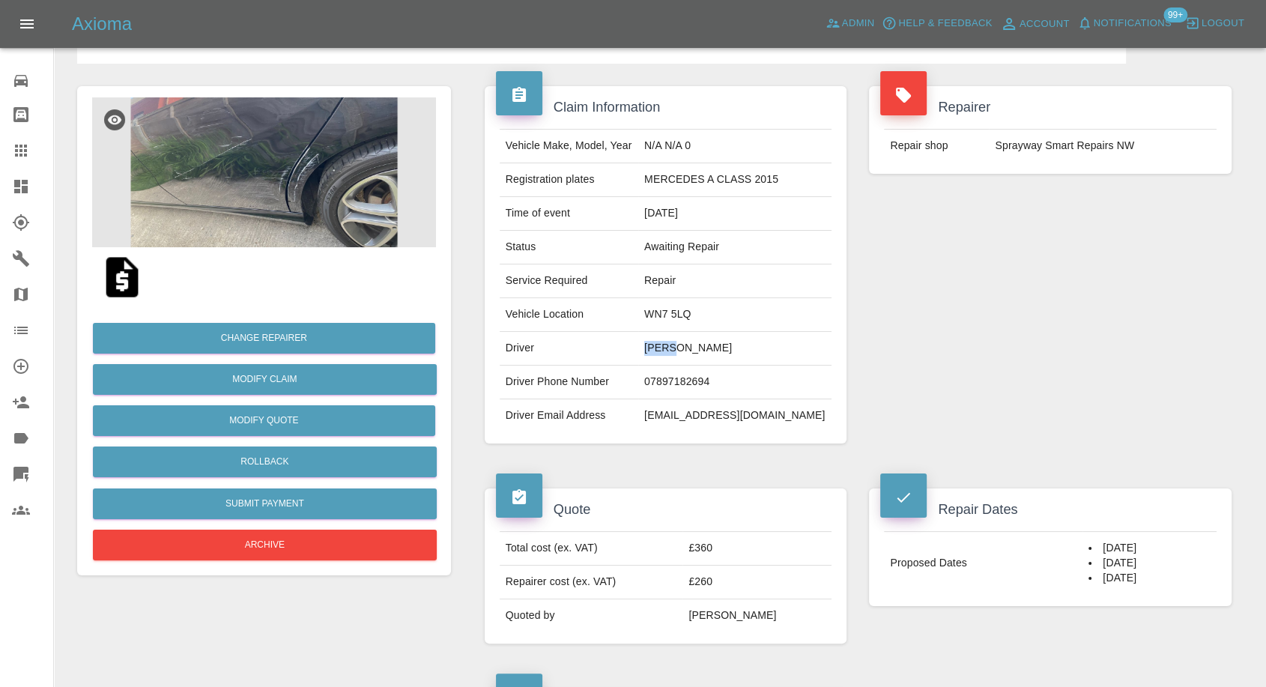
copy td "Ruth"
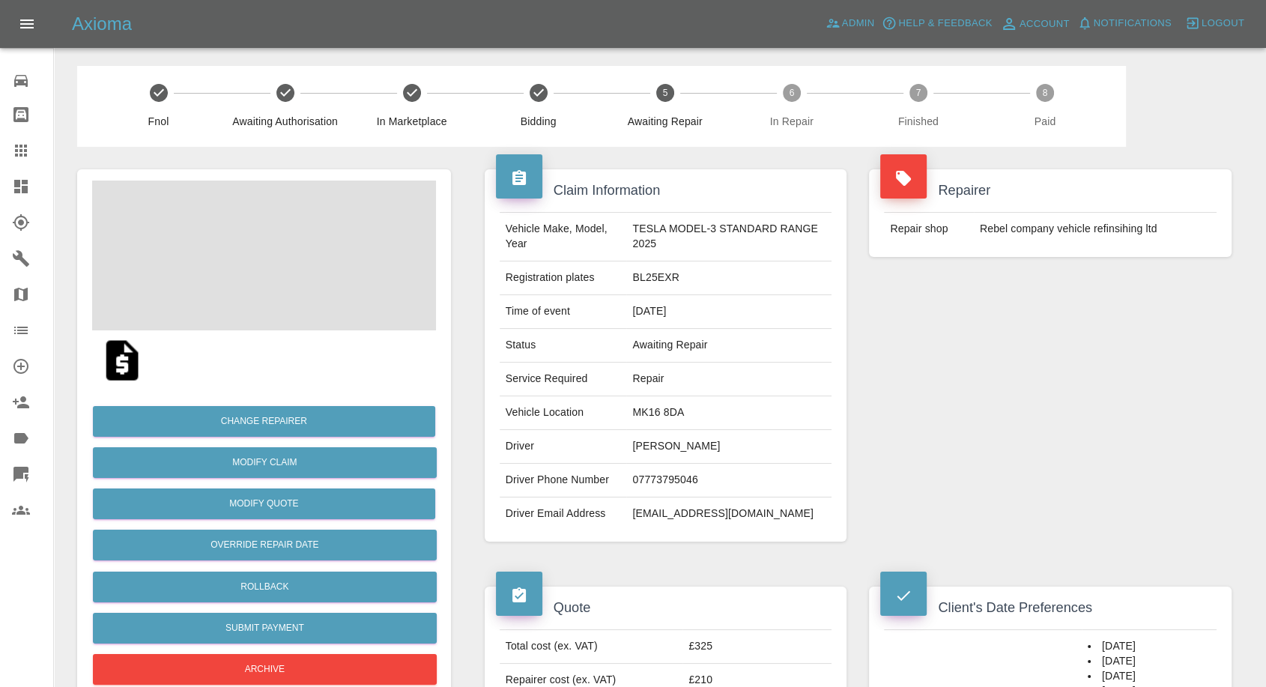
click at [651, 445] on td "[PERSON_NAME]" at bounding box center [728, 447] width 205 height 34
copy td "[PERSON_NAME]"
click at [668, 476] on td "07773795046" at bounding box center [728, 481] width 205 height 34
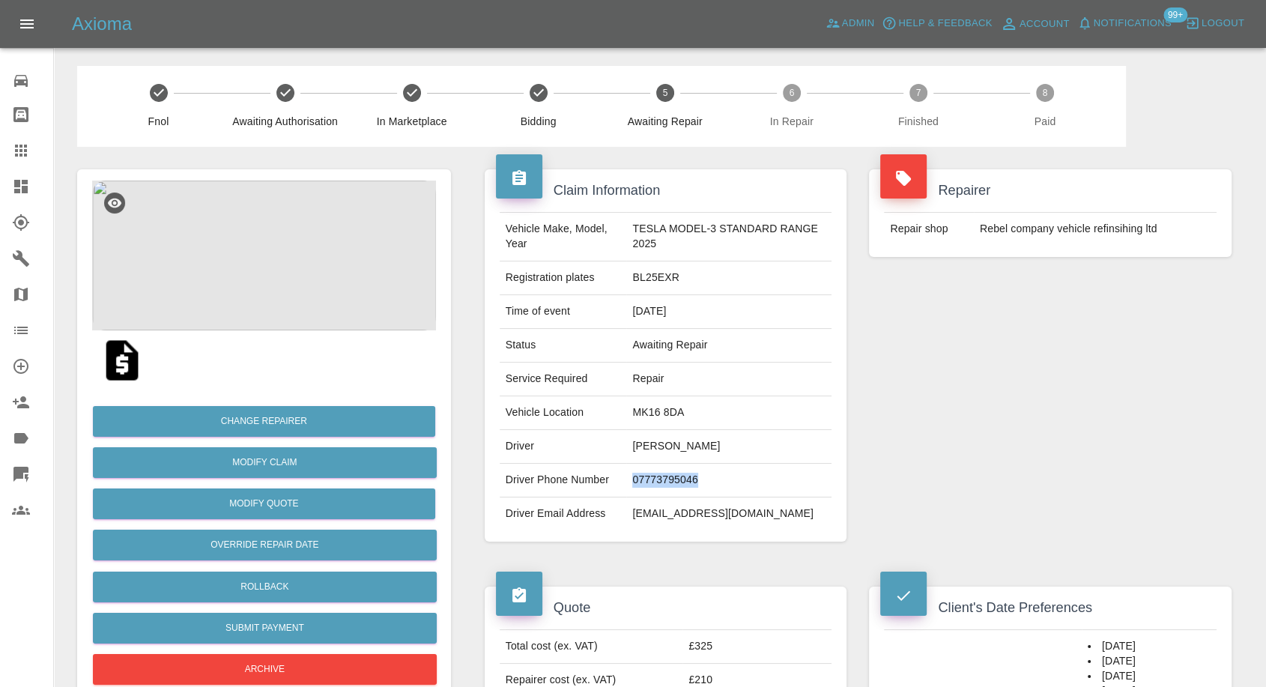
click at [668, 476] on td "07773795046" at bounding box center [728, 481] width 205 height 34
copy td "07773795046"
drag, startPoint x: 935, startPoint y: 438, endPoint x: 853, endPoint y: 441, distance: 81.7
click at [935, 438] on div "Repairer Repair shop Rebel company vehicle refinsihing ltd" at bounding box center [1050, 355] width 385 height 417
click at [636, 445] on td "[PERSON_NAME]" at bounding box center [728, 447] width 205 height 34
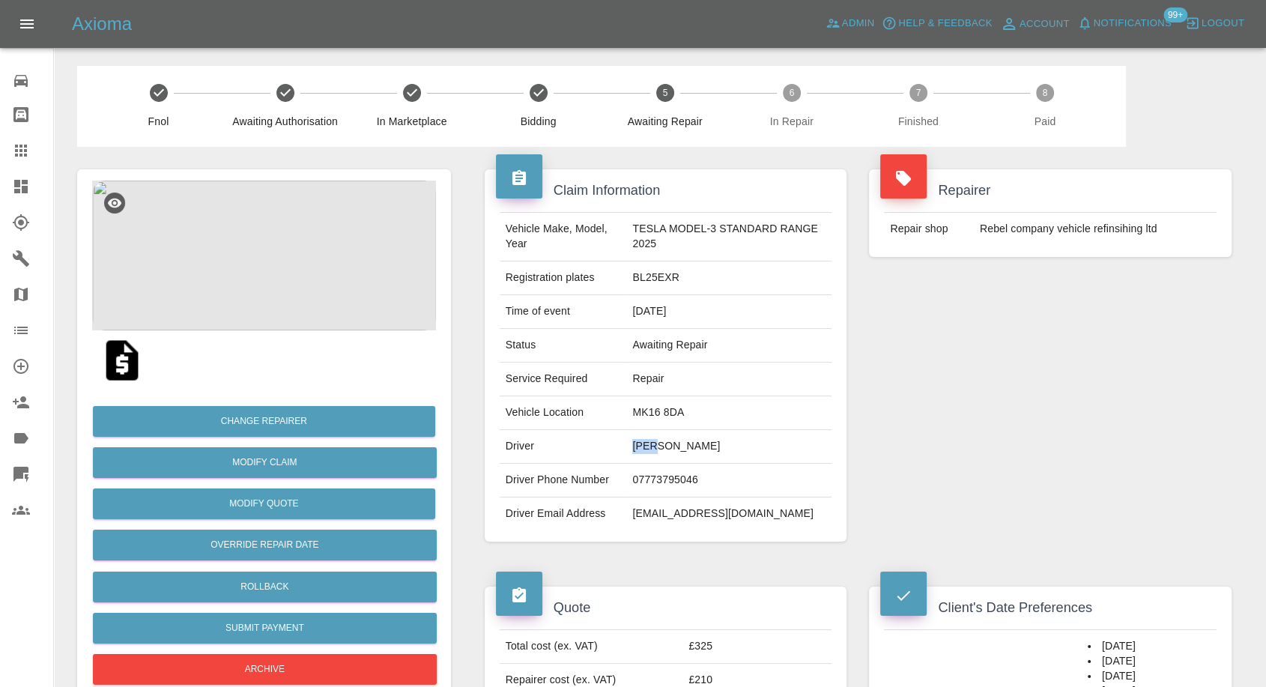
click at [636, 445] on td "[PERSON_NAME]" at bounding box center [728, 447] width 205 height 34
copy td "[PERSON_NAME]"
click at [632, 421] on td "MK16 8DA" at bounding box center [728, 413] width 205 height 34
click at [635, 407] on td "MK16 8DA" at bounding box center [728, 413] width 205 height 34
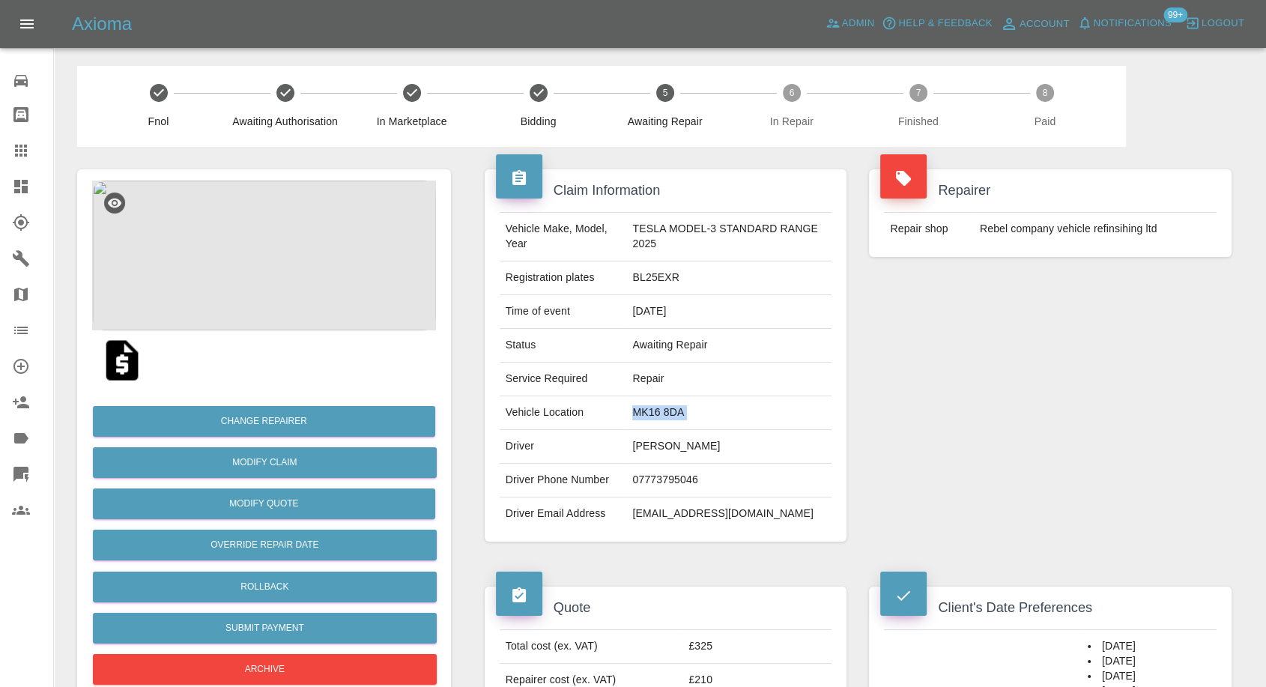
click at [635, 407] on td "MK16 8DA" at bounding box center [728, 413] width 205 height 34
copy td "MK16 8DA"
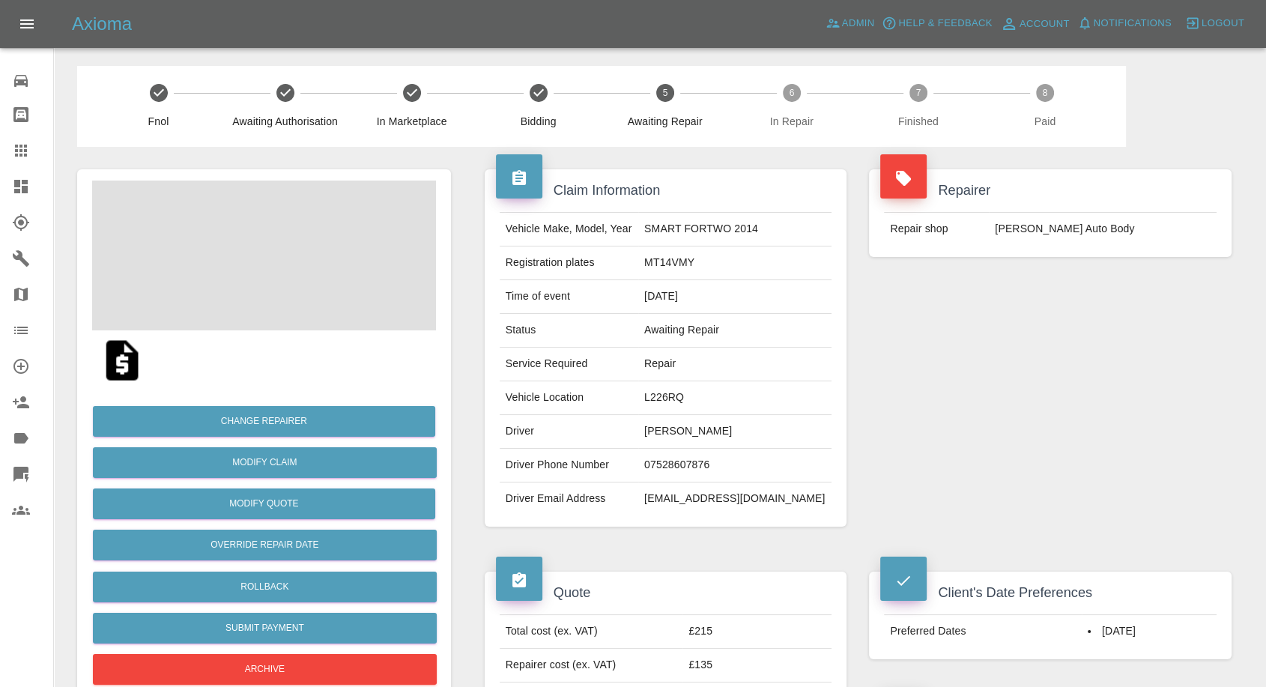
click at [701, 433] on td "[PERSON_NAME]" at bounding box center [734, 432] width 193 height 34
click at [701, 433] on td "Gary Bates" at bounding box center [734, 432] width 193 height 34
click at [701, 438] on td "Gary Bates" at bounding box center [734, 432] width 193 height 34
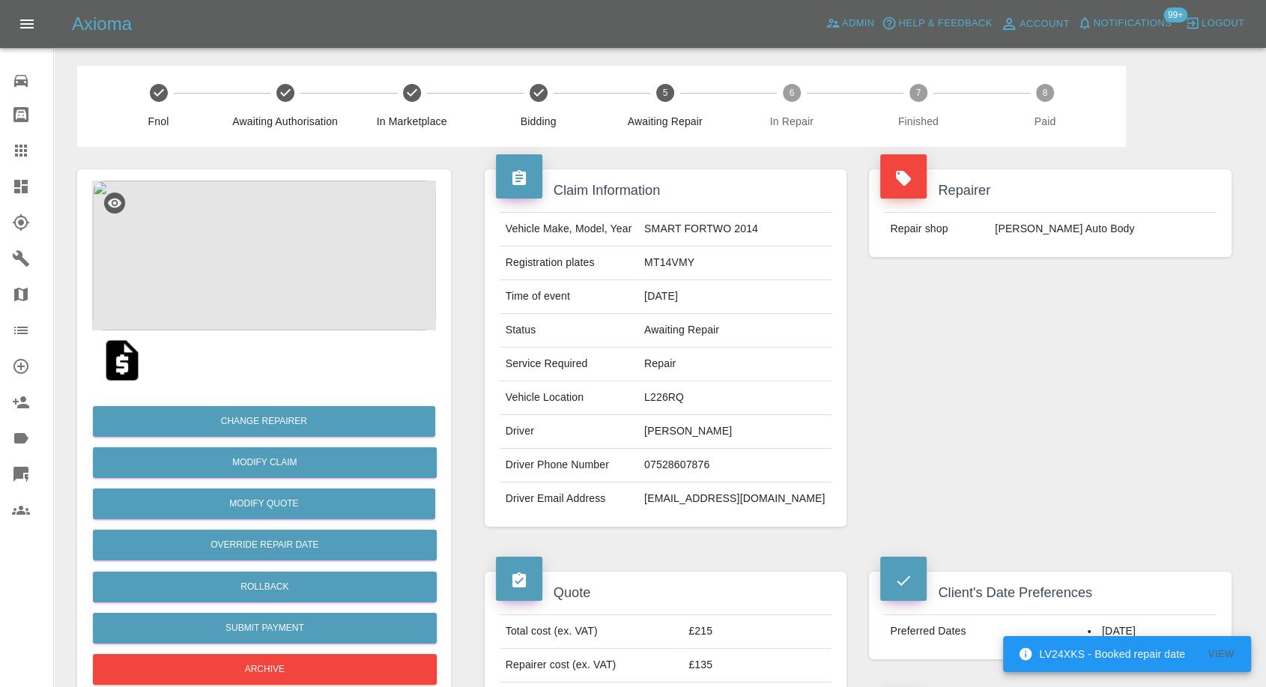
click at [701, 460] on td "07528607876" at bounding box center [734, 466] width 193 height 34
click at [623, 480] on td "Driver Phone Number" at bounding box center [569, 466] width 139 height 34
click at [676, 435] on td "Gary Bates" at bounding box center [734, 432] width 193 height 34
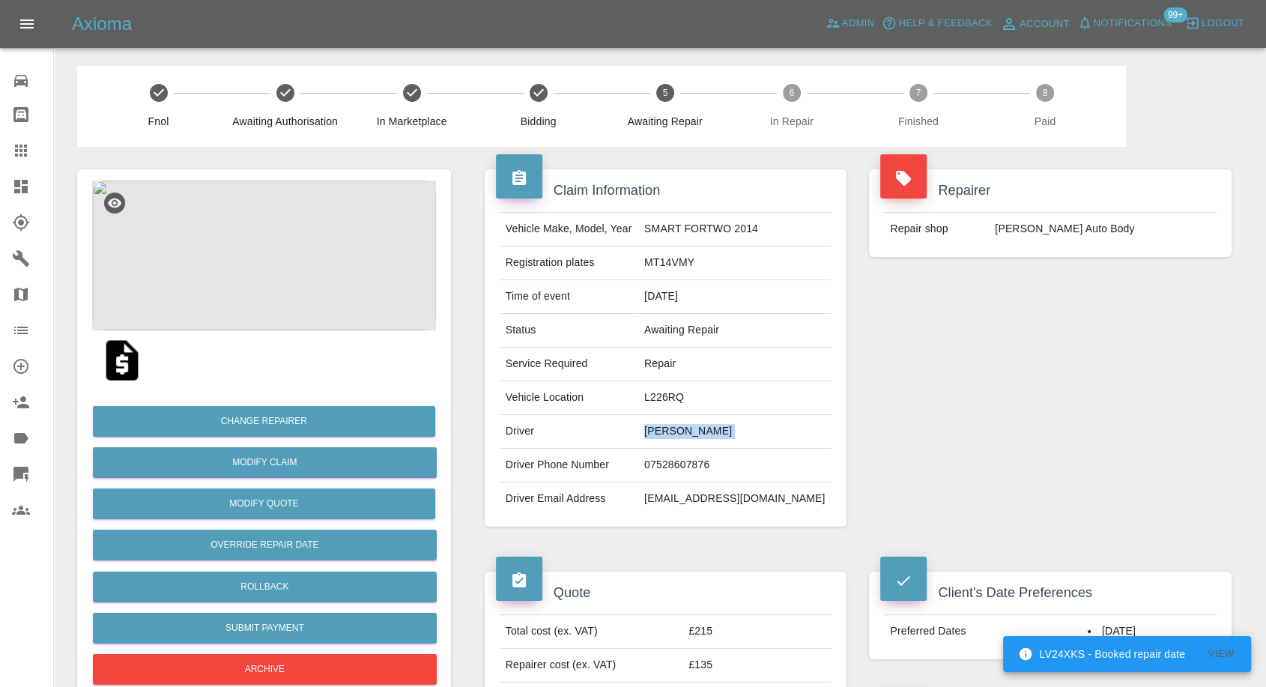
click at [676, 435] on td "Gary Bates" at bounding box center [734, 432] width 193 height 34
copy td "Gary Bates"
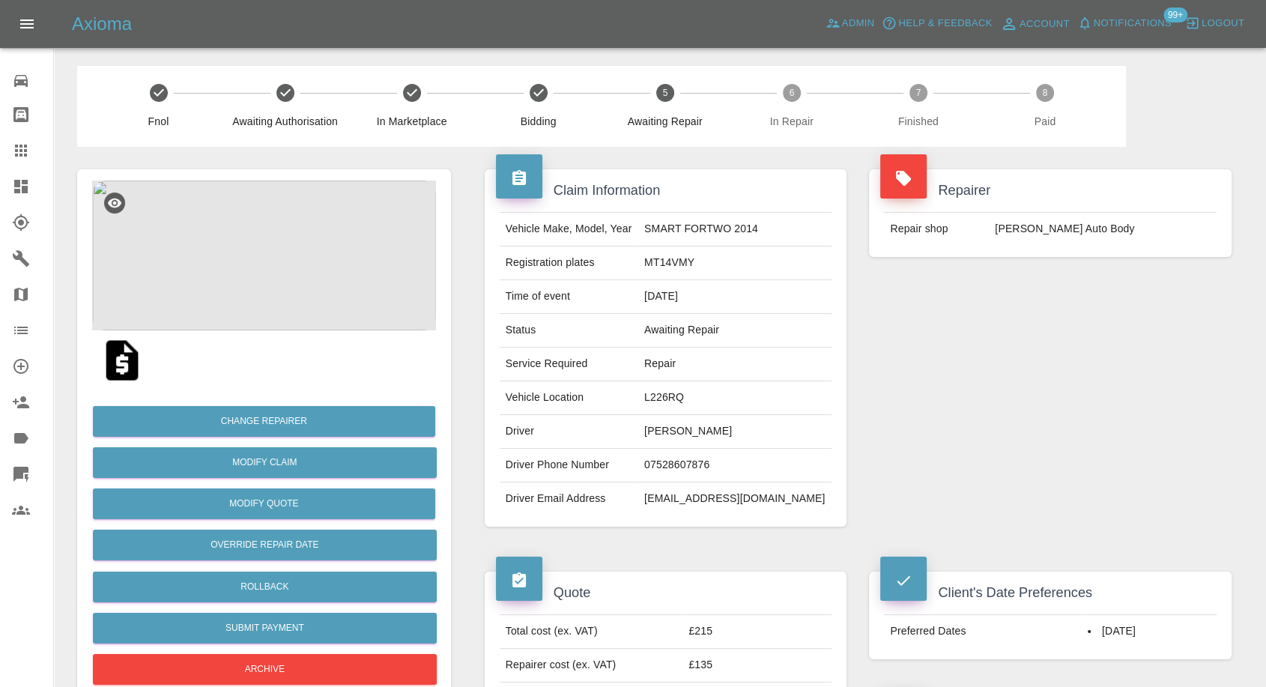
click at [684, 468] on td "07528607876" at bounding box center [734, 466] width 193 height 34
copy td "07528607876"
drag, startPoint x: 628, startPoint y: 572, endPoint x: 660, endPoint y: 500, distance: 79.5
click at [630, 566] on div "Quote Total cost (ex. VAT) £215 Repairer cost (ex. VAT) £135 Quoted by Ankur Me…" at bounding box center [666, 649] width 385 height 200
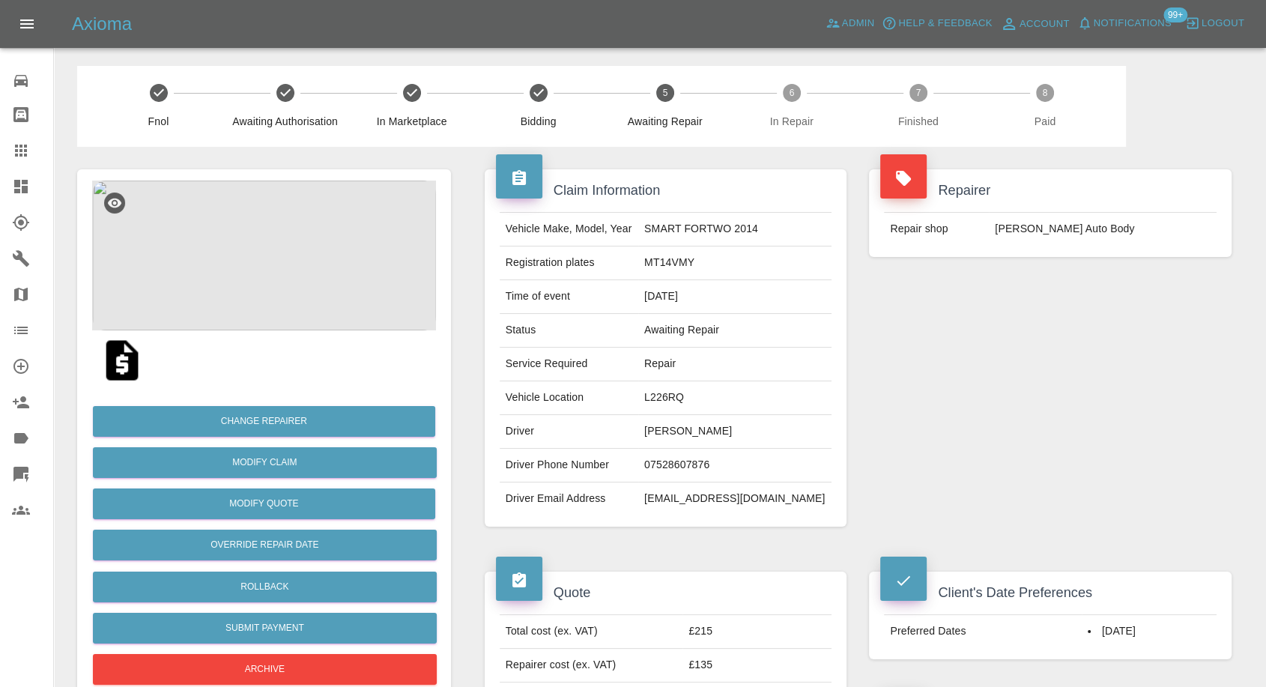
click at [682, 431] on td "Gary Bates" at bounding box center [734, 432] width 193 height 34
copy td "Gary"
click at [681, 425] on td "Gary Bates" at bounding box center [734, 432] width 193 height 34
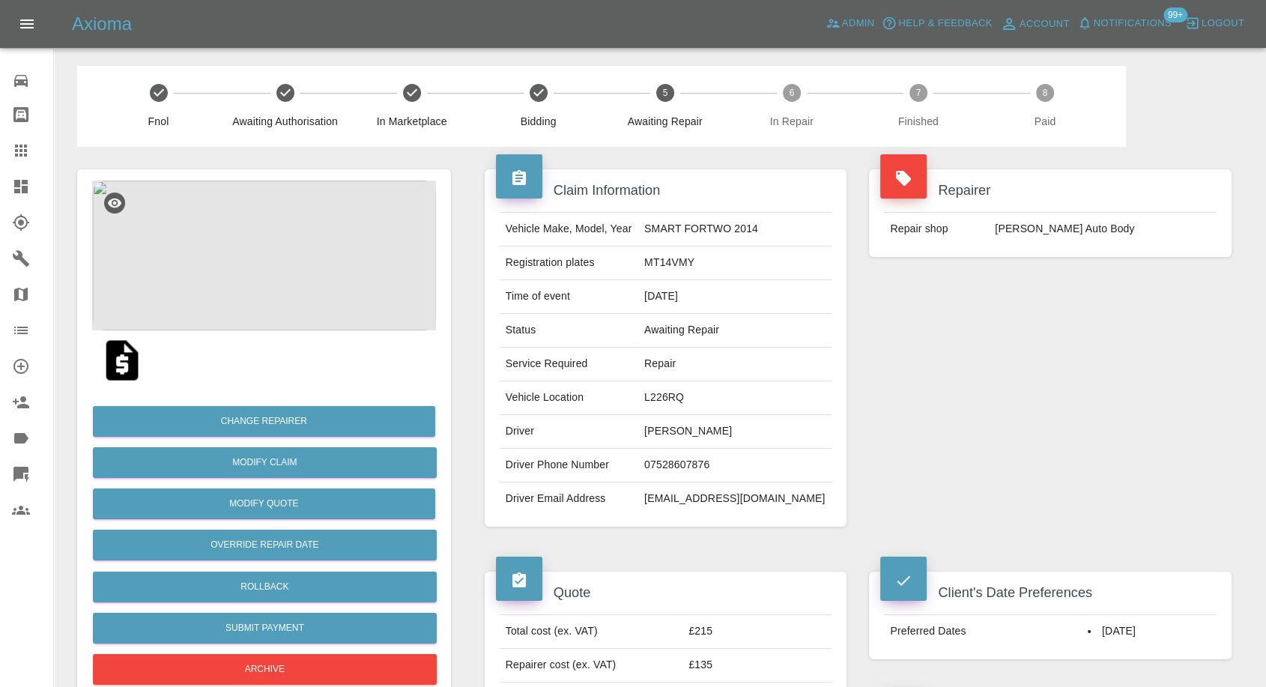
click at [686, 396] on td "L226RQ" at bounding box center [734, 398] width 193 height 34
copy td "L226RQ"
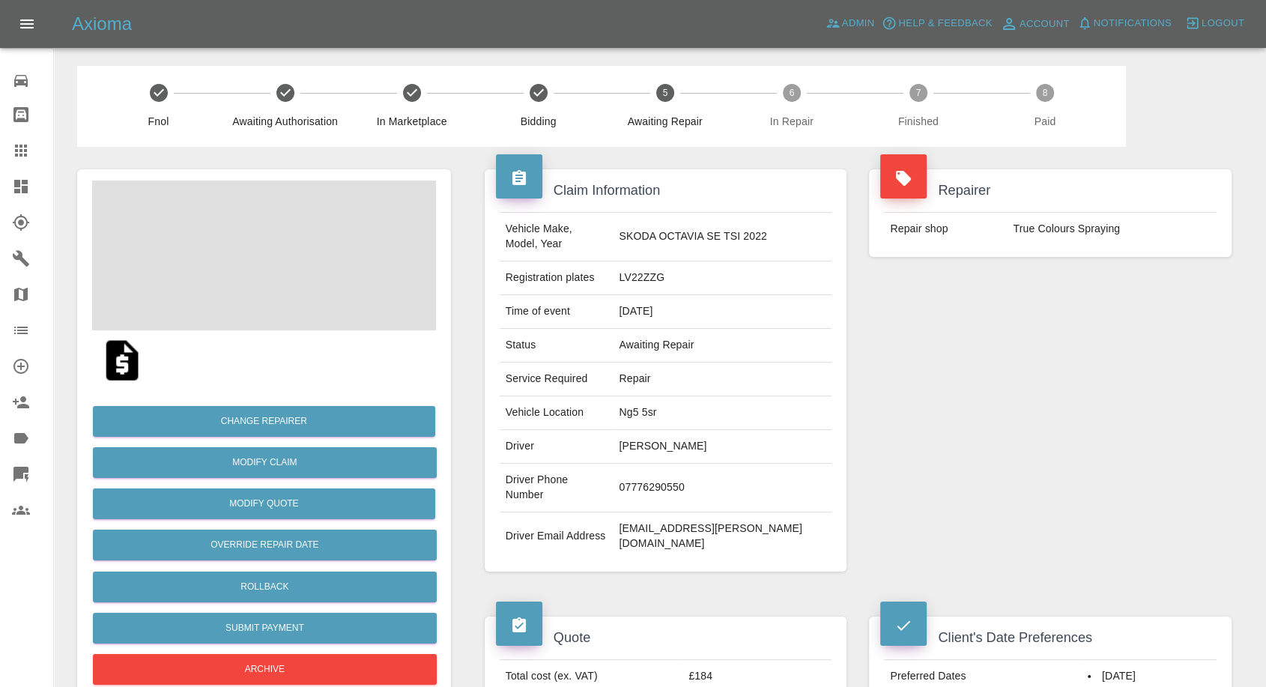
click at [683, 438] on td "Curtis Trimming" at bounding box center [722, 447] width 219 height 34
click at [683, 435] on td "Curtis Trimming" at bounding box center [722, 447] width 219 height 34
click at [698, 464] on td "07776290550" at bounding box center [722, 488] width 219 height 49
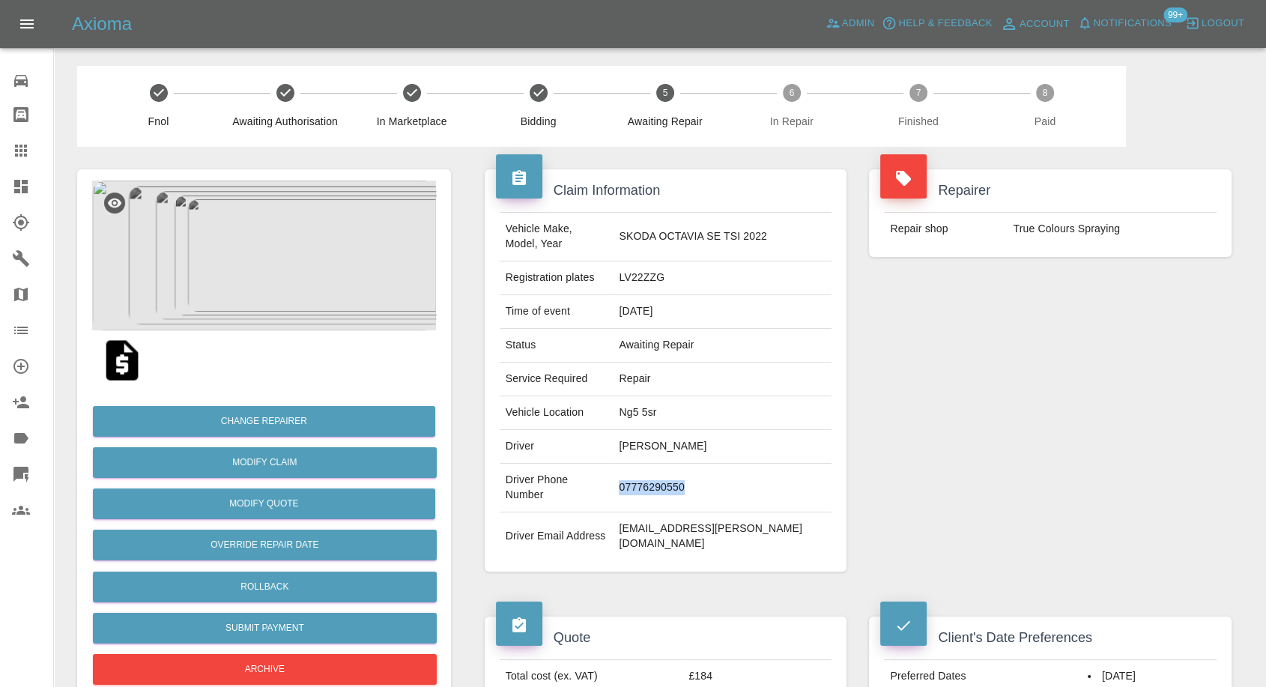
click at [698, 464] on td "07776290550" at bounding box center [722, 488] width 219 height 49
copy td "07776290550"
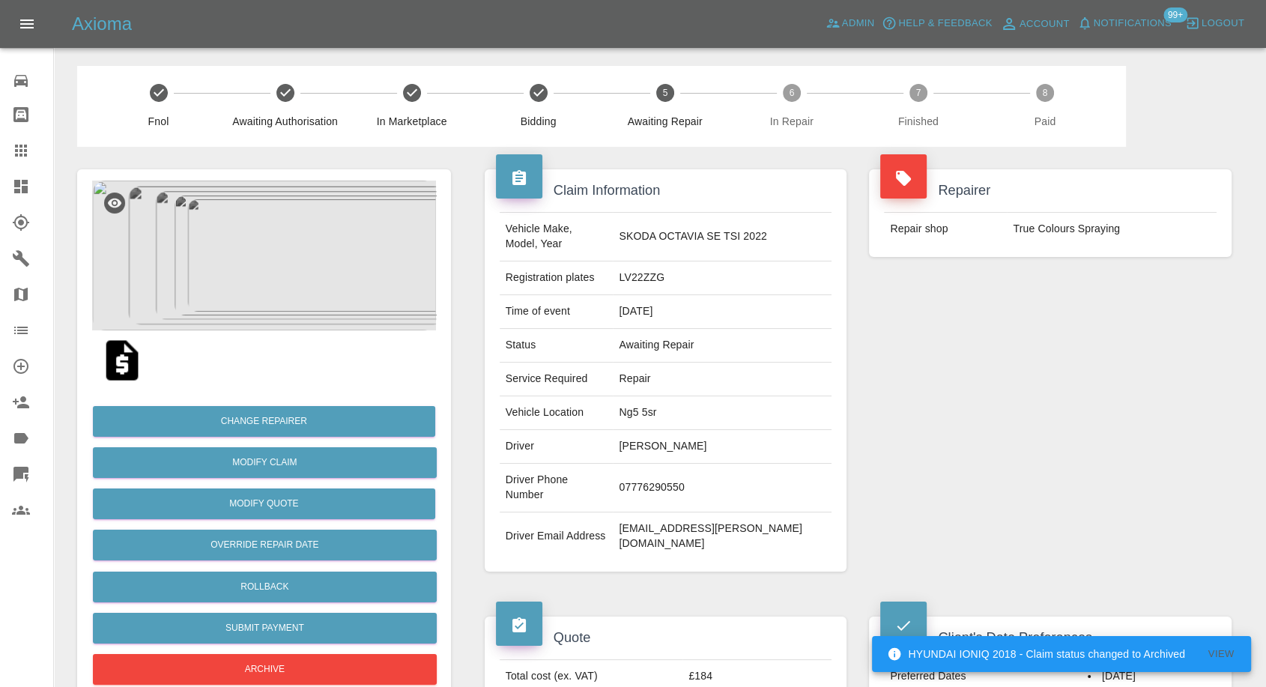
click at [609, 594] on div "Quote Total cost (ex. VAT) £184 Repairer cost (ex. VAT) £120 Quoted by Ankur Me…" at bounding box center [666, 694] width 385 height 200
click at [666, 430] on td "Curtis Trimming" at bounding box center [722, 447] width 219 height 34
copy td "Curtis"
click at [681, 396] on td "Ng5 5sr" at bounding box center [722, 413] width 219 height 34
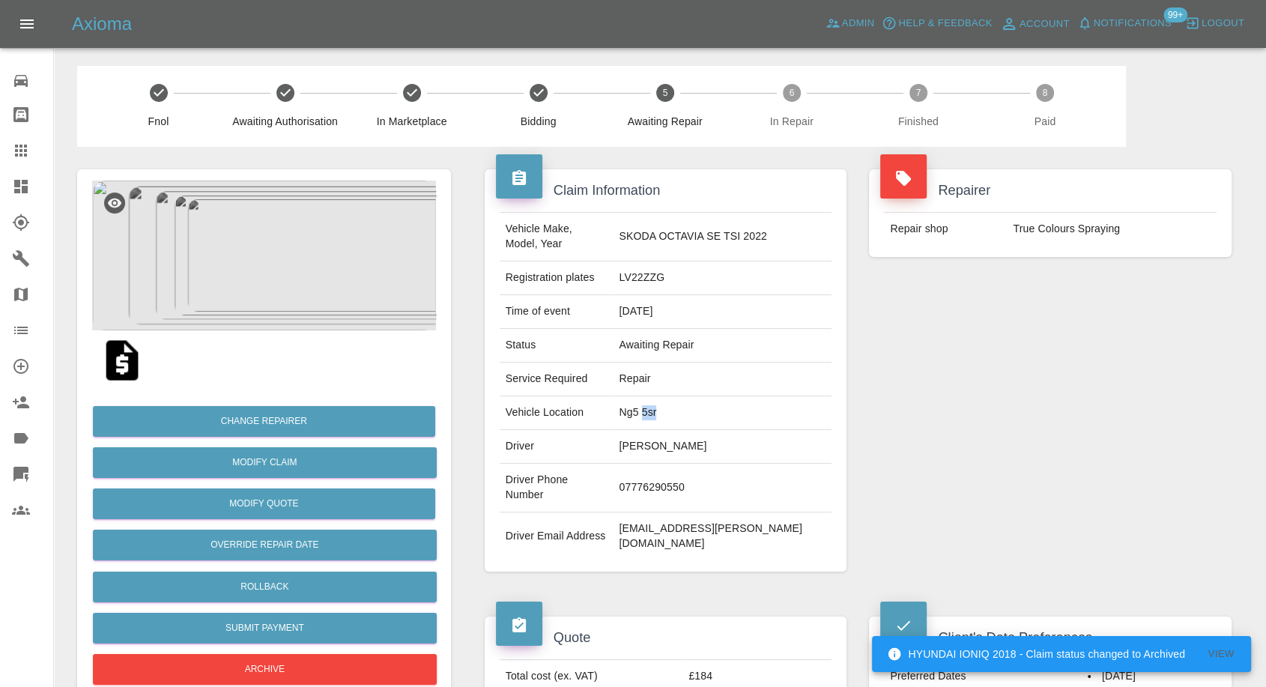
click at [681, 396] on td "Ng5 5sr" at bounding box center [722, 413] width 219 height 34
copy td "Ng5 5sr"
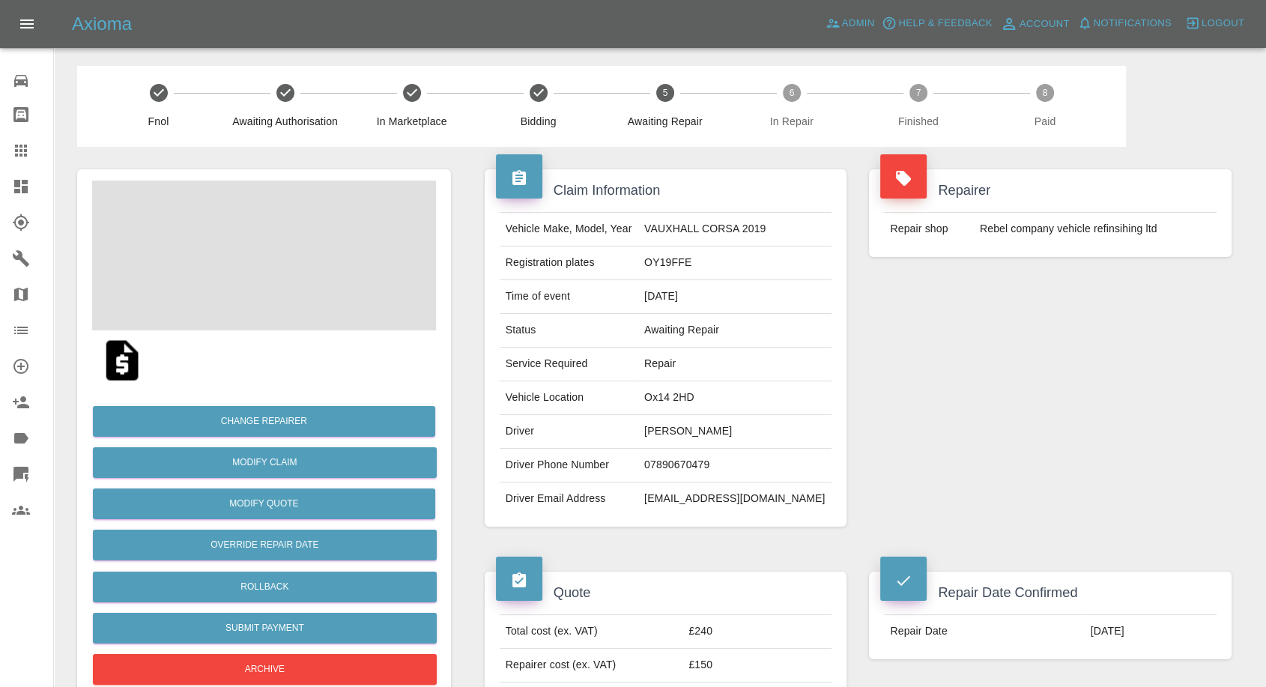
click at [702, 432] on td "[PERSON_NAME]" at bounding box center [734, 432] width 193 height 34
copy td "[PERSON_NAME]"
click at [707, 456] on td "07890670479" at bounding box center [734, 466] width 193 height 34
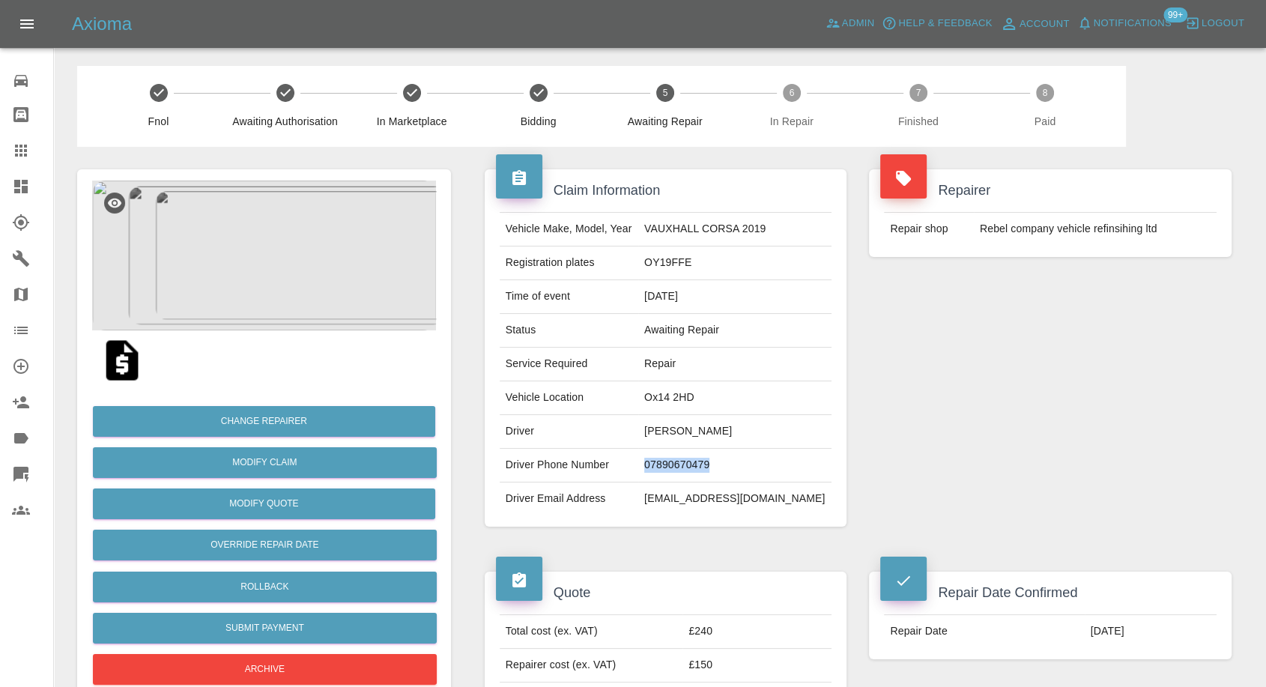
click at [707, 456] on td "07890670479" at bounding box center [734, 466] width 193 height 34
copy td "07890670479"
drag, startPoint x: 656, startPoint y: 531, endPoint x: 683, endPoint y: 476, distance: 61.7
click at [657, 529] on div "Claim Information Vehicle Make, Model, Year VAUXHALL CORSA 2019 Registration pl…" at bounding box center [666, 348] width 385 height 402
click at [681, 434] on td "[PERSON_NAME]" at bounding box center [734, 432] width 193 height 34
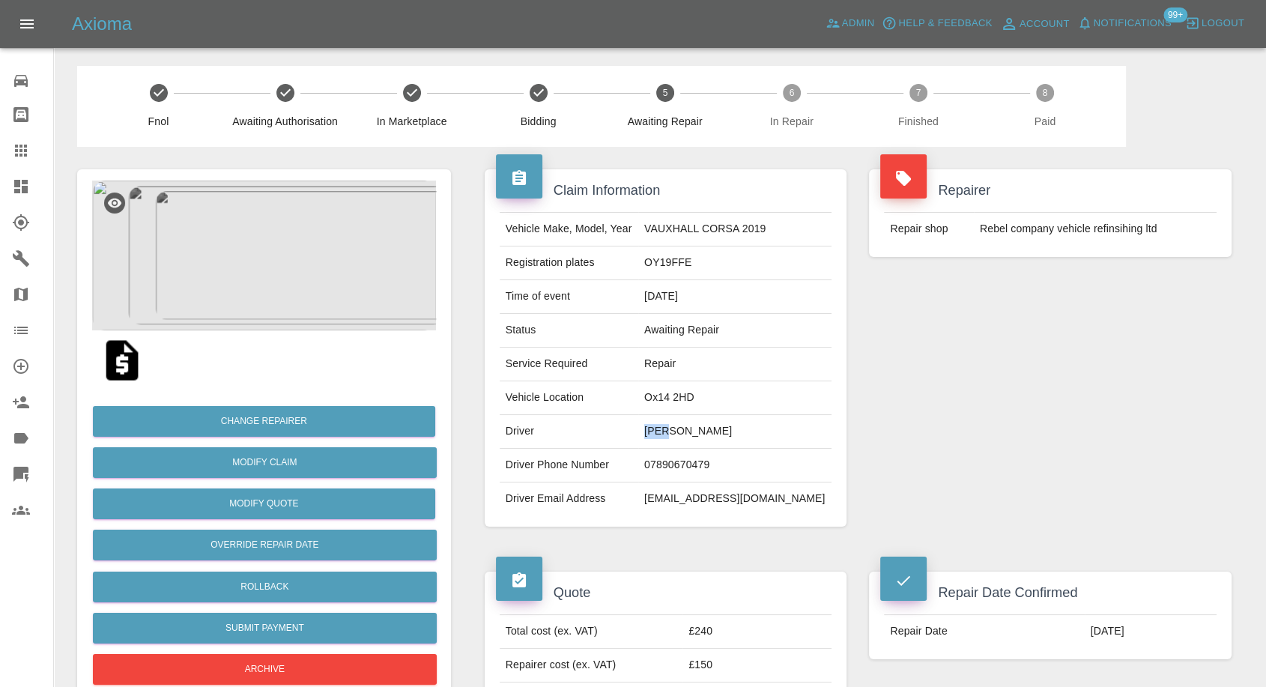
click at [681, 434] on td "[PERSON_NAME]" at bounding box center [734, 432] width 193 height 34
copy td "[PERSON_NAME]"
click at [701, 391] on td "Ox14 2HD" at bounding box center [734, 398] width 193 height 34
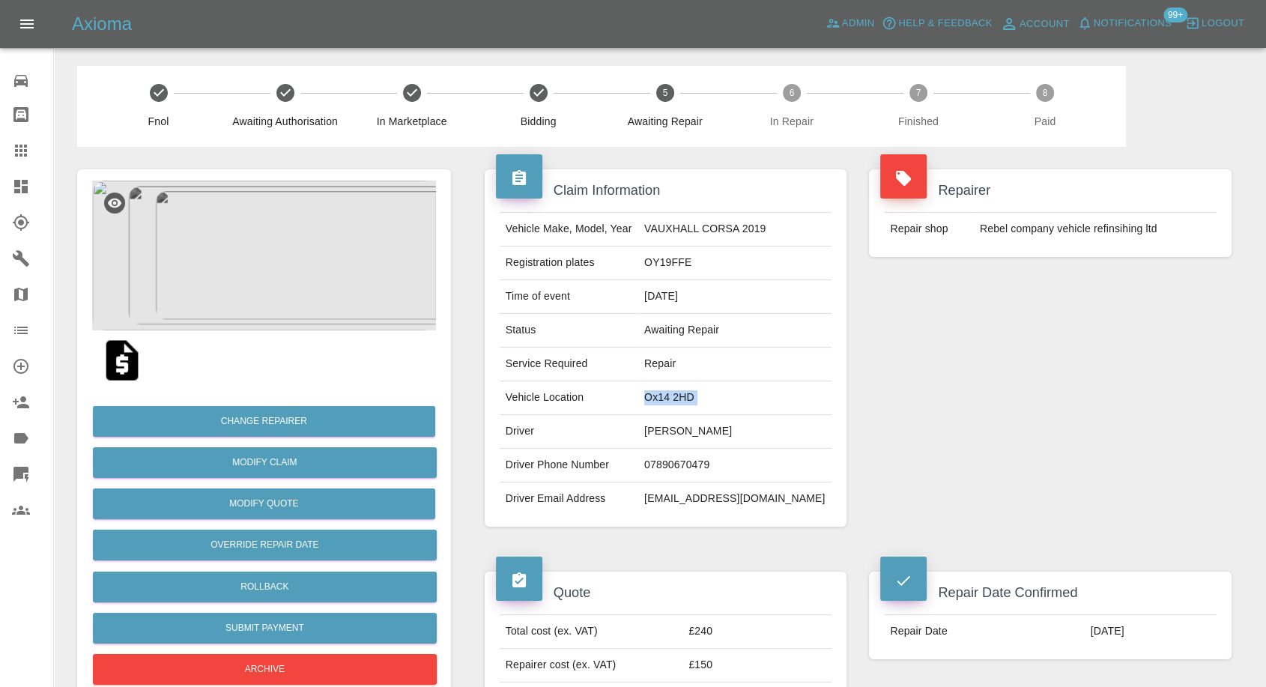
copy td "Ox14 2HD"
click at [696, 411] on td "M33 5PZ" at bounding box center [734, 398] width 193 height 34
click at [690, 436] on td "Anita Hewitt" at bounding box center [734, 432] width 193 height 34
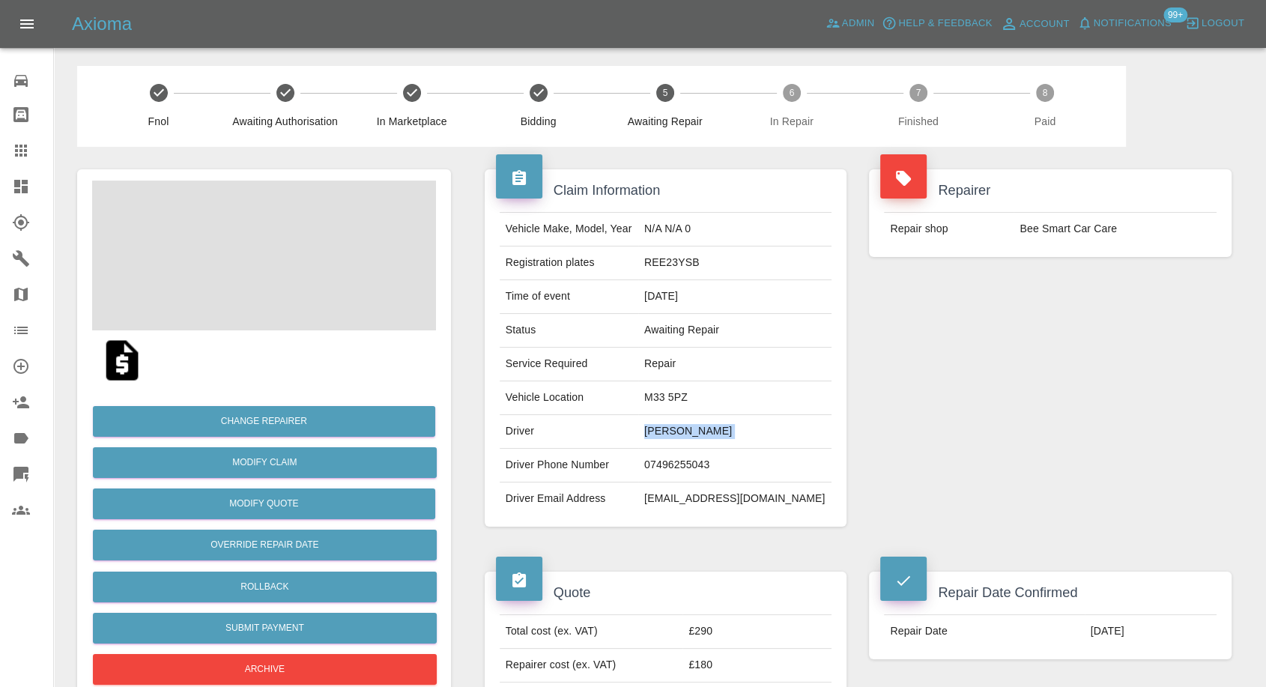
click at [690, 436] on td "Anita Hewitt" at bounding box center [734, 432] width 193 height 34
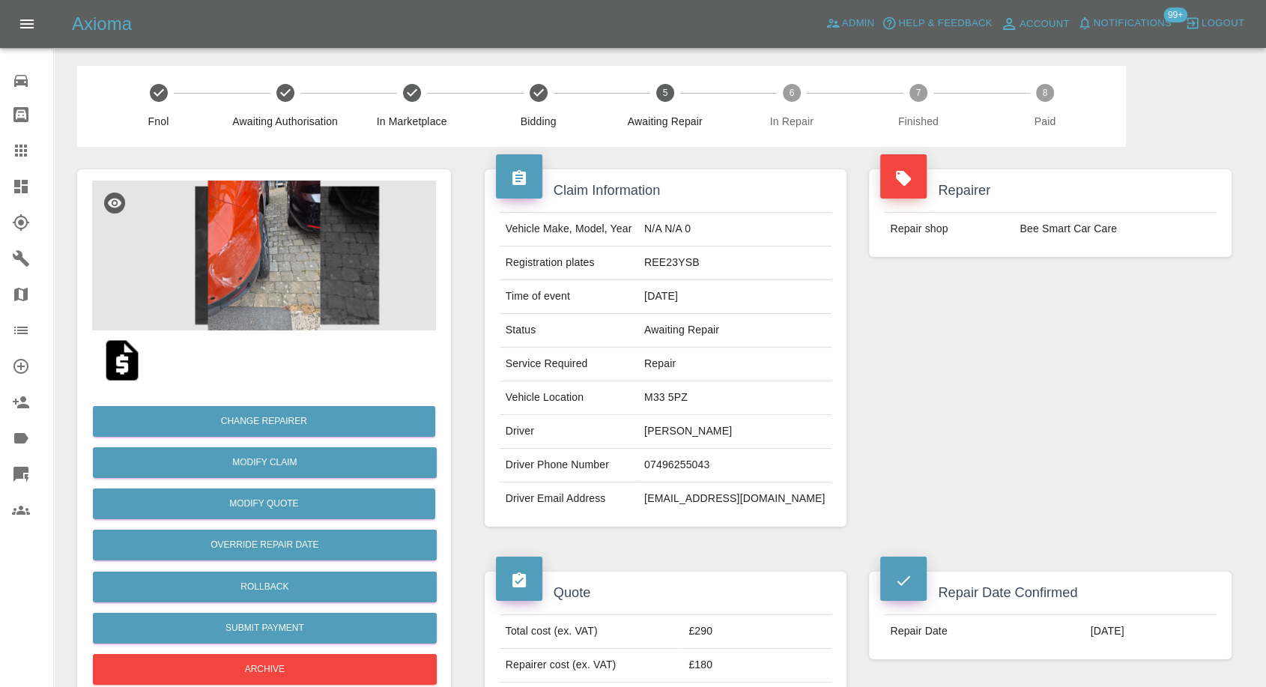
click at [722, 463] on td "07496255043" at bounding box center [734, 466] width 193 height 34
copy td "07496255043"
click at [608, 318] on td "Status" at bounding box center [569, 331] width 139 height 34
click at [683, 430] on td "Anita Hewitt" at bounding box center [734, 432] width 193 height 34
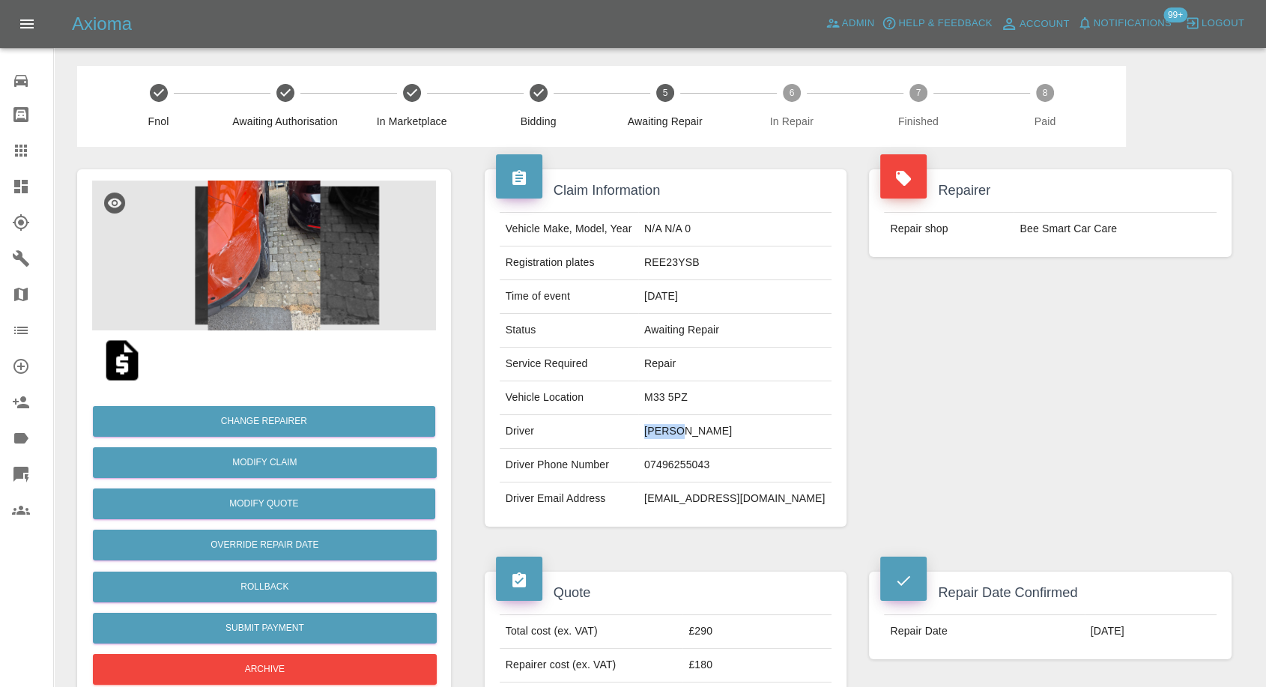
click at [683, 430] on td "Anita Hewitt" at bounding box center [734, 432] width 193 height 34
copy td "Anita"
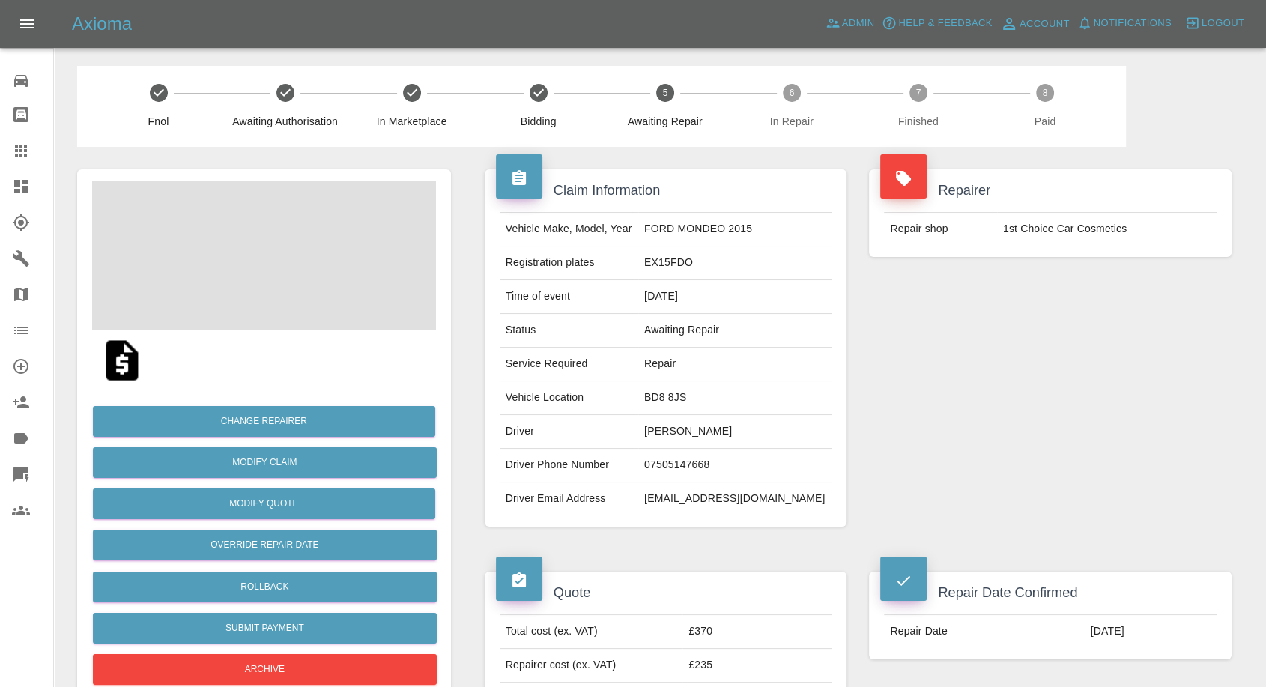
click at [701, 429] on td "[PERSON_NAME]" at bounding box center [734, 432] width 193 height 34
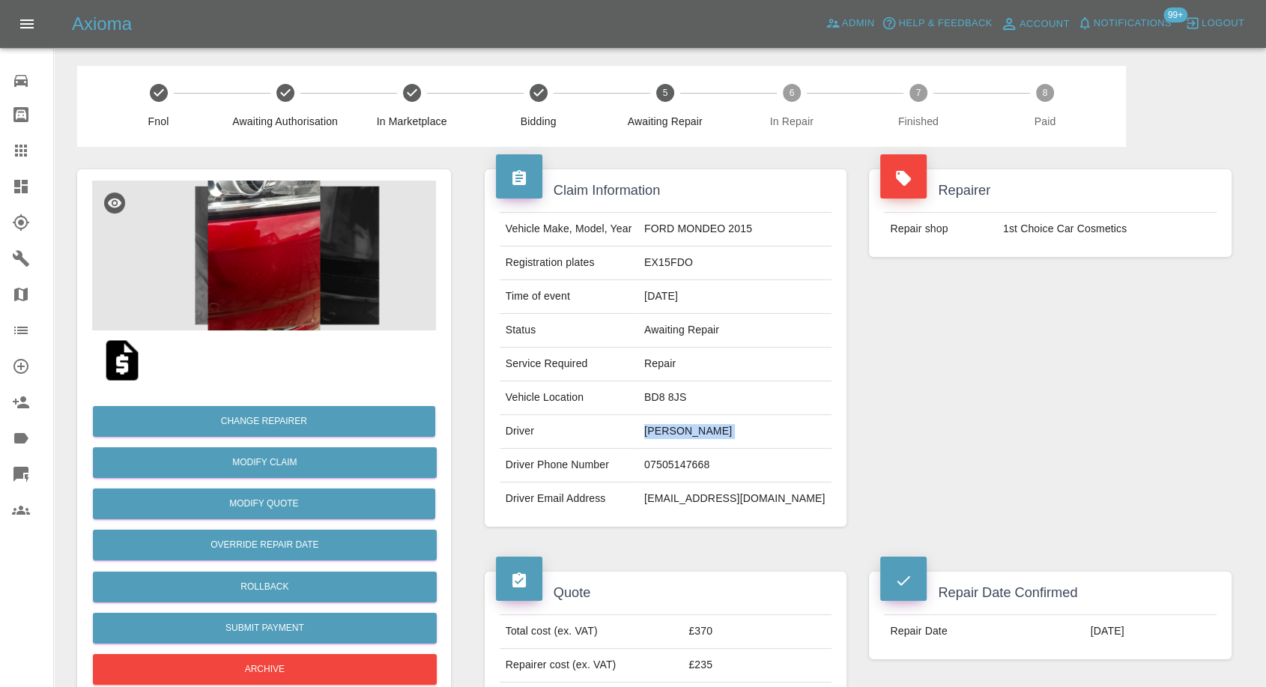
copy td "[PERSON_NAME]"
click at [728, 468] on td "07505147668" at bounding box center [734, 466] width 193 height 34
copy td "07505147668"
click at [686, 434] on td "[PERSON_NAME]" at bounding box center [734, 432] width 193 height 34
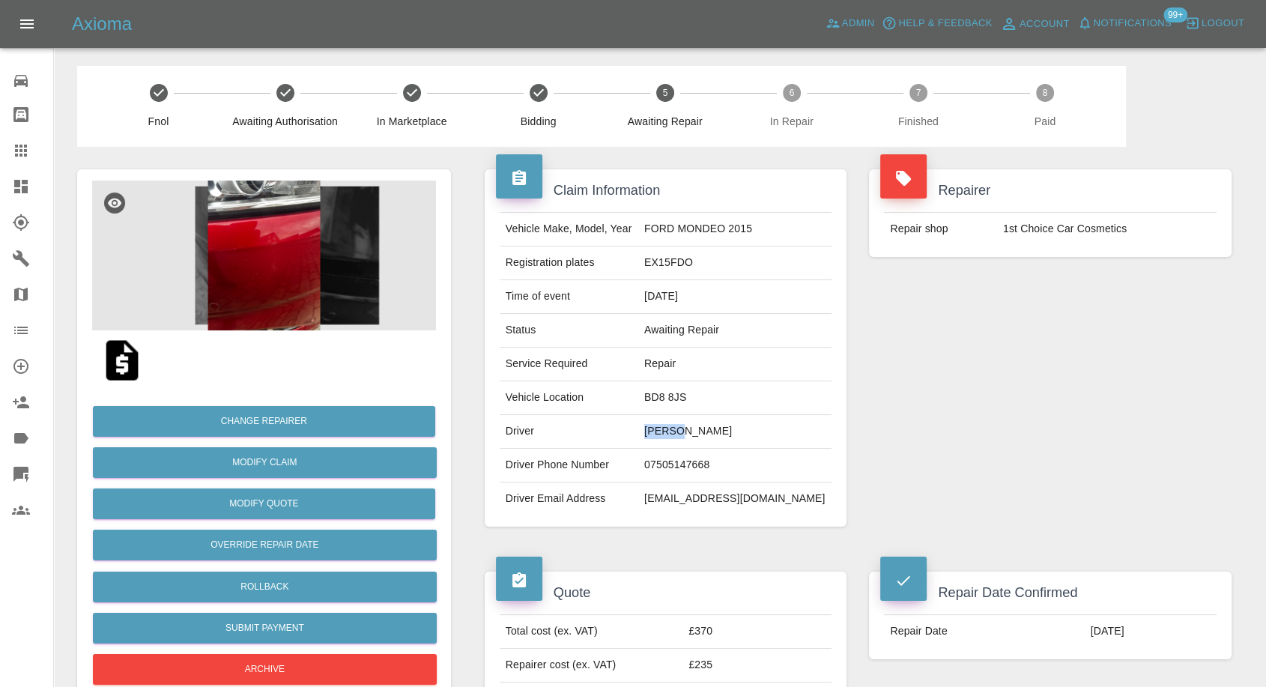
click at [686, 434] on td "Afraz Shabir" at bounding box center [734, 432] width 193 height 34
copy td "Afraz"
click at [700, 391] on td "BD8 8JS" at bounding box center [734, 398] width 193 height 34
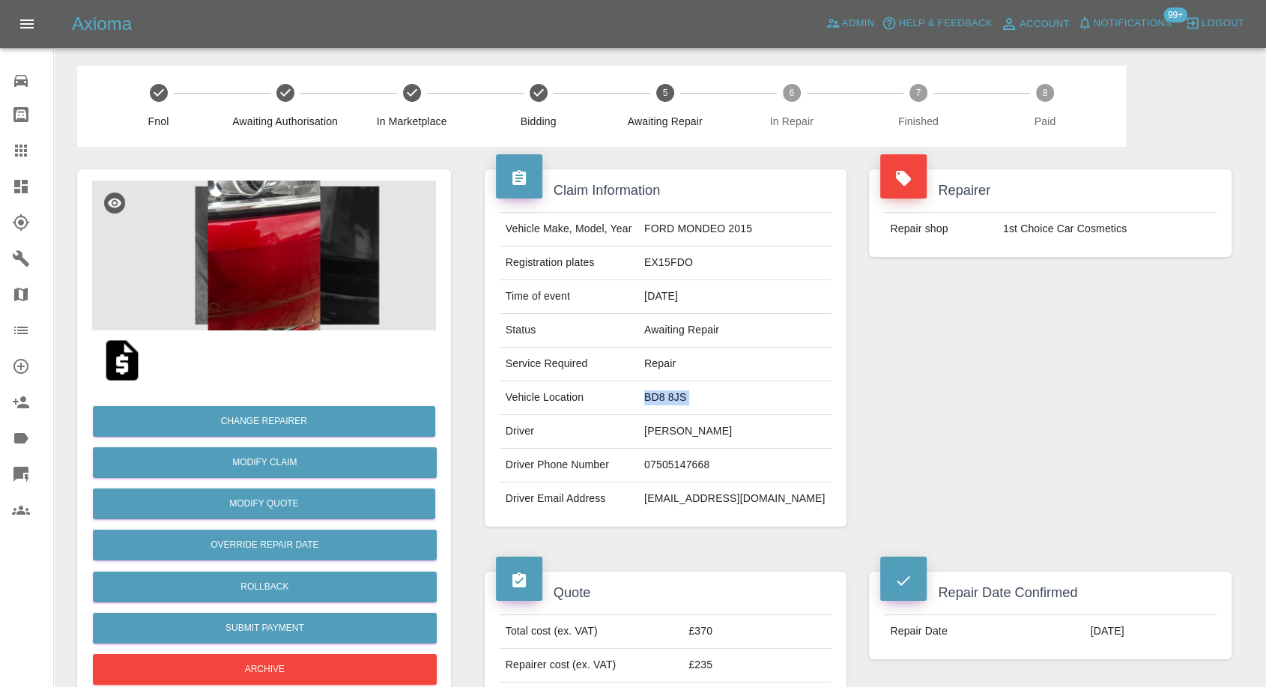
copy td "BD8 8JS"
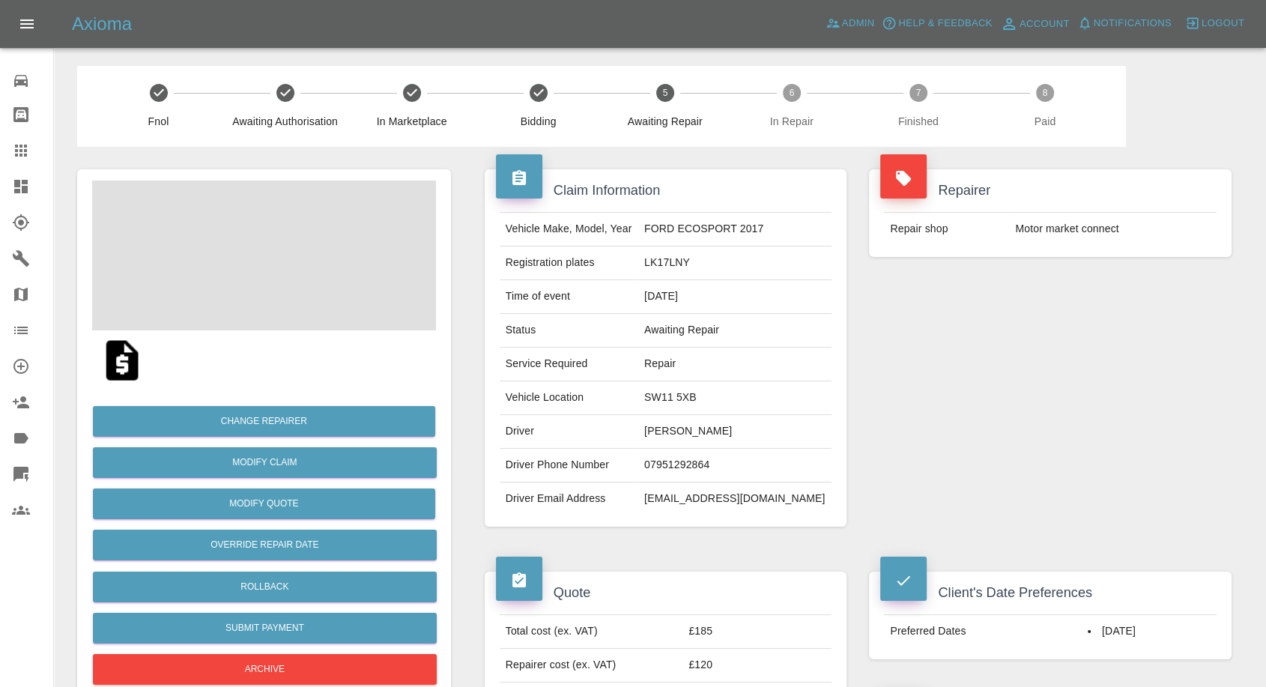
click at [692, 431] on td "[PERSON_NAME]" at bounding box center [734, 432] width 193 height 34
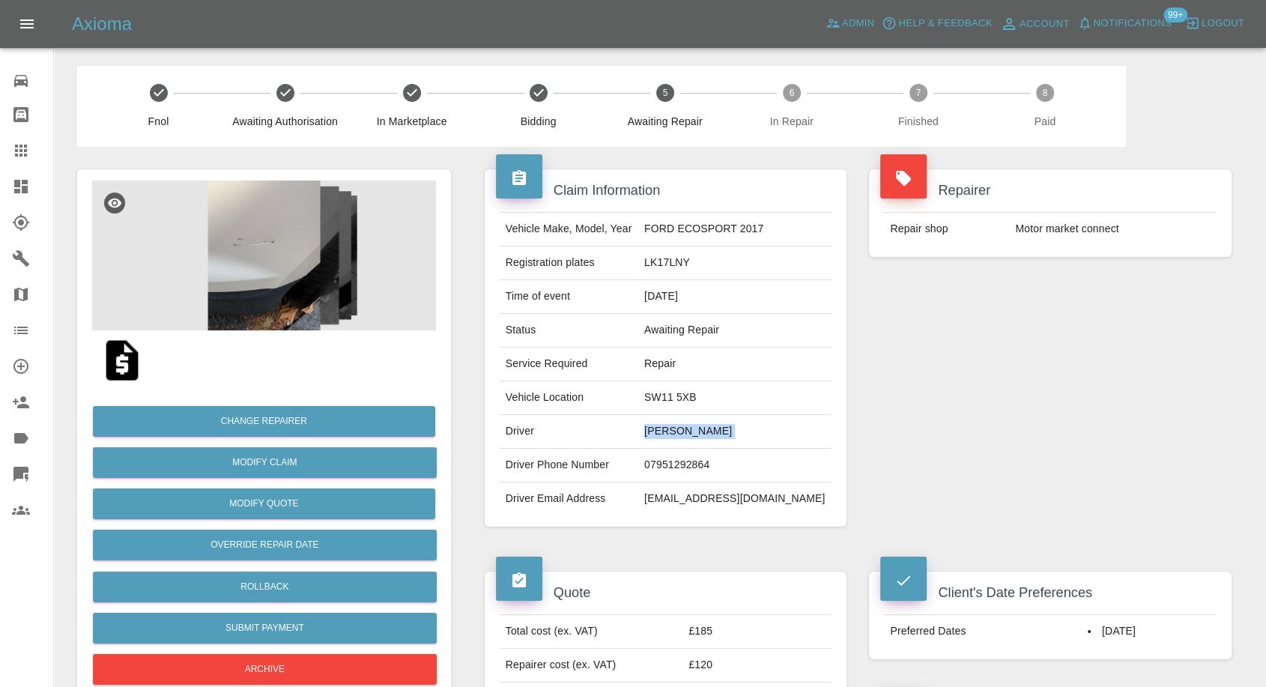
copy td "[PERSON_NAME]"
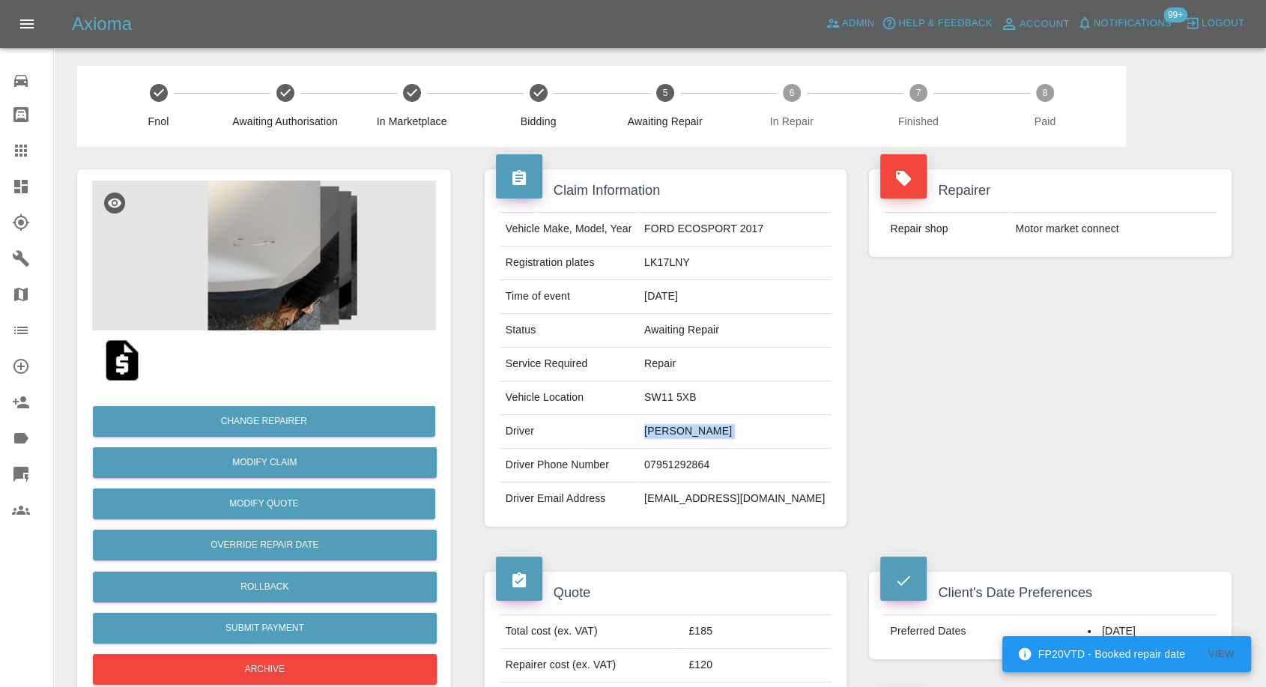
click at [716, 462] on td "07951292864" at bounding box center [734, 466] width 193 height 34
copy td "07951292864"
click at [674, 545] on div "Claim Information Vehicle Make, Model, Year FORD ECOSPORT 2017 Registration pla…" at bounding box center [666, 348] width 385 height 402
click at [677, 434] on td "[PERSON_NAME]" at bounding box center [734, 432] width 193 height 34
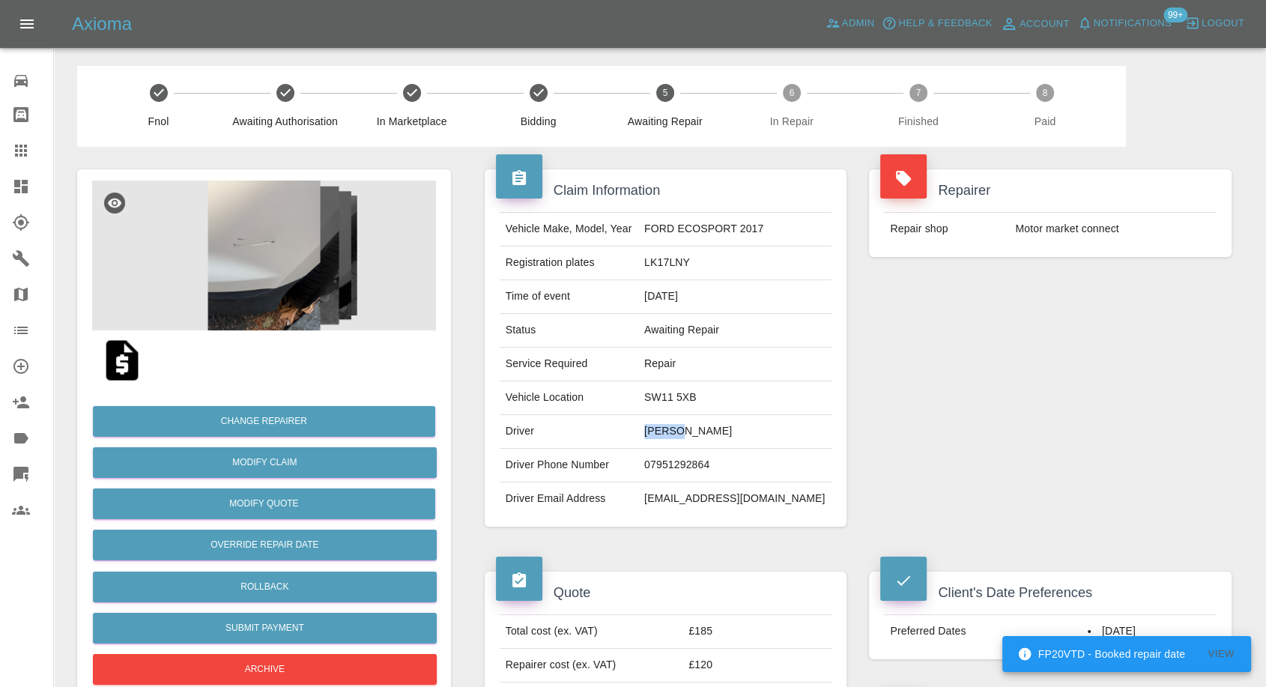
click at [677, 434] on td "[PERSON_NAME]" at bounding box center [734, 432] width 193 height 34
copy td "[PERSON_NAME]"
click at [686, 398] on td "SW11 5XB" at bounding box center [734, 398] width 193 height 34
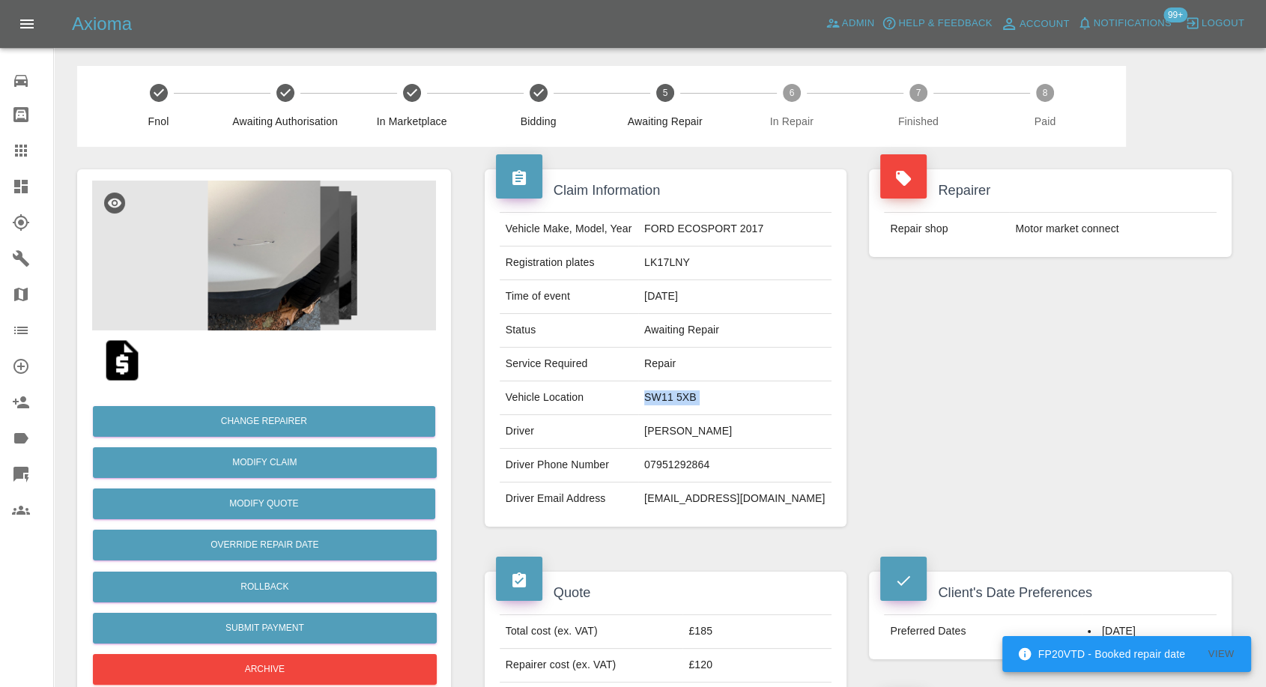
copy td "SW11 5XB"
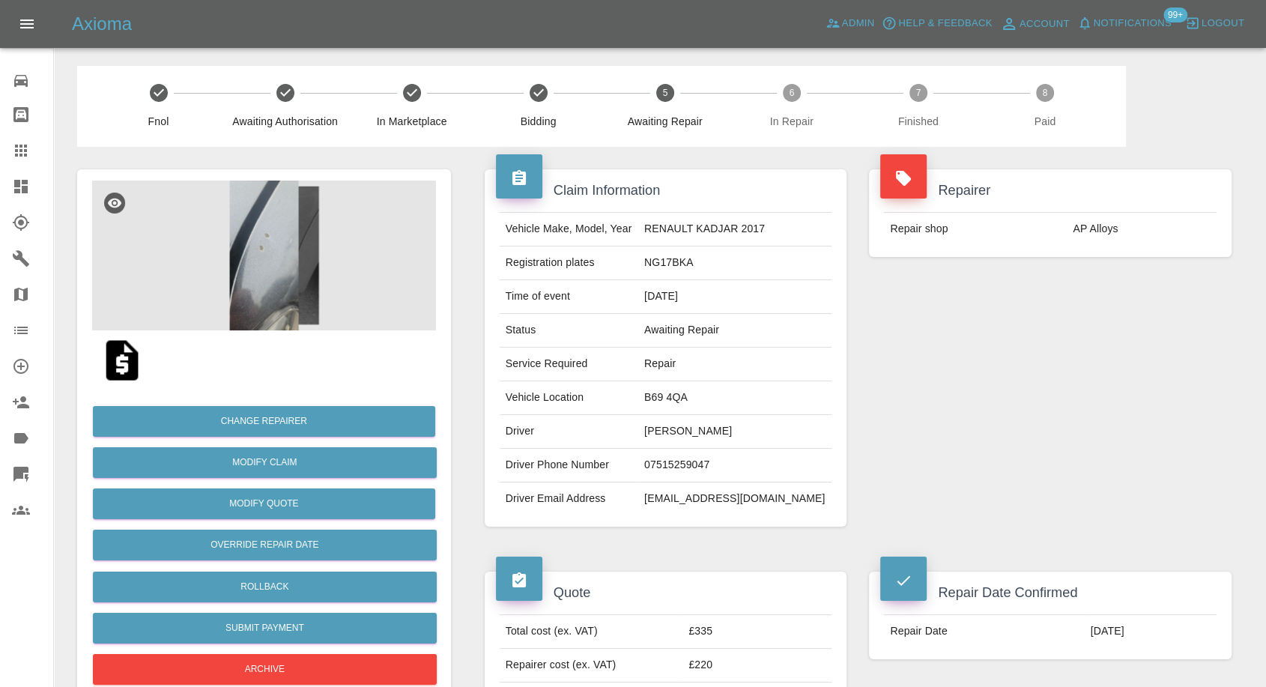
click at [690, 433] on td "[PERSON_NAME]" at bounding box center [734, 432] width 193 height 34
copy td "[PERSON_NAME]"
click at [708, 459] on td "07515259047" at bounding box center [734, 466] width 193 height 34
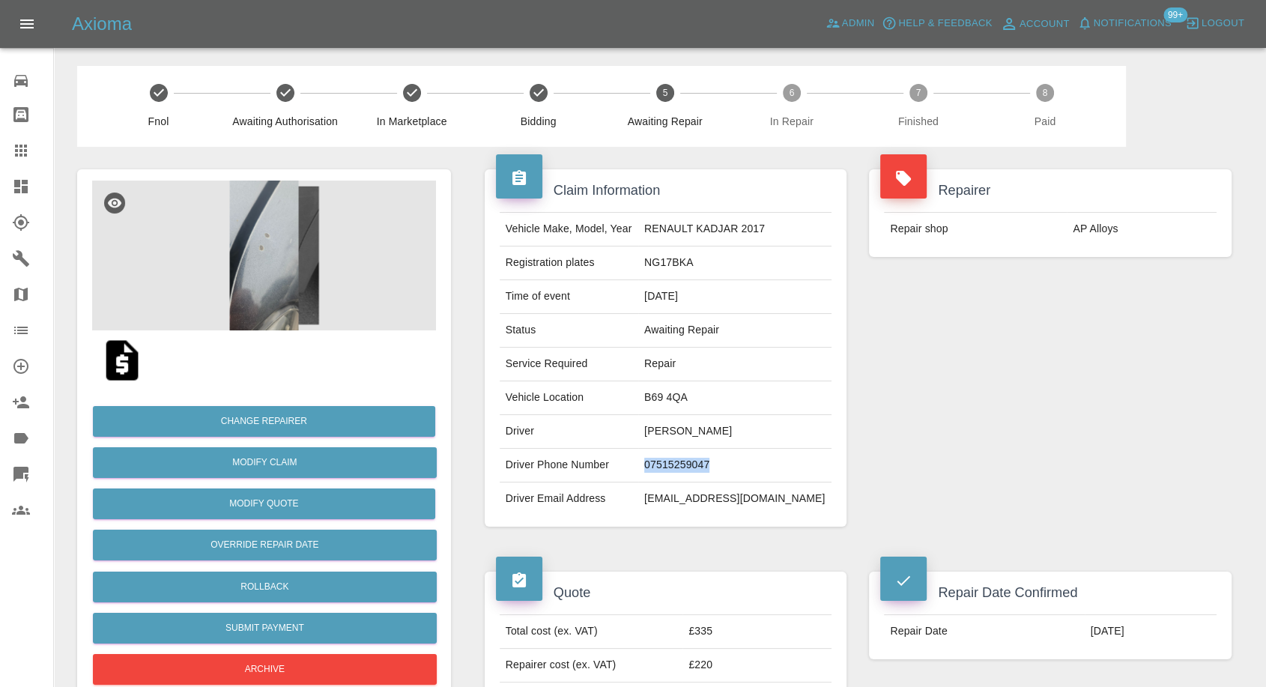
click at [708, 459] on td "07515259047" at bounding box center [734, 466] width 193 height 34
copy td "07515259047"
click at [680, 559] on div "Quote Total cost (ex. VAT) £335 Repairer cost (ex. VAT) £220 Quoted by Eric Ord…" at bounding box center [666, 649] width 385 height 200
click at [680, 431] on td "Lee Povey" at bounding box center [734, 432] width 193 height 34
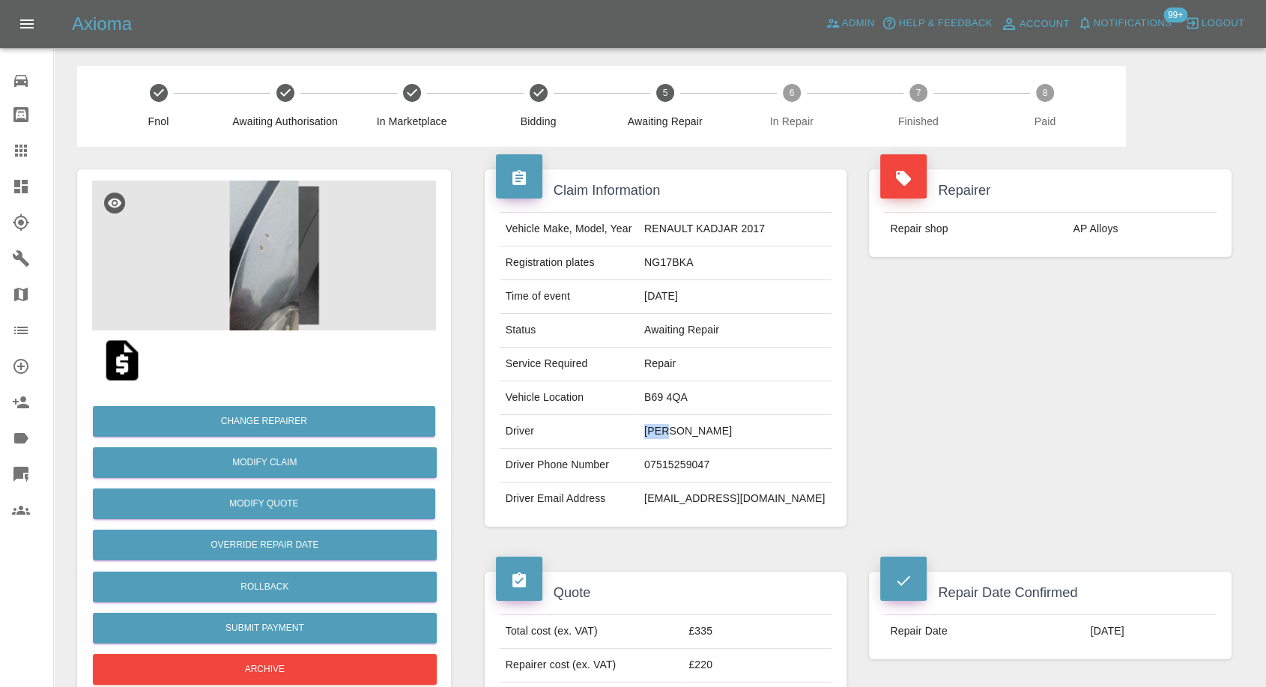
copy td "Lee"
click at [695, 392] on td "B69 4QA" at bounding box center [734, 398] width 193 height 34
copy td "B69 4QA"
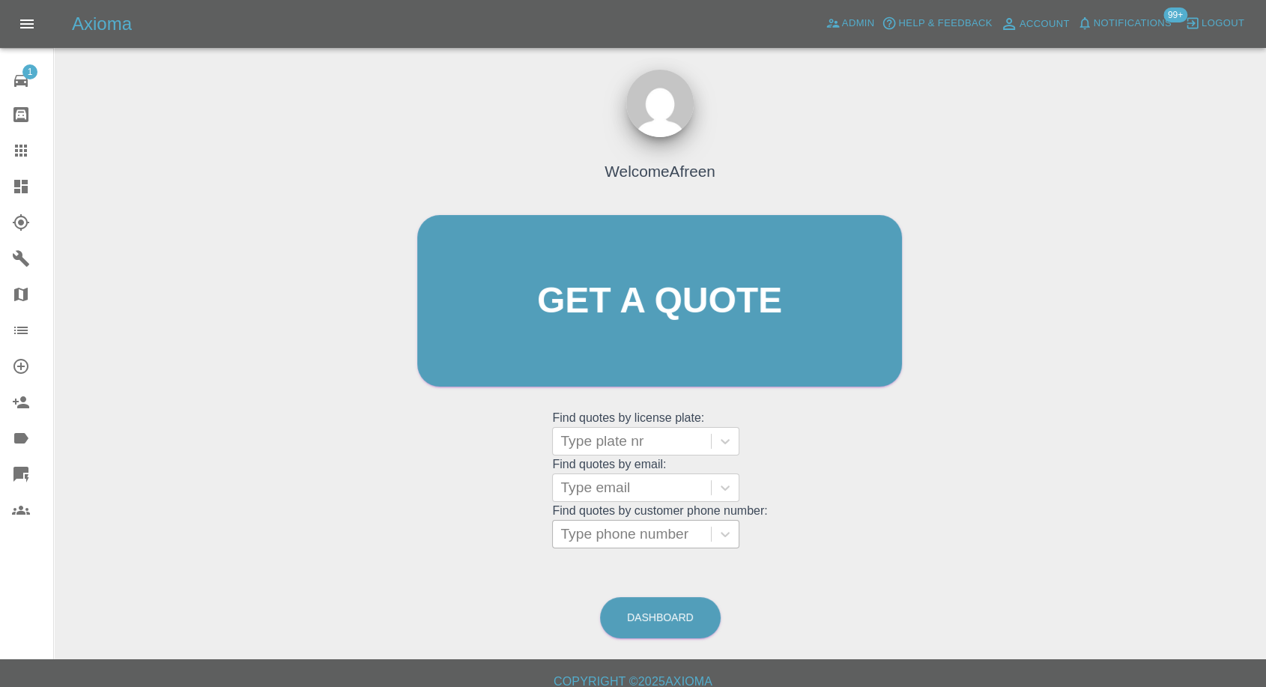
click at [643, 525] on div at bounding box center [631, 534] width 143 height 21
paste input "[PHONE_NUMBER]"
type input "[PHONE_NUMBER]"
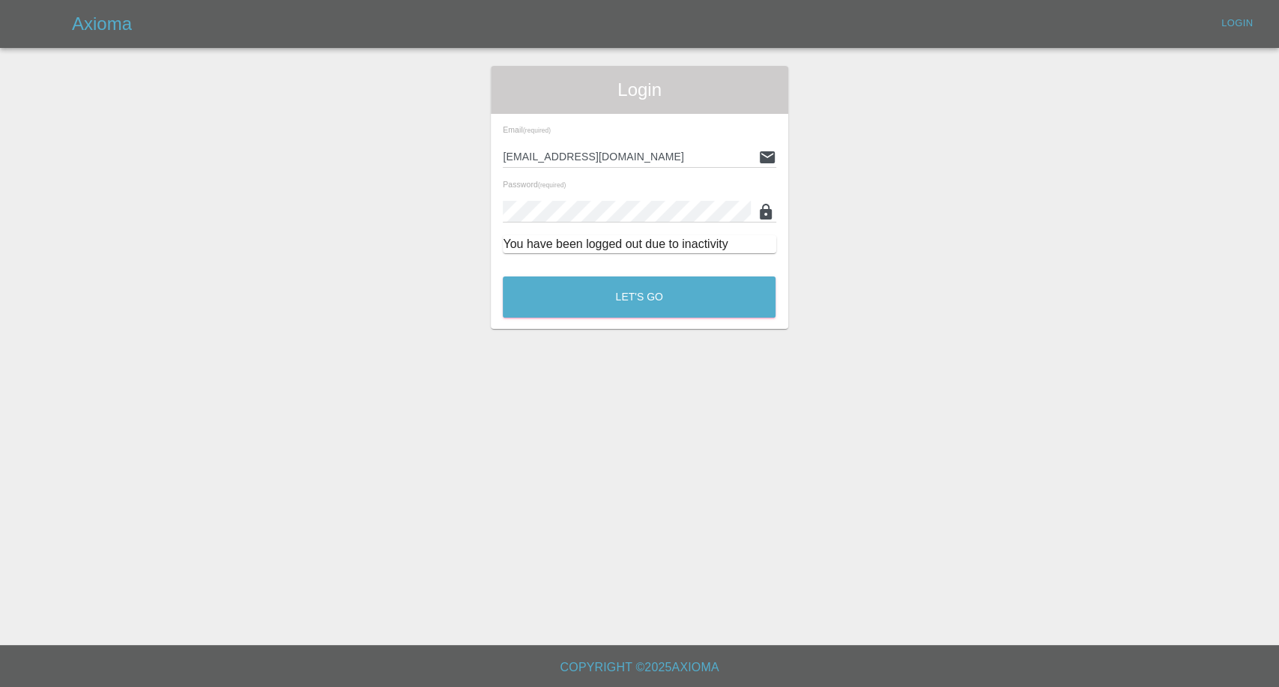
drag, startPoint x: 590, startPoint y: 535, endPoint x: 390, endPoint y: 532, distance: 200.1
click at [695, 310] on button "Let's Go" at bounding box center [639, 296] width 273 height 41
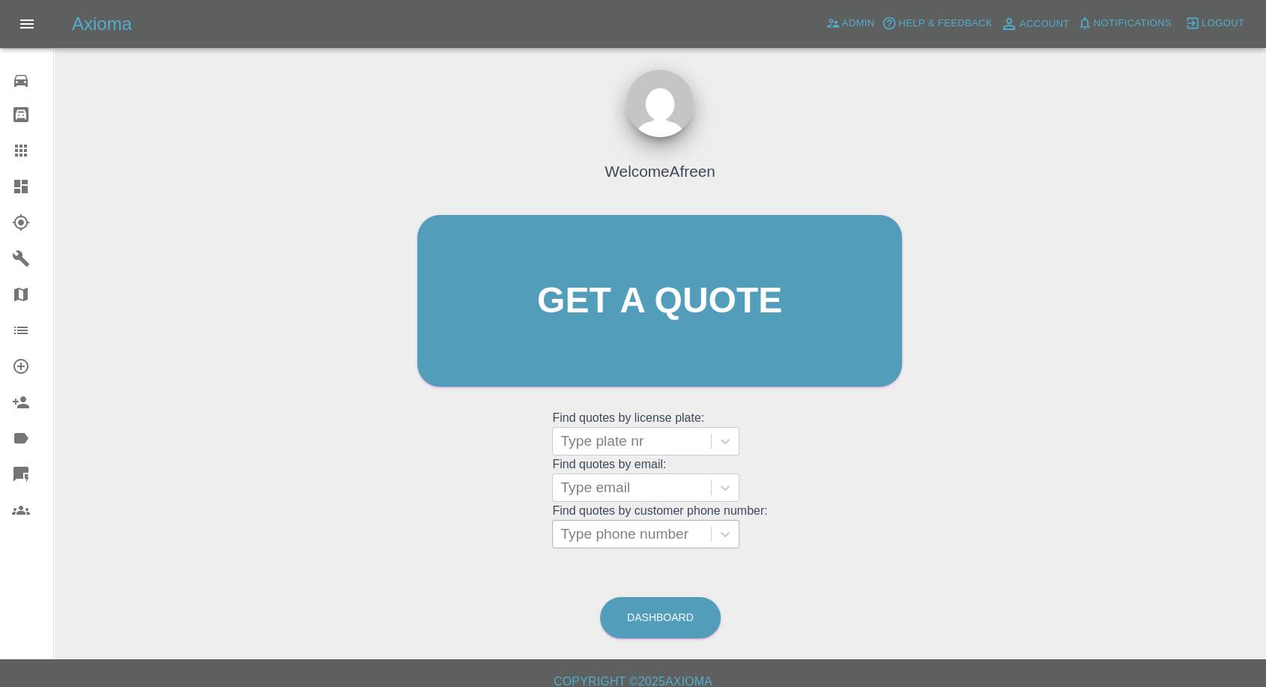
click at [625, 533] on div at bounding box center [631, 534] width 143 height 21
paste input "[PHONE_NUMBER]"
drag, startPoint x: 596, startPoint y: 535, endPoint x: 571, endPoint y: 535, distance: 24.7
click at [571, 535] on input "0+447448158760" at bounding box center [618, 534] width 116 height 18
type input "07448158760"
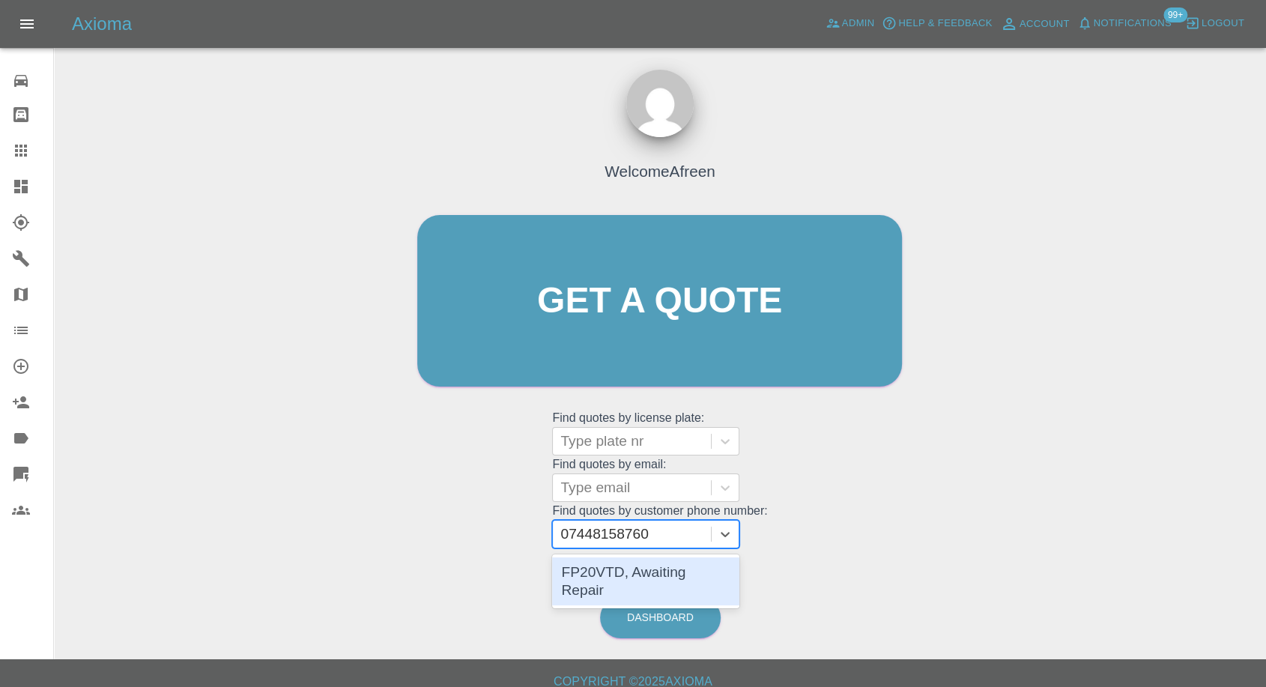
click at [665, 585] on div "FP20VTD, Awaiting Repair" at bounding box center [645, 581] width 187 height 48
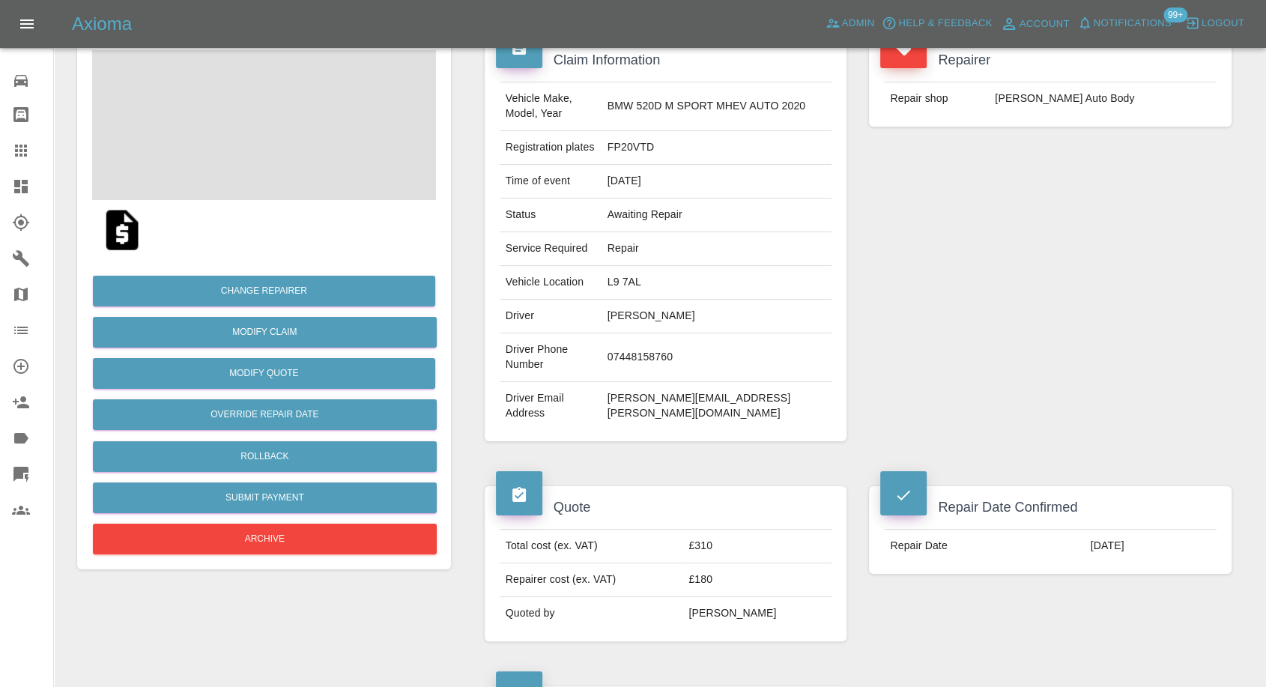
scroll to position [250, 0]
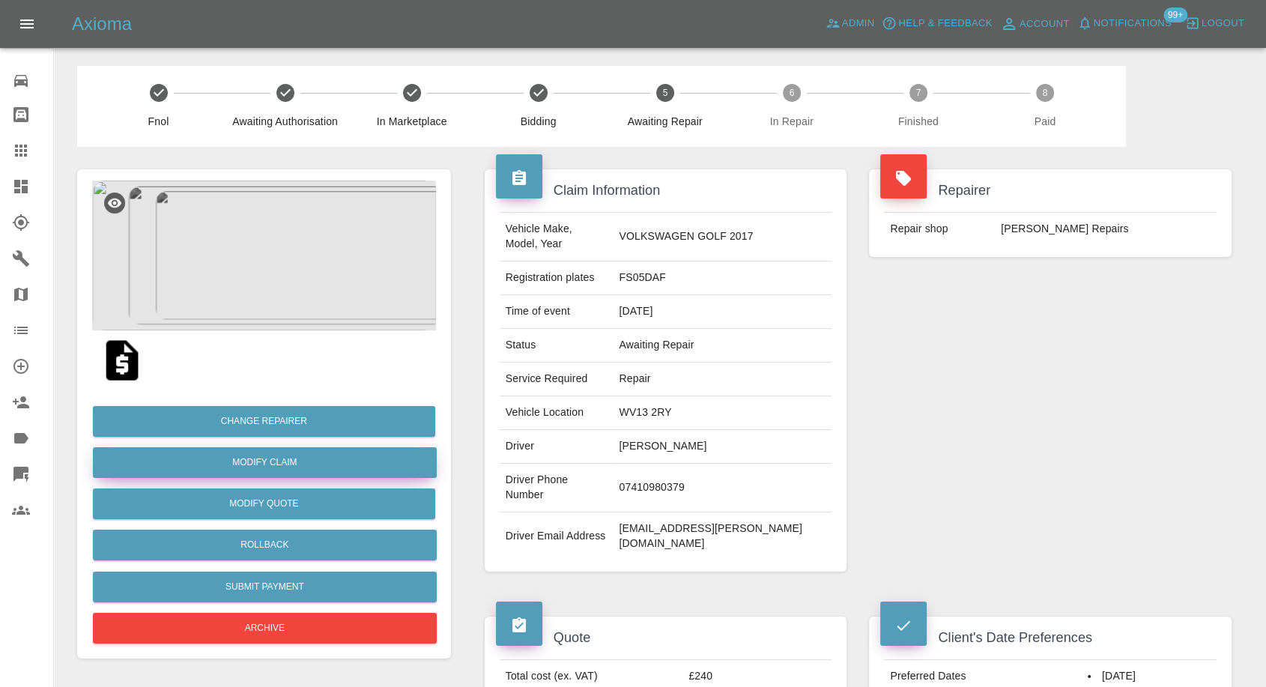
click at [287, 464] on link "Modify Claim" at bounding box center [265, 462] width 344 height 31
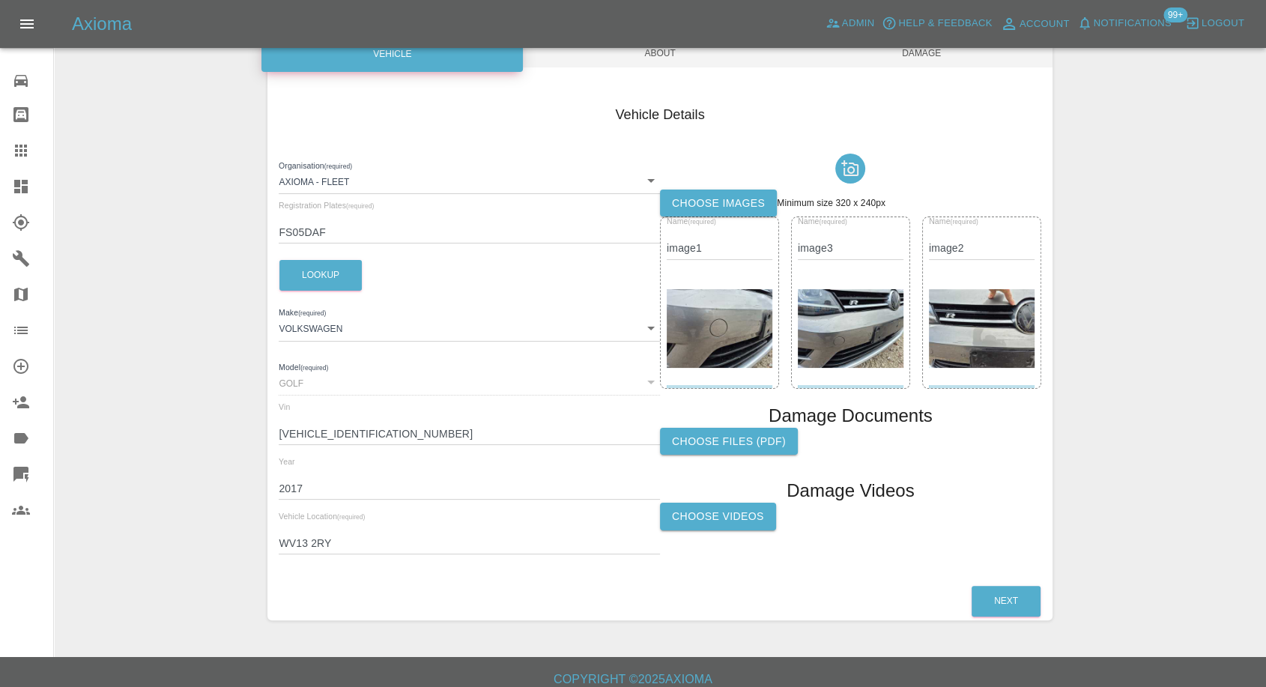
scroll to position [169, 0]
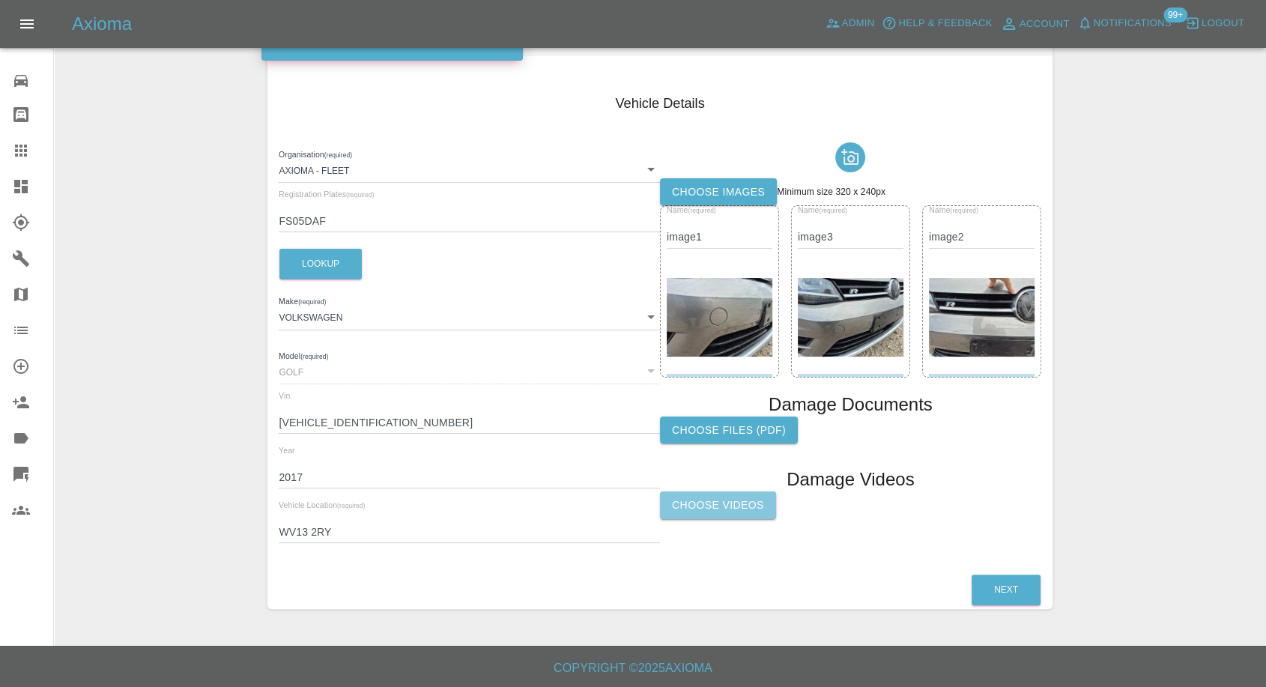
click at [729, 510] on label "Choose Videos" at bounding box center [718, 506] width 116 height 28
click at [0, 0] on input "Choose Videos" at bounding box center [0, 0] width 0 height 0
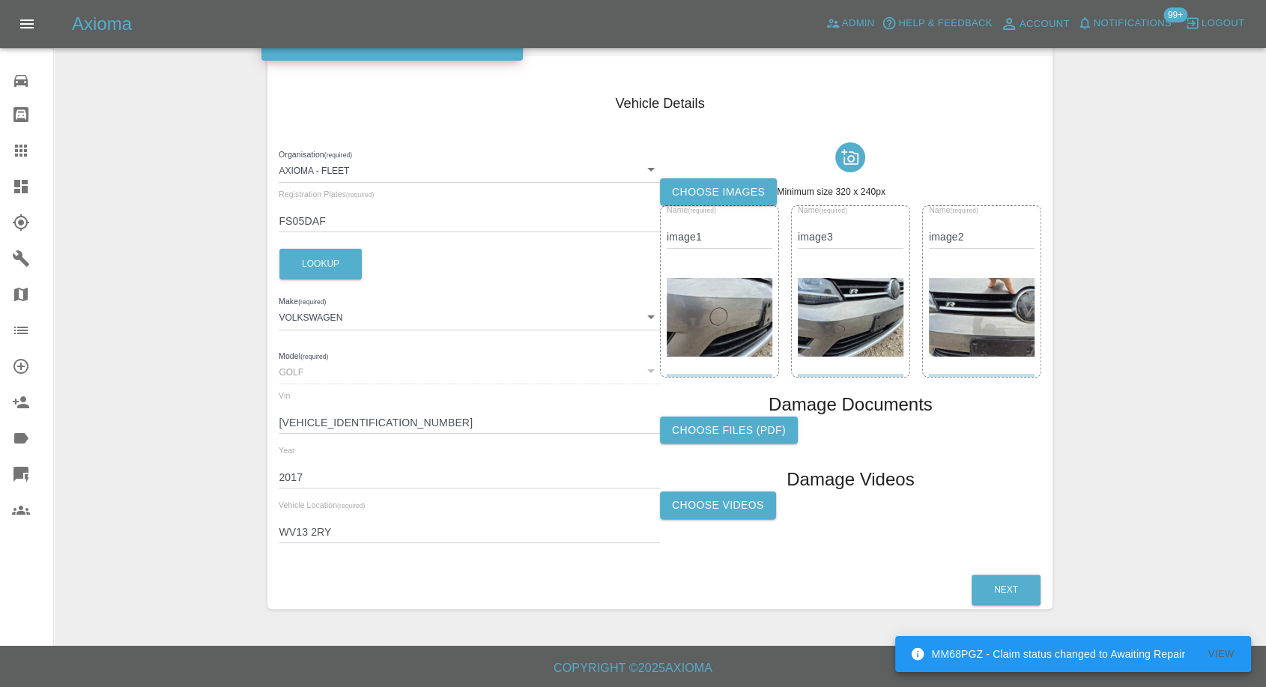
drag, startPoint x: 812, startPoint y: 89, endPoint x: 799, endPoint y: 127, distance: 40.5
click at [812, 89] on div "Vehicle Details Organisation (required) Axioma - Fleet 5e6b5a8122cd0a001728b604…" at bounding box center [659, 321] width 785 height 501
click at [705, 518] on div "Choose Videos" at bounding box center [850, 510] width 381 height 37
click at [752, 507] on label "Choose Videos" at bounding box center [718, 506] width 116 height 28
click at [0, 0] on input "Choose Videos" at bounding box center [0, 0] width 0 height 0
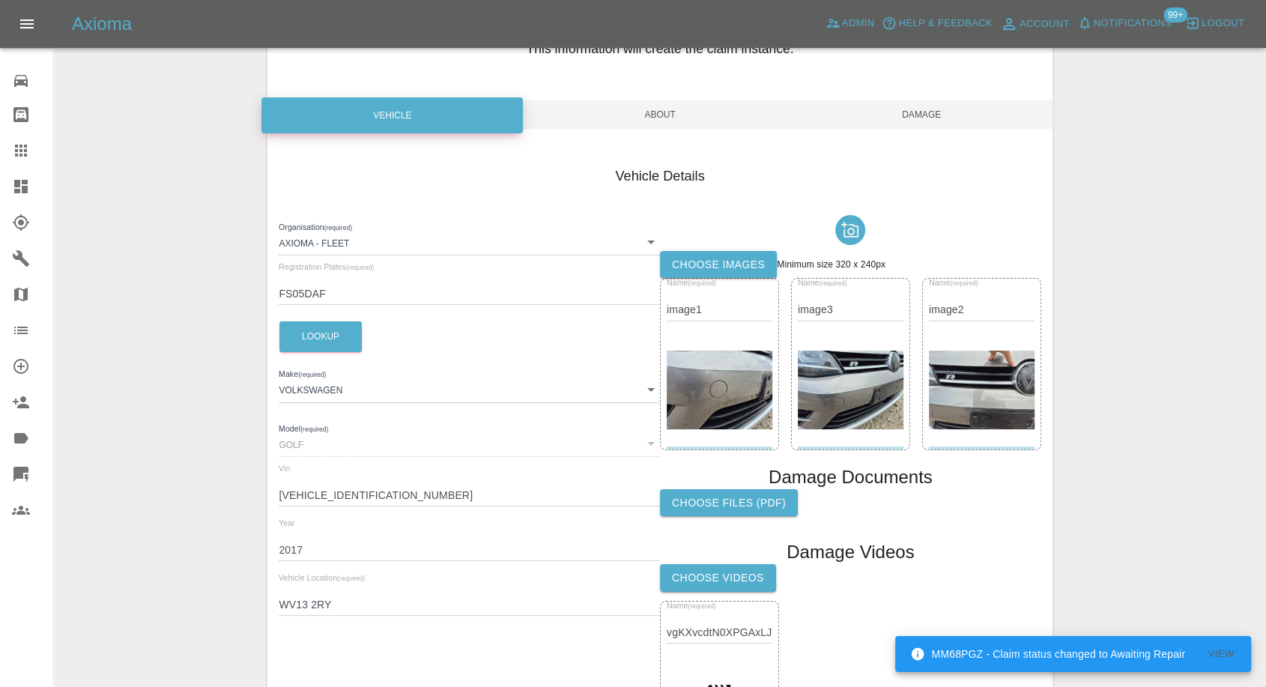
scroll to position [0, 0]
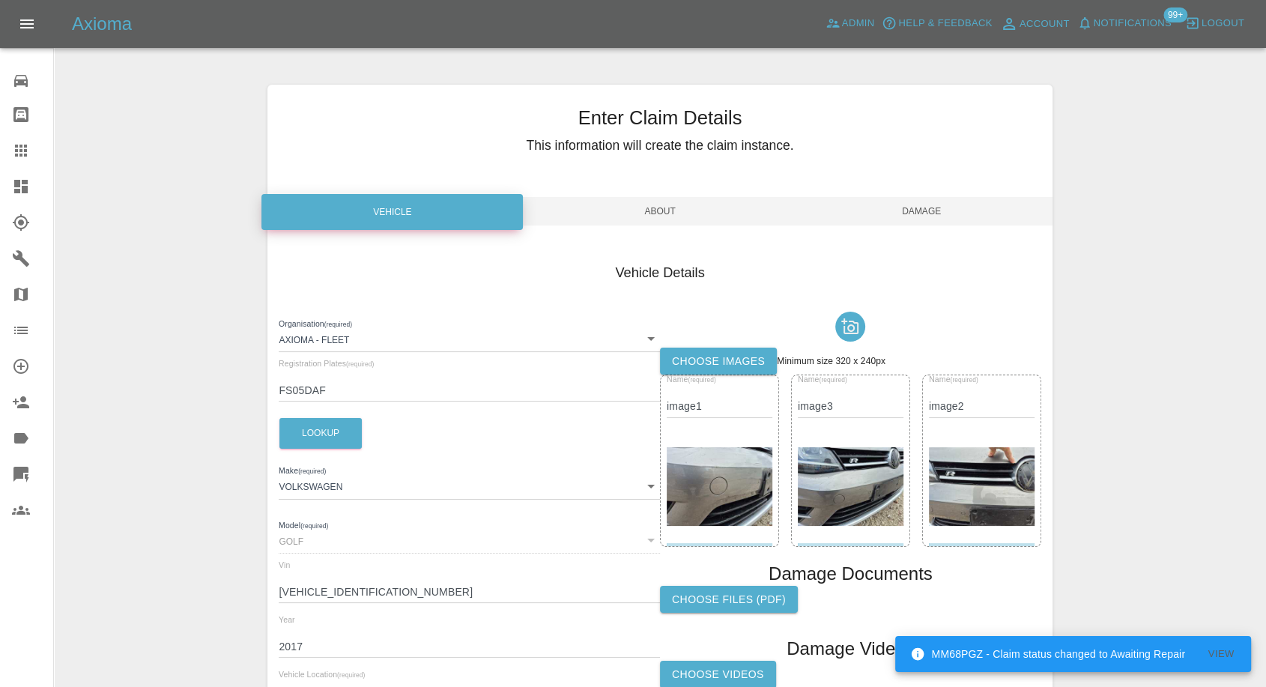
click at [905, 198] on div "Enter Claim Details This information will create the claim instance. Vehicle Ab…" at bounding box center [659, 483] width 785 height 797
click at [910, 214] on span "Damage" at bounding box center [922, 211] width 262 height 28
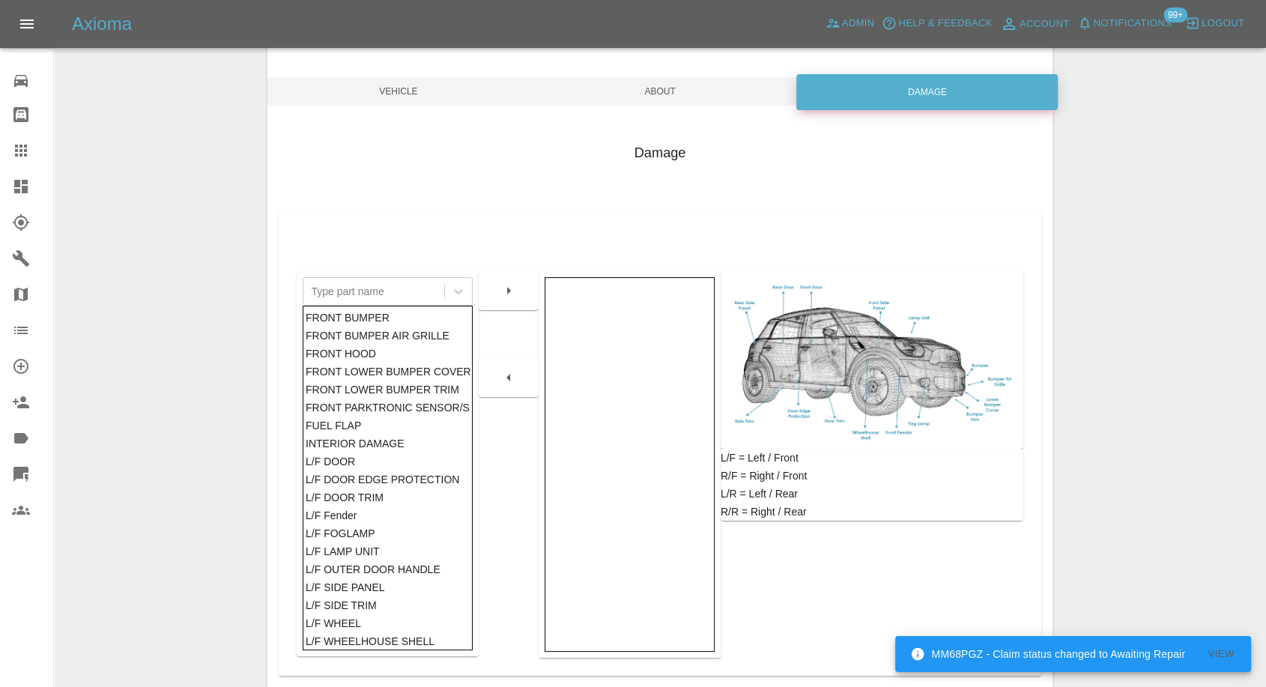
scroll to position [240, 0]
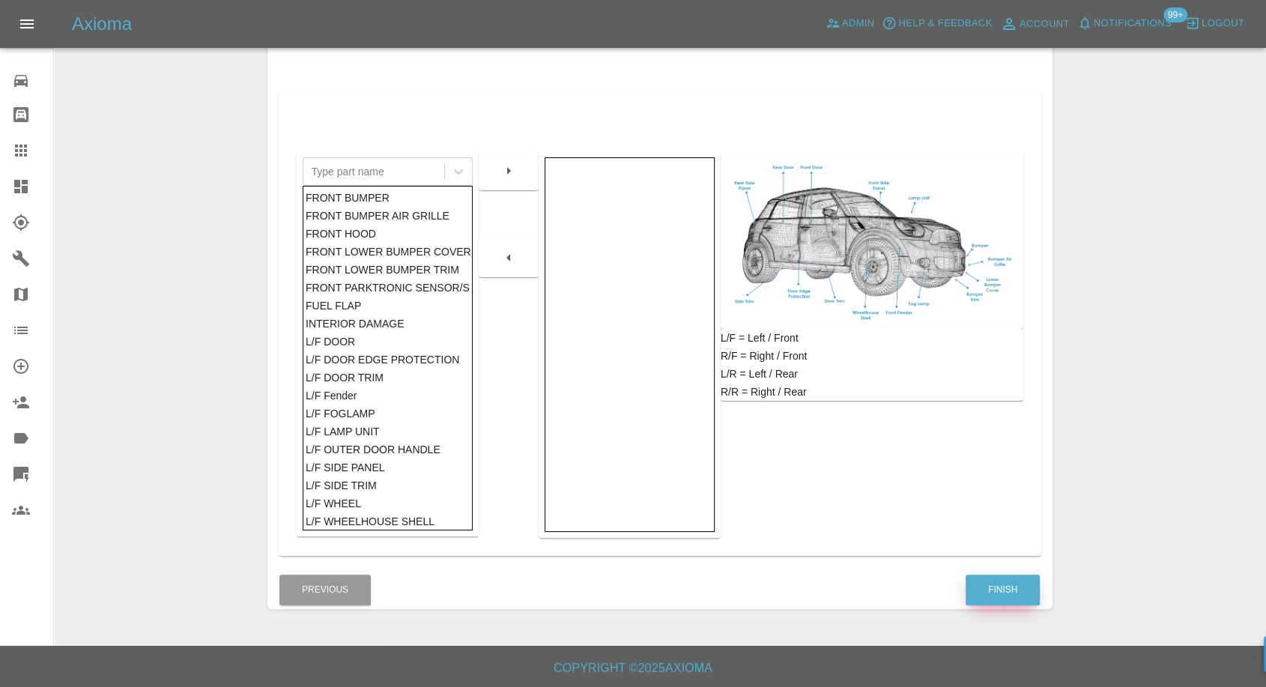
click at [993, 591] on button "Finish" at bounding box center [1003, 590] width 74 height 31
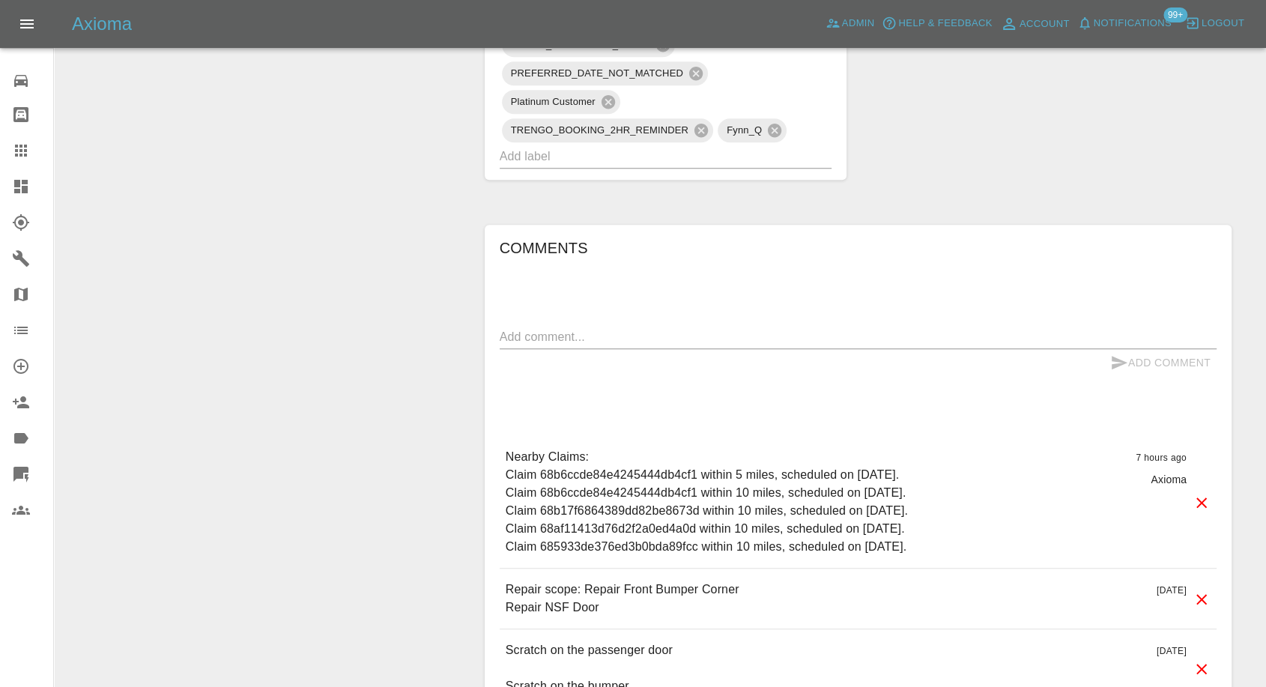
scroll to position [1165, 0]
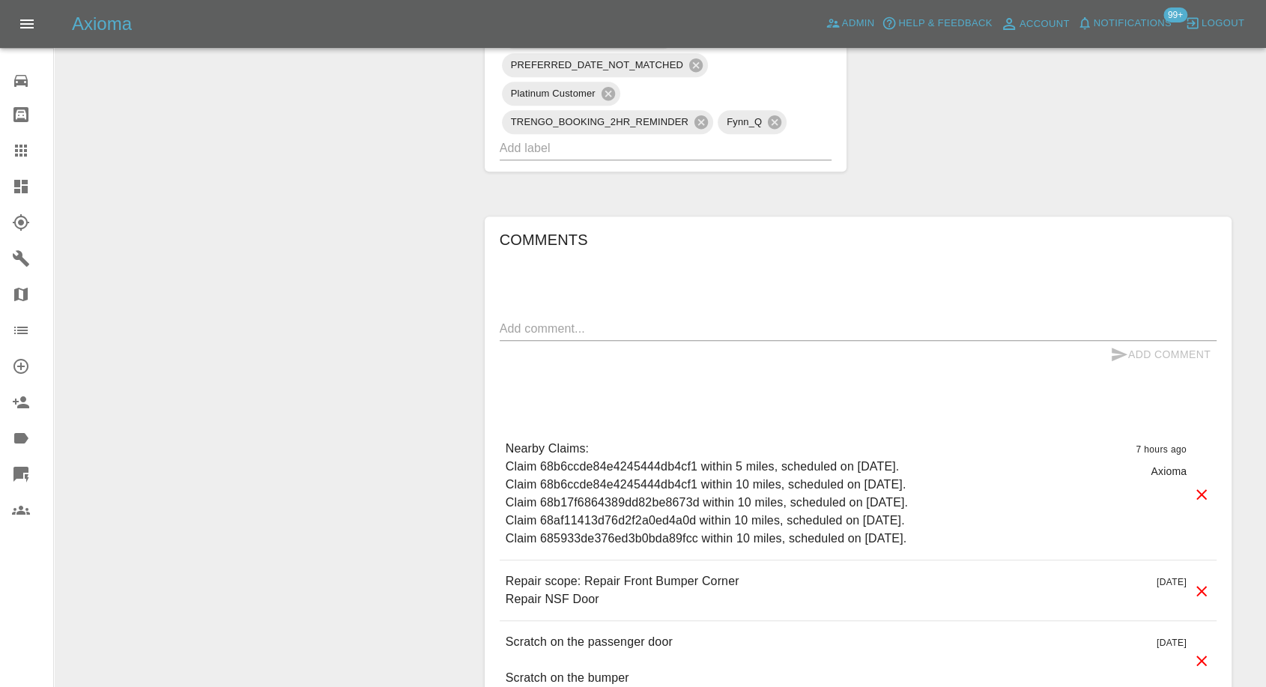
click at [656, 337] on textarea at bounding box center [858, 328] width 717 height 17
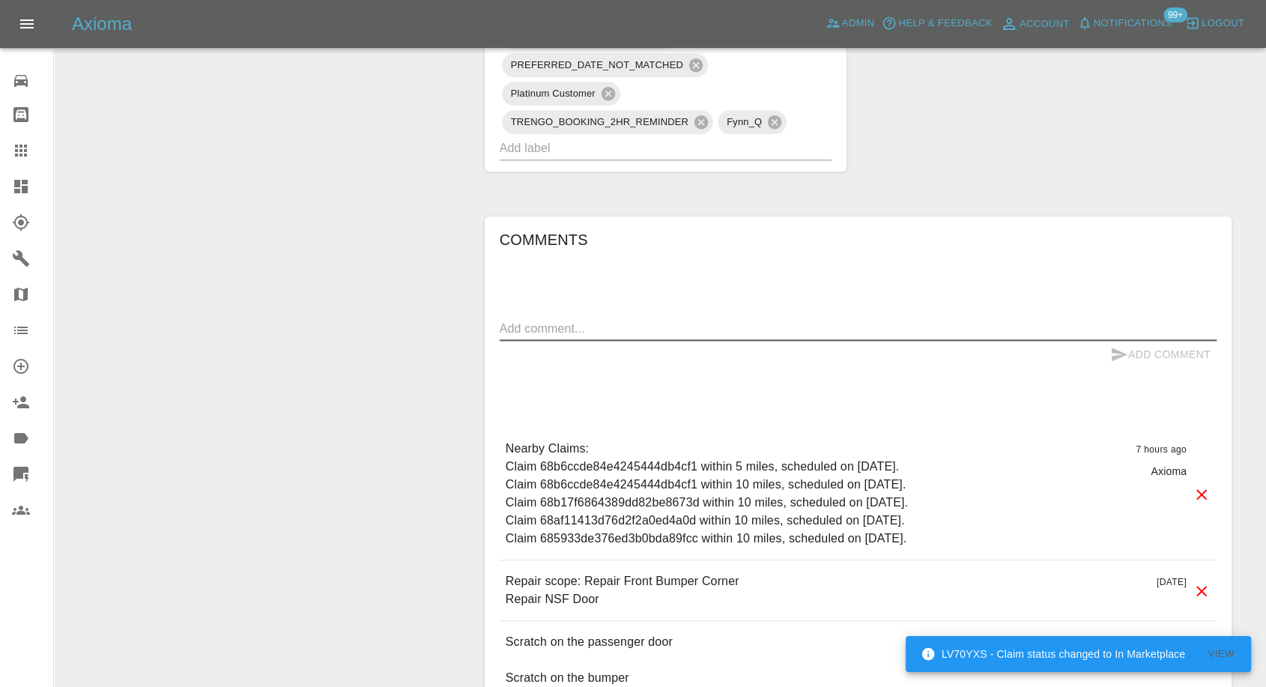
paste textarea "Unfortunately I can only do till the 12th as on the 15th I need to return the c…"
type textarea "Unfortunately I can only do till the 12th as on the 15th I need to return the c…"
click at [1121, 363] on icon "submit" at bounding box center [1119, 354] width 18 height 18
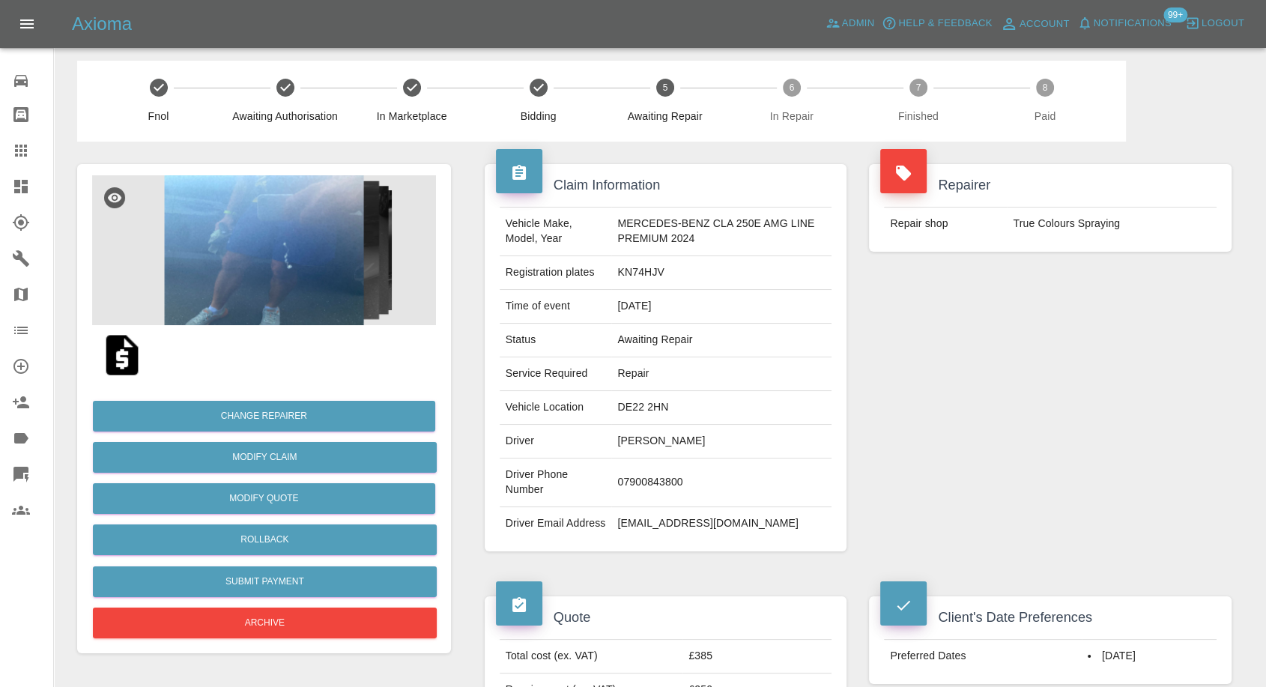
scroll to position [0, 0]
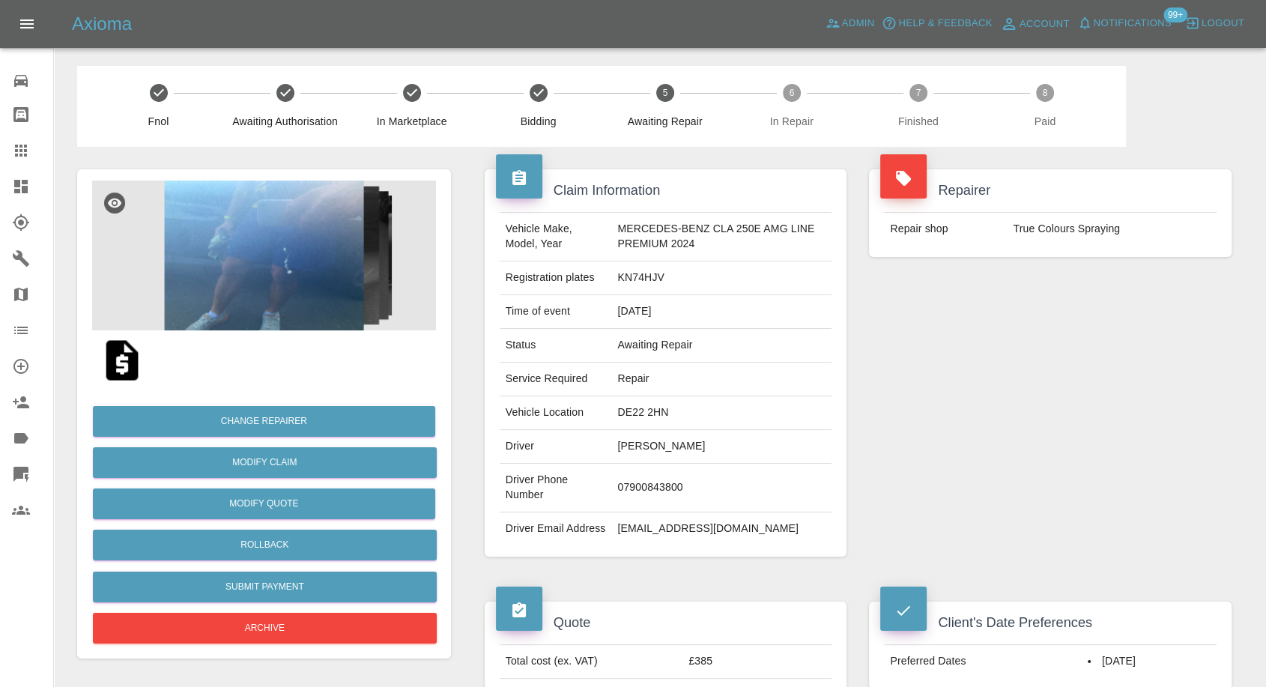
click at [642, 484] on td "07900843800" at bounding box center [721, 488] width 220 height 49
copy td "07900843800"
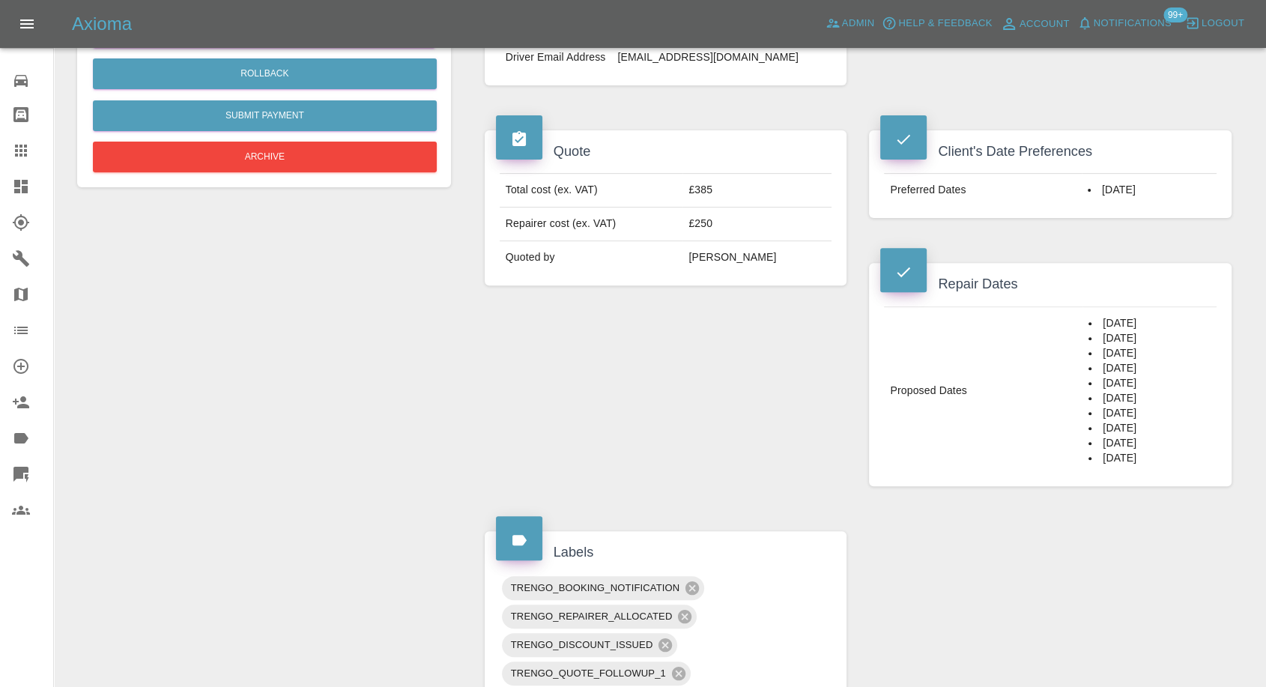
scroll to position [749, 0]
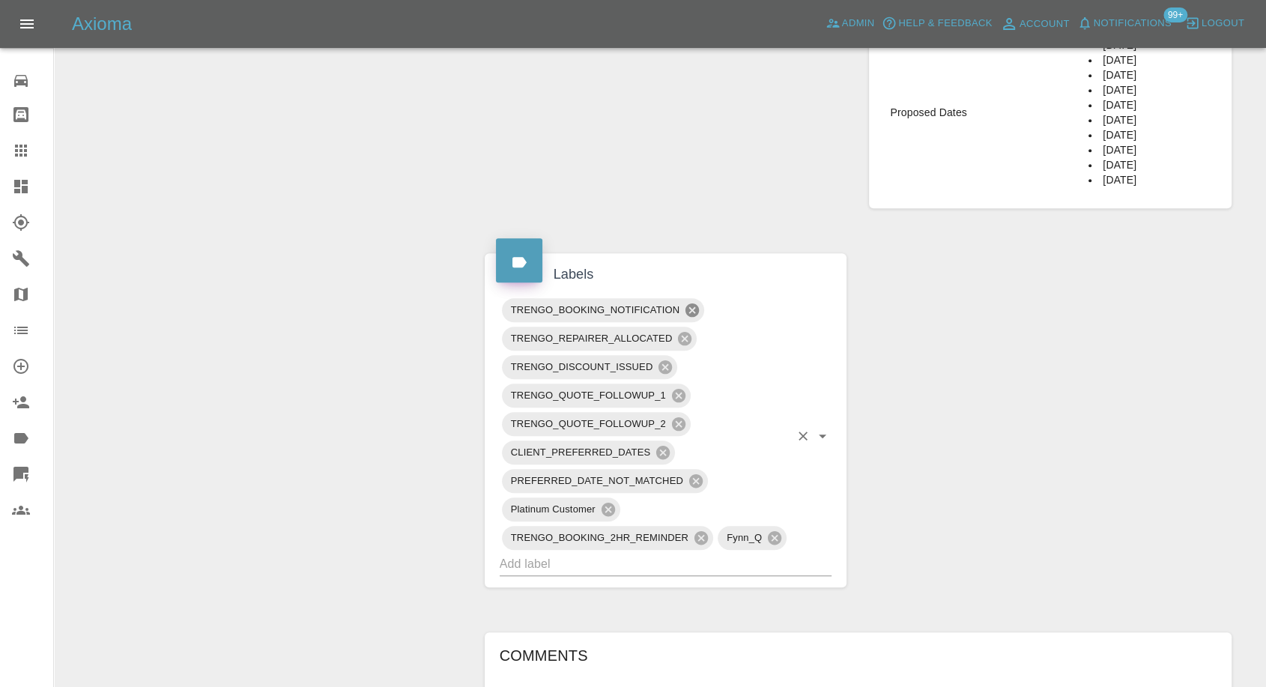
click at [692, 317] on icon at bounding box center [692, 309] width 13 height 13
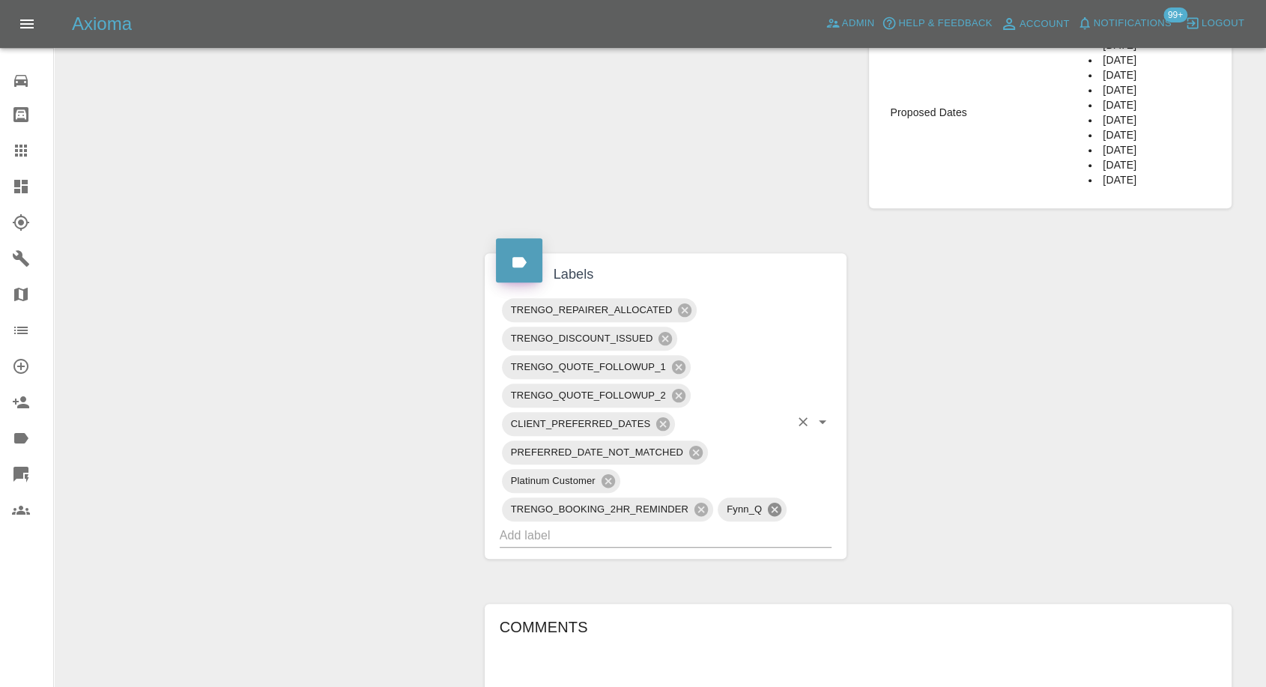
click at [699, 547] on input "text" at bounding box center [645, 535] width 291 height 23
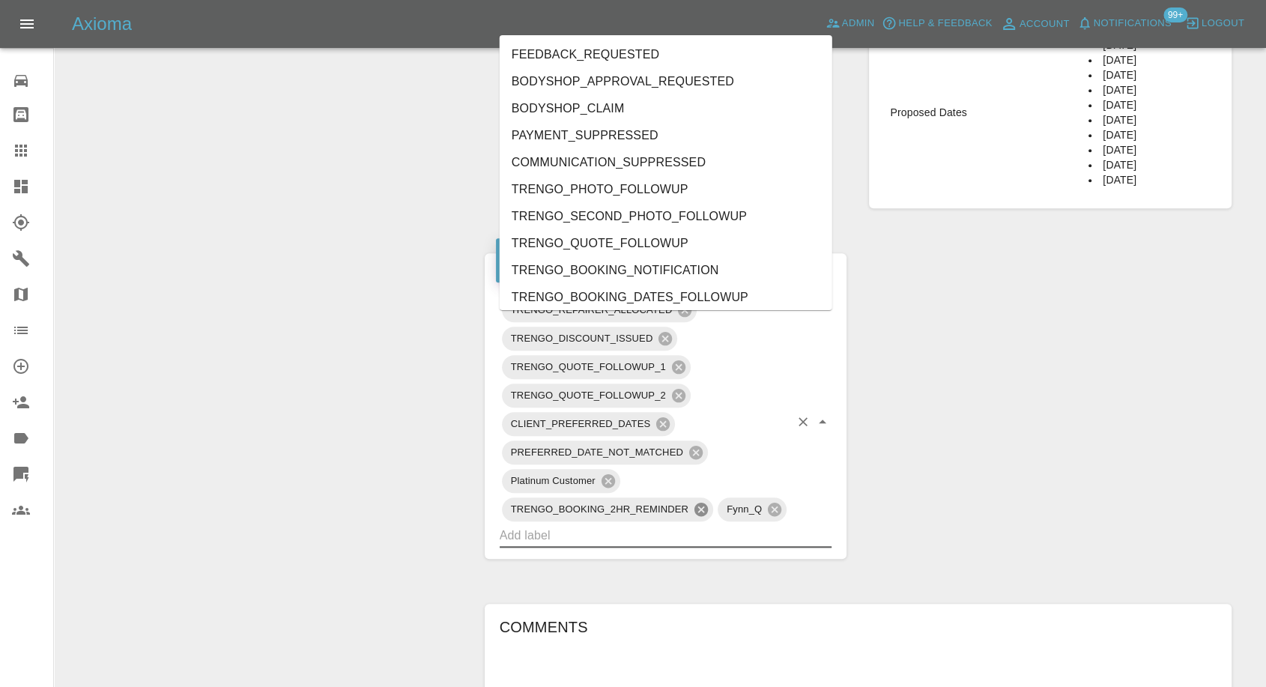
click at [696, 516] on icon at bounding box center [701, 509] width 13 height 13
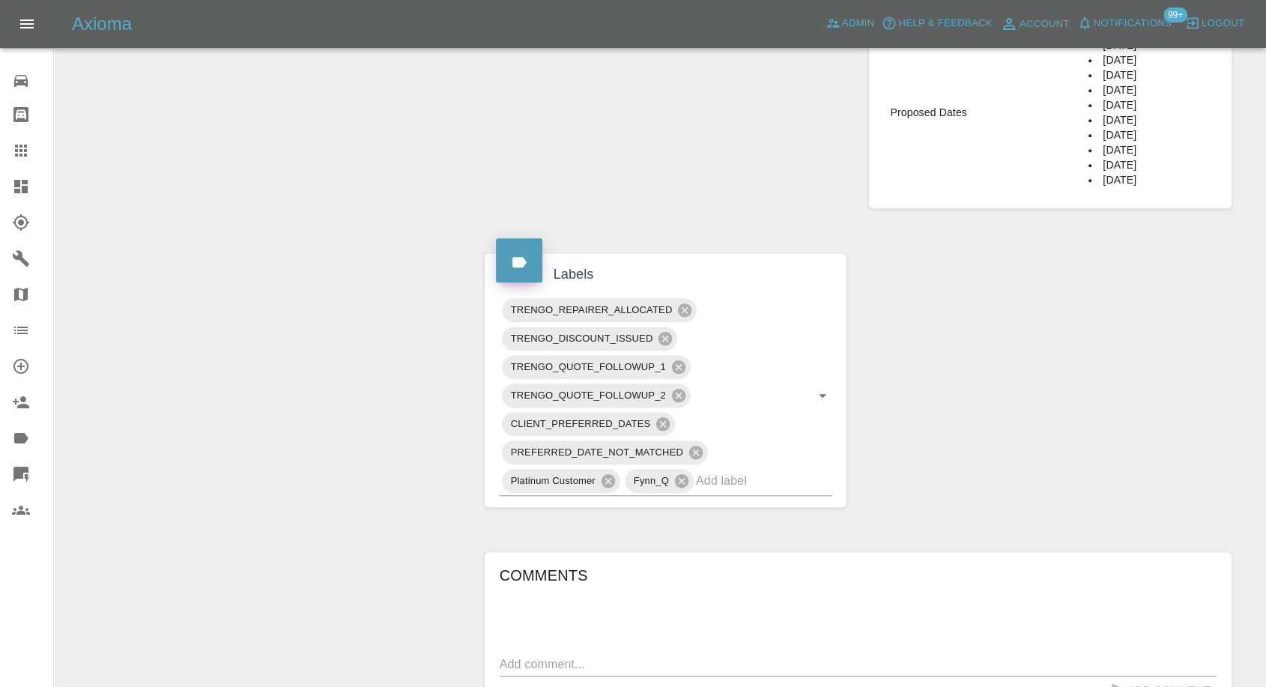
click at [922, 507] on div "Claim Information Vehicle Make, Model, Year MERCEDES-BENZ CLA 250E AMG LINE PRE…" at bounding box center [859, 265] width 770 height 1735
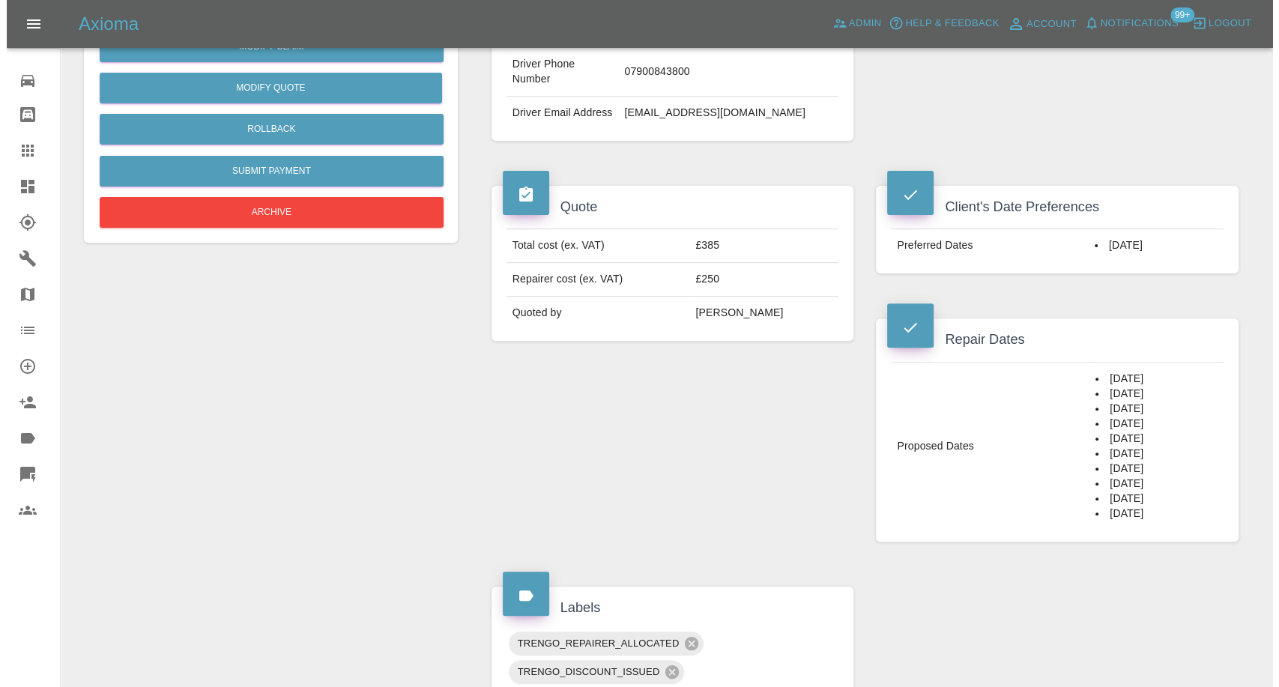
scroll to position [83, 0]
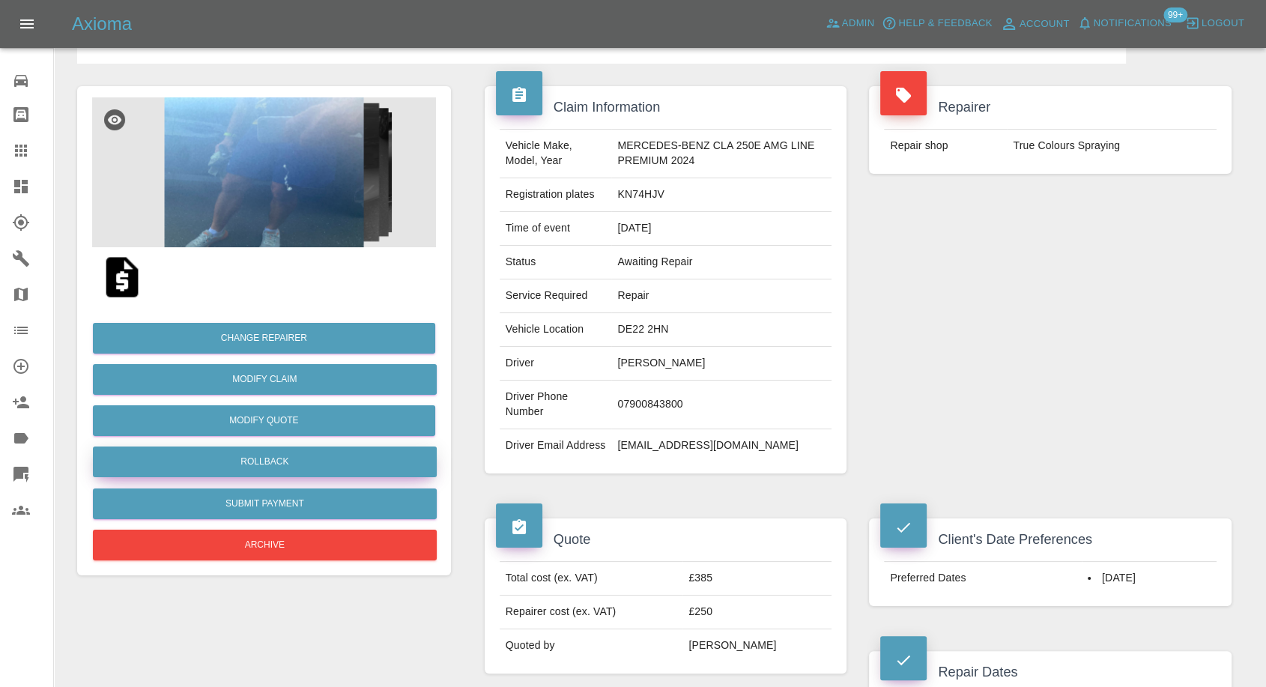
click at [261, 454] on button "Rollback" at bounding box center [265, 462] width 344 height 31
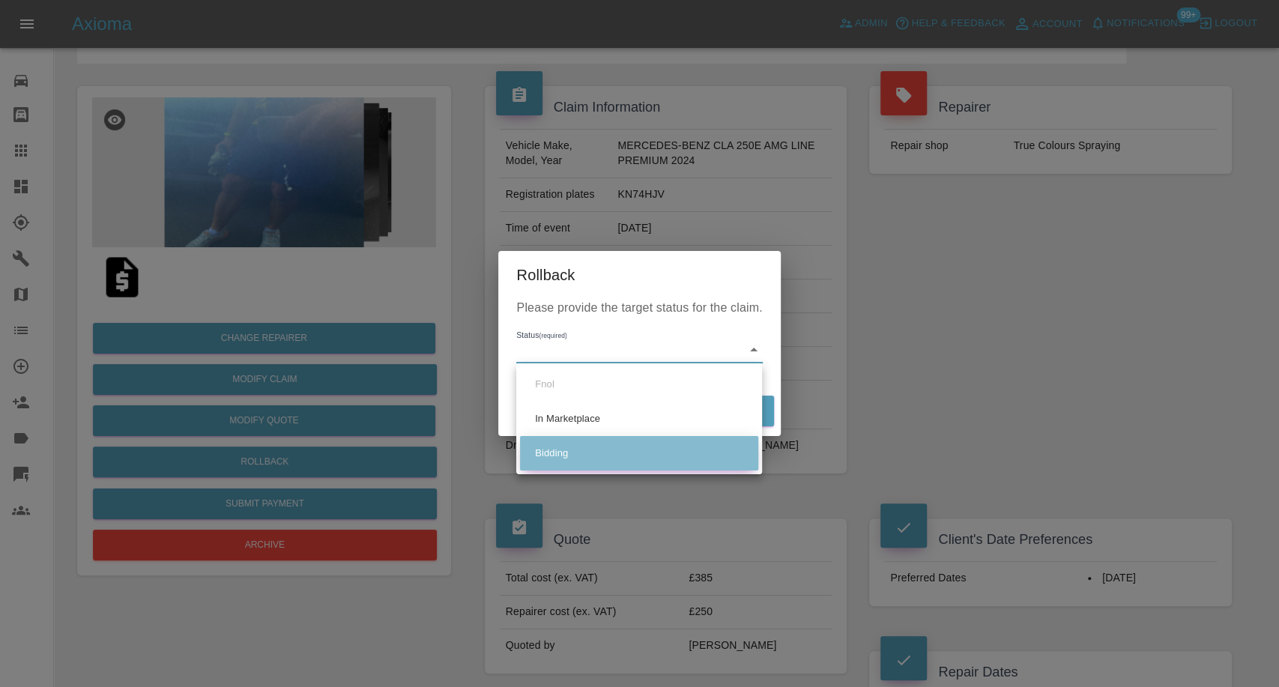
drag, startPoint x: 569, startPoint y: 444, endPoint x: 669, endPoint y: 427, distance: 101.8
click at [569, 444] on li "Bidding" at bounding box center [639, 453] width 238 height 34
type input "bidding"
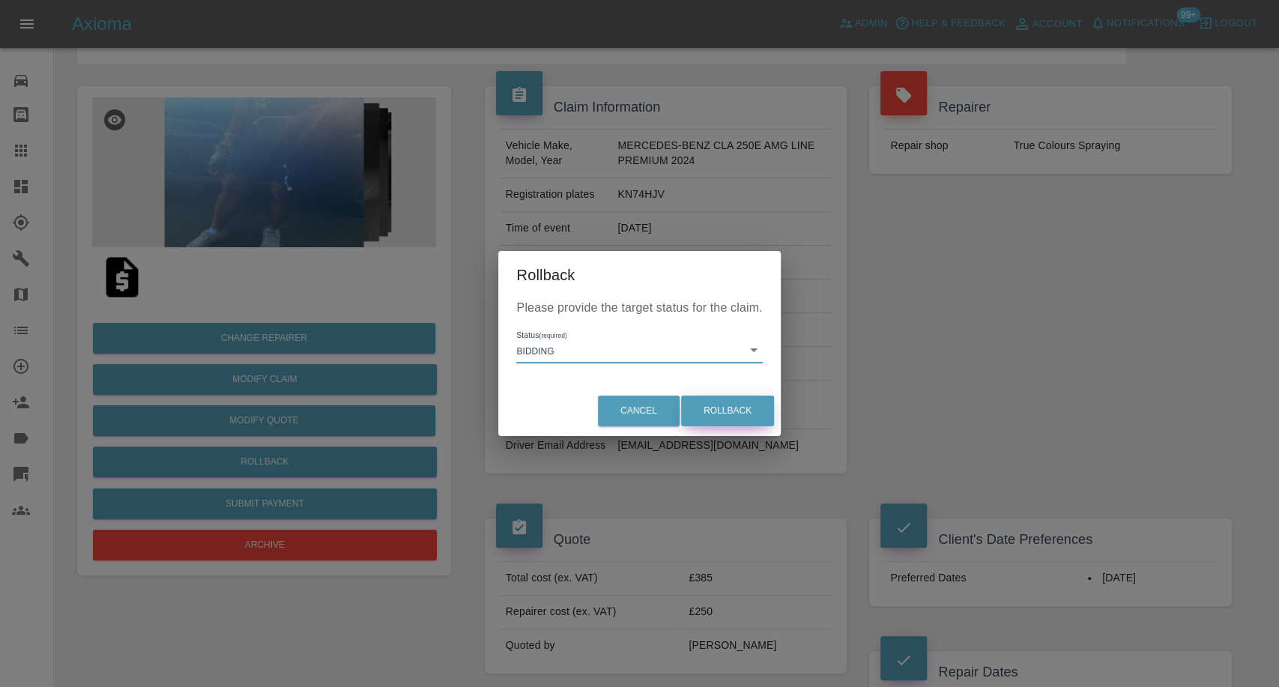
click at [719, 410] on button "Rollback" at bounding box center [727, 411] width 93 height 31
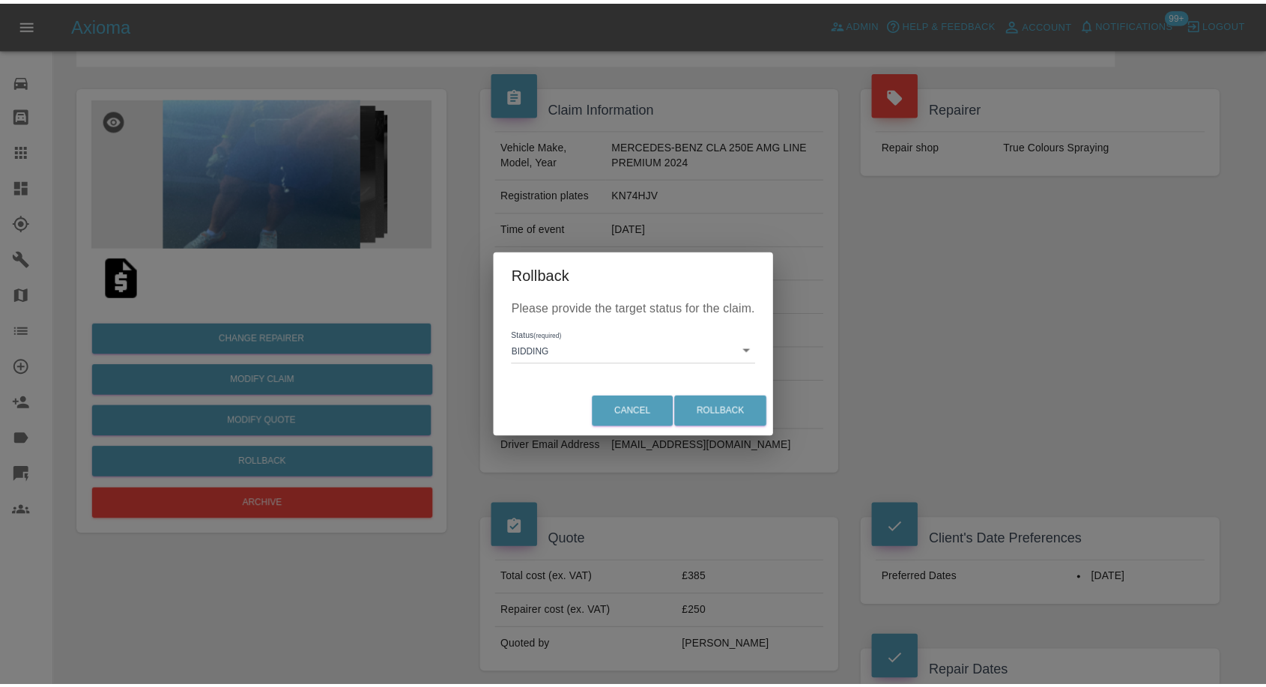
scroll to position [0, 0]
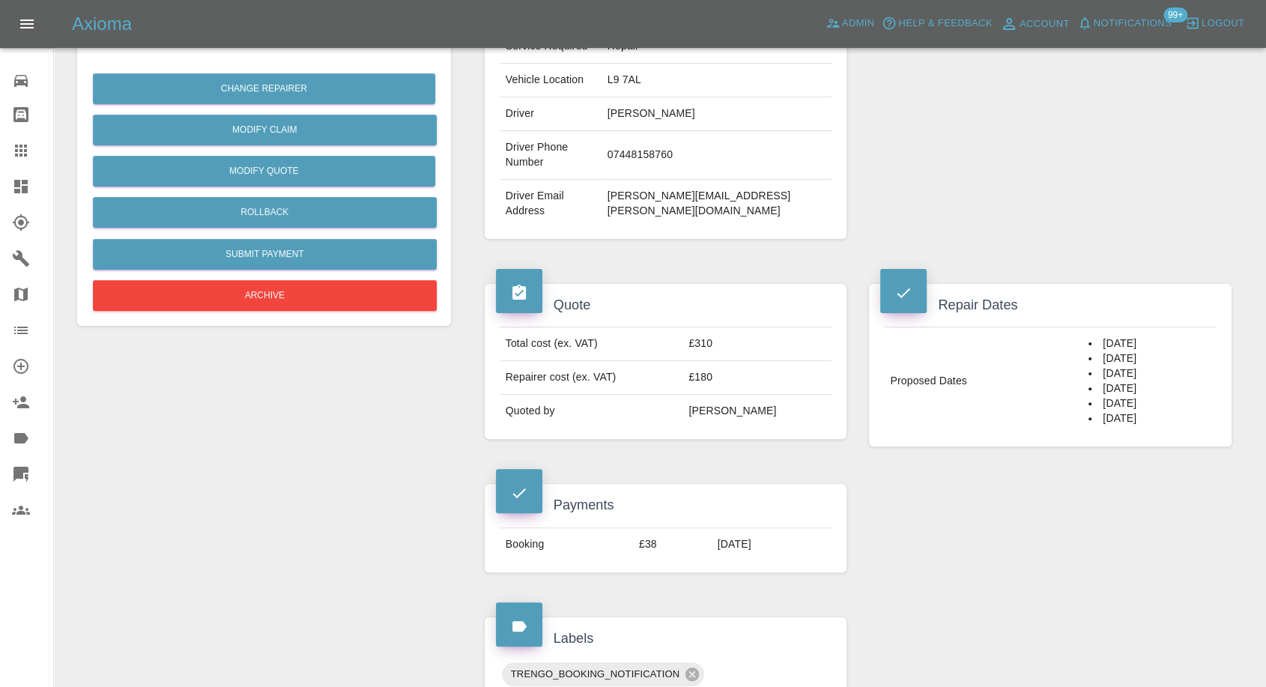
click at [14, 155] on icon at bounding box center [21, 151] width 18 height 18
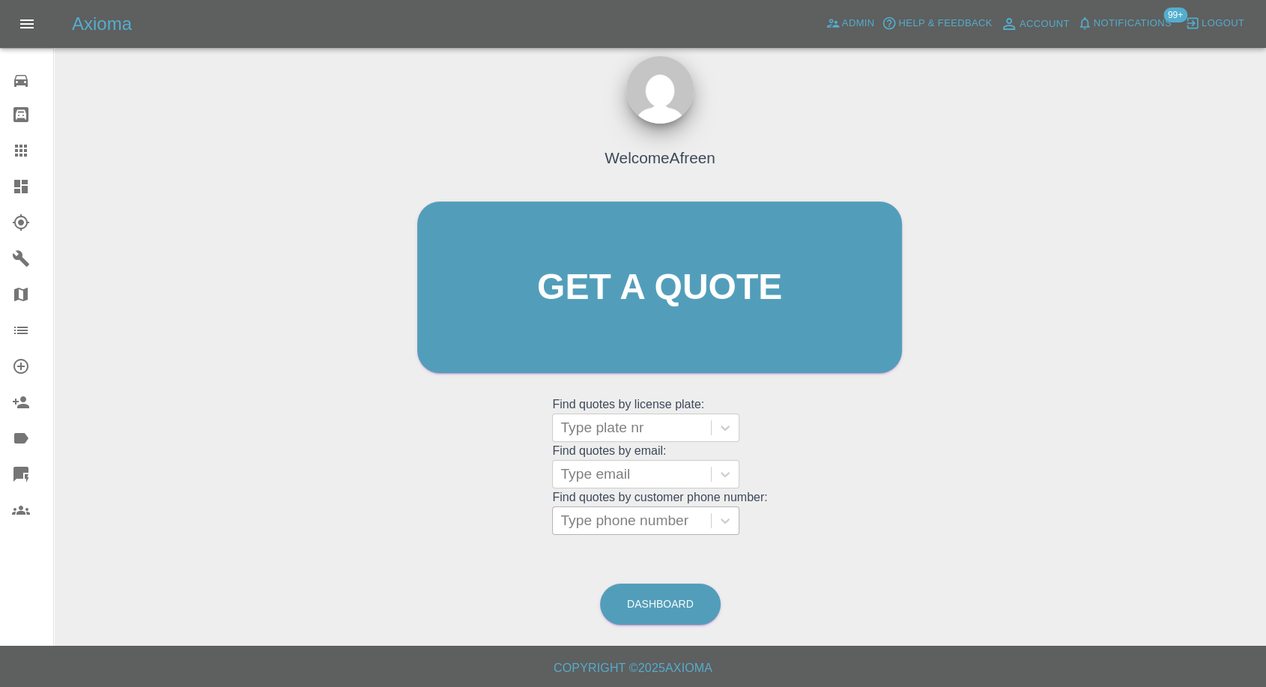
click at [611, 522] on div at bounding box center [631, 520] width 143 height 21
paste input "07900843800"
type input "07900843800"
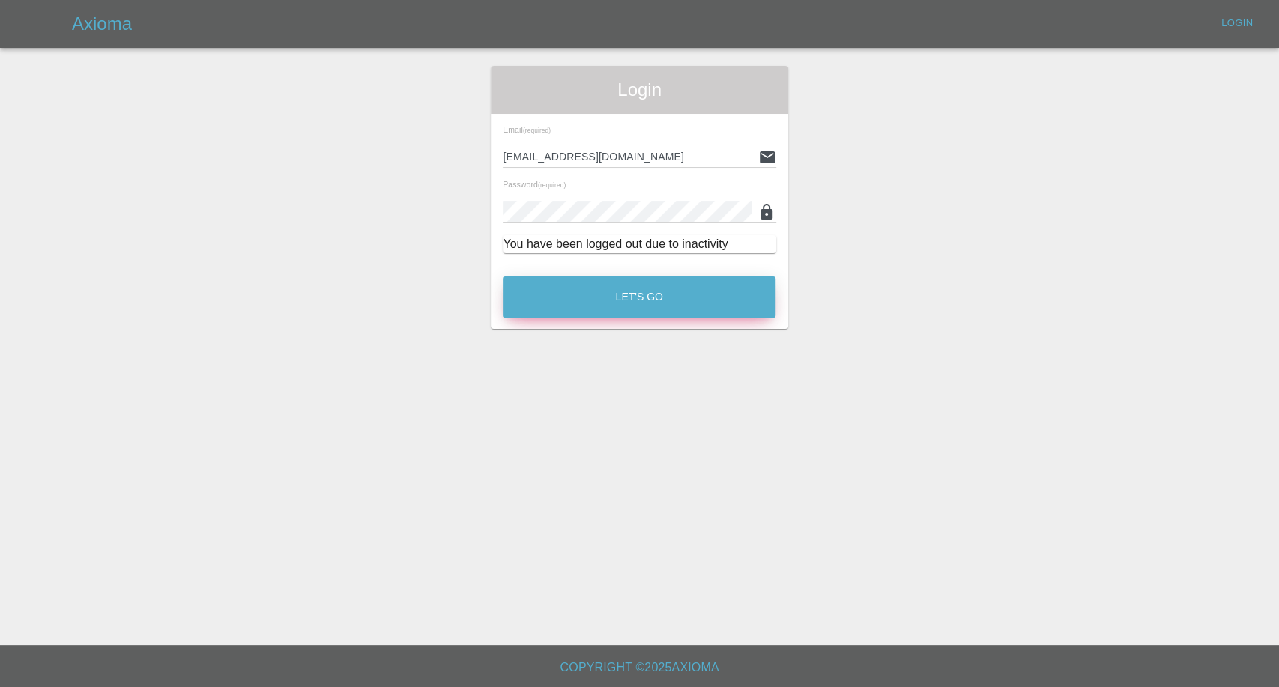
click at [667, 284] on button "Let's Go" at bounding box center [639, 296] width 273 height 41
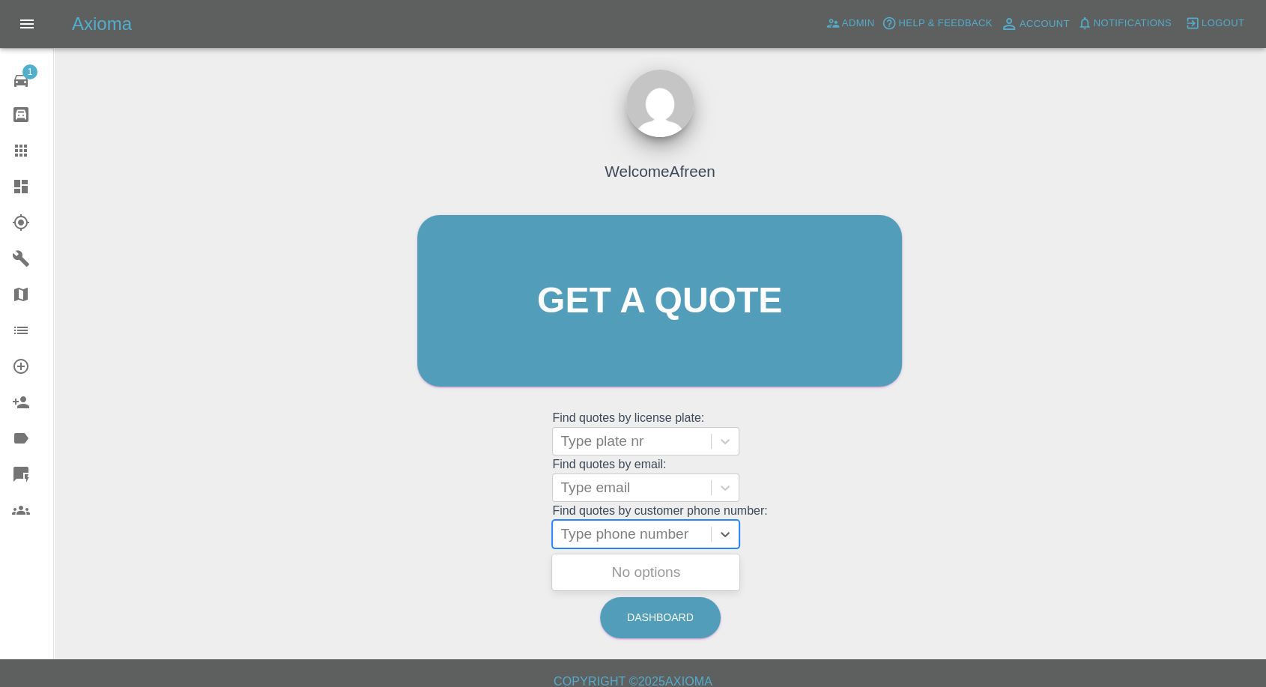
click at [635, 532] on div at bounding box center [631, 534] width 143 height 21
paste input "07900843800"
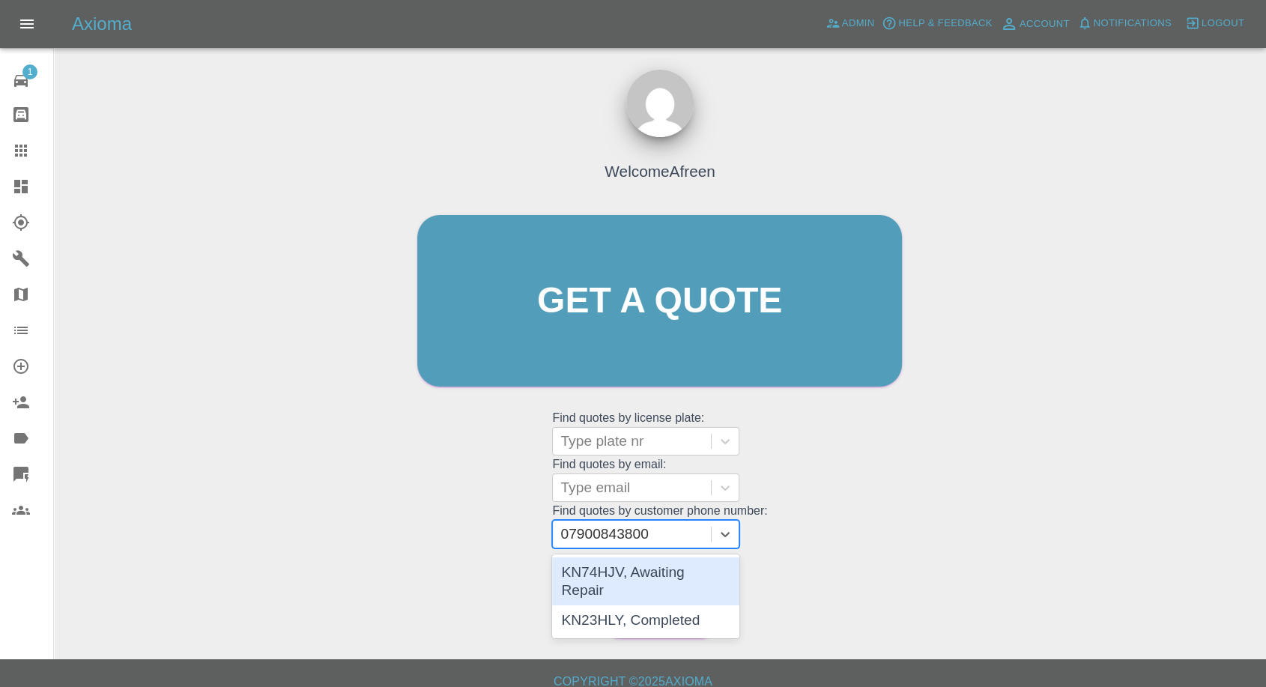
type input "07900843800"
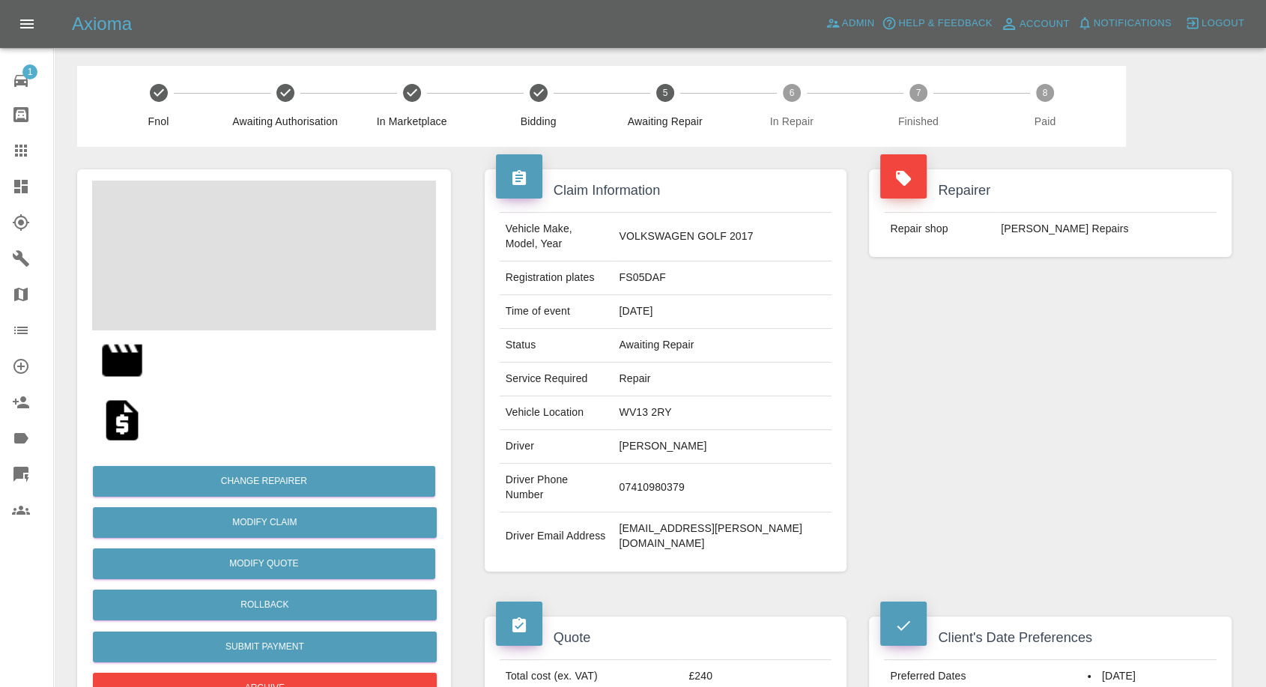
click at [686, 430] on td "[PERSON_NAME]" at bounding box center [722, 447] width 219 height 34
